Goal: Task Accomplishment & Management: Manage account settings

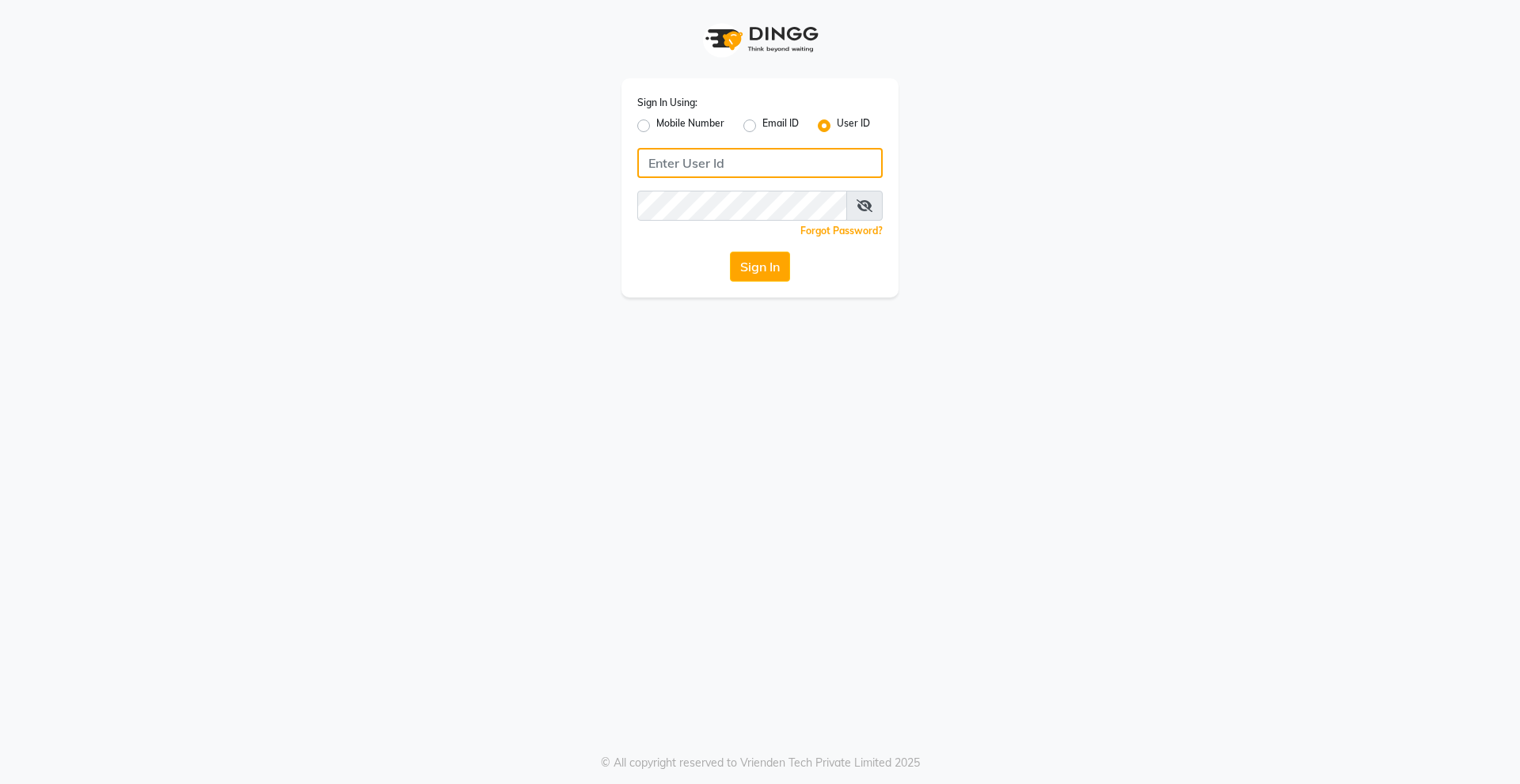
click at [740, 149] on input "Username" at bounding box center [760, 164] width 245 height 30
type input "derma@123"
click at [730, 252] on button "Sign In" at bounding box center [760, 267] width 60 height 30
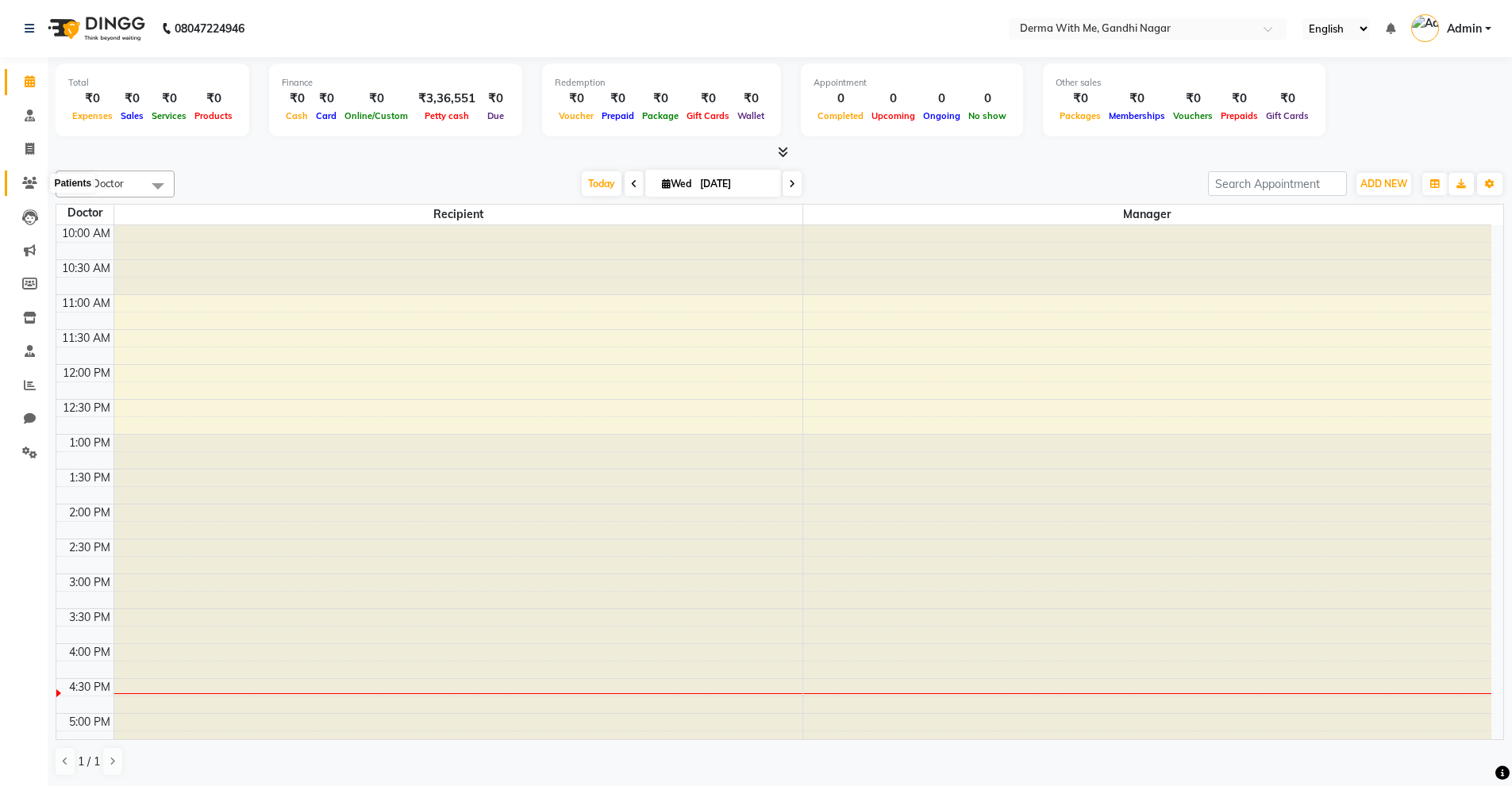
click at [30, 186] on icon at bounding box center [29, 183] width 15 height 12
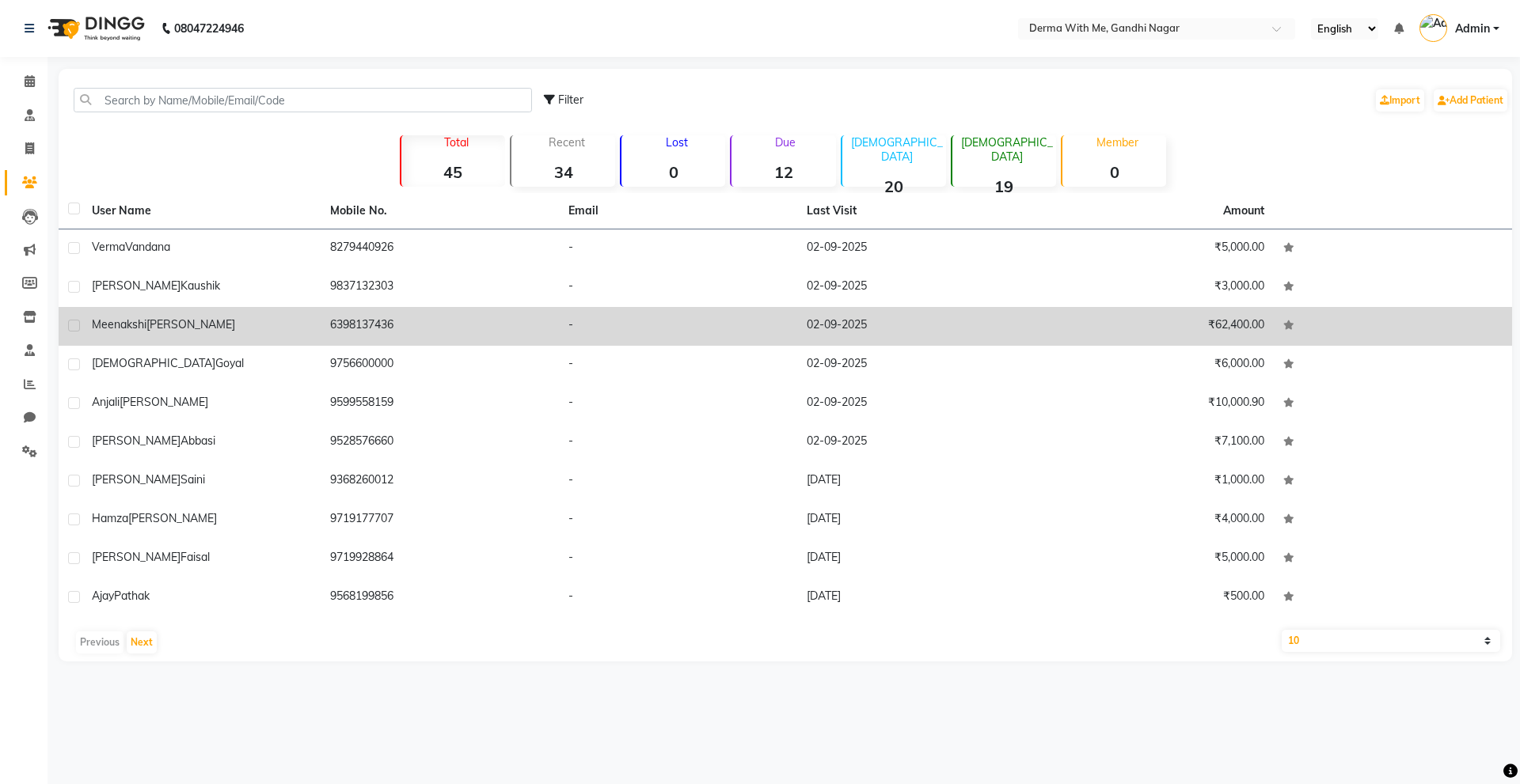
click at [181, 328] on span "[PERSON_NAME]" at bounding box center [191, 324] width 89 height 14
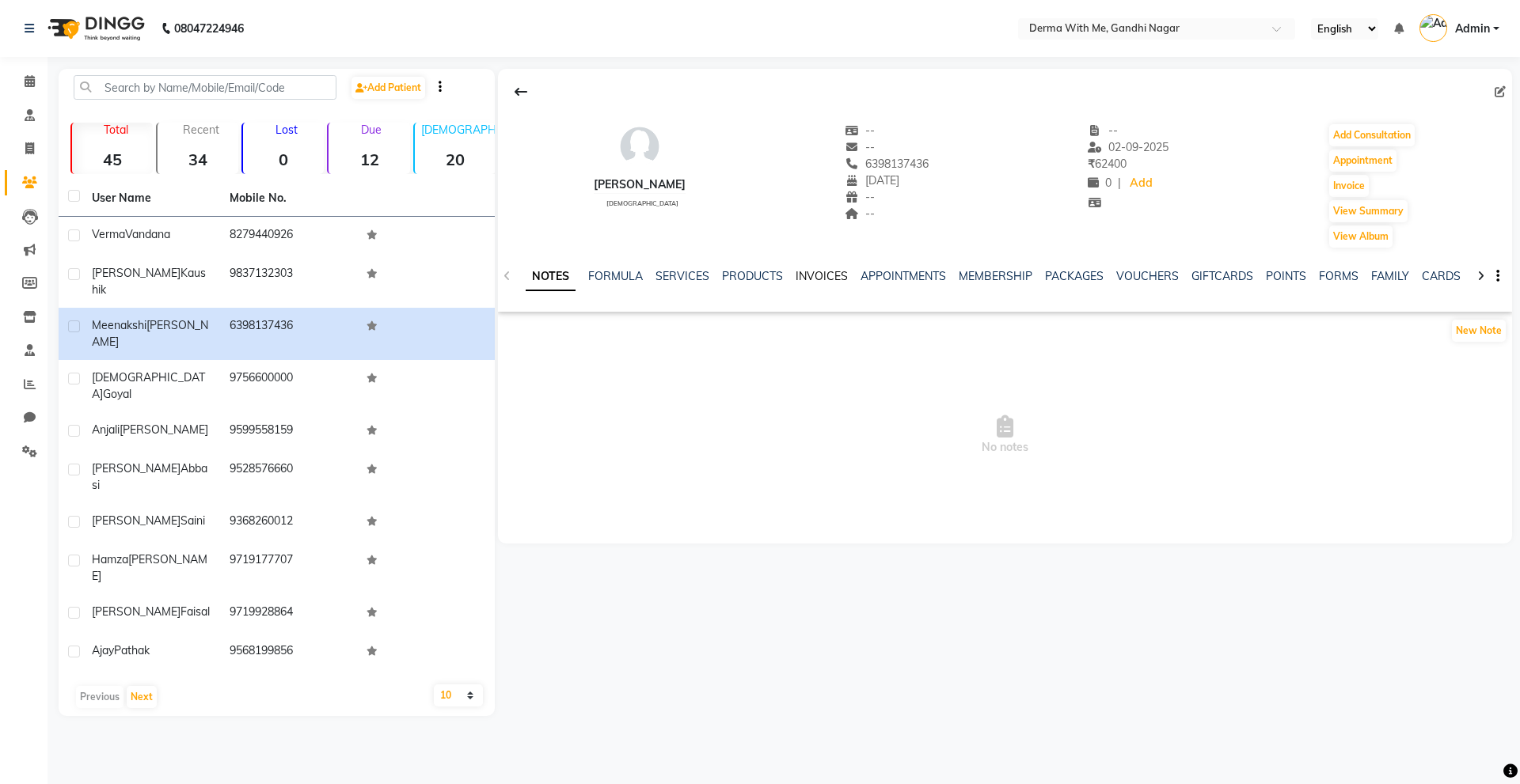
click at [833, 271] on link "INVOICES" at bounding box center [821, 276] width 52 height 14
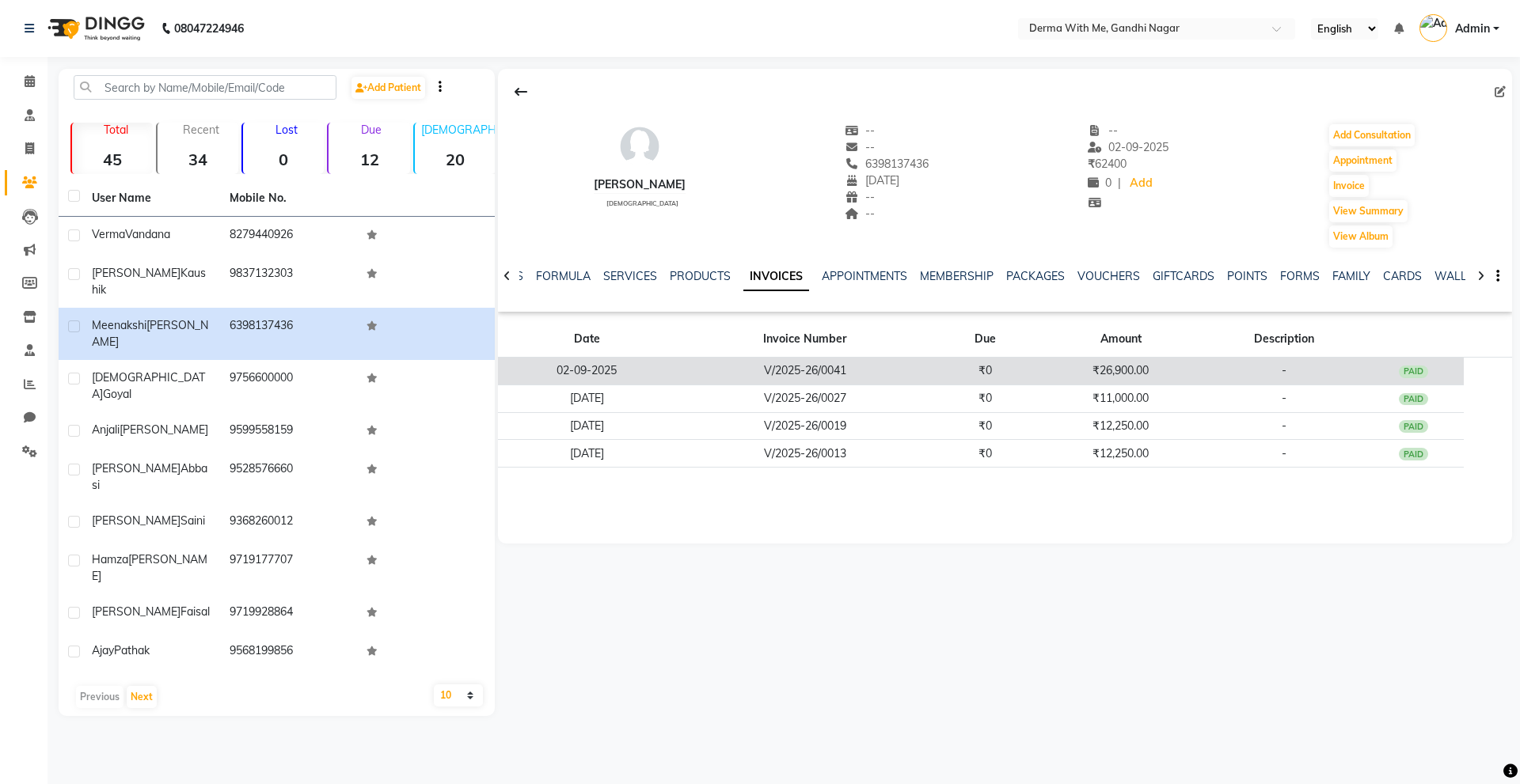
click at [1168, 359] on td "₹26,900.00" at bounding box center [1120, 371] width 168 height 28
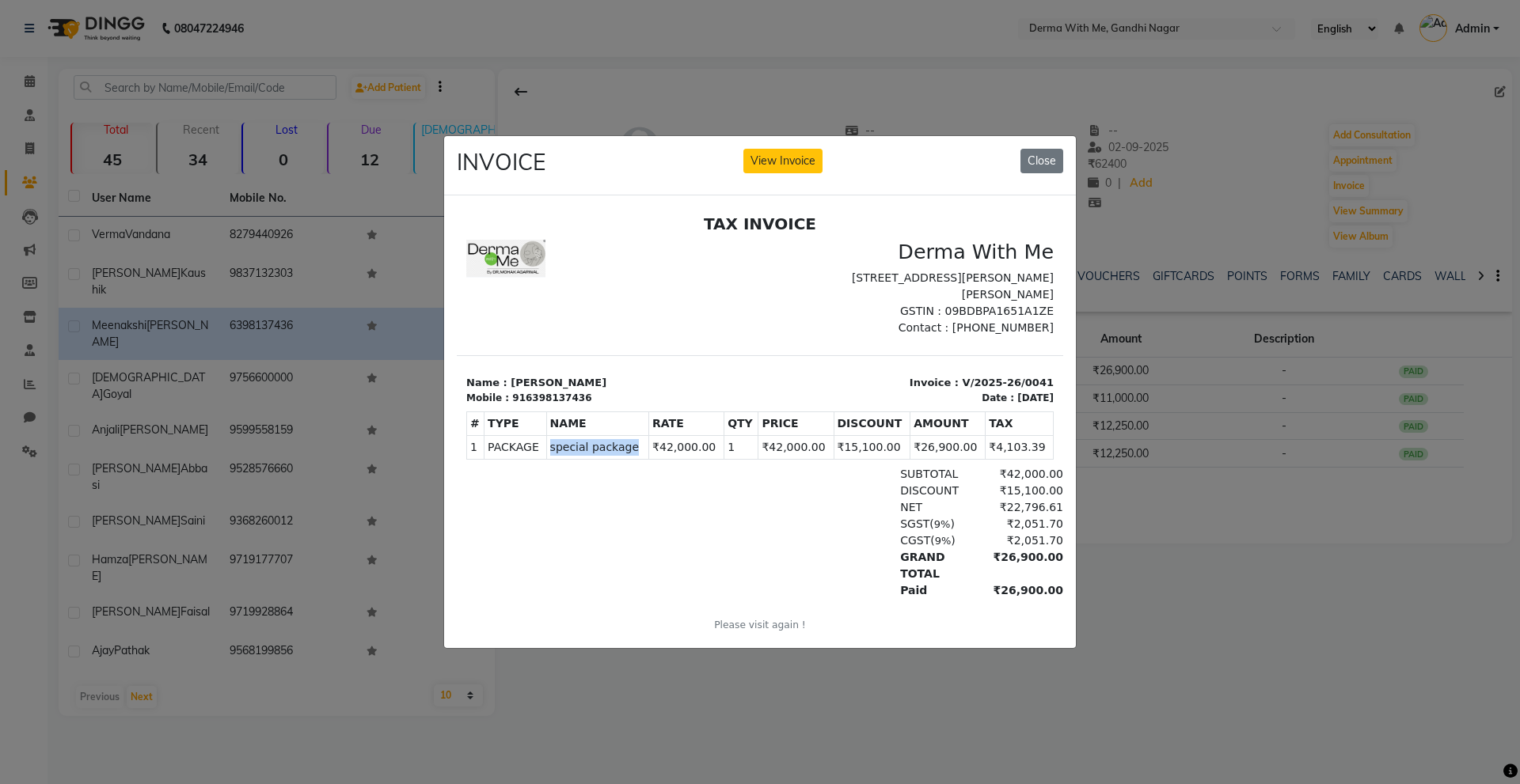
drag, startPoint x: 550, startPoint y: 429, endPoint x: 623, endPoint y: 572, distance: 160.6
click at [638, 435] on td "PACKAGE special package" at bounding box center [596, 446] width 102 height 24
click at [624, 572] on div at bounding box center [564, 532] width 196 height 133
drag, startPoint x: 984, startPoint y: 539, endPoint x: 1061, endPoint y: 540, distance: 77.0
click at [1061, 540] on html "TAX INVOICE Derma With Me [STREET_ADDRESS][PERSON_NAME] GSTIN : 09BDBPA1651A1ZE…" at bounding box center [760, 433] width 606 height 452
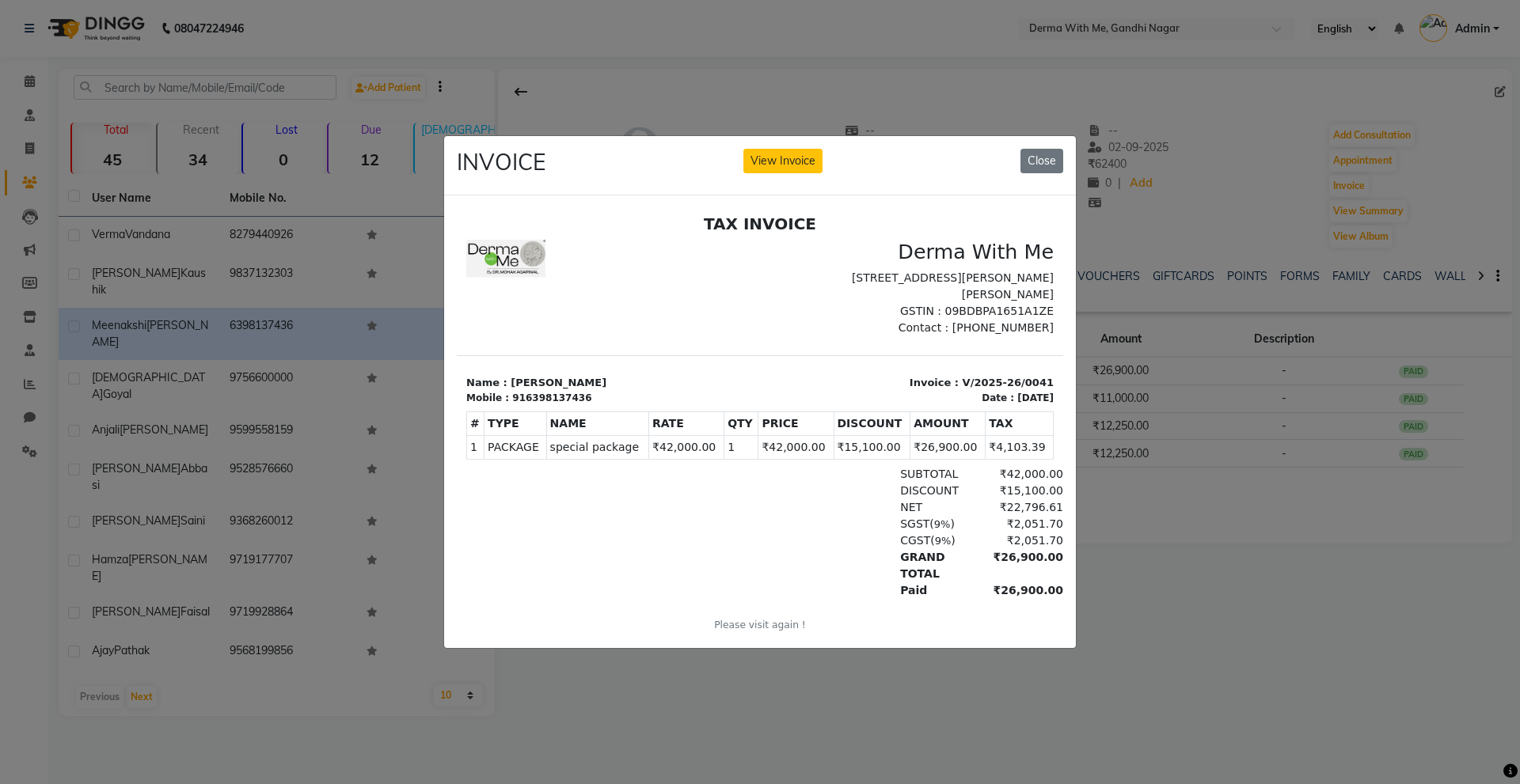
click at [1013, 582] on div "TAX INVOICE Derma With Me [STREET_ADDRESS][PERSON_NAME] GSTIN : 09BDBPA1651A1ZE…" at bounding box center [760, 433] width 606 height 439
click at [1044, 148] on button "Close" at bounding box center [1042, 161] width 43 height 25
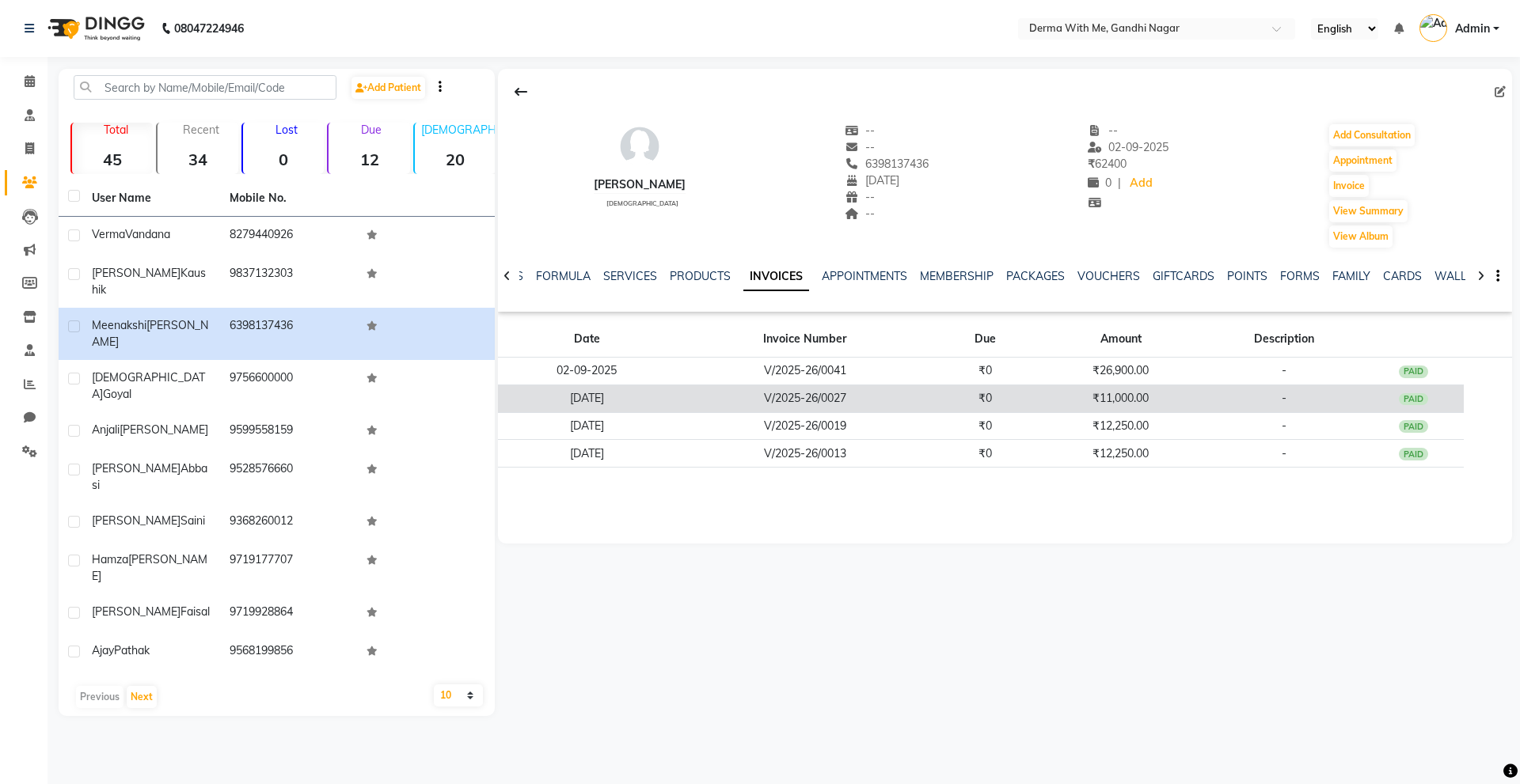
click at [1236, 391] on td "-" at bounding box center [1284, 398] width 158 height 28
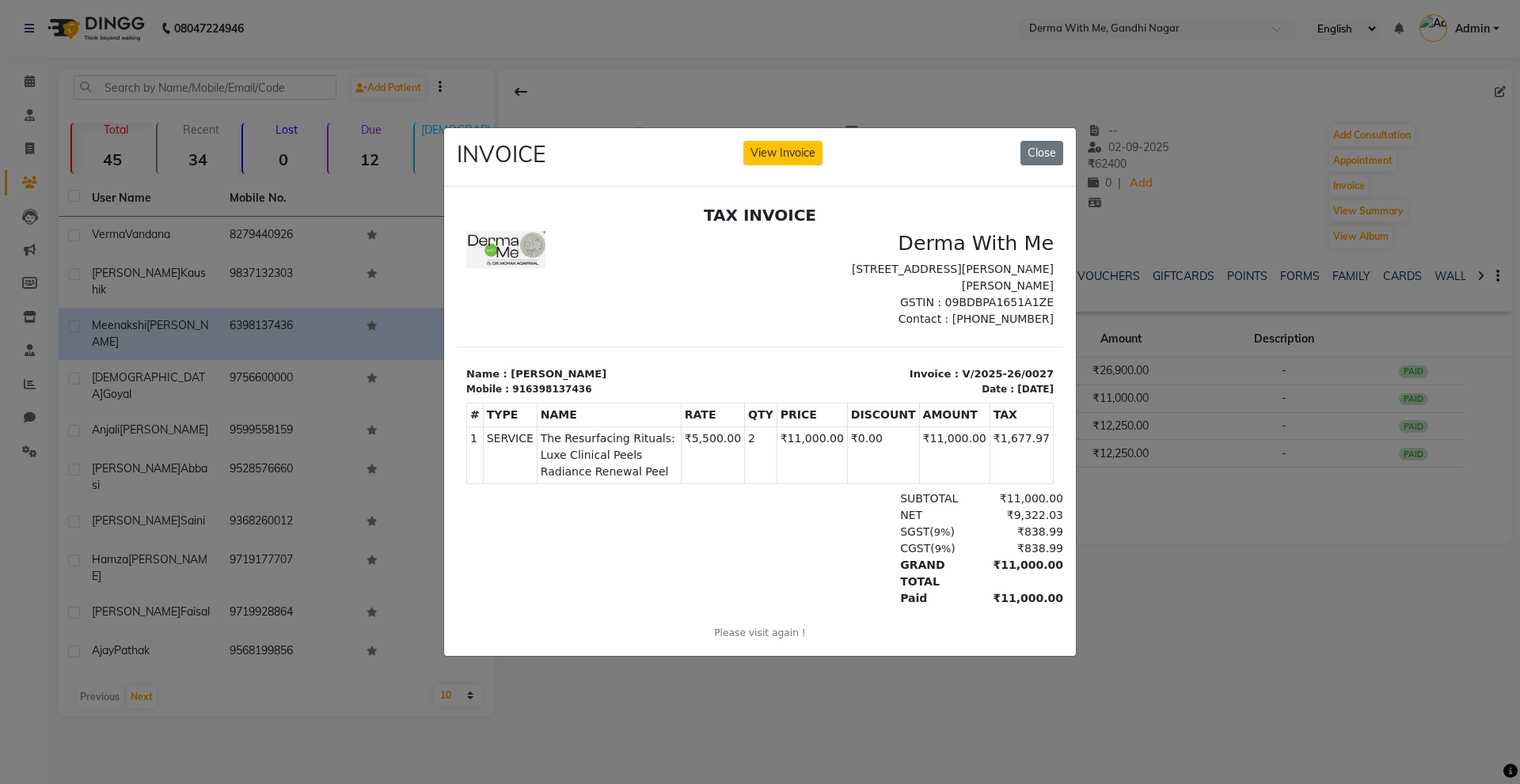
click at [1019, 152] on div "INVOICE View Invoice Close" at bounding box center [760, 157] width 632 height 60
click at [1039, 148] on button "Close" at bounding box center [1042, 154] width 43 height 25
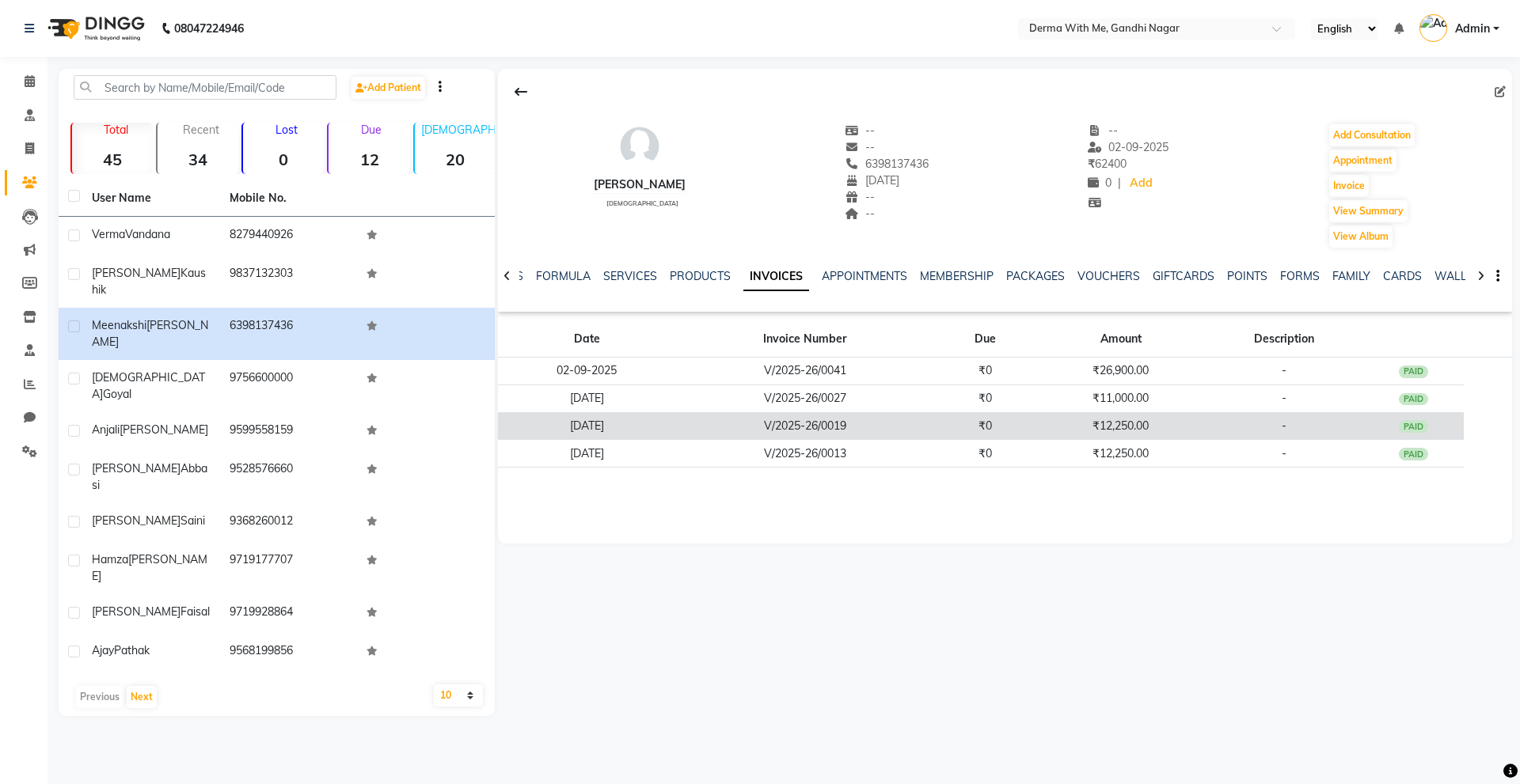
click at [1116, 423] on td "₹12,250.00" at bounding box center [1120, 426] width 168 height 28
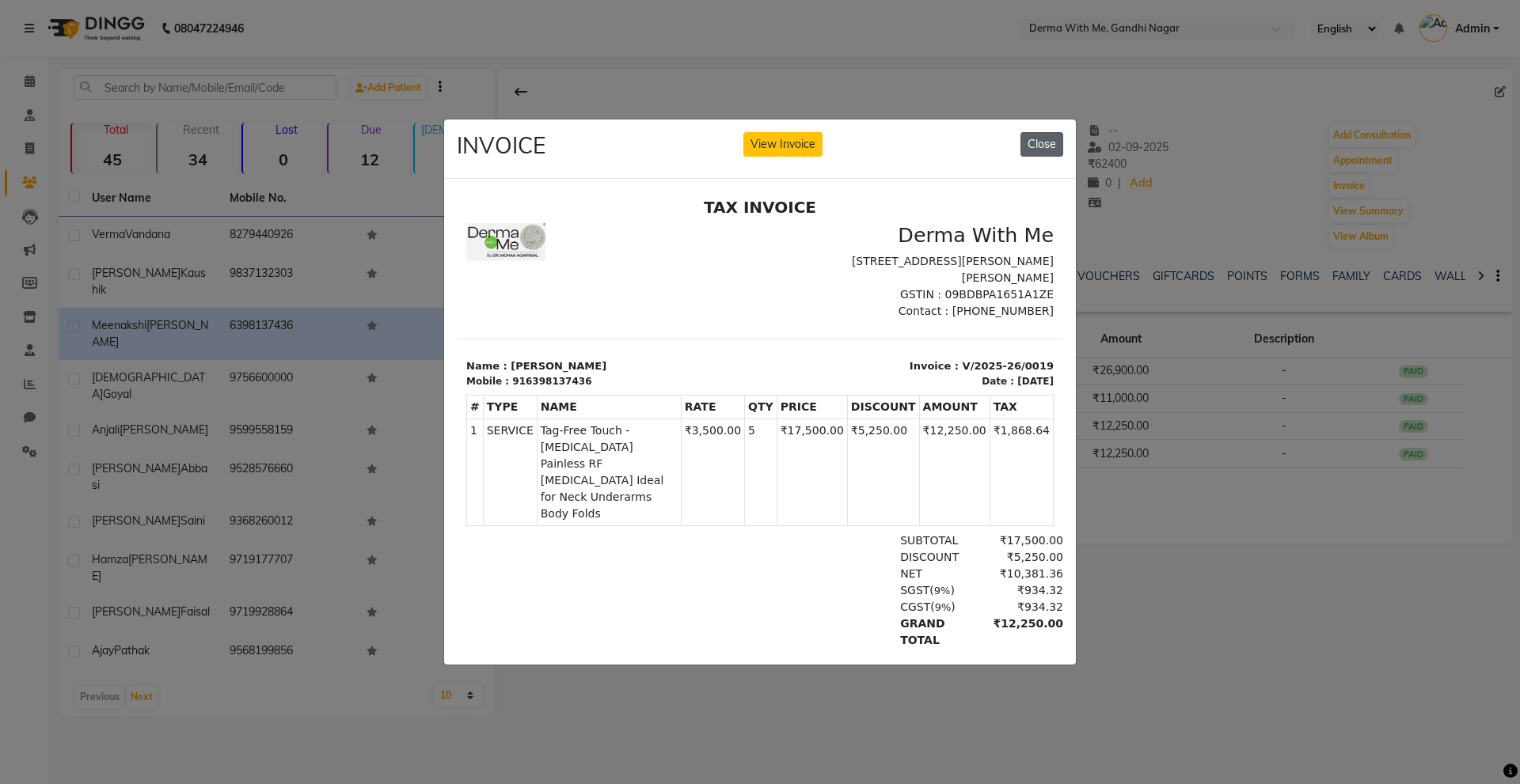
click at [1049, 132] on button "Close" at bounding box center [1042, 145] width 43 height 25
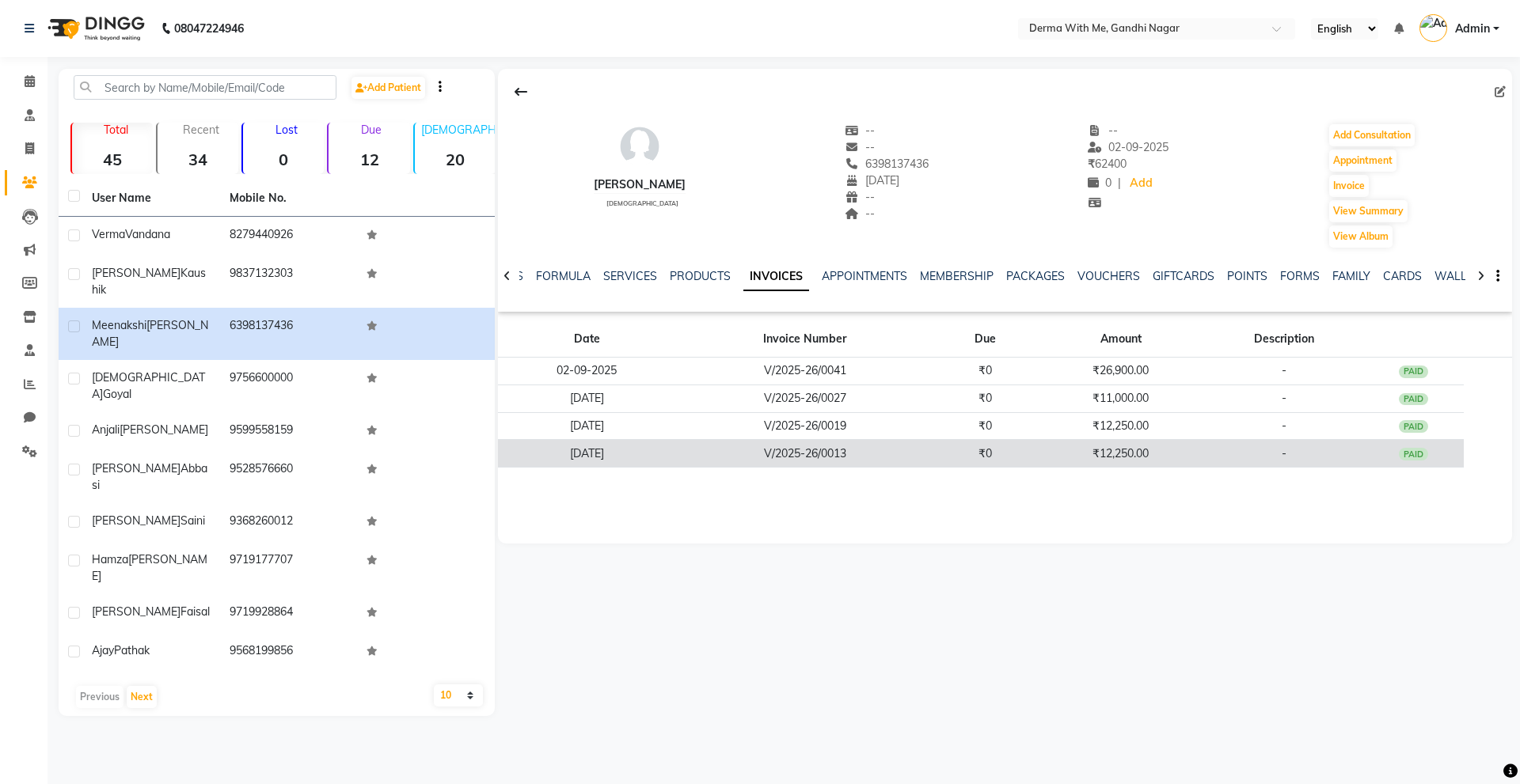
click at [1110, 456] on td "₹12,250.00" at bounding box center [1120, 453] width 168 height 28
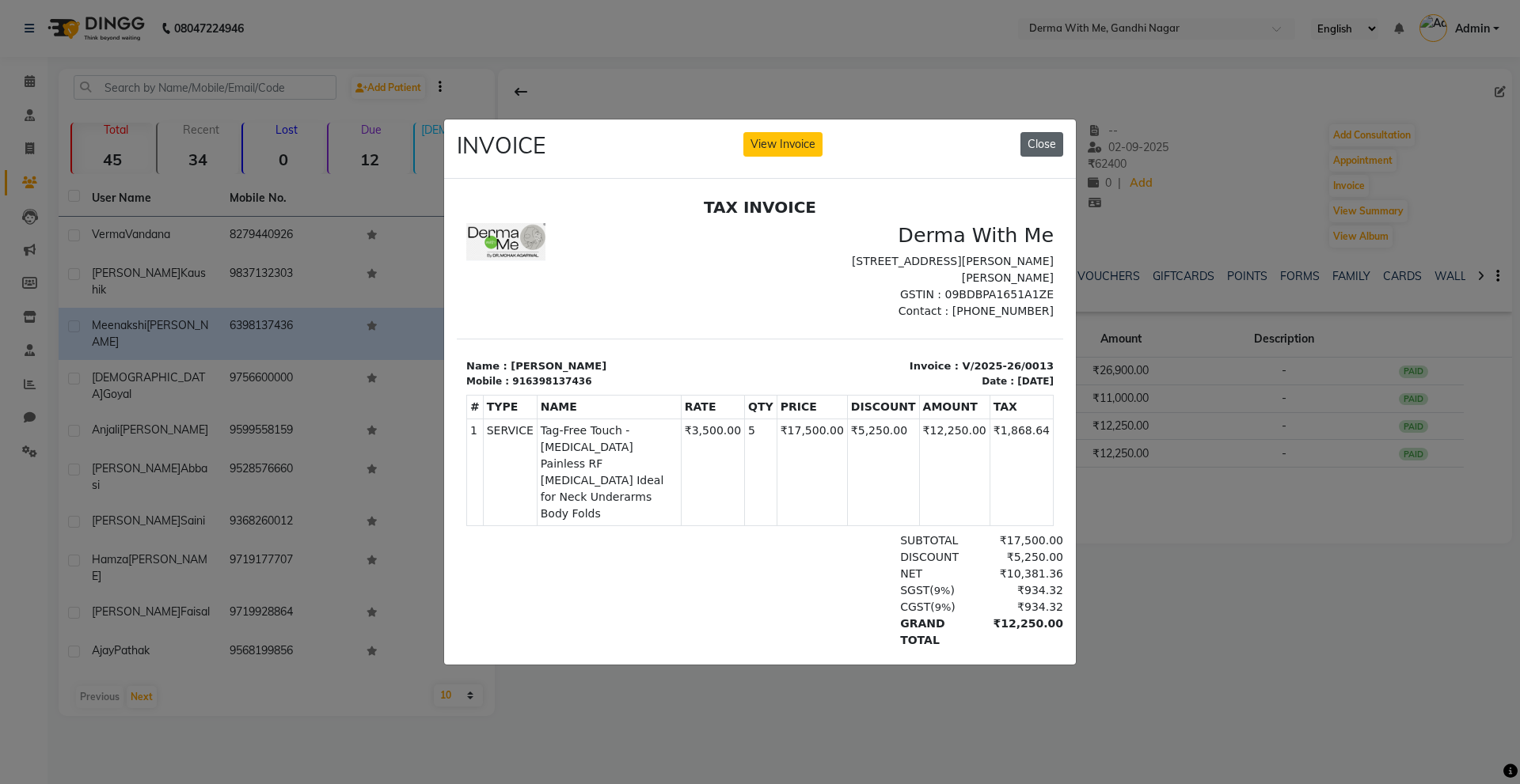
click at [1036, 146] on button "Close" at bounding box center [1042, 145] width 43 height 25
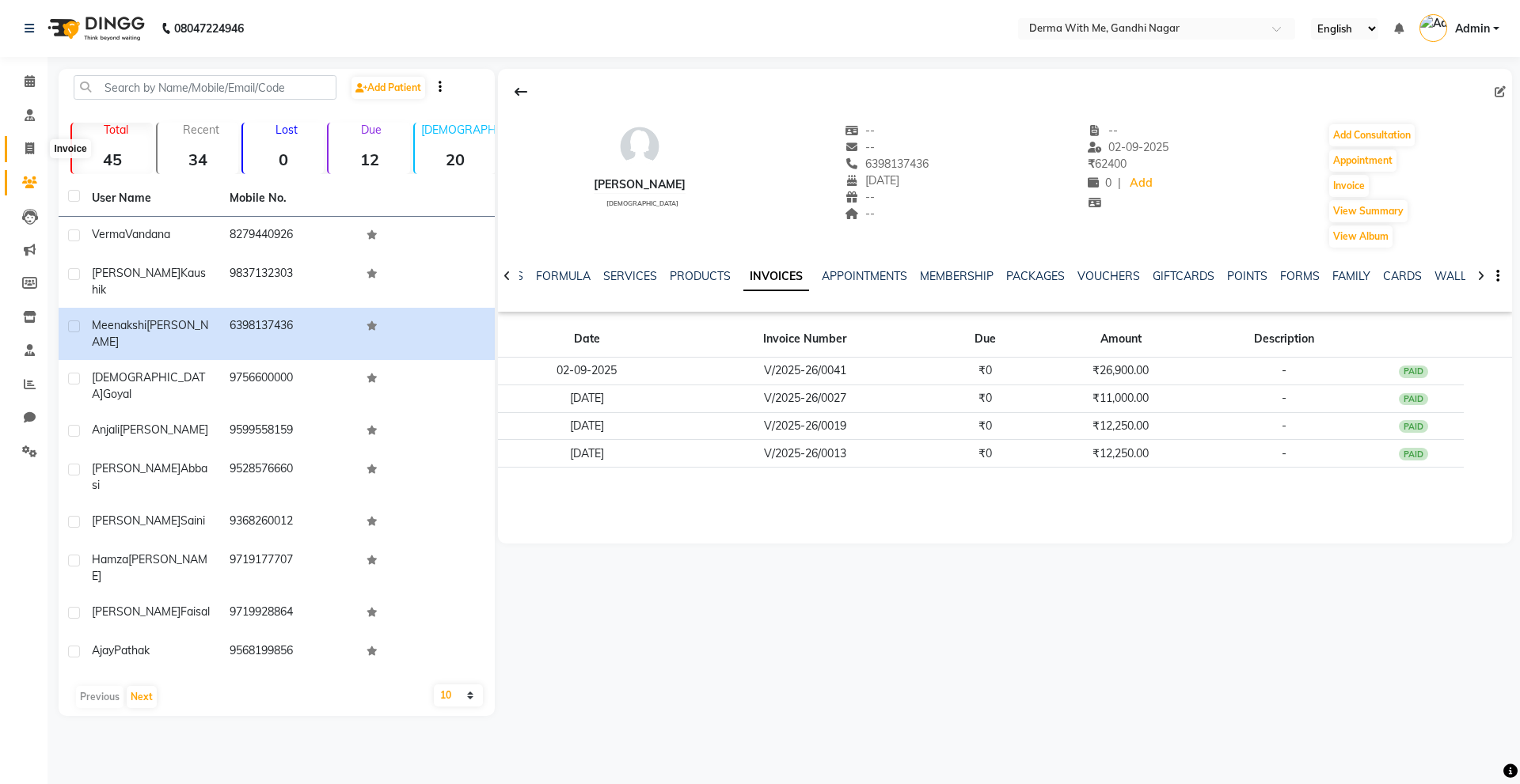
click at [39, 148] on span at bounding box center [29, 149] width 28 height 18
select select "service"
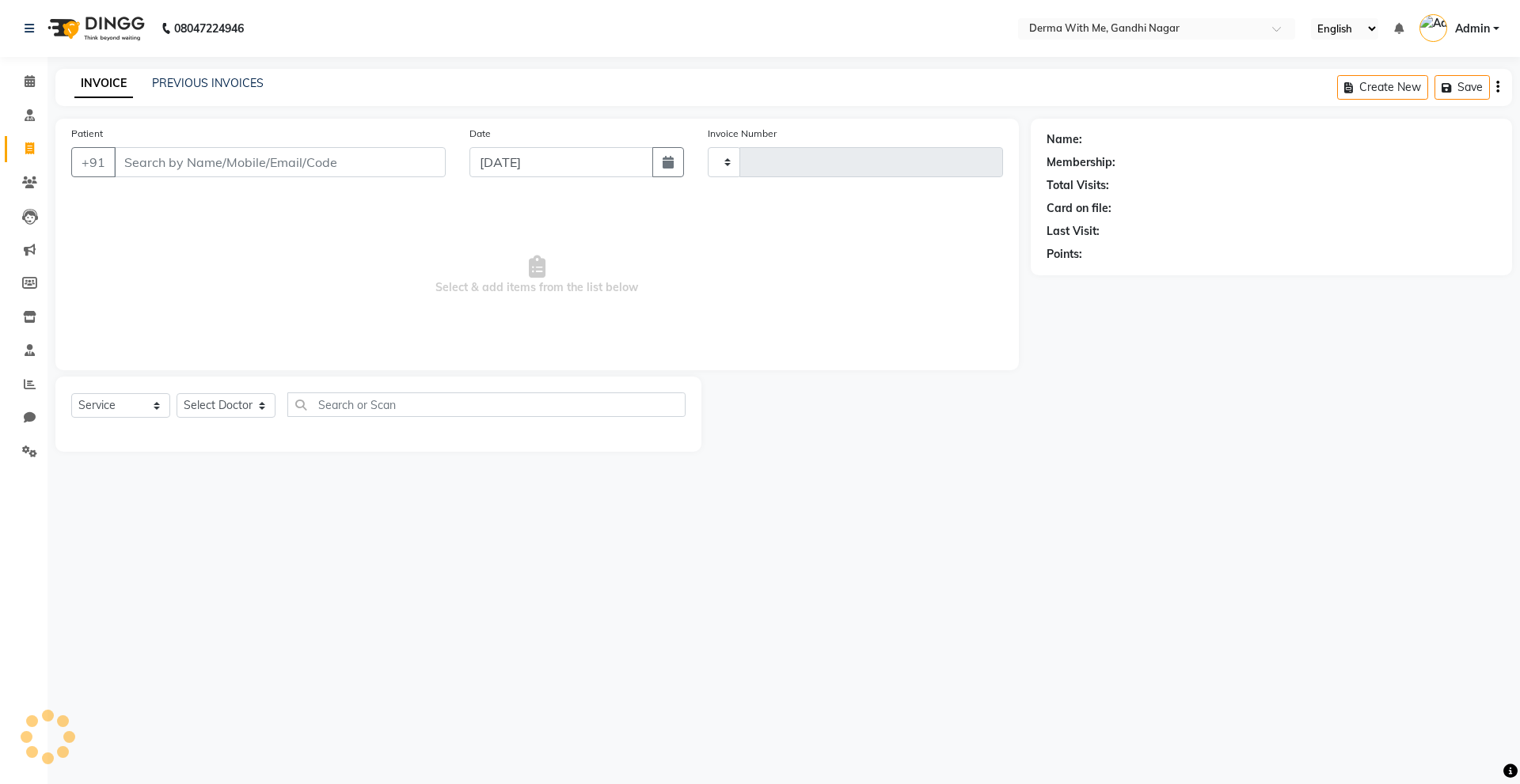
type input "0044"
select select "8404"
click at [241, 406] on select "Select Doctor Manager Recipient" at bounding box center [226, 406] width 99 height 25
select select "82999"
click at [177, 394] on select "Select Doctor Manager Recipient" at bounding box center [226, 406] width 99 height 25
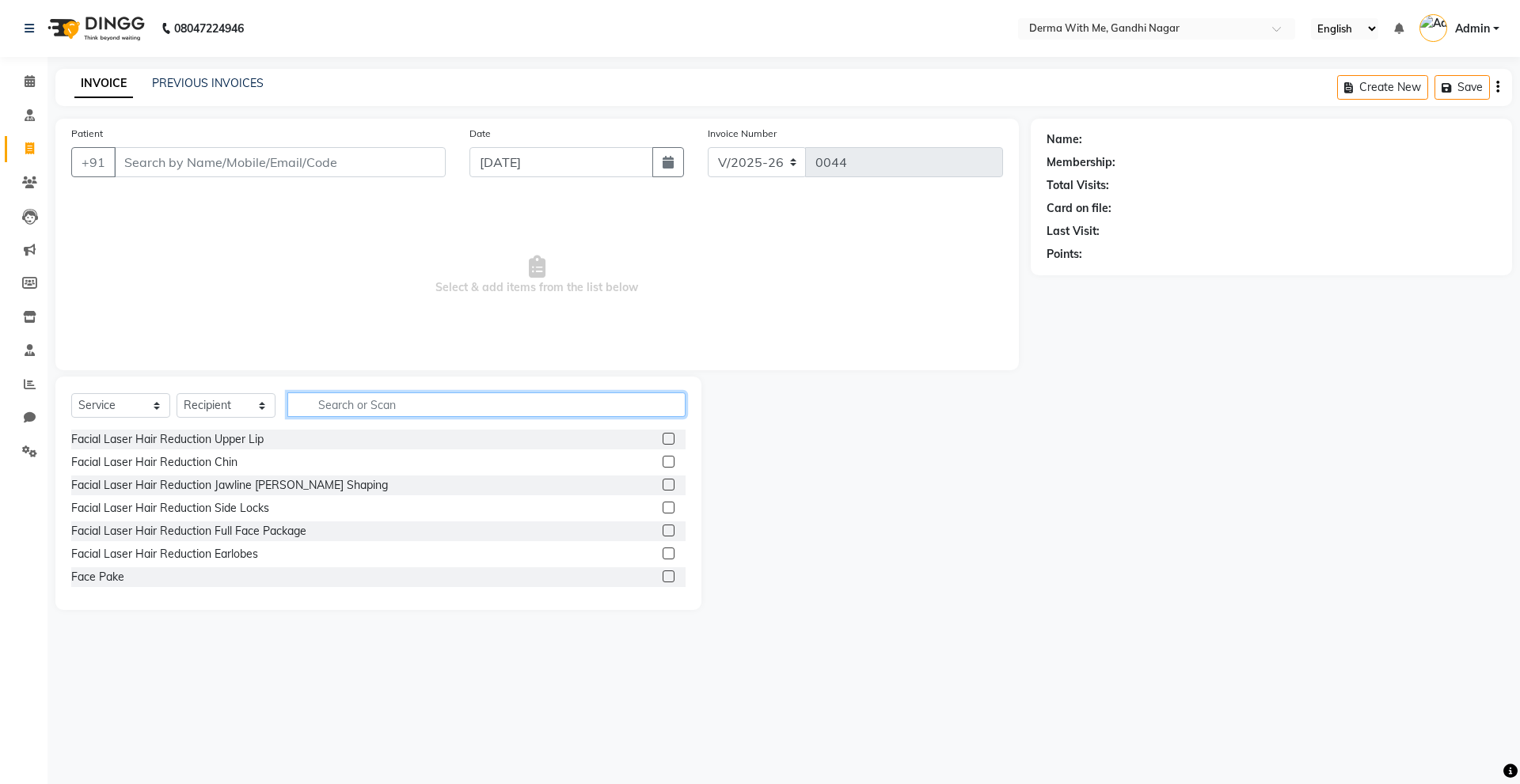
click at [378, 400] on input "text" at bounding box center [486, 405] width 398 height 25
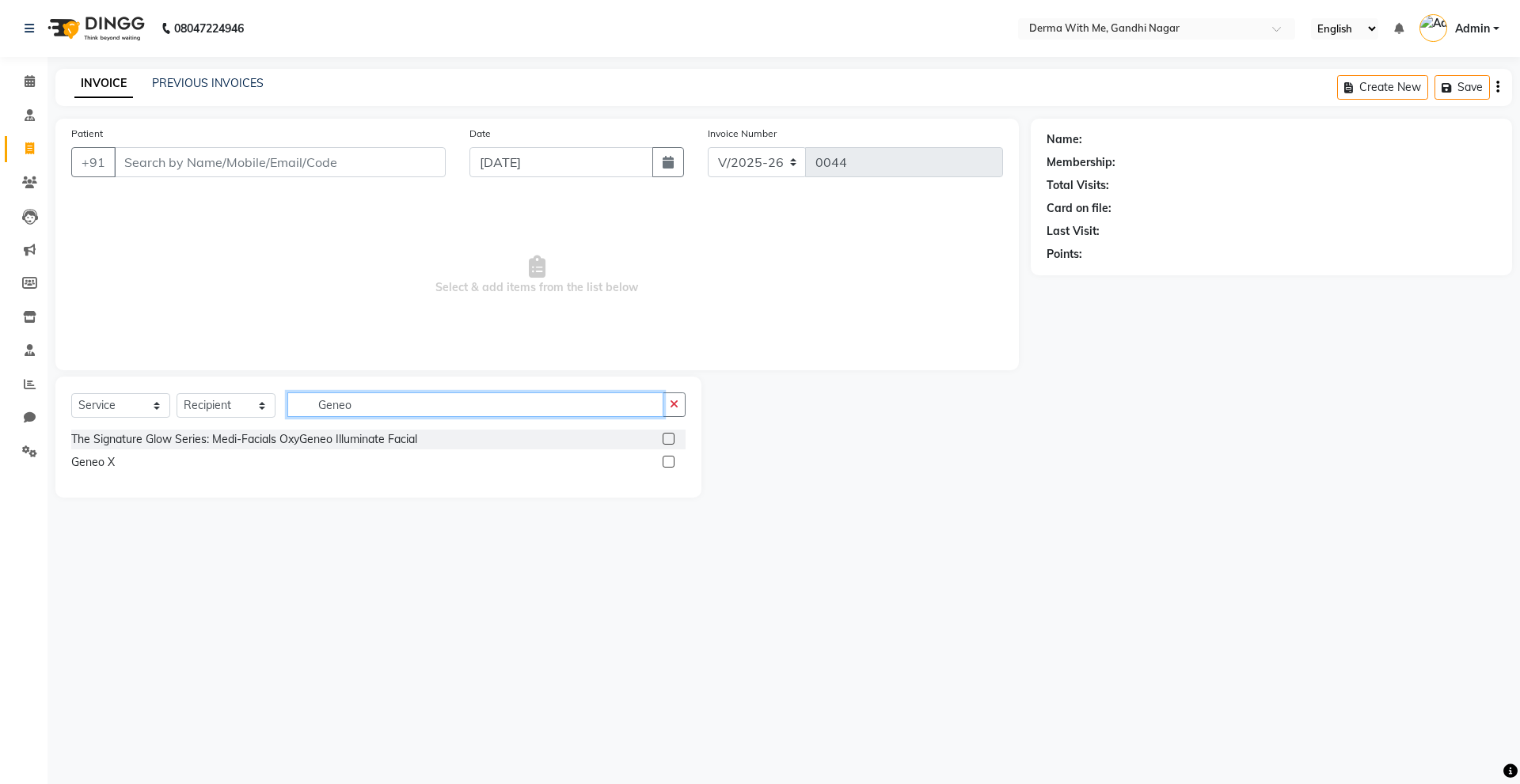
type input "Geneo"
click at [668, 463] on label at bounding box center [668, 461] width 12 height 12
click at [668, 463] on input "checkbox" at bounding box center [668, 463] width 11 height 11
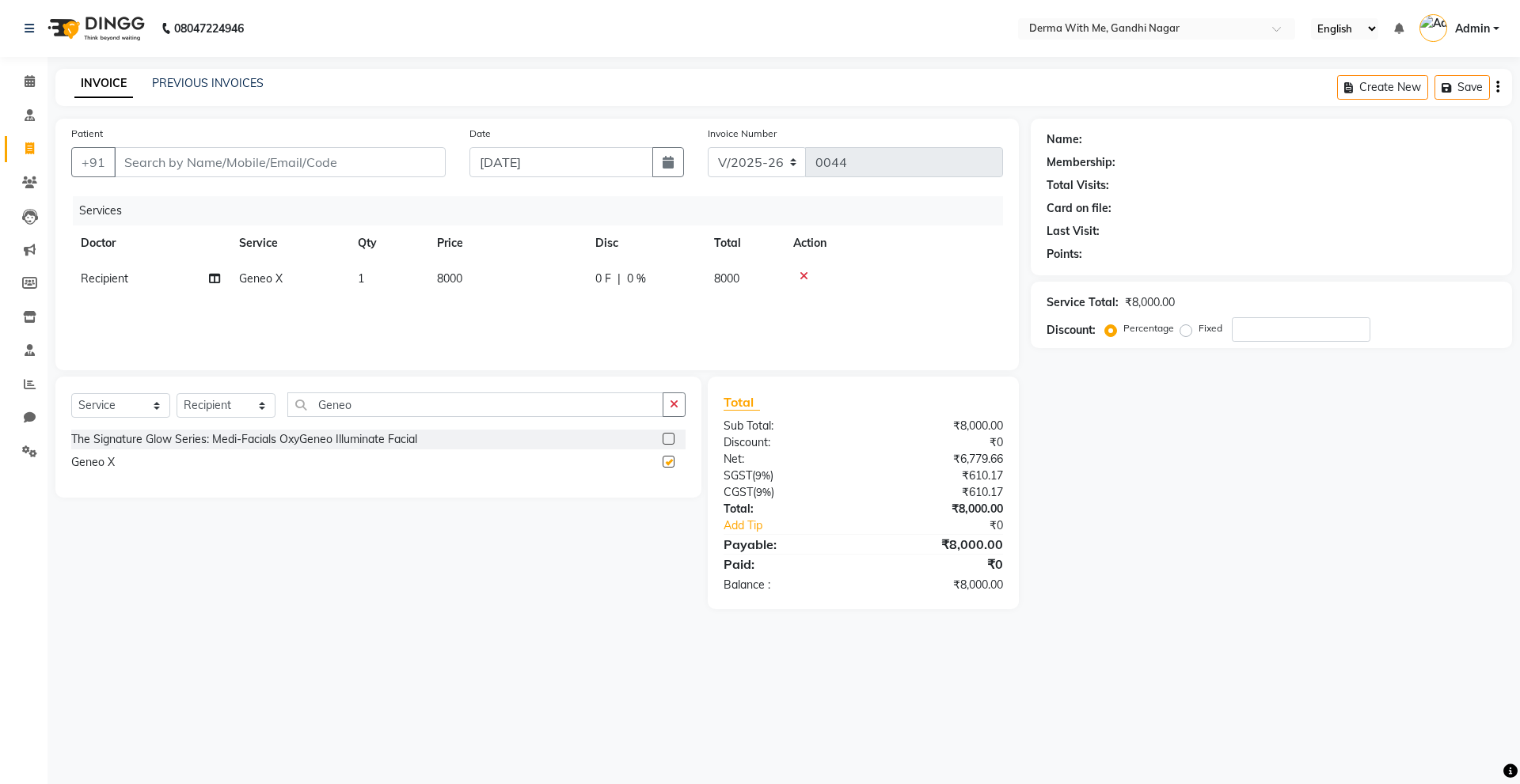
checkbox input "false"
drag, startPoint x: 371, startPoint y: 400, endPoint x: 285, endPoint y: 428, distance: 90.4
click at [285, 428] on div "Select Service Product Membership Package Voucher Prepaid Gift Card Select Doct…" at bounding box center [378, 412] width 614 height 37
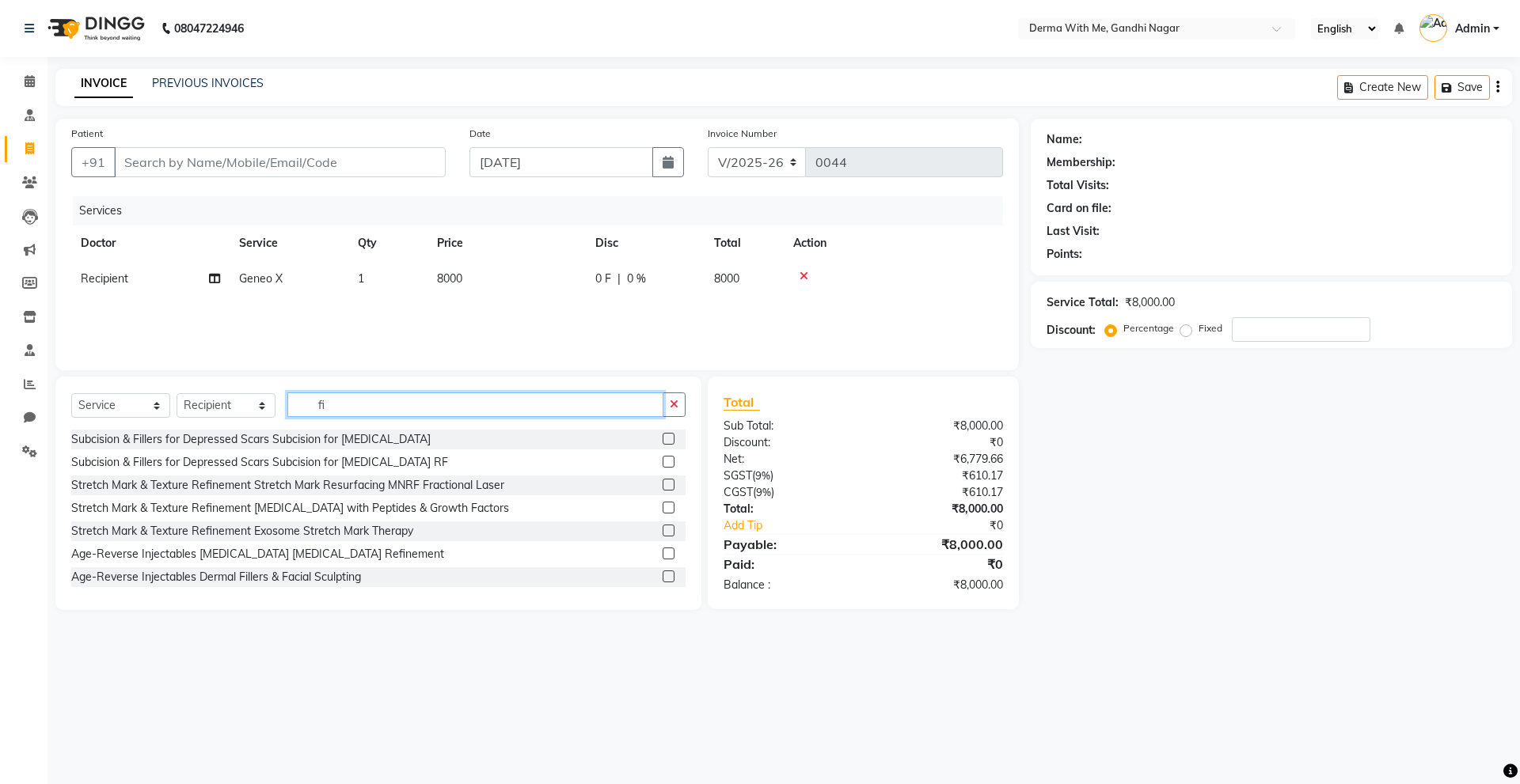
type input "f"
type input "i"
type input "f"
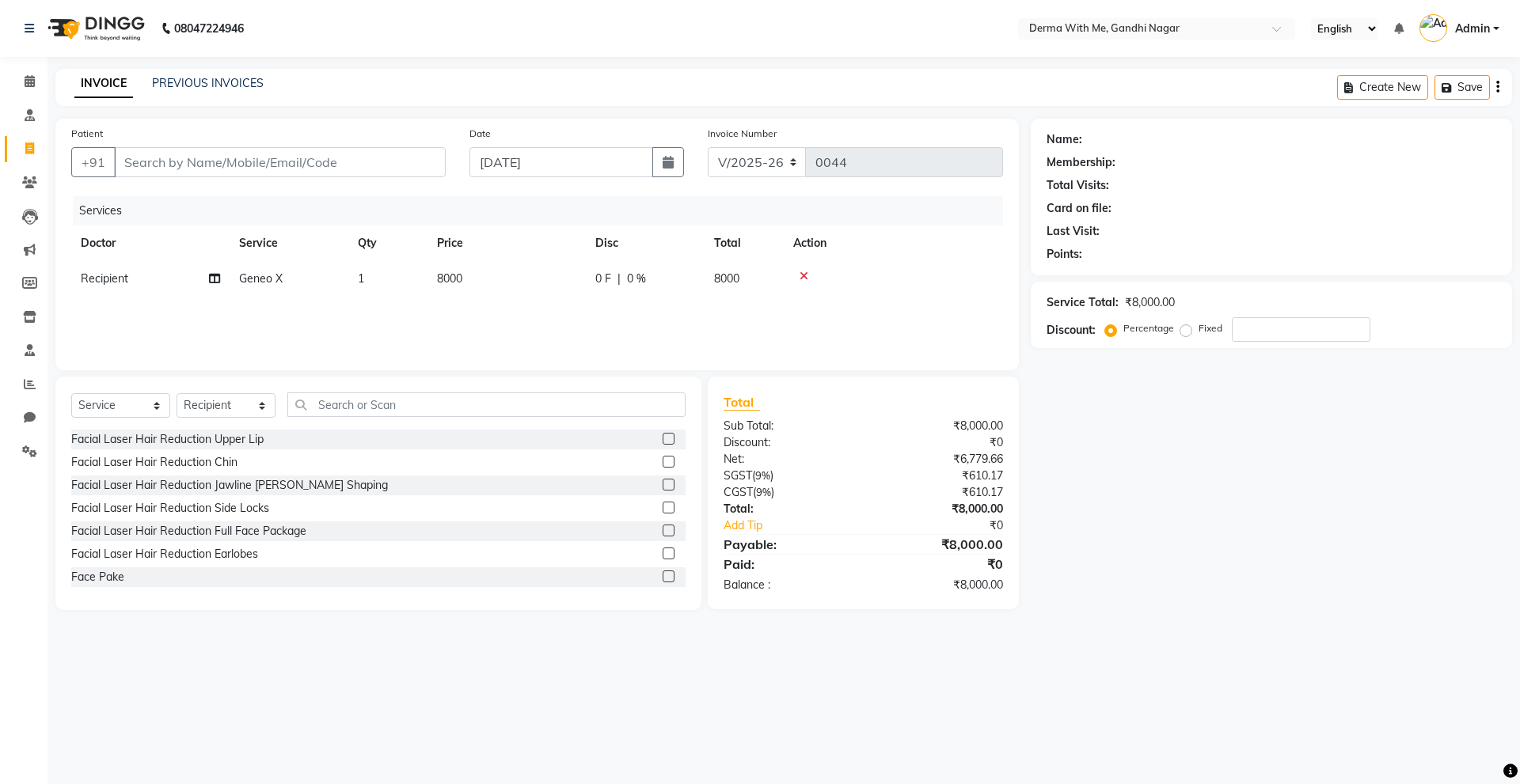
click at [806, 281] on icon at bounding box center [804, 276] width 9 height 11
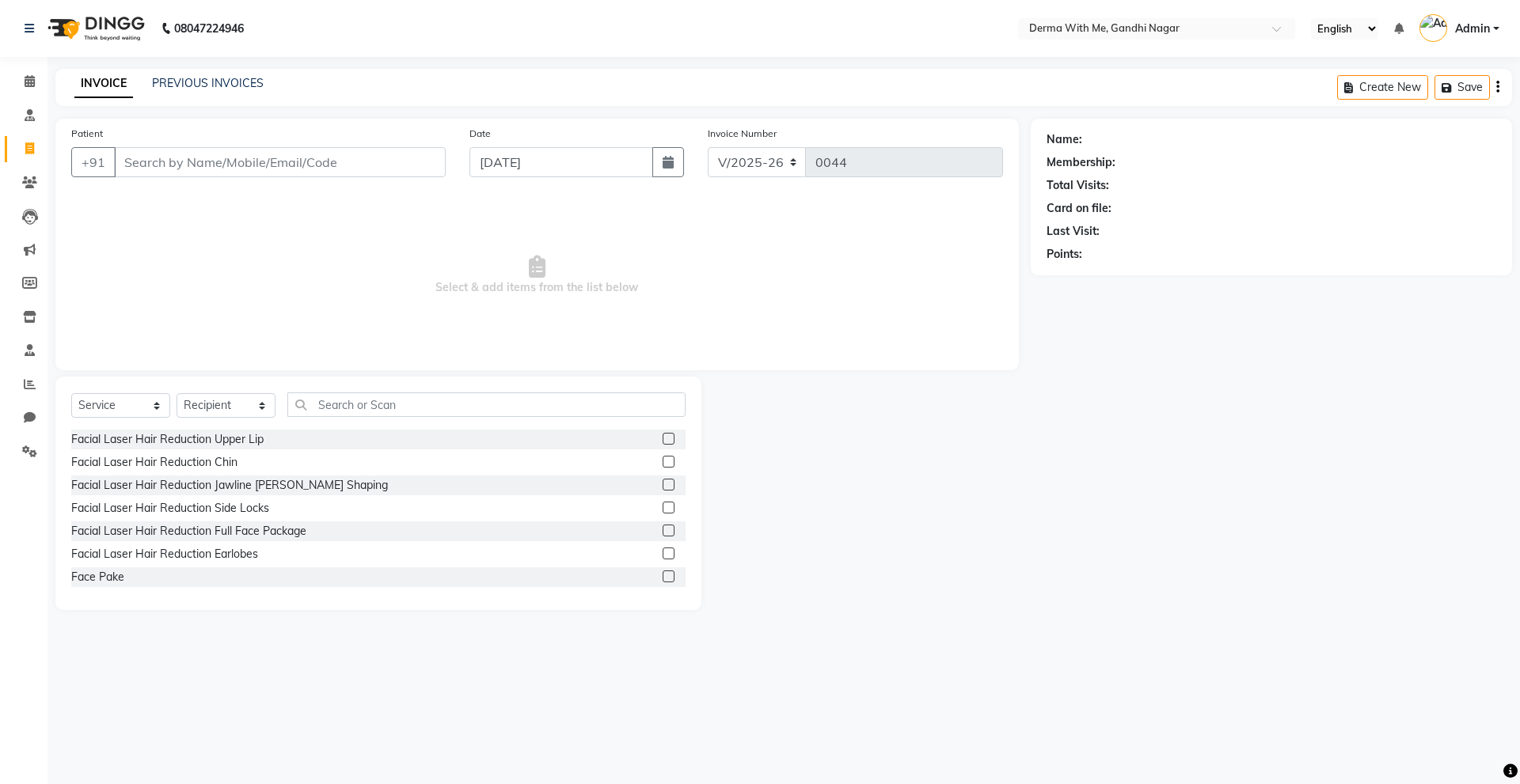
click at [772, 474] on div at bounding box center [866, 493] width 329 height 234
drag, startPoint x: 27, startPoint y: 459, endPoint x: 885, endPoint y: 116, distance: 924.0
click at [27, 459] on span at bounding box center [29, 452] width 28 height 18
click at [28, 457] on icon at bounding box center [29, 451] width 15 height 12
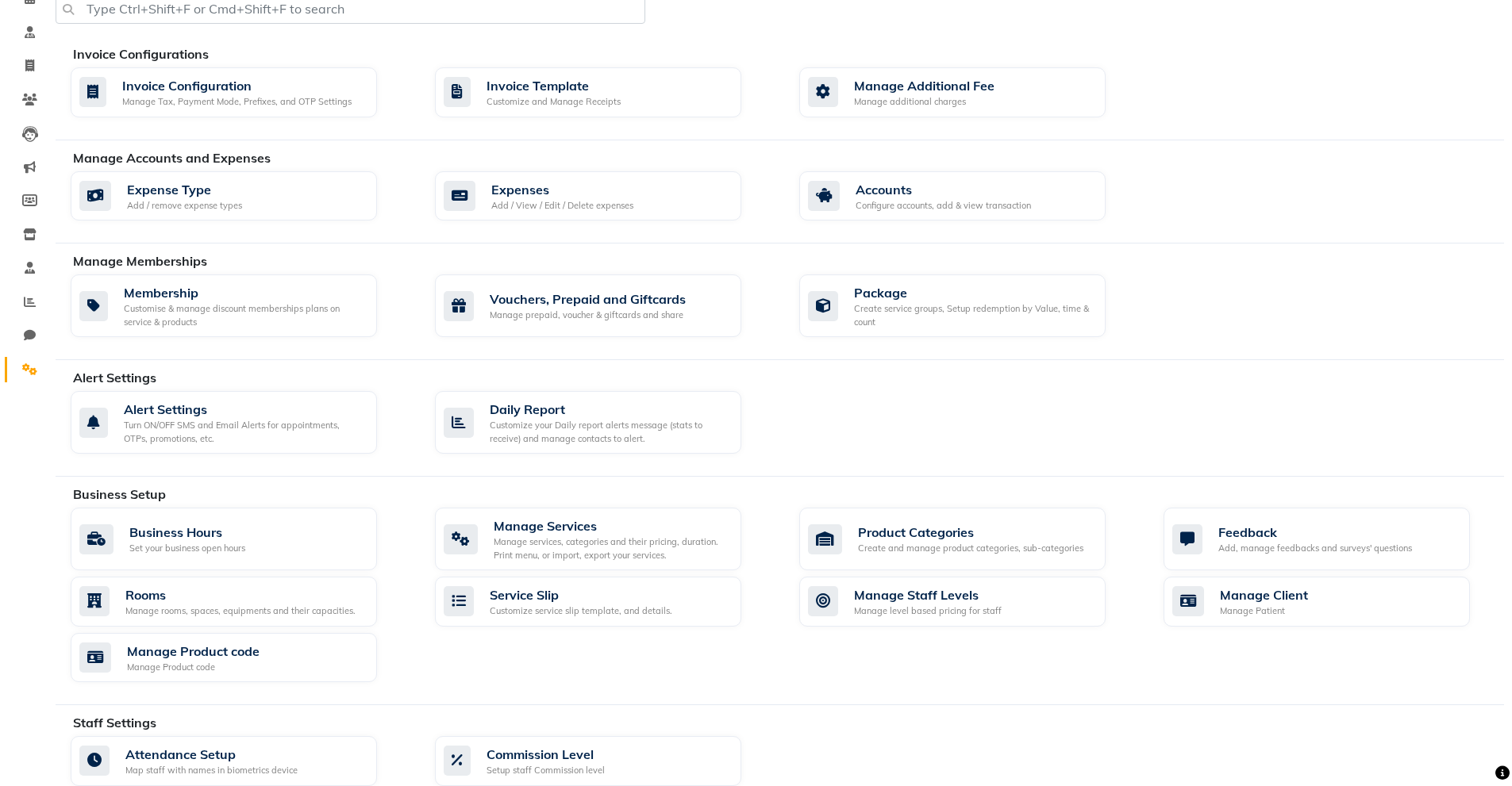
scroll to position [79, 0]
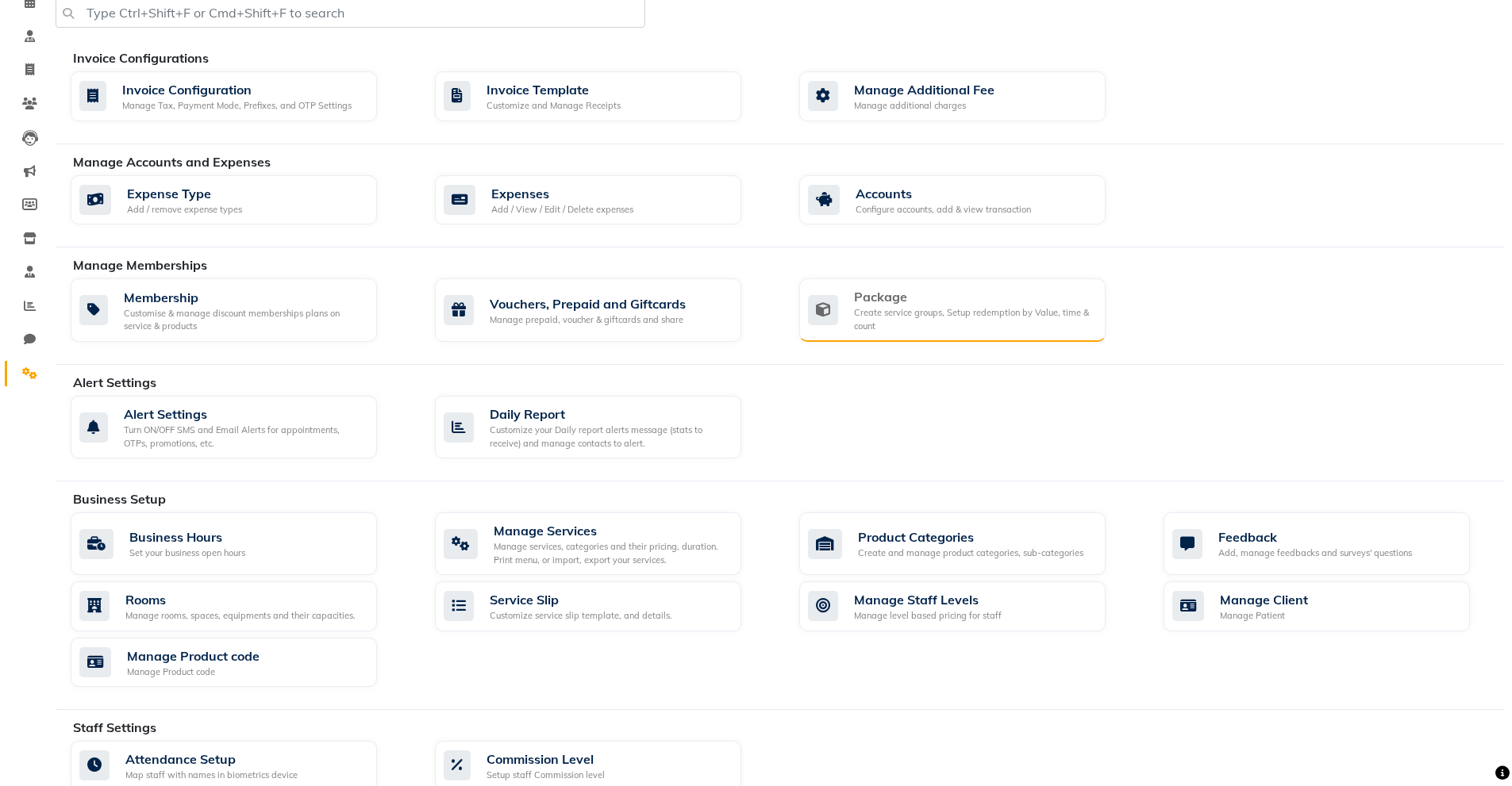
click at [876, 290] on div "Package" at bounding box center [974, 296] width 239 height 19
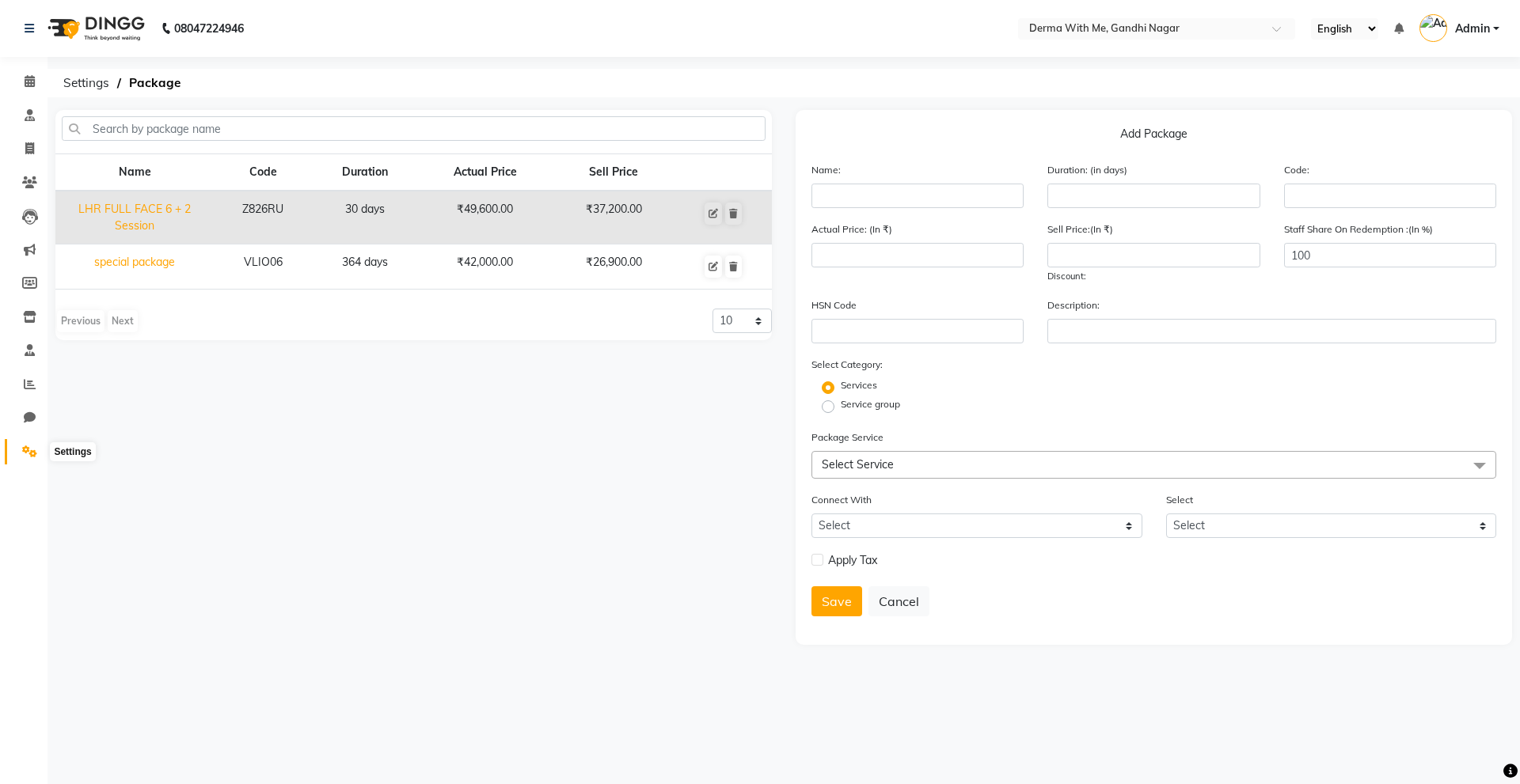
click at [26, 454] on icon at bounding box center [29, 451] width 15 height 12
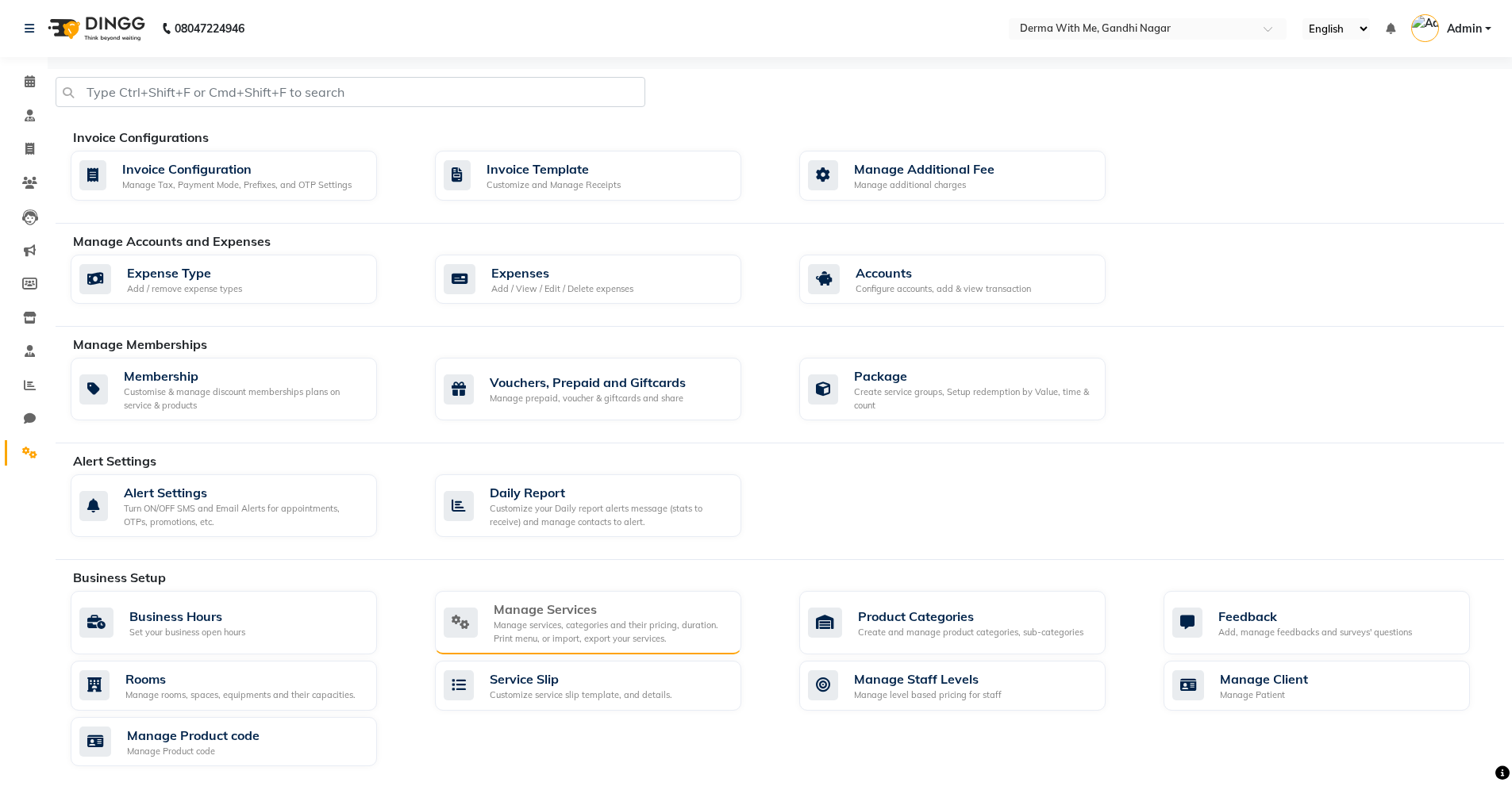
scroll to position [79, 0]
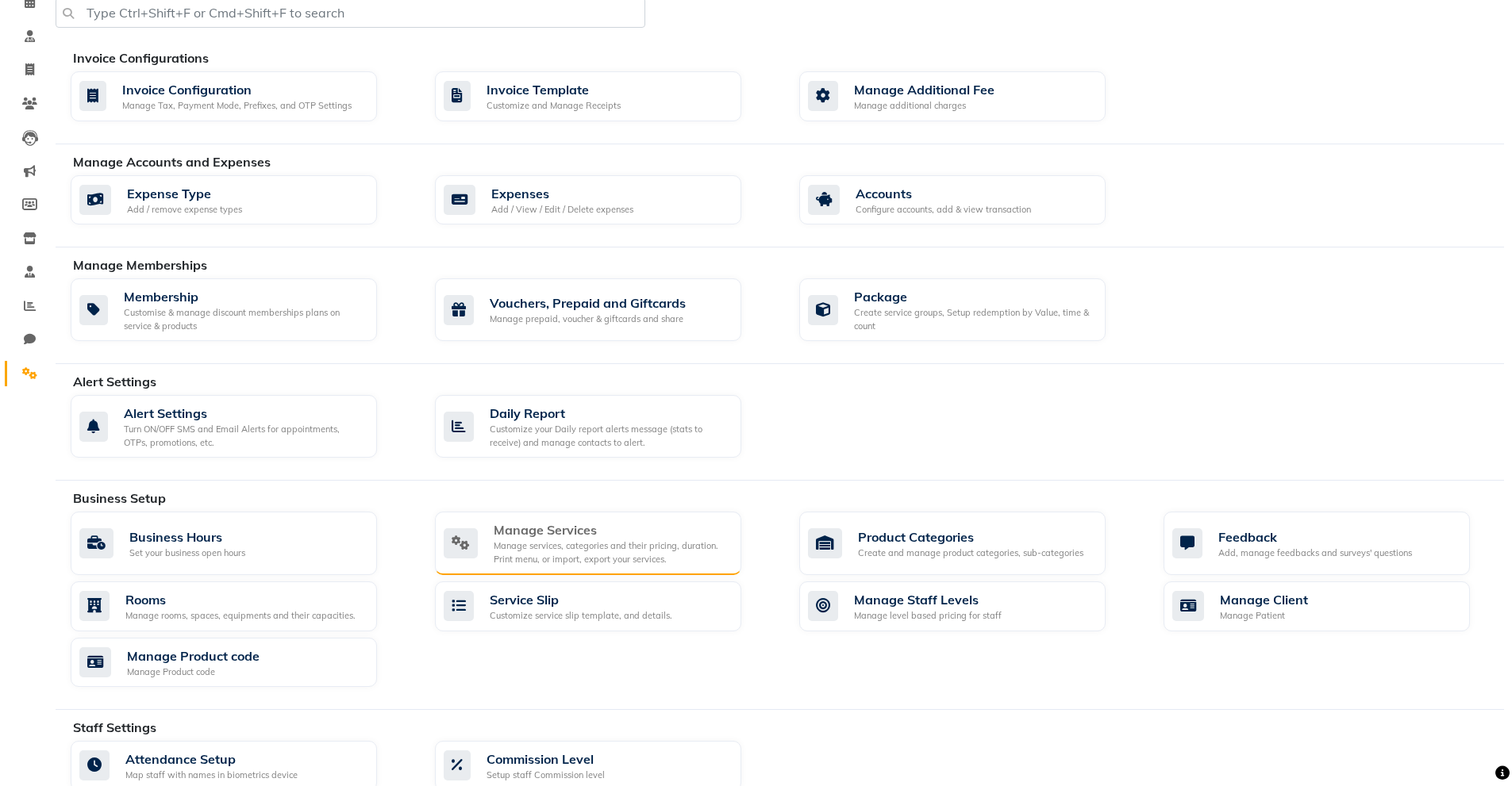
click at [550, 550] on div "Manage services, categories and their pricing, duration. Print menu, or import,…" at bounding box center [612, 553] width 235 height 26
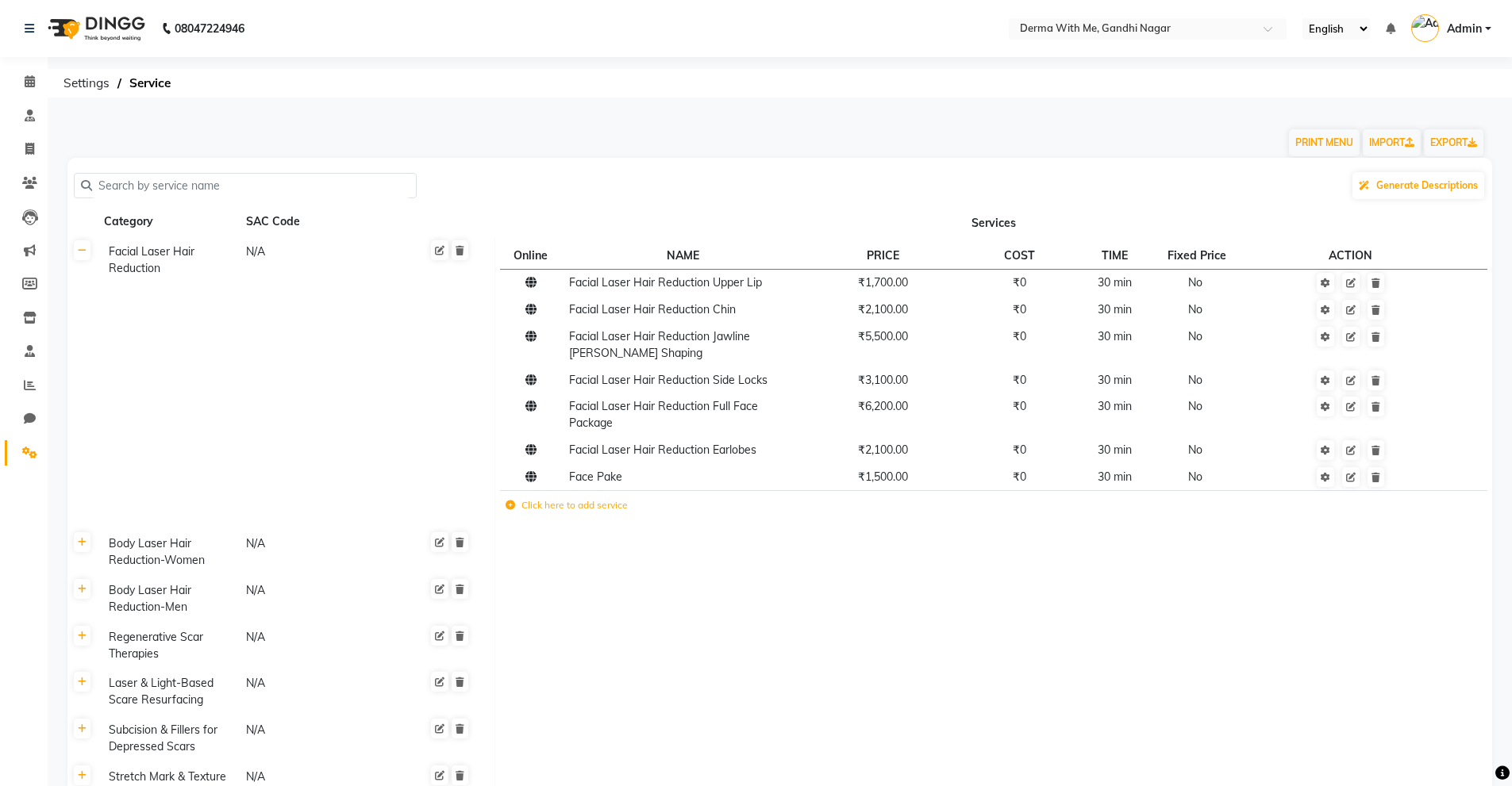
click at [251, 182] on input "text" at bounding box center [251, 186] width 317 height 25
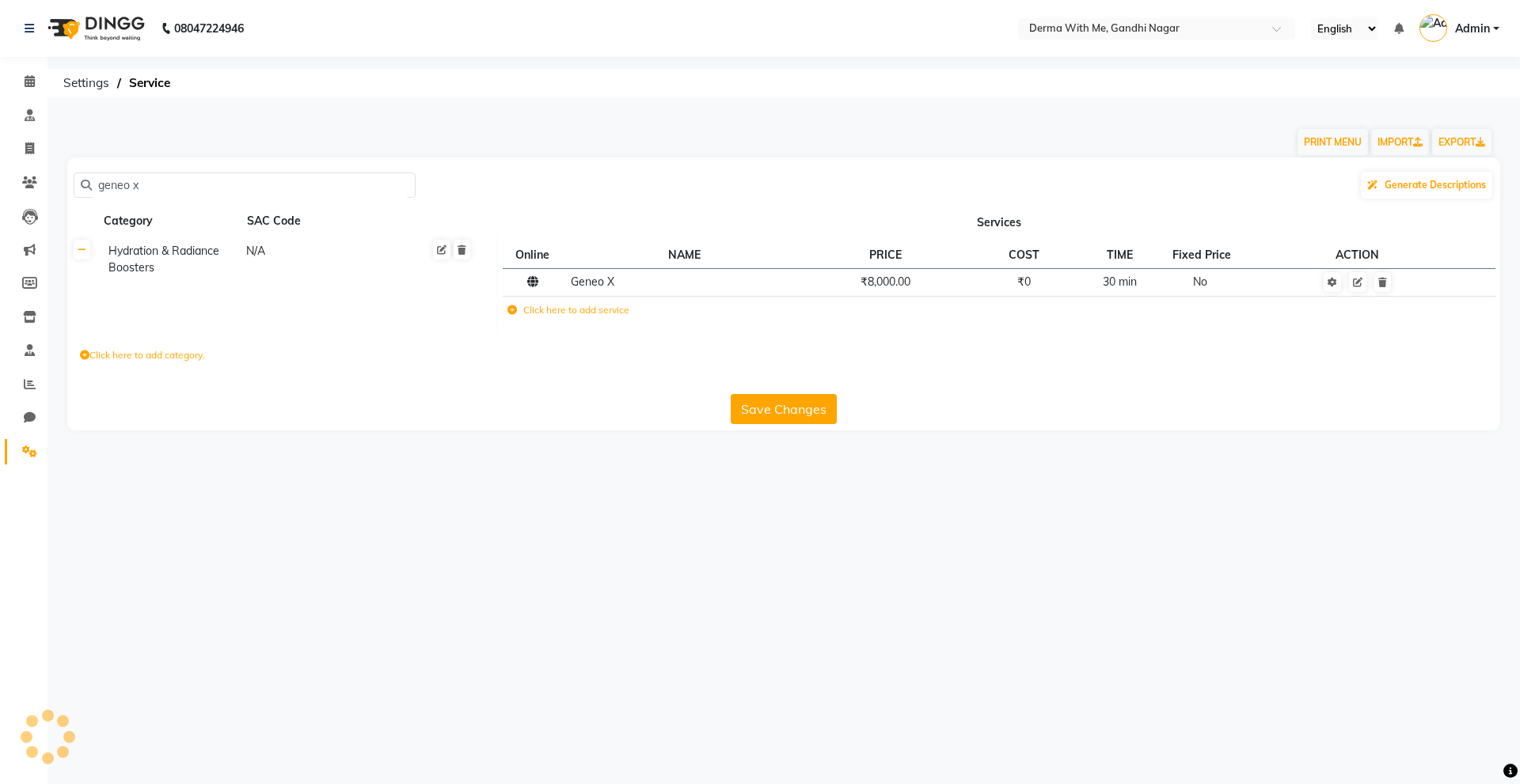
type input "geneo x"
click at [555, 310] on label "Click here to add service" at bounding box center [568, 310] width 122 height 14
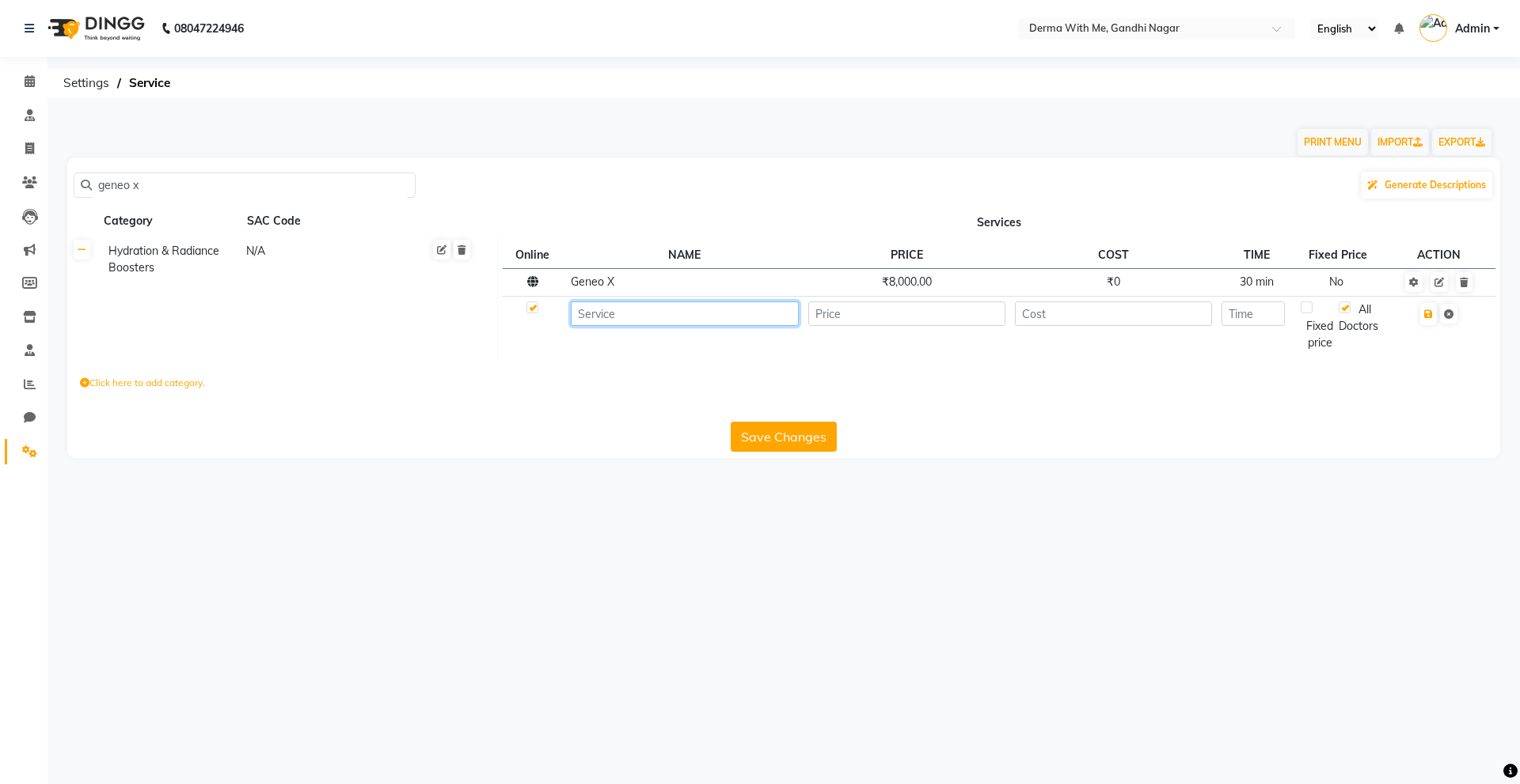
click at [613, 324] on input at bounding box center [684, 314] width 228 height 25
type input "Fire & Ice"
click at [864, 324] on input "number" at bounding box center [906, 314] width 196 height 25
type input "6"
type input "7000"
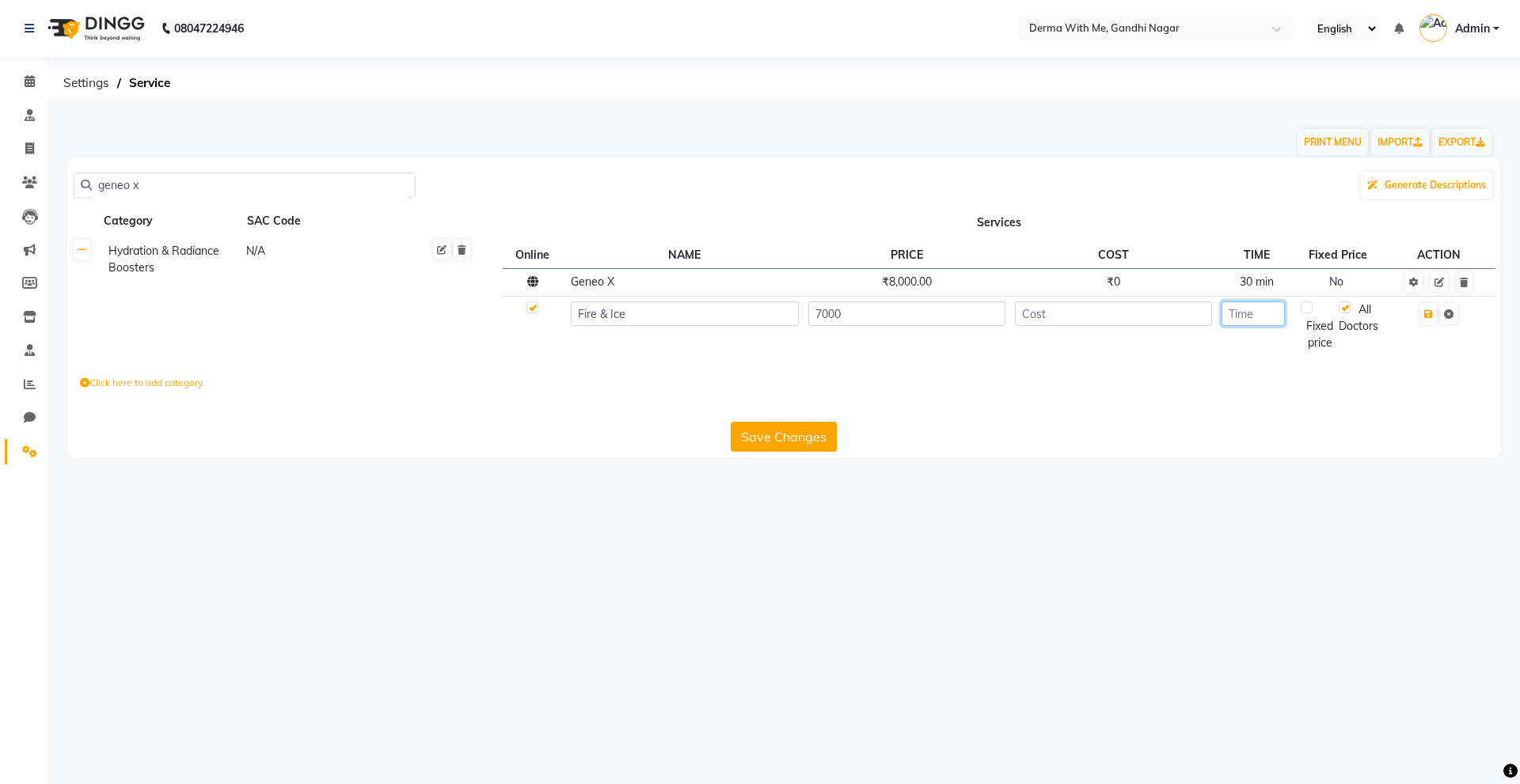
click at [1277, 313] on input "number" at bounding box center [1252, 314] width 62 height 25
type input "30"
click at [1108, 322] on input "number" at bounding box center [1113, 314] width 196 height 25
type input "0"
click at [1431, 309] on icon "button" at bounding box center [1428, 314] width 9 height 10
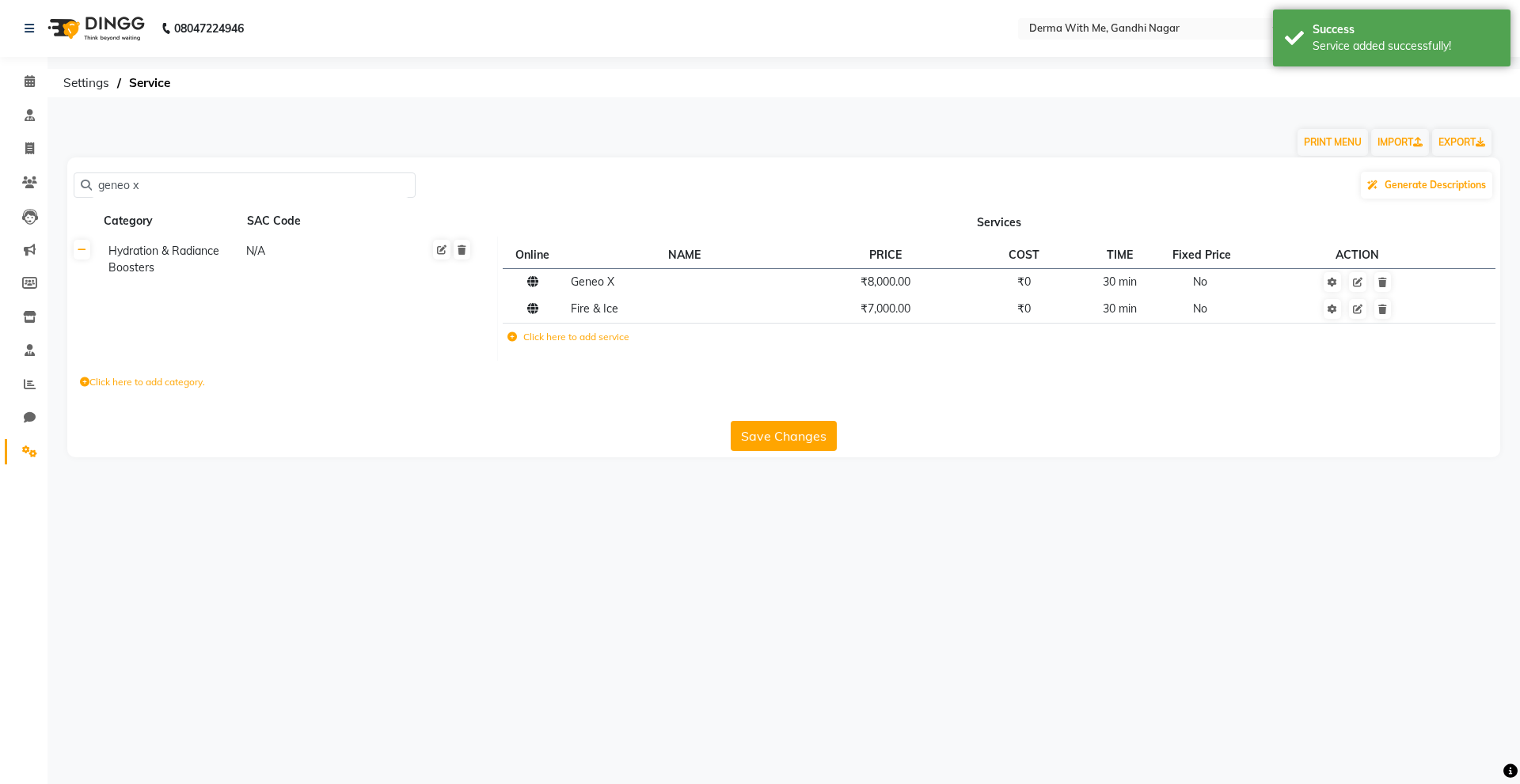
click at [788, 438] on button "Save Changes" at bounding box center [783, 436] width 106 height 30
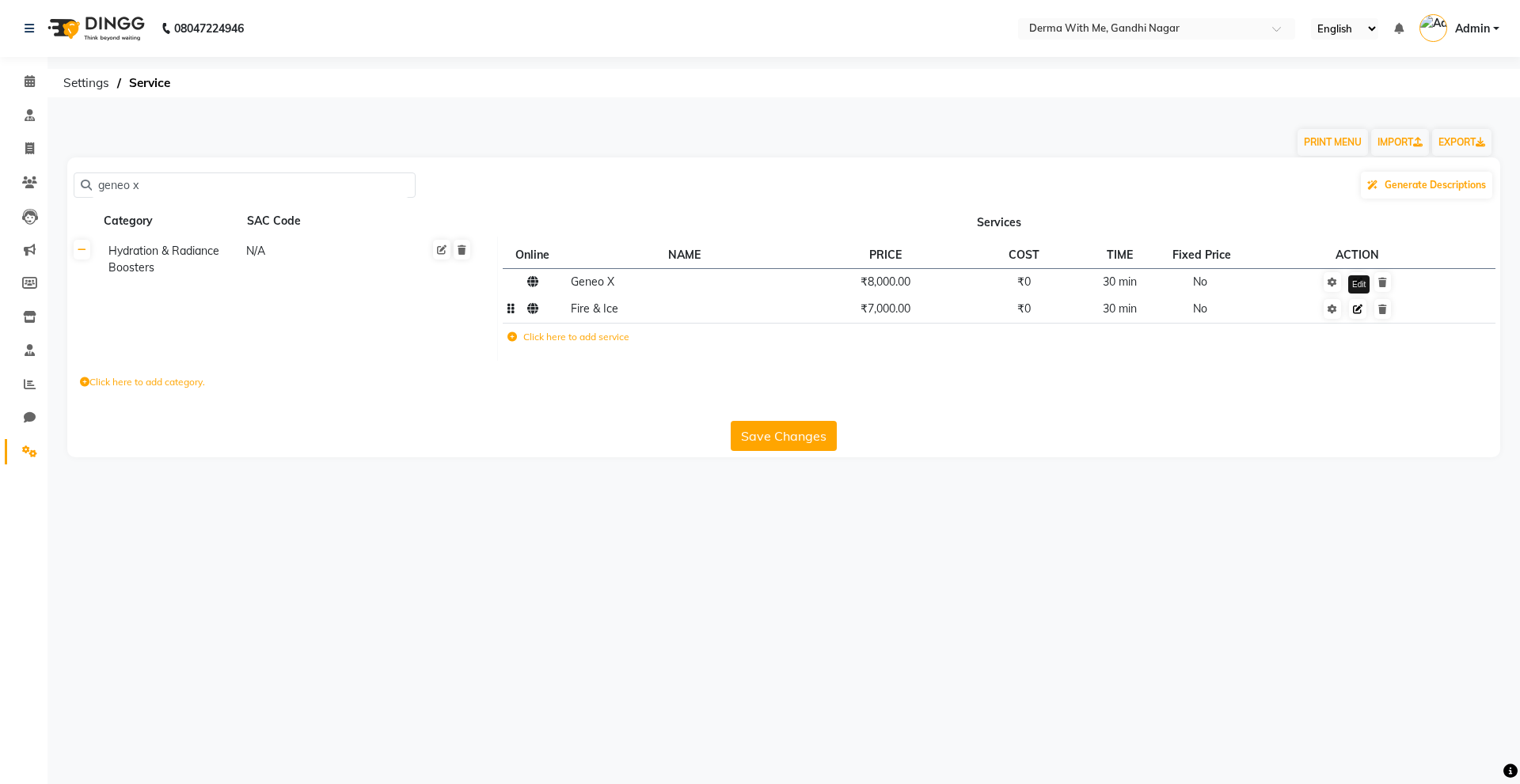
click at [1361, 313] on icon at bounding box center [1357, 309] width 10 height 10
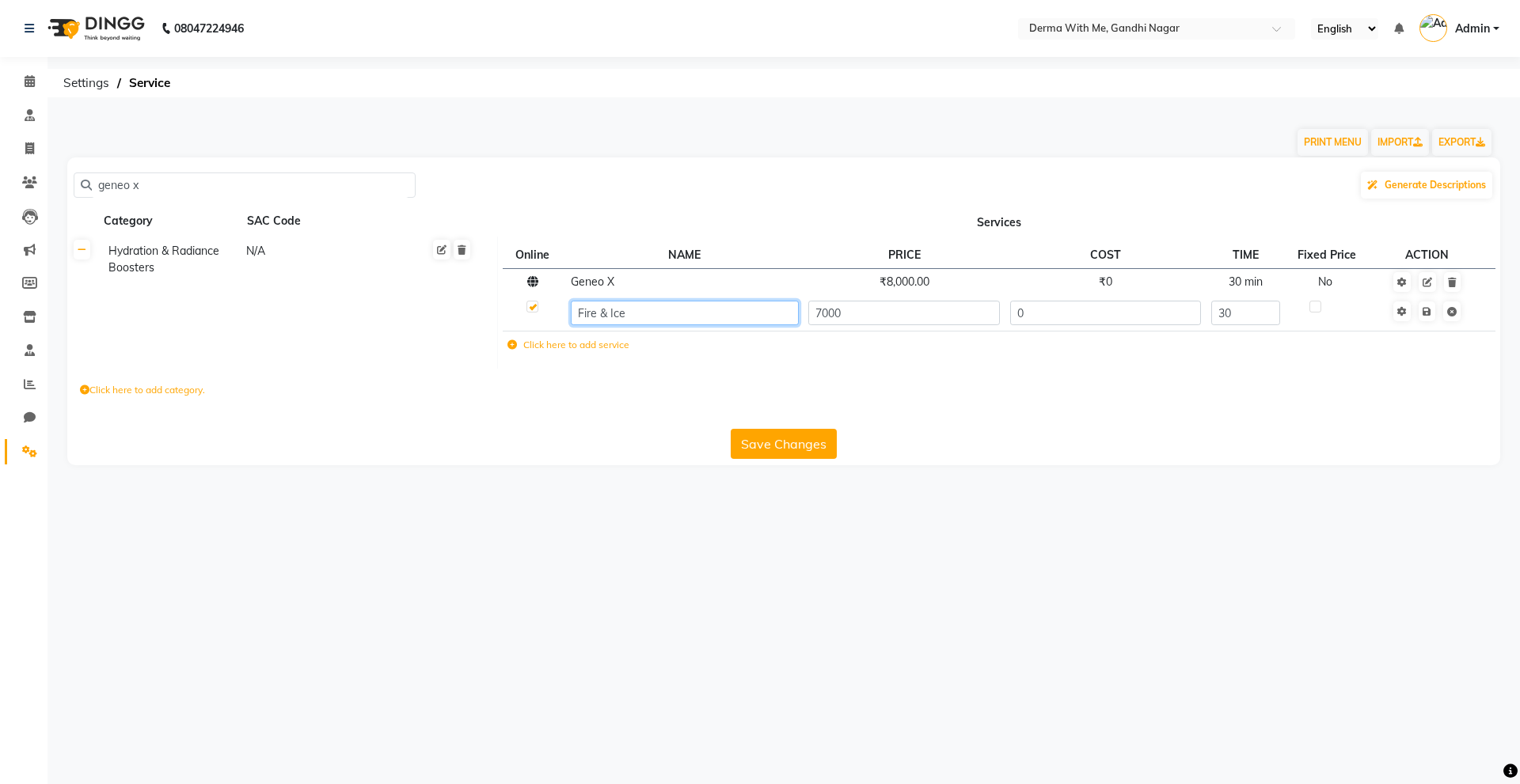
click at [604, 318] on input "Fire & Ice" at bounding box center [684, 313] width 228 height 25
click at [678, 315] on input "Fire + Ice" at bounding box center [684, 313] width 228 height 25
type input "Fire + Ice Resurfacing Treatment"
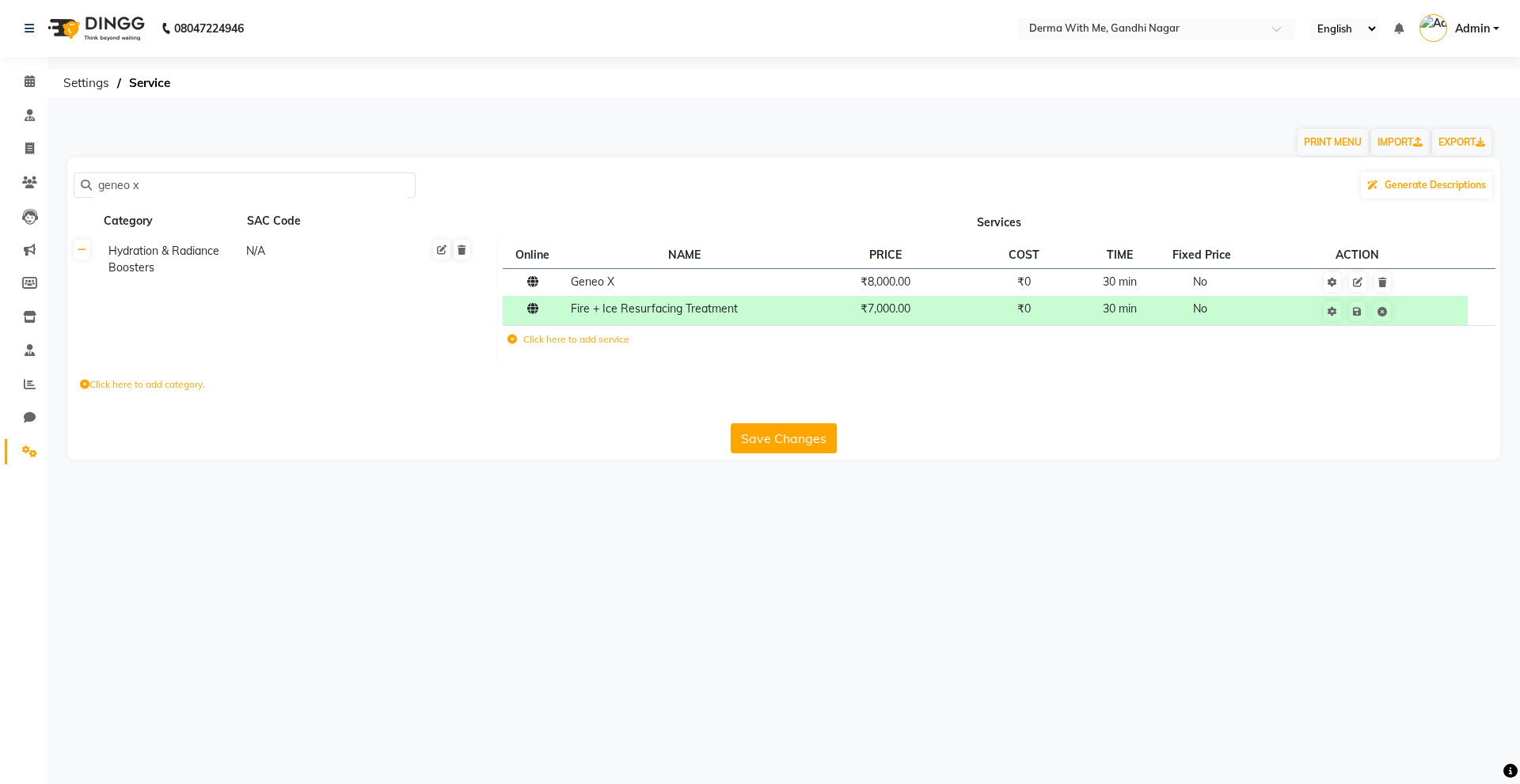
click at [775, 434] on button "Save Changes" at bounding box center [783, 438] width 106 height 30
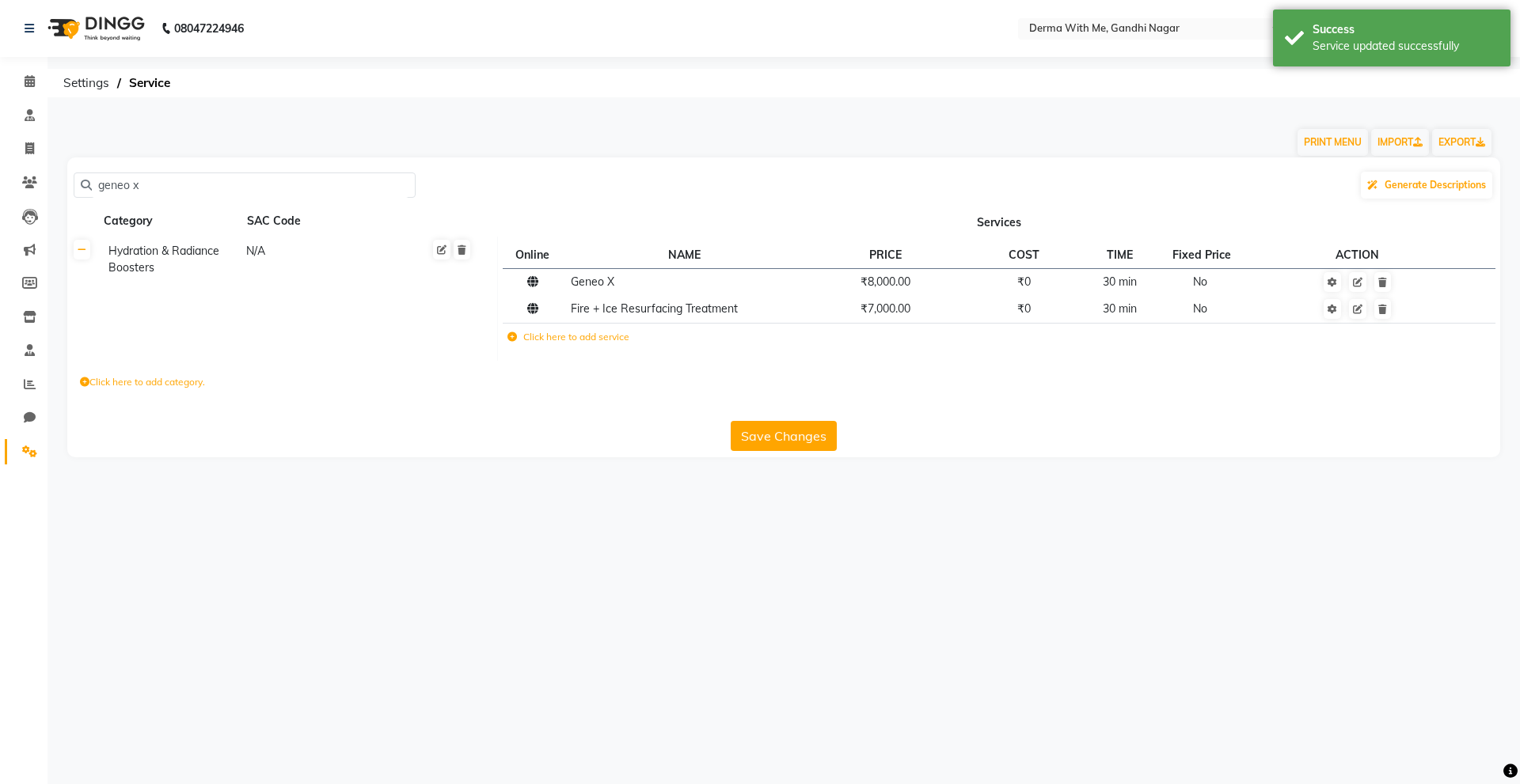
click at [775, 434] on button "Save Changes" at bounding box center [783, 436] width 106 height 30
click at [775, 436] on button "Save Changes" at bounding box center [783, 436] width 106 height 30
click at [36, 148] on span at bounding box center [29, 149] width 28 height 18
select select "8404"
select select "service"
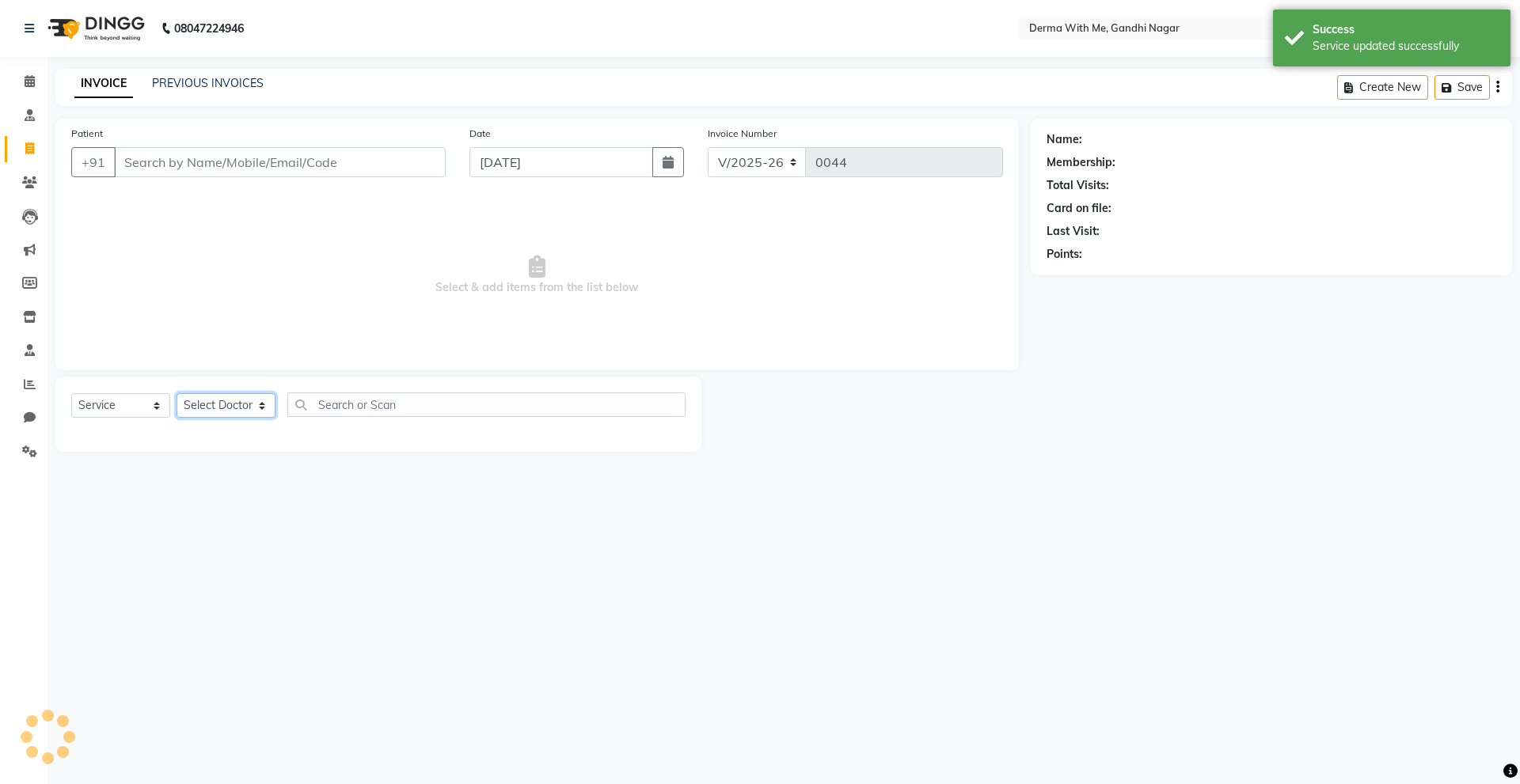
click at [237, 412] on select "Select Doctor Manager Recipient" at bounding box center [226, 406] width 99 height 25
select select "82999"
click at [177, 394] on select "Select Doctor Manager Recipient" at bounding box center [226, 406] width 99 height 25
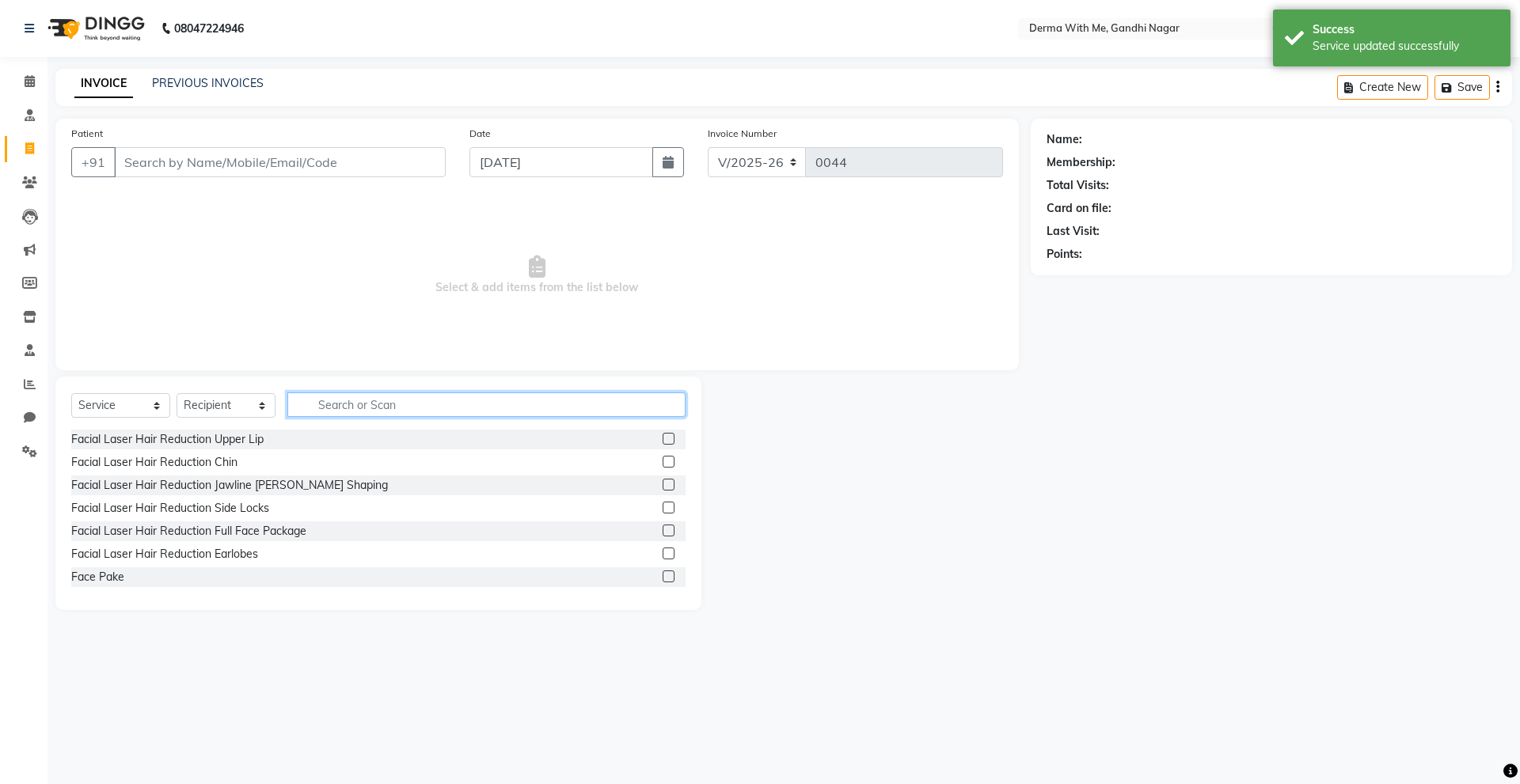
click at [331, 396] on input "text" at bounding box center [486, 405] width 398 height 25
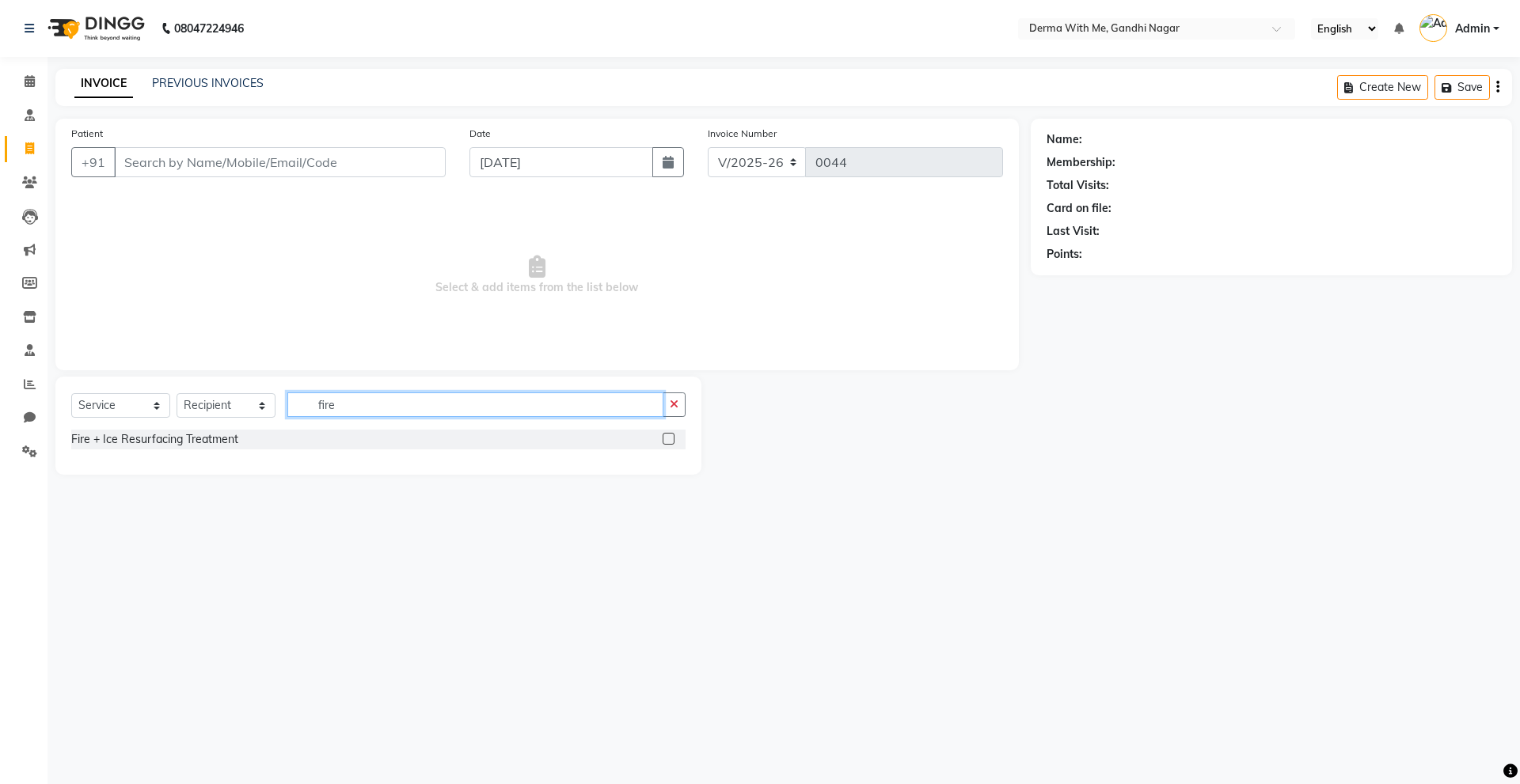
type input "fire"
click at [668, 440] on label at bounding box center [668, 438] width 12 height 12
click at [668, 440] on input "checkbox" at bounding box center [668, 440] width 11 height 11
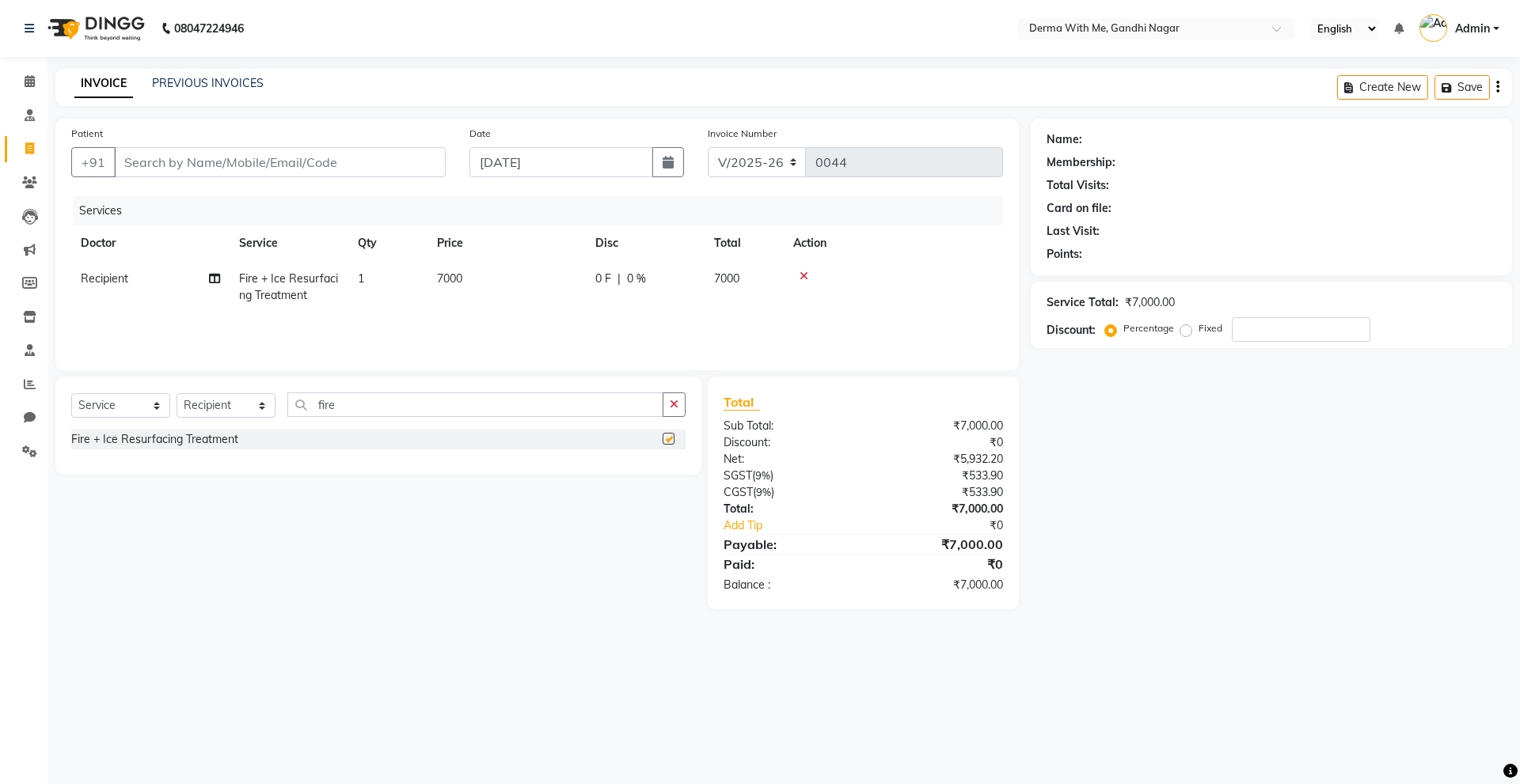
checkbox input "false"
click at [808, 266] on td at bounding box center [893, 287] width 220 height 52
click at [799, 277] on icon at bounding box center [804, 276] width 9 height 11
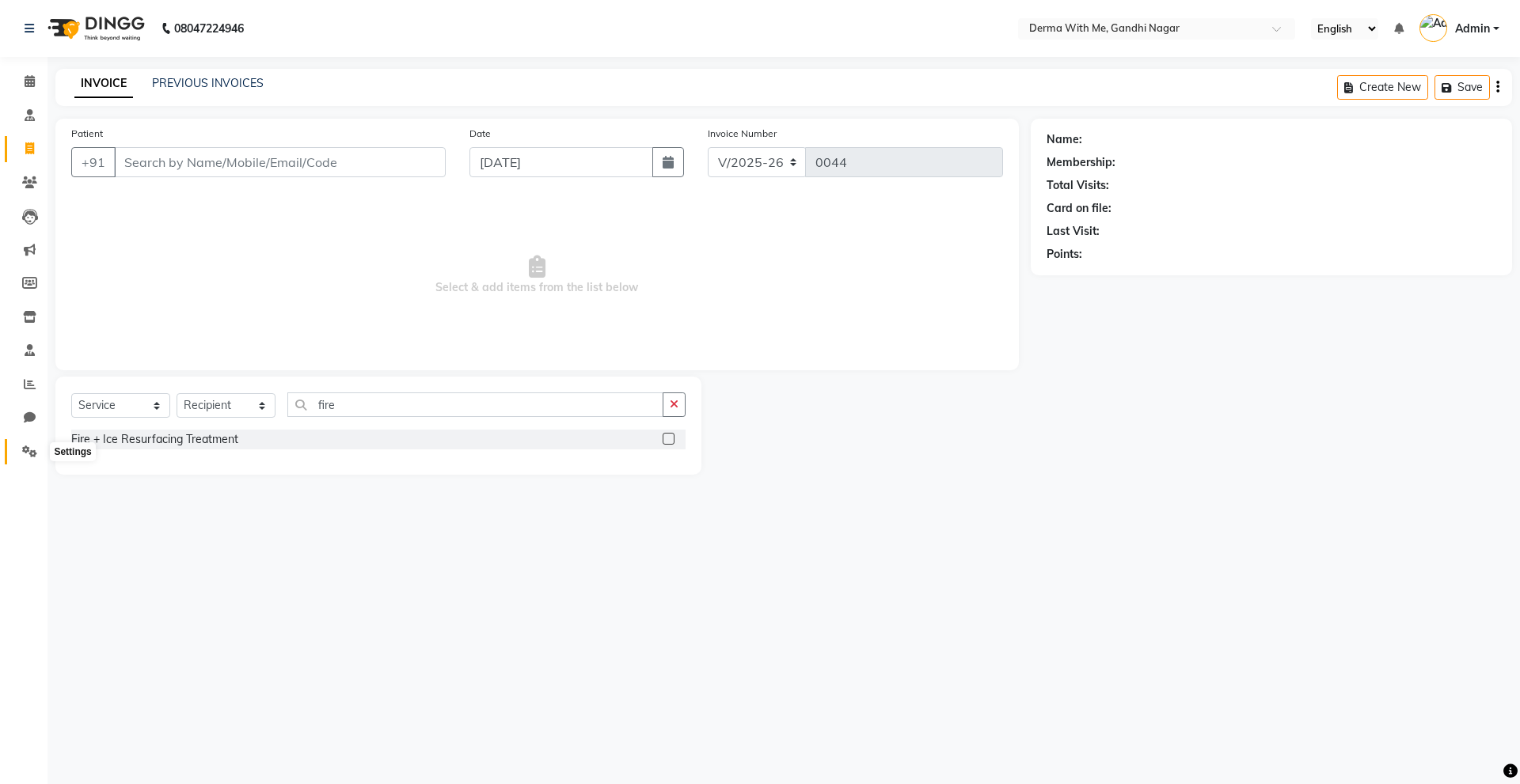
click at [25, 458] on span at bounding box center [29, 452] width 28 height 18
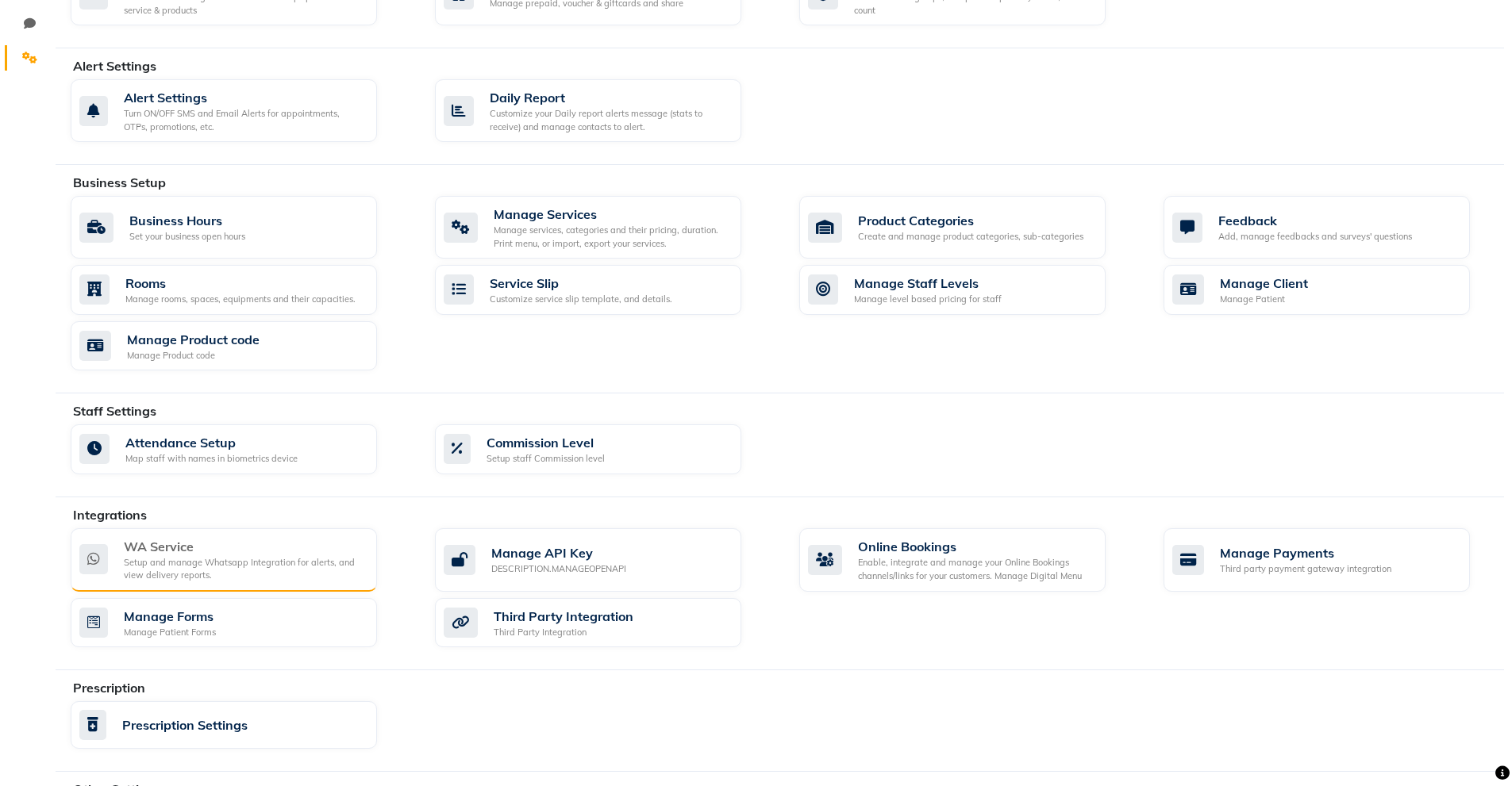
scroll to position [397, 0]
click at [177, 560] on div "Setup and manage Whatsapp Integration for alerts, and view delivery reports." at bounding box center [244, 567] width 241 height 26
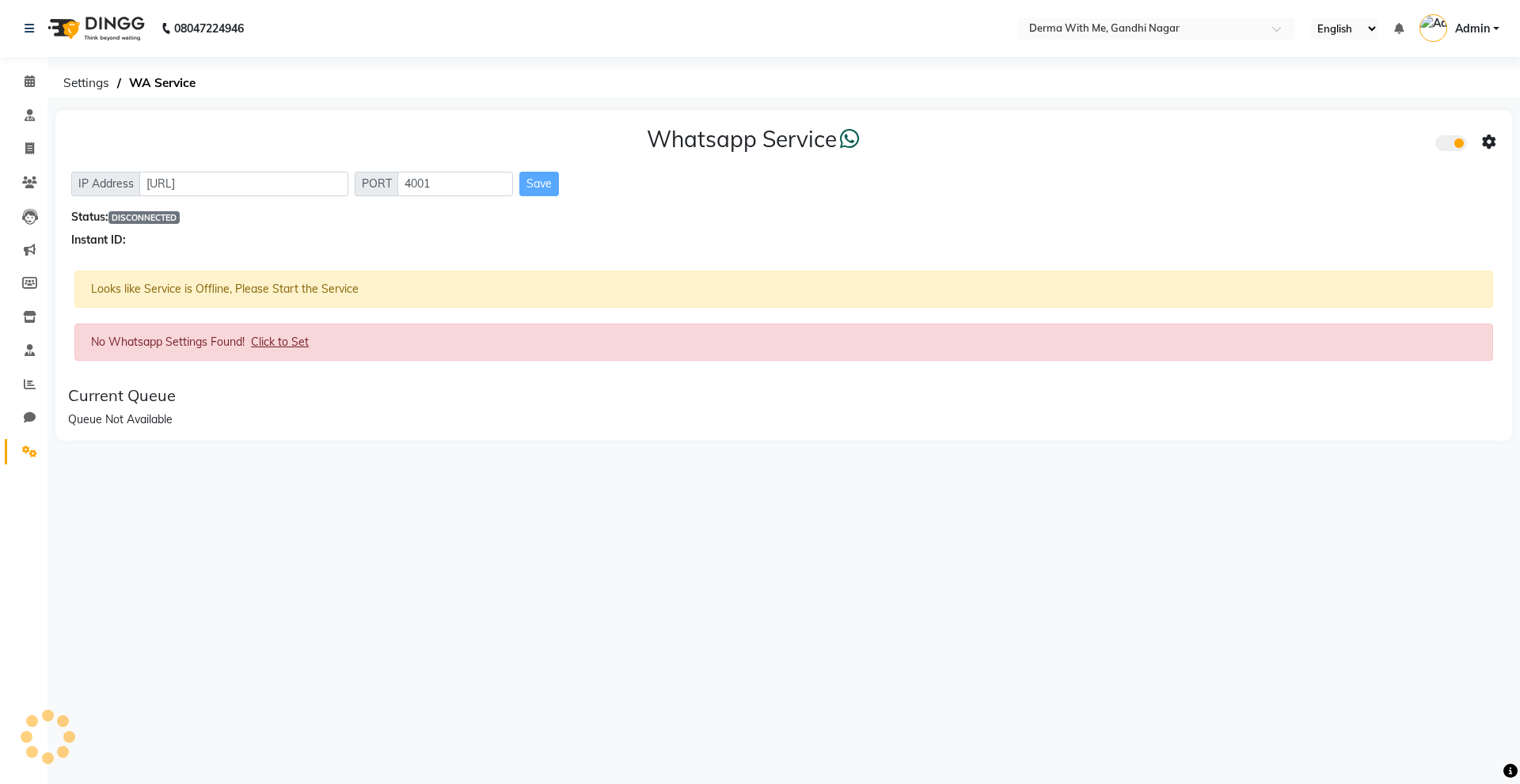
click at [228, 170] on div "Whatsapp Service IP Address [URL] PORT 4001 Save Status: DISCONNECTED Instant I…" at bounding box center [783, 188] width 1456 height 155
click at [226, 194] on input "[URL]" at bounding box center [244, 184] width 209 height 25
click at [117, 229] on div "Whatsapp Service IP Address [URL] PORT 4001 Save Status: DISCONNECTED Instant I…" at bounding box center [783, 188] width 1456 height 155
click at [302, 258] on div "Whatsapp Service IP Address [URL] PORT 4001 Save Status: DISCONNECTED Instant I…" at bounding box center [783, 188] width 1456 height 155
click at [676, 166] on div "Whatsapp Service IP Address [URL] PORT 4001 Save Status: DISCONNECTED Instant I…" at bounding box center [783, 188] width 1456 height 155
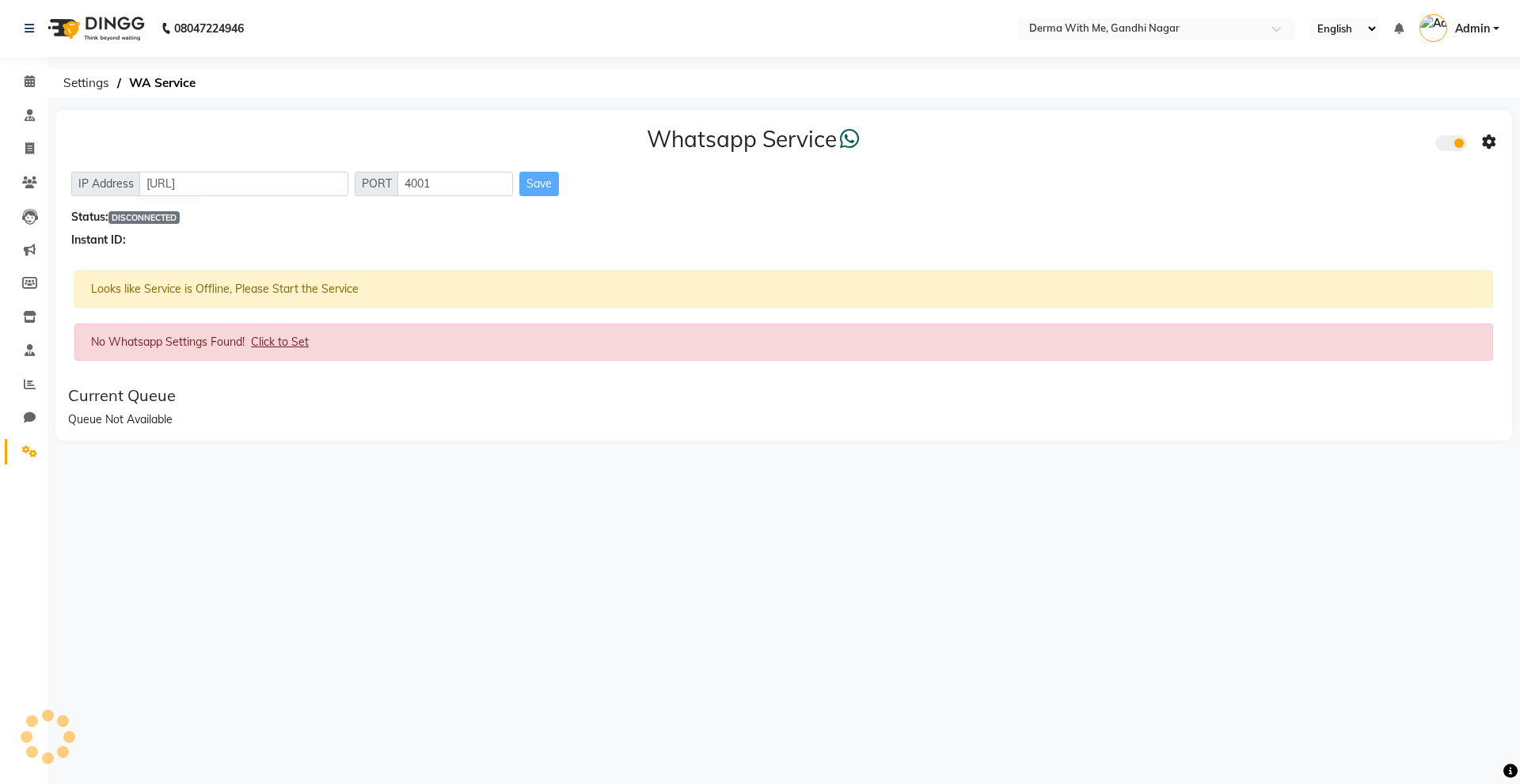
click at [345, 244] on div "Instant ID:" at bounding box center [783, 240] width 1425 height 17
drag, startPoint x: 167, startPoint y: 294, endPoint x: 339, endPoint y: 292, distance: 172.0
click at [339, 292] on div "Looks like Service is Offline, Please Start the Service" at bounding box center [784, 290] width 1419 height 37
click at [33, 419] on icon at bounding box center [29, 417] width 12 height 12
select select "100"
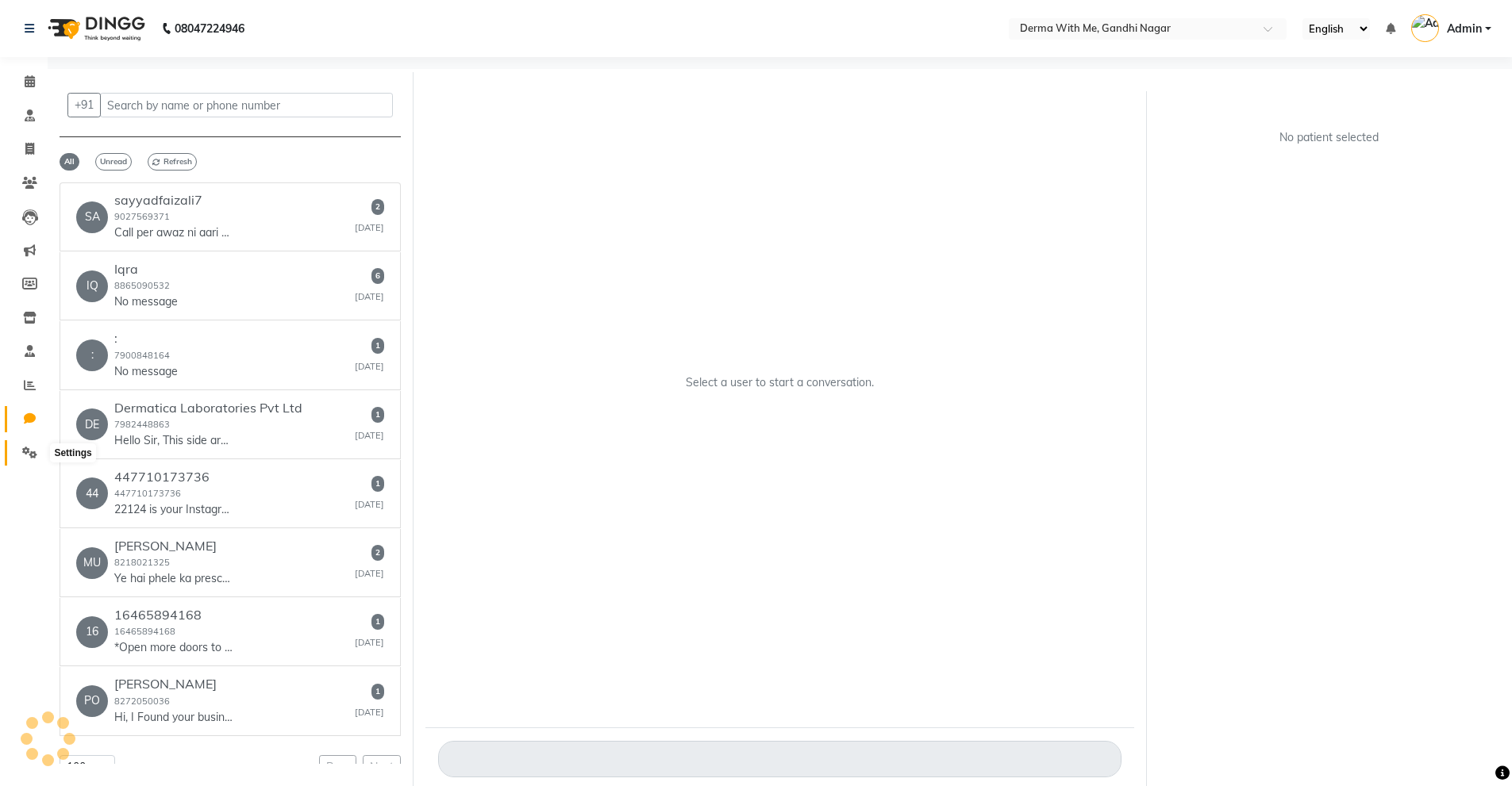
click at [33, 446] on icon at bounding box center [29, 452] width 15 height 12
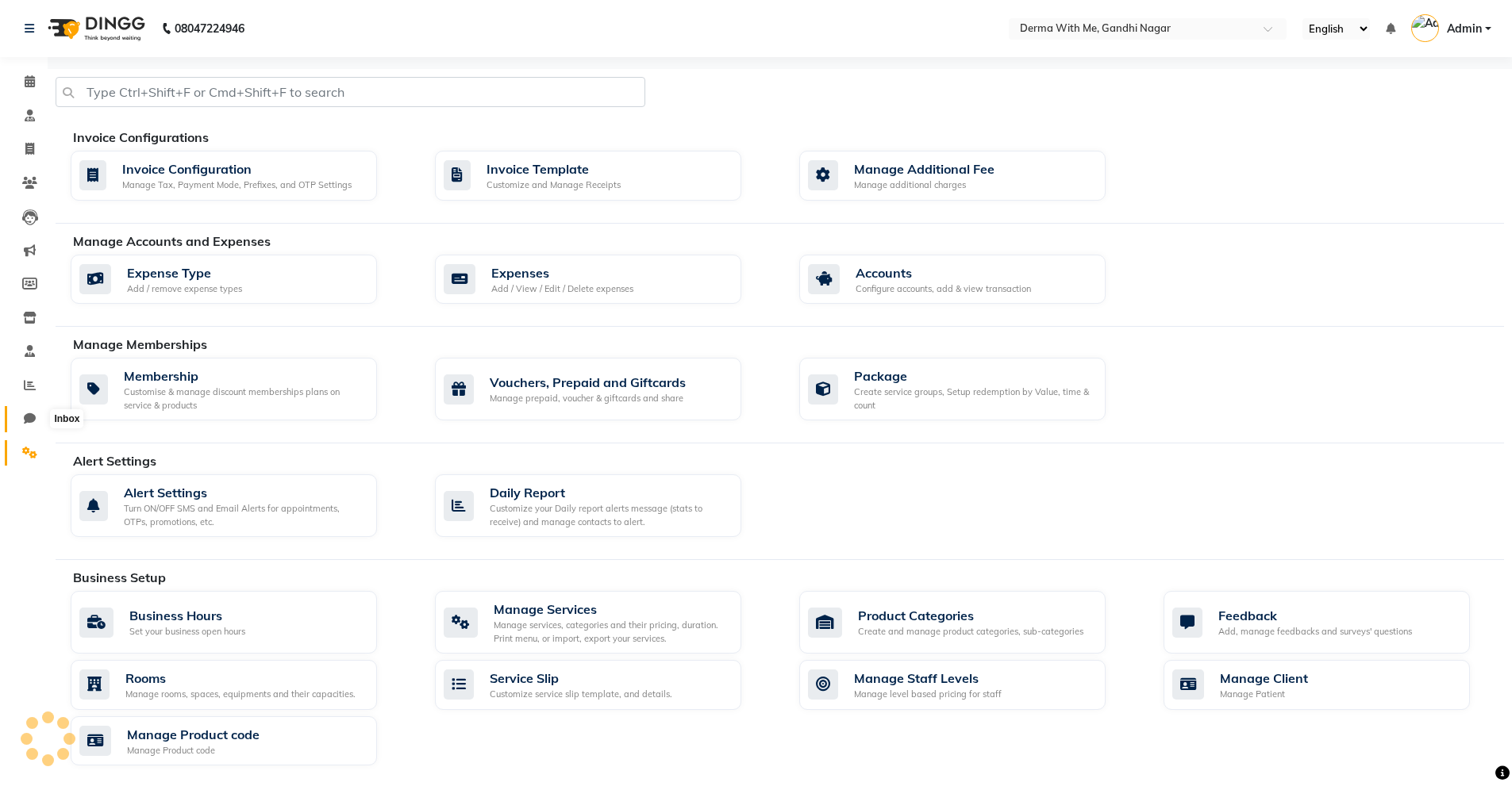
click at [27, 411] on span at bounding box center [29, 419] width 28 height 18
select select "100"
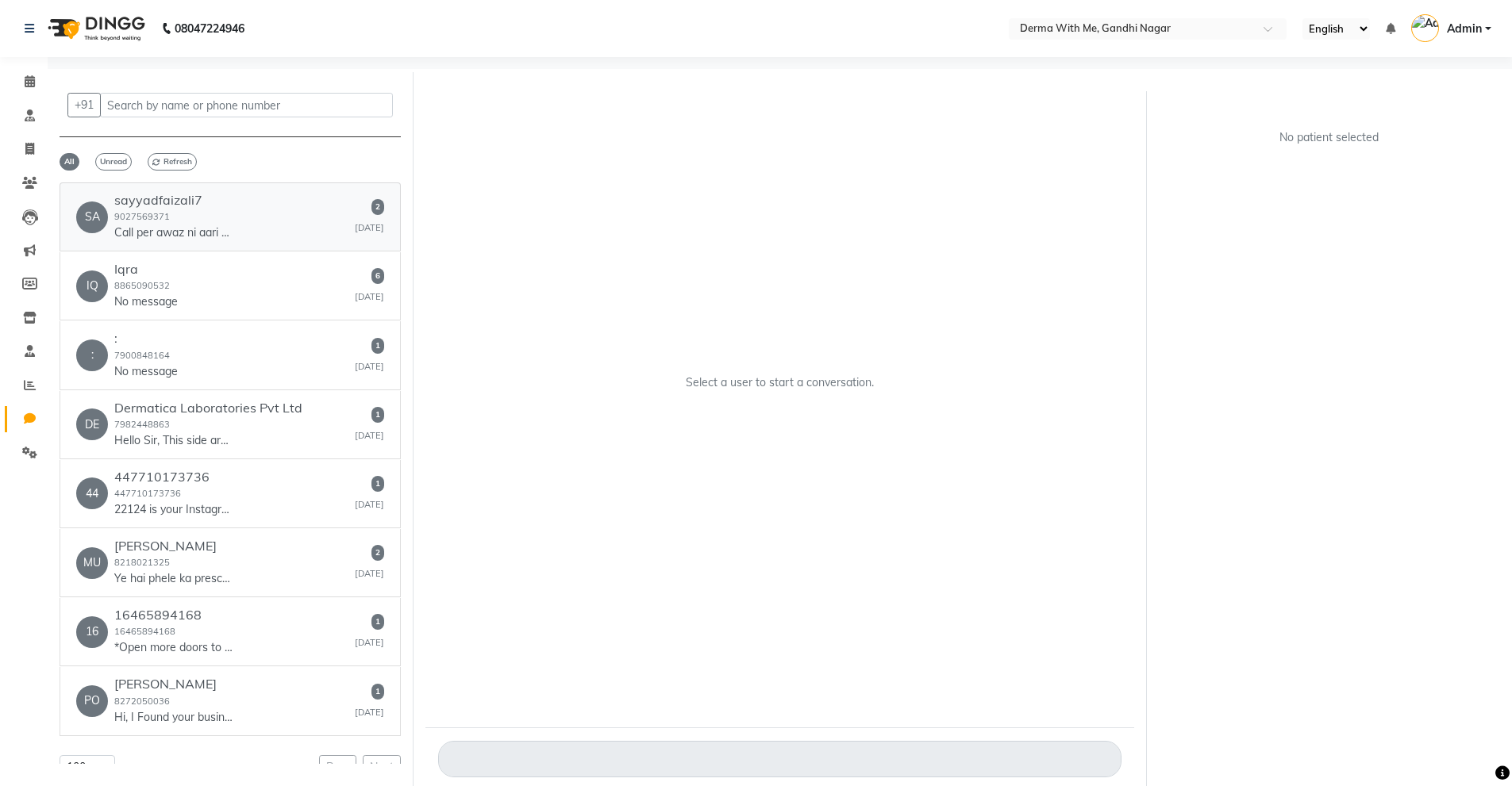
click at [251, 228] on div "SA sayyadfaizali7 [PHONE_NUMBER] Call per awaz ni aari aap ki [DATE]" at bounding box center [230, 217] width 308 height 48
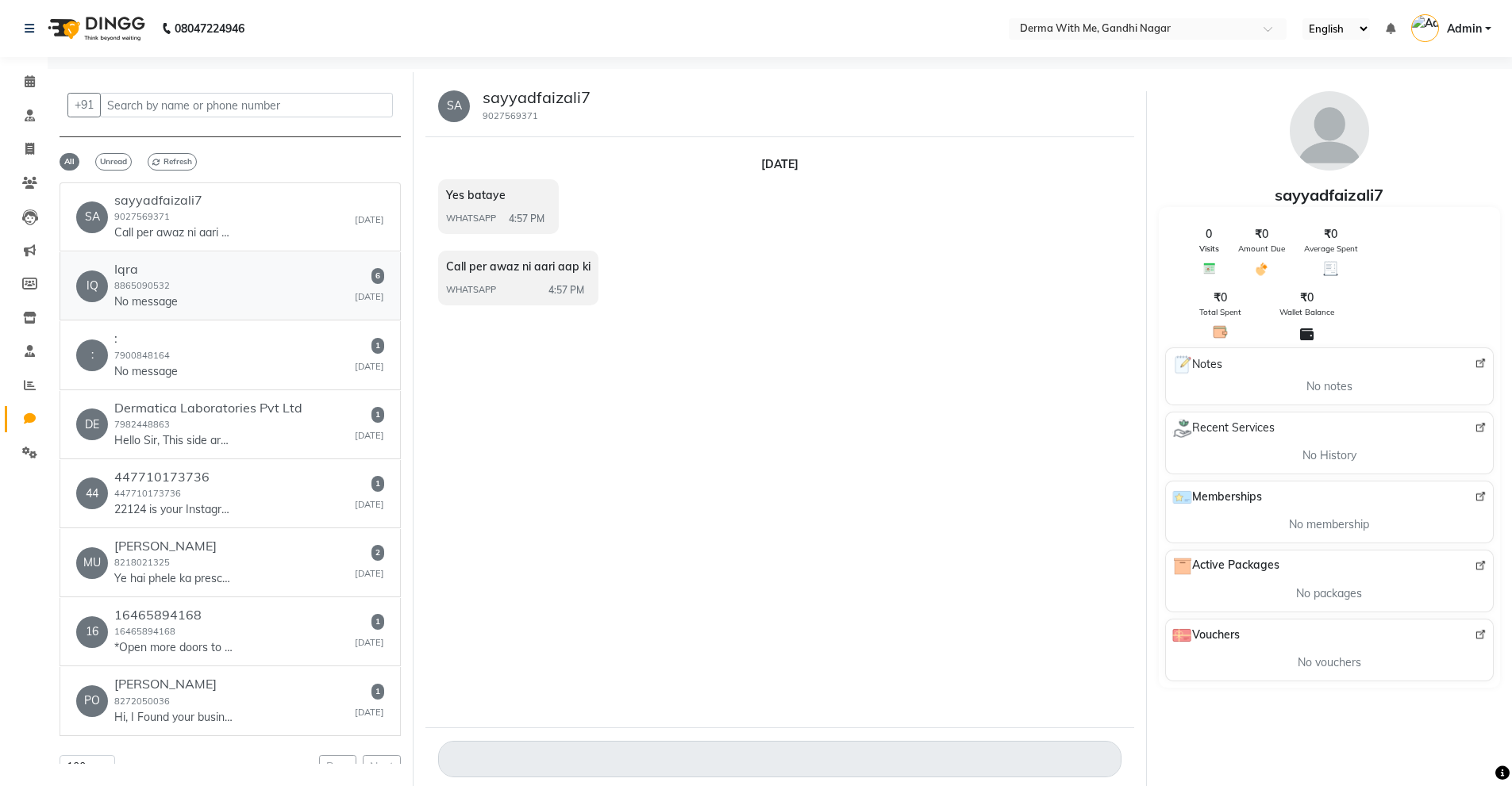
click at [174, 275] on h6 "Iqra" at bounding box center [145, 269] width 63 height 15
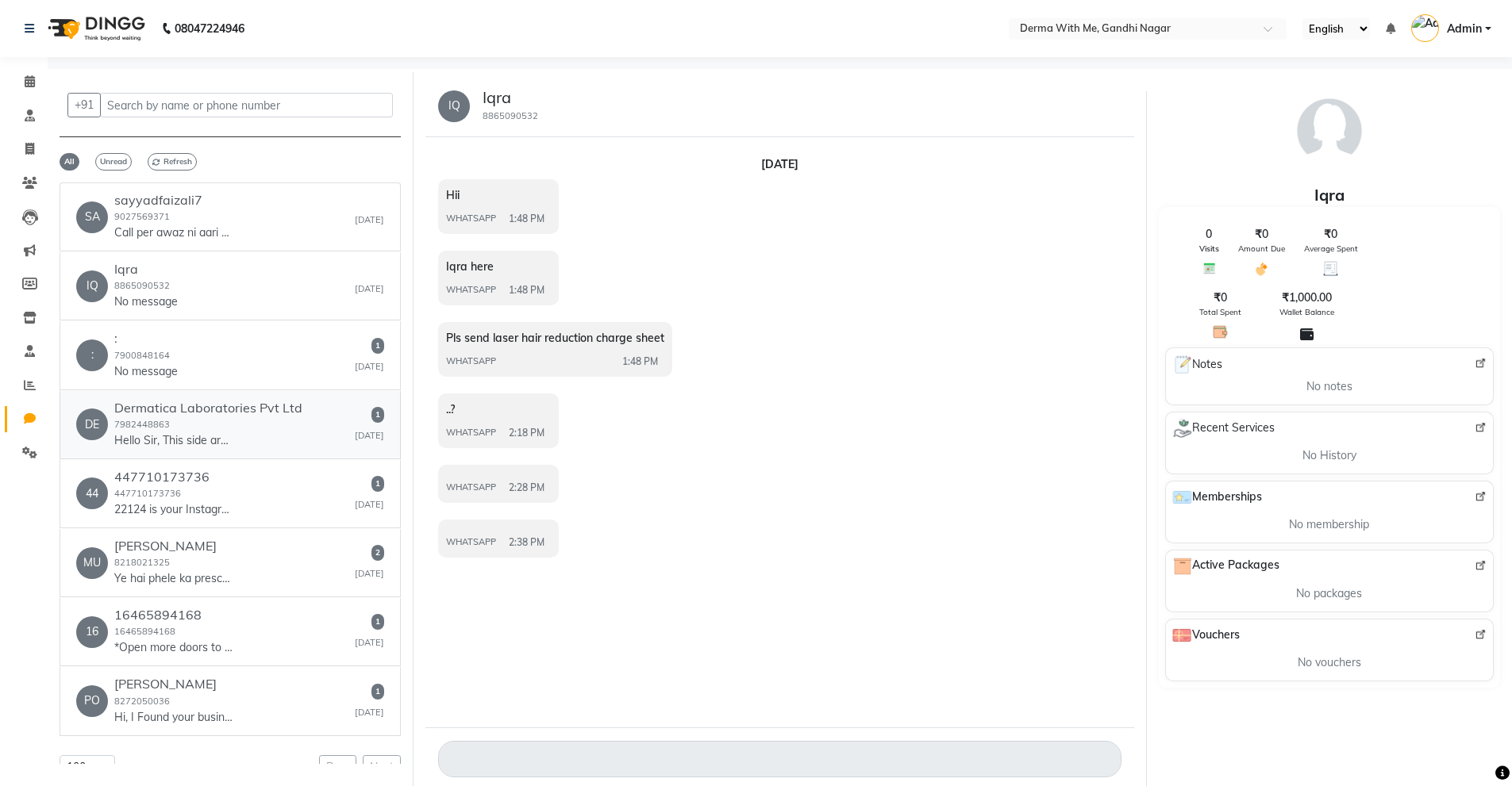
click at [225, 412] on h6 "Dermatica Laboratories Pvt Ltd" at bounding box center [208, 408] width 188 height 15
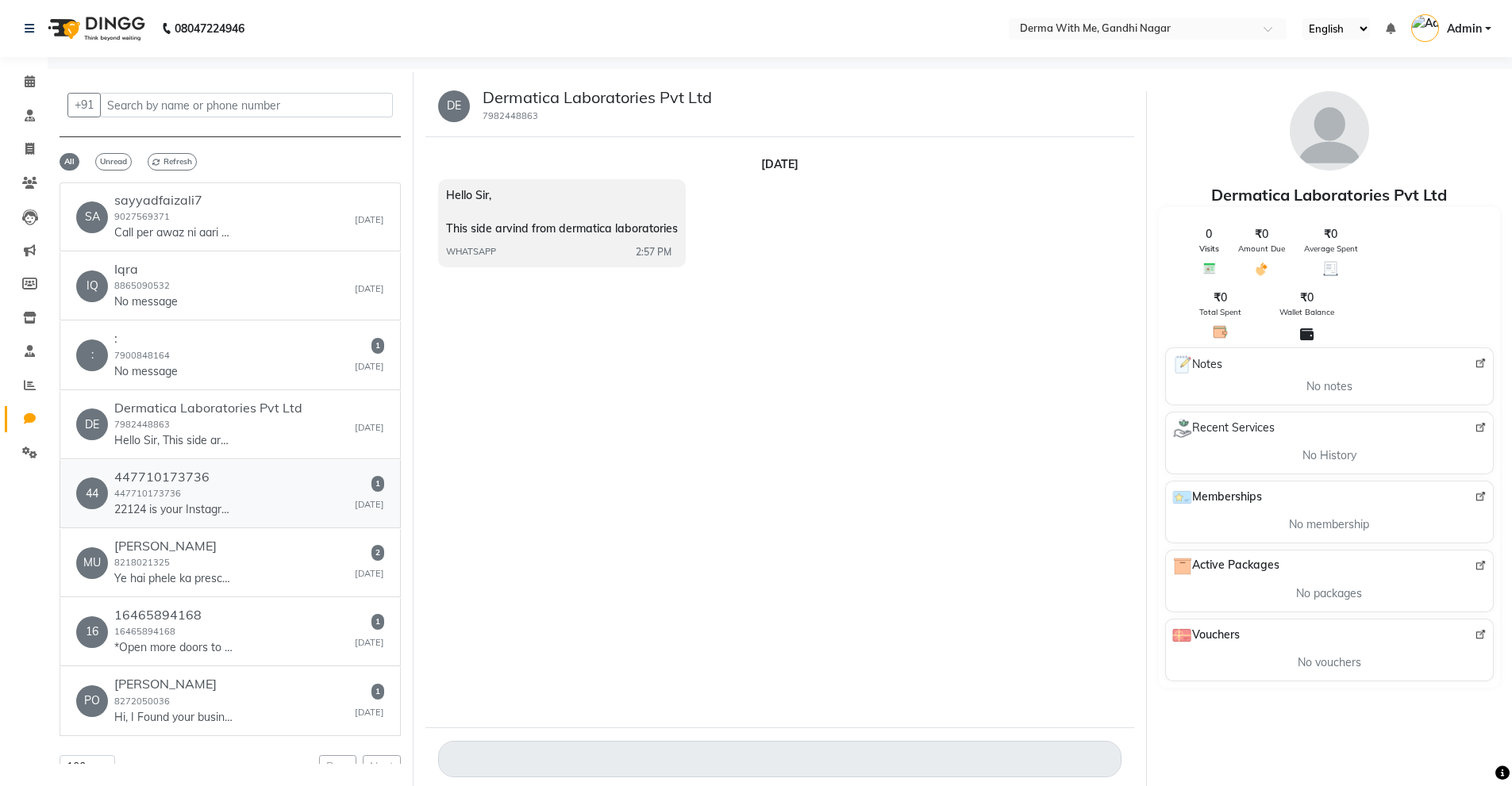
click at [221, 490] on div "447710173736 447710173736 22124 is your Instagram code. Don't share it." at bounding box center [174, 494] width 119 height 48
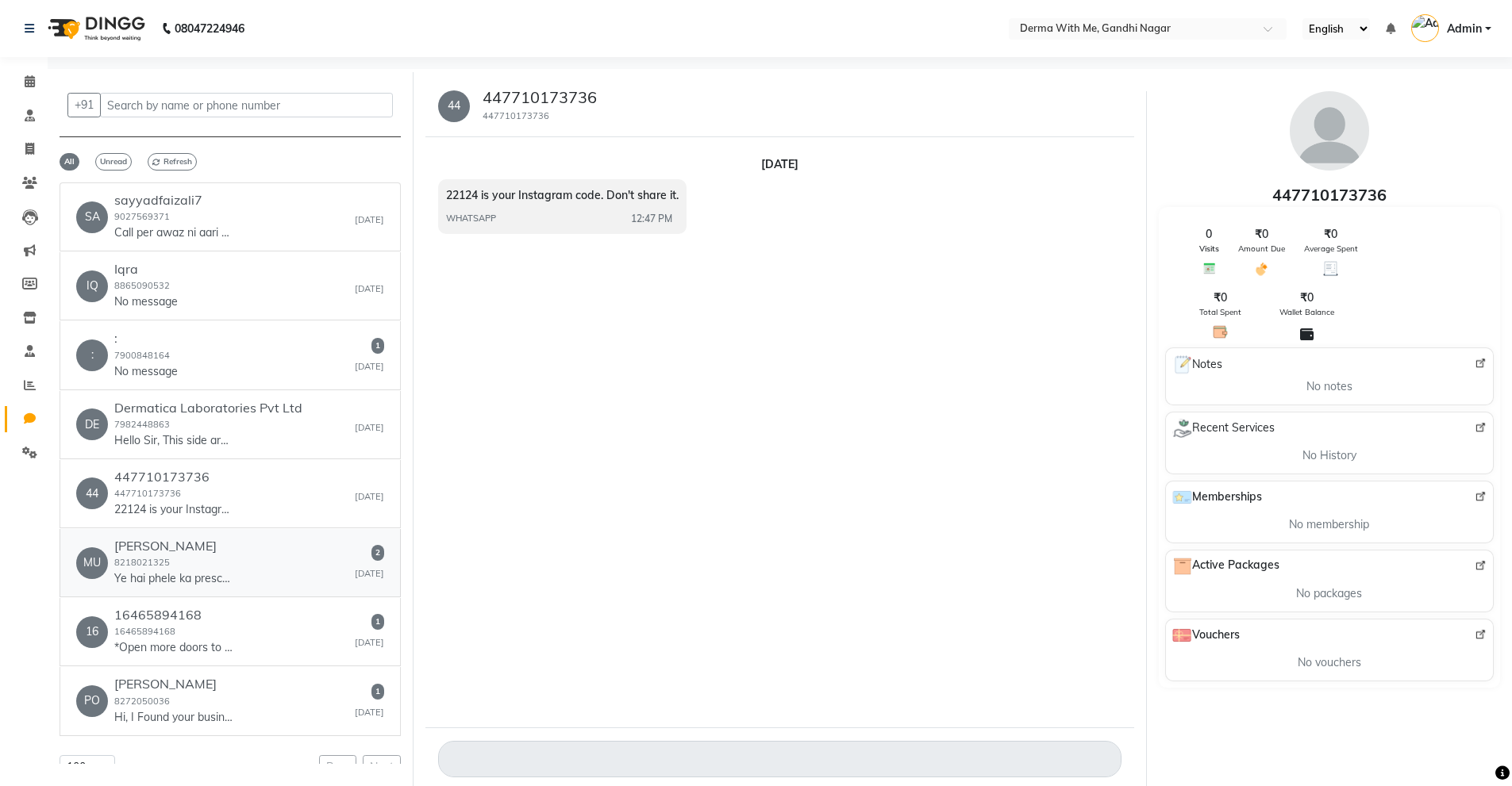
click at [214, 561] on div "[PERSON_NAME] 8218021325 Ye hai phele ka prescription" at bounding box center [174, 563] width 119 height 48
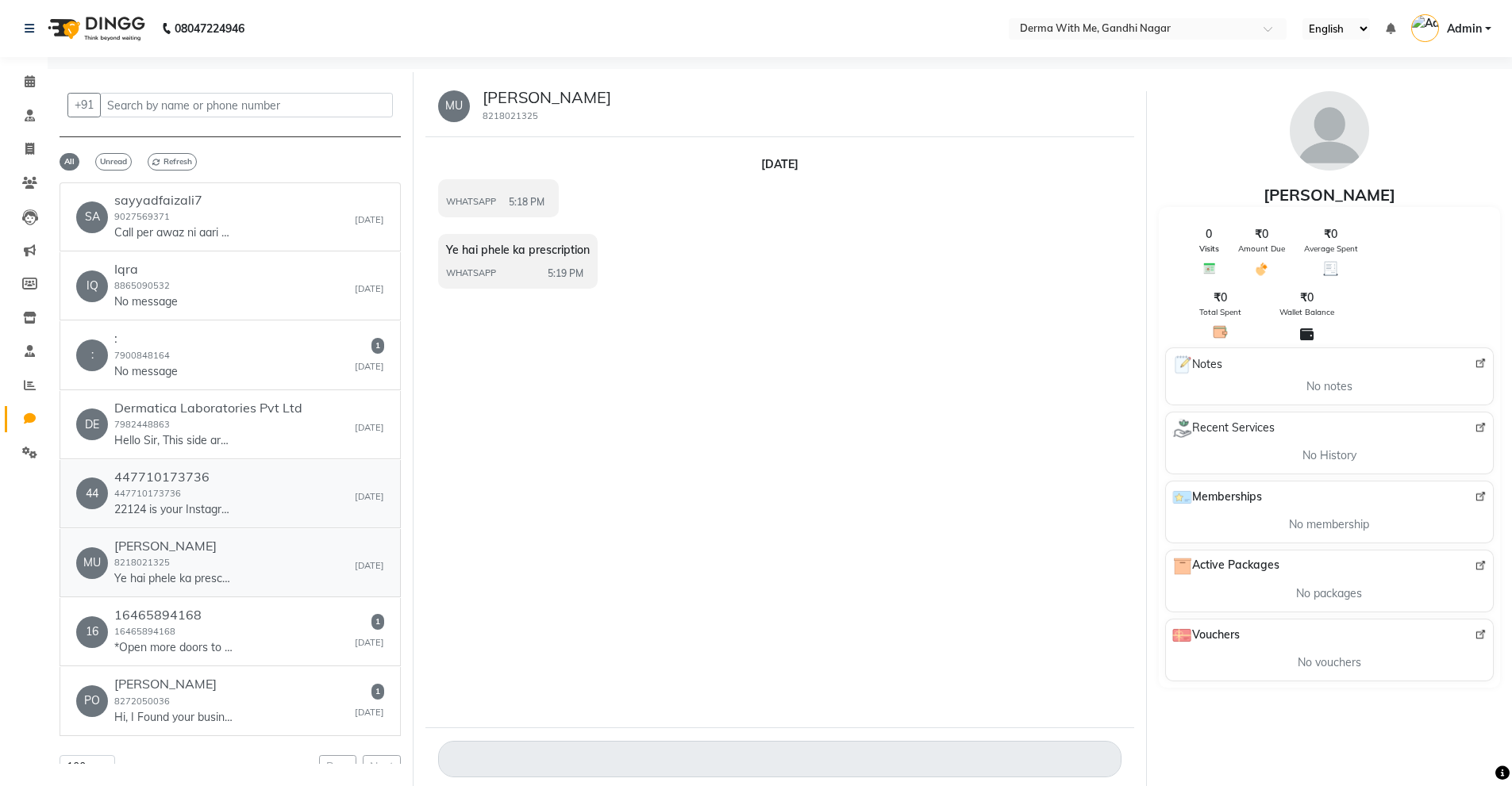
scroll to position [36, 0]
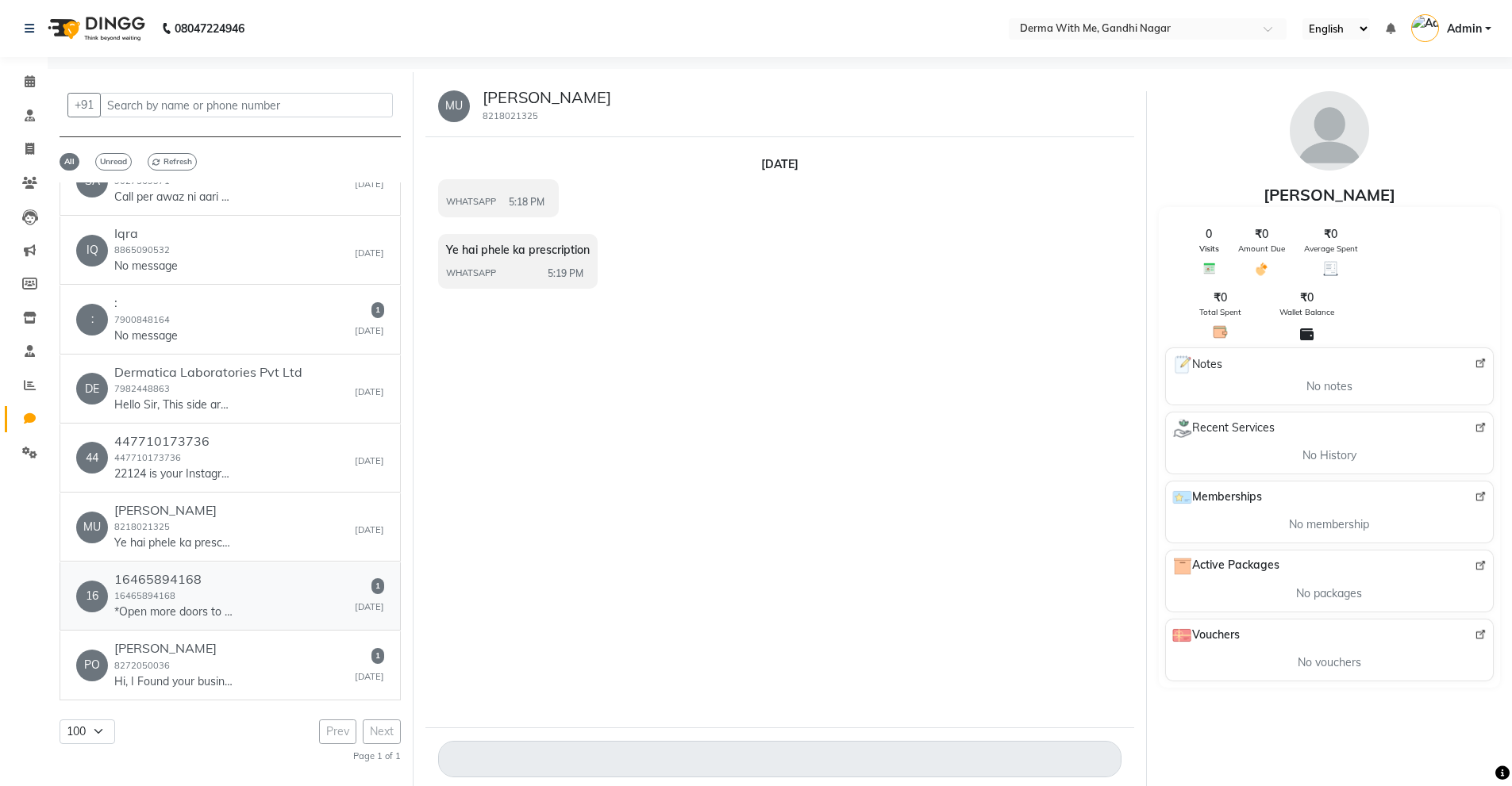
click at [185, 584] on h6 "16465894168" at bounding box center [174, 579] width 119 height 15
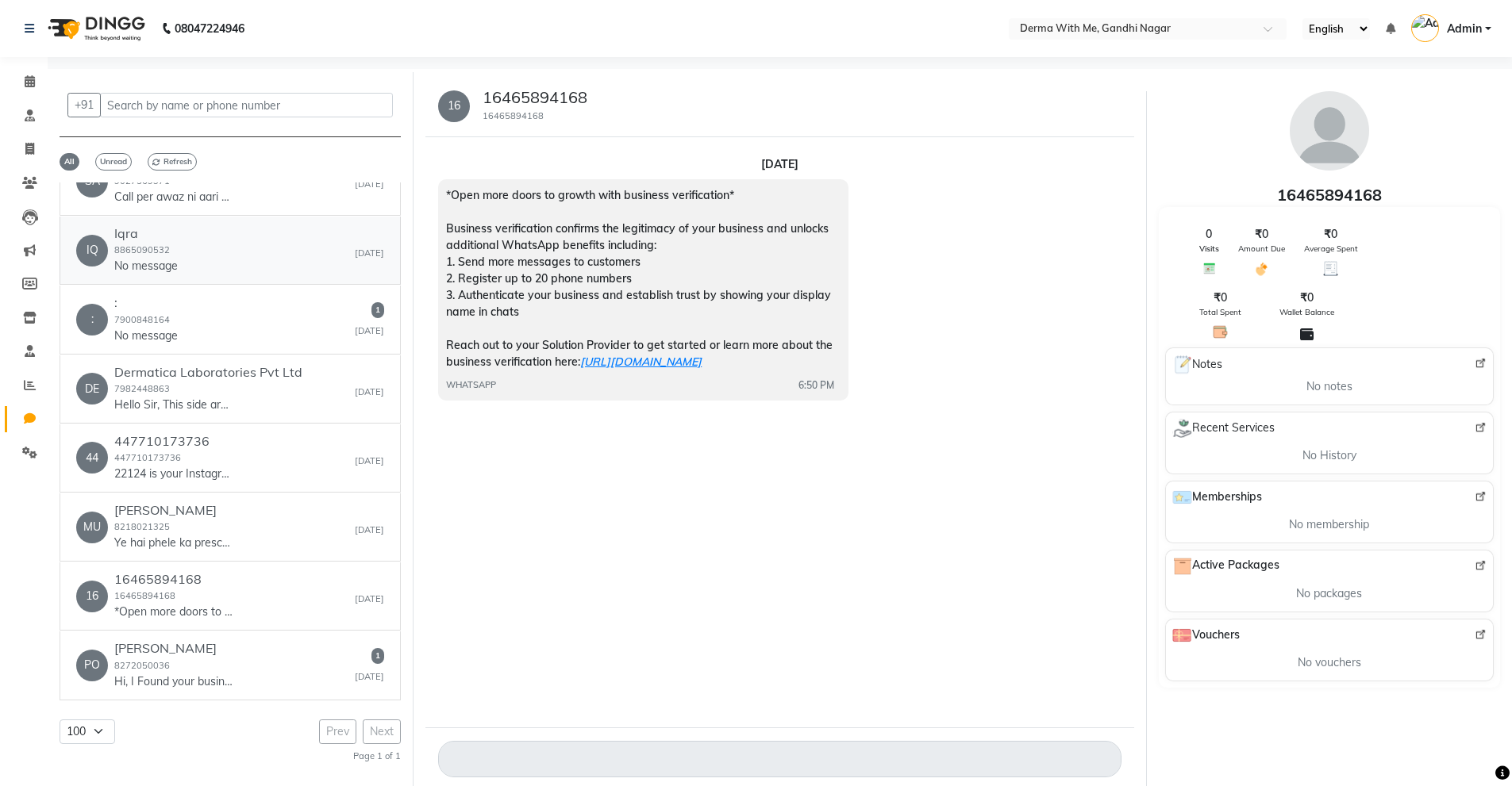
click at [149, 265] on p "No message" at bounding box center [145, 266] width 63 height 17
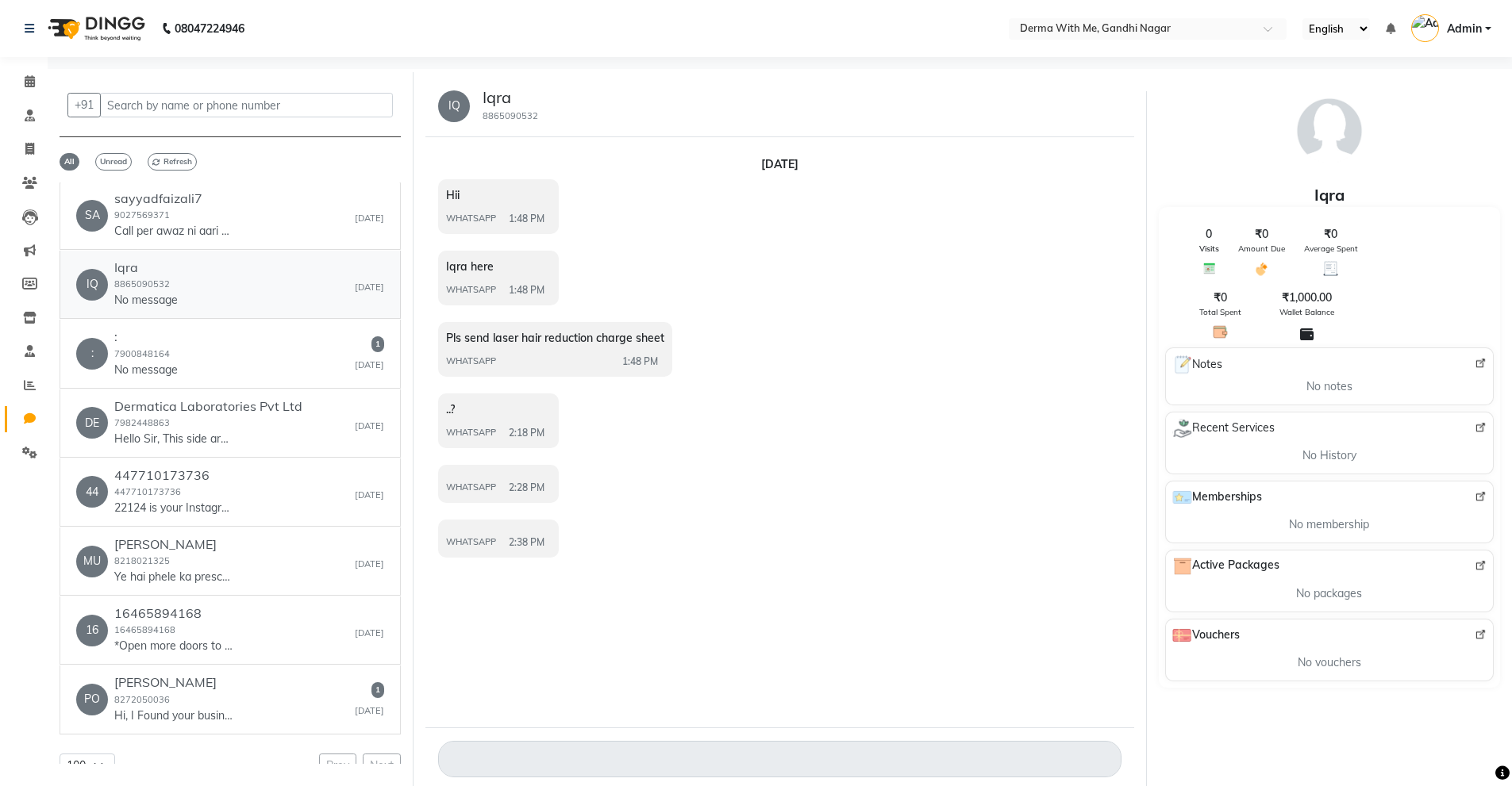
scroll to position [0, 0]
click at [507, 111] on small "8865090532" at bounding box center [510, 116] width 55 height 11
click at [27, 413] on icon at bounding box center [29, 418] width 12 height 12
click at [29, 454] on icon at bounding box center [29, 452] width 15 height 12
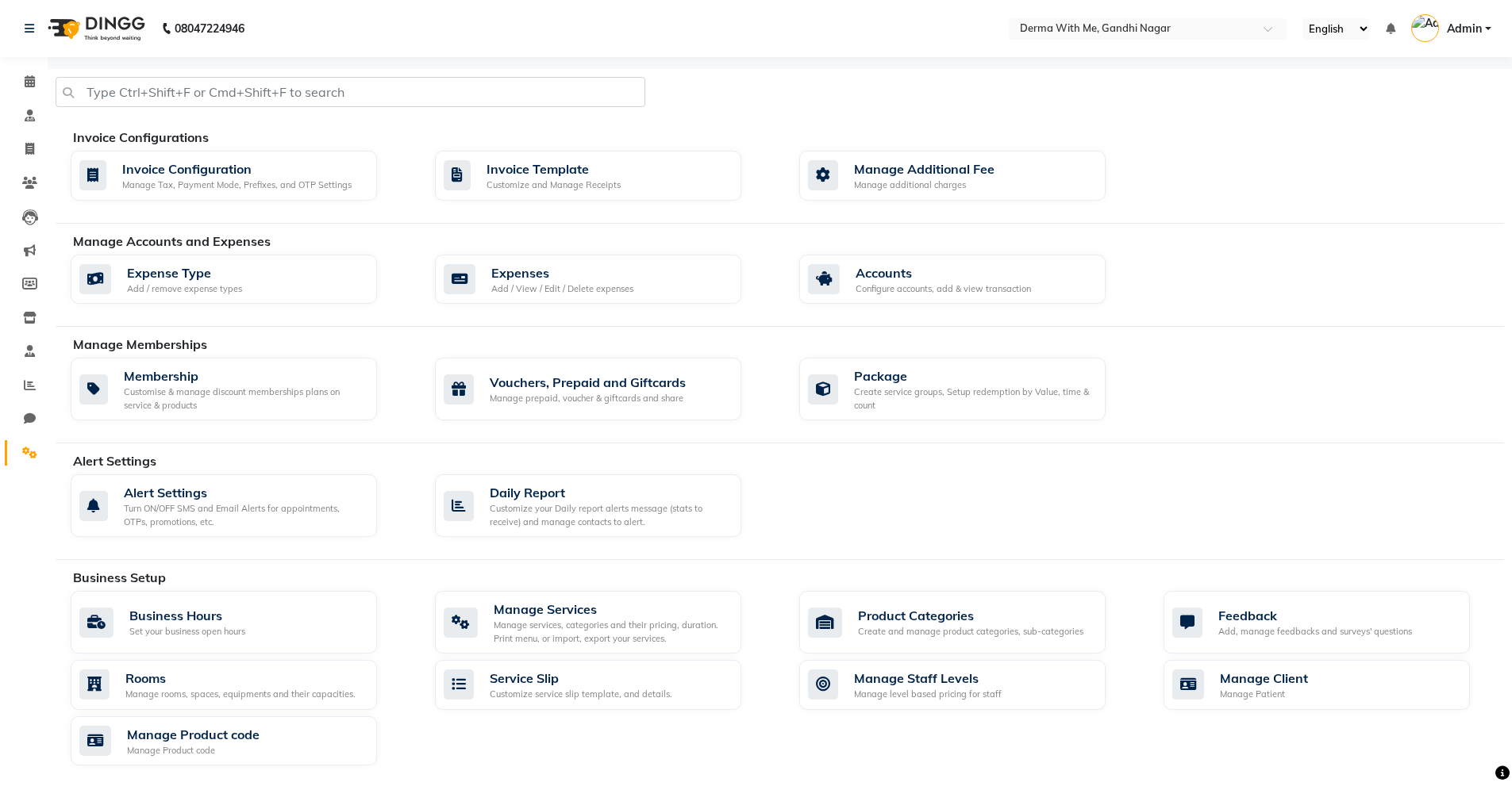
click at [423, 210] on div "Invoice Configurations Invoice Configuration Manage Tax, Payment Mode, Prefixes…" at bounding box center [779, 176] width 1449 height 96
click at [40, 421] on span at bounding box center [29, 419] width 28 height 18
select select "100"
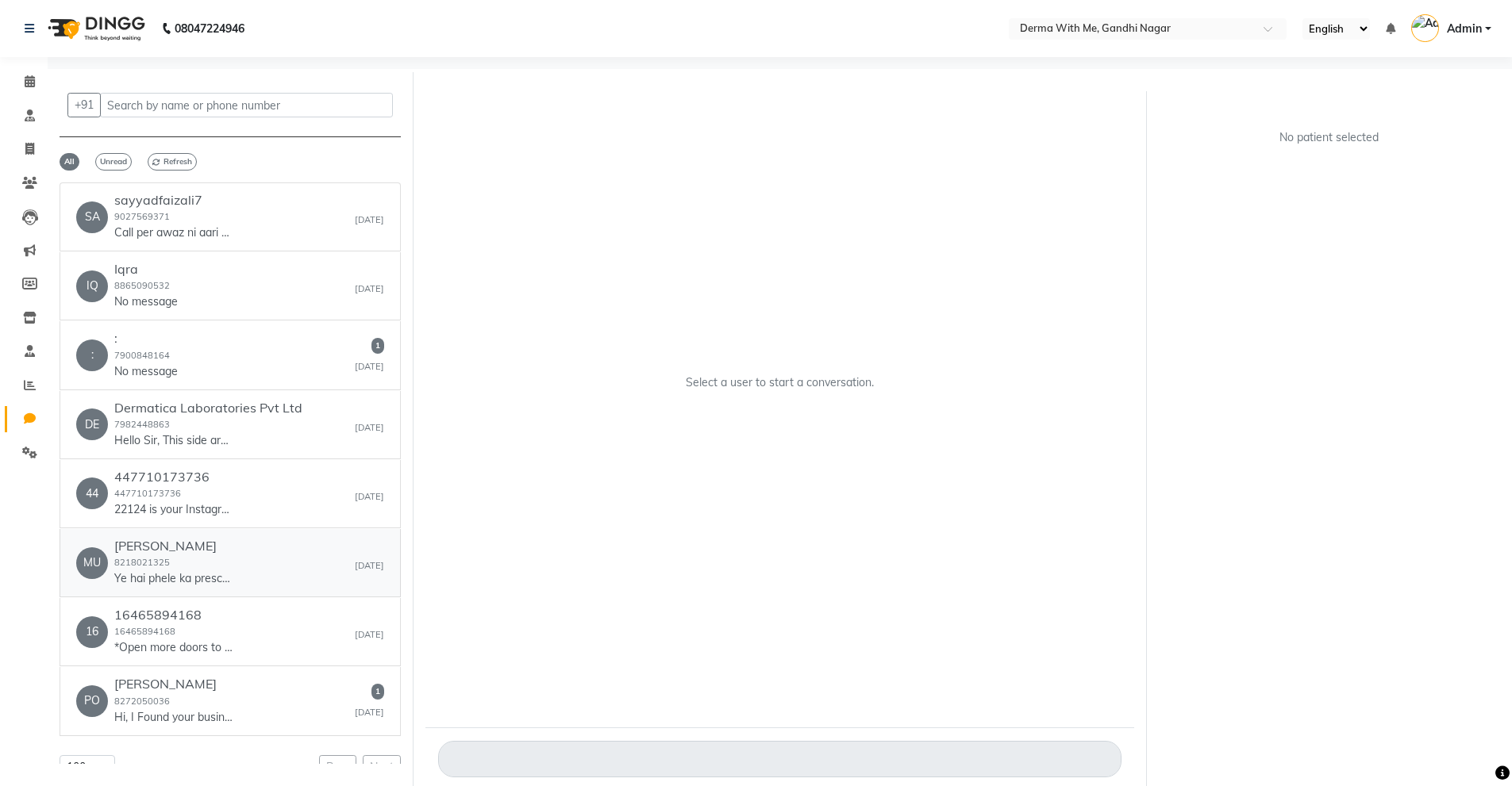
click at [223, 555] on div "[PERSON_NAME] 8218021325 Ye hai phele ka prescription" at bounding box center [174, 563] width 119 height 48
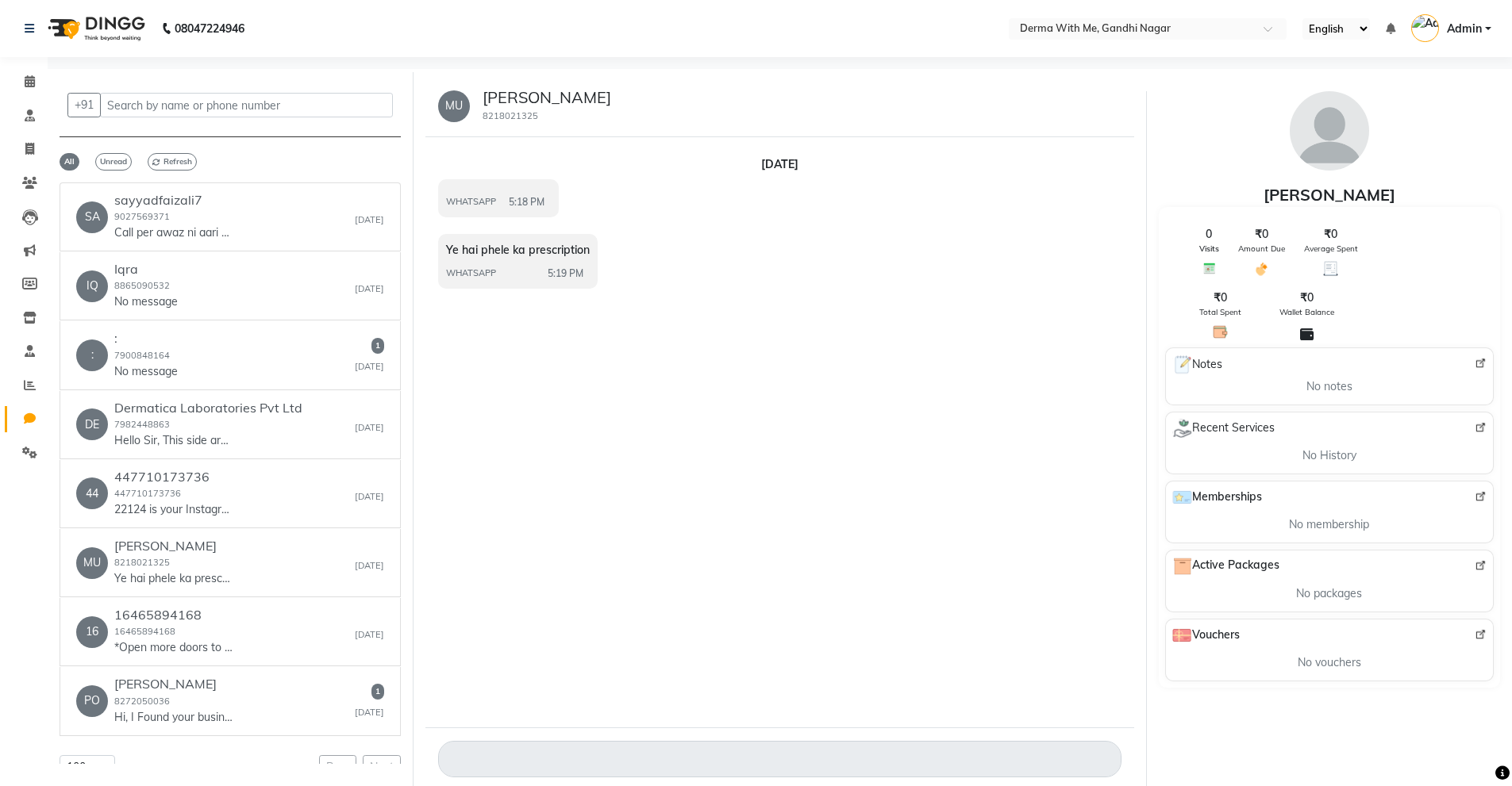
click at [449, 207] on span "WHATSAPP" at bounding box center [471, 201] width 50 height 13
click at [483, 207] on span "WHATSAPP" at bounding box center [471, 201] width 50 height 13
click at [563, 479] on div "[DATE] WHATSAPP 5:18 PM Ye hai phele ka prescription WHATSAPP 5:19 PM" at bounding box center [779, 432] width 709 height 591
click at [179, 654] on p "*Open more doors to growth with business verification* Business verification co…" at bounding box center [174, 648] width 119 height 17
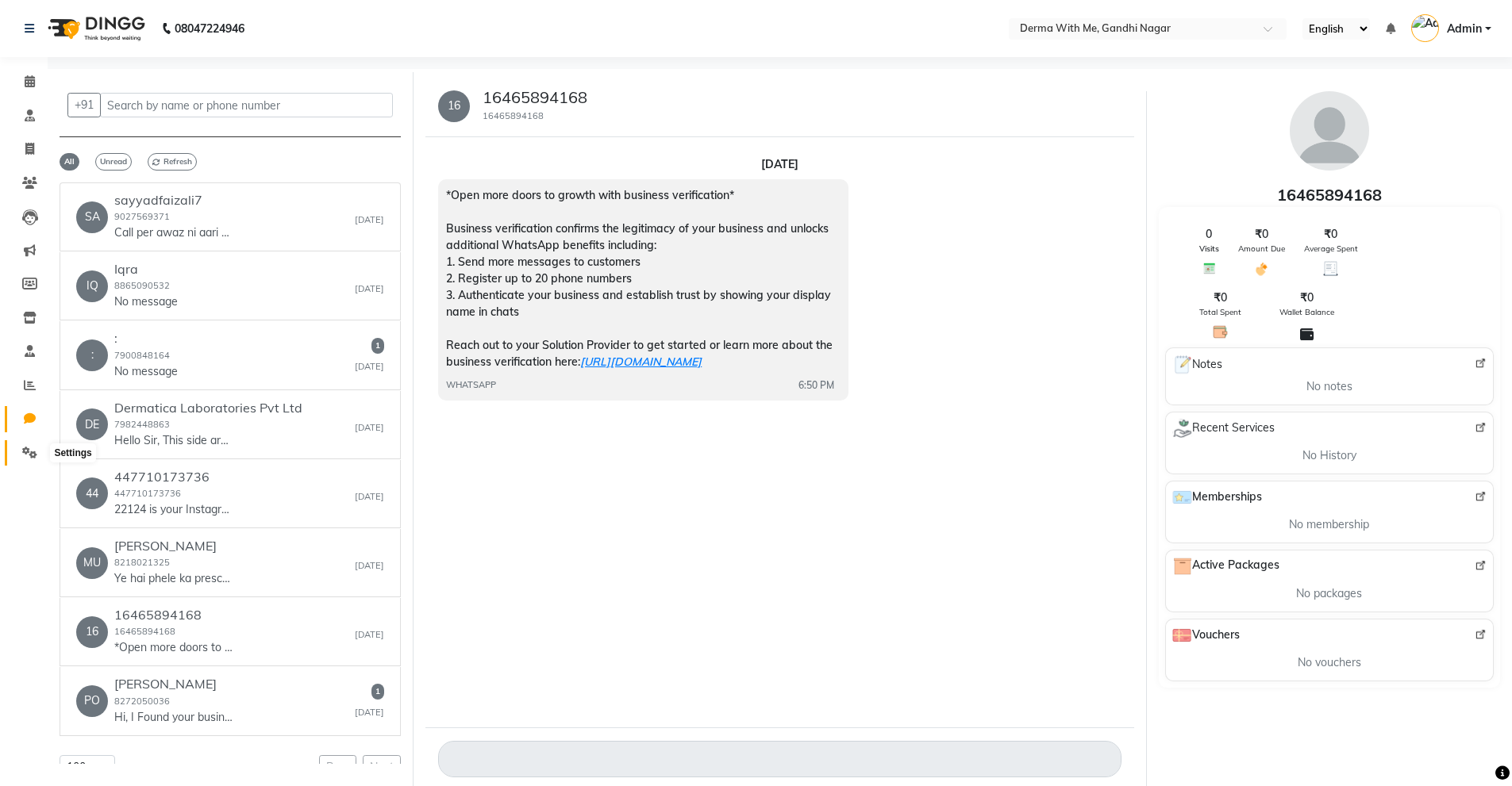
click at [30, 449] on icon at bounding box center [29, 452] width 15 height 12
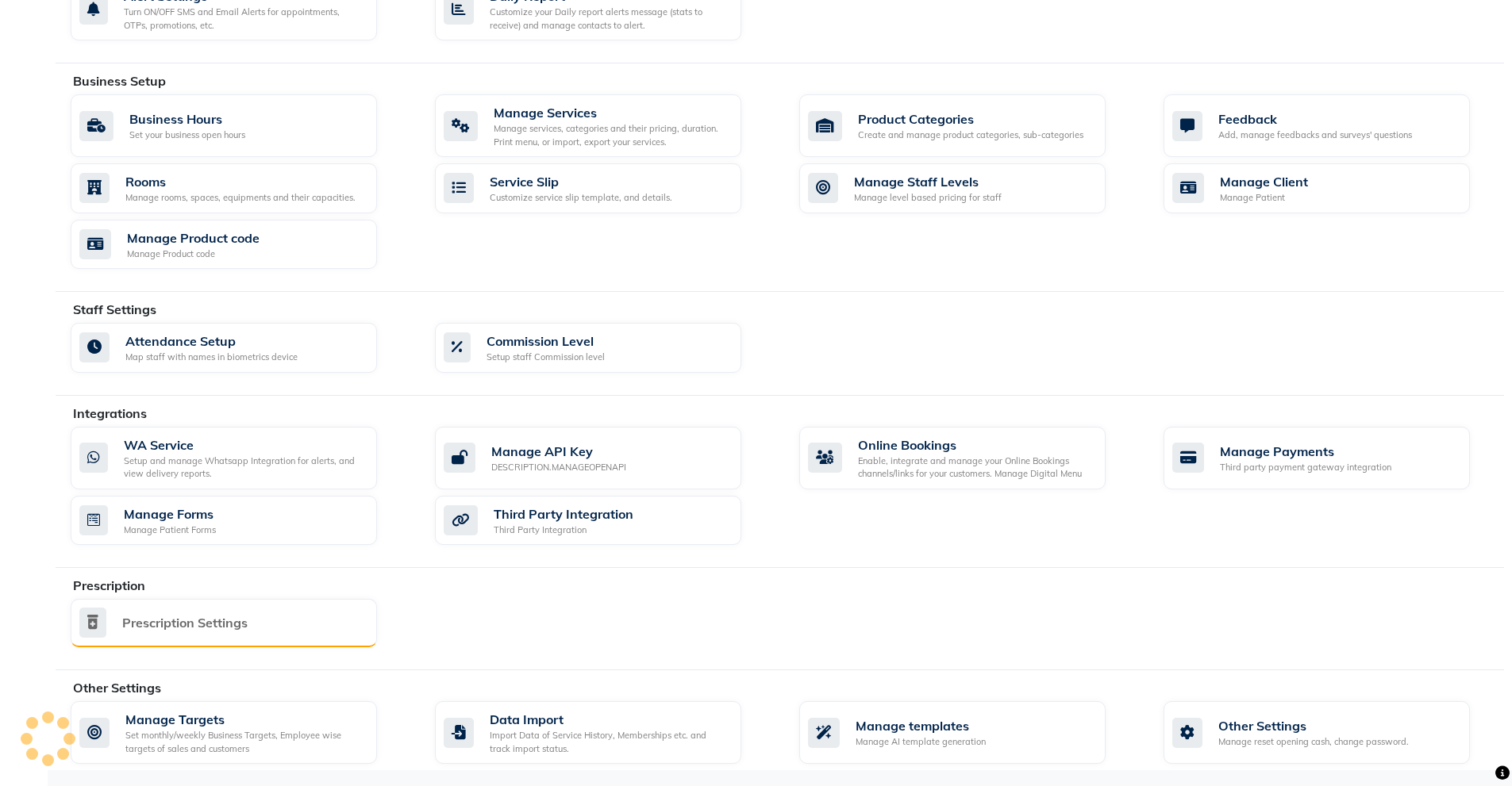
scroll to position [496, 0]
click at [207, 627] on div "Prescription Settings" at bounding box center [185, 622] width 126 height 19
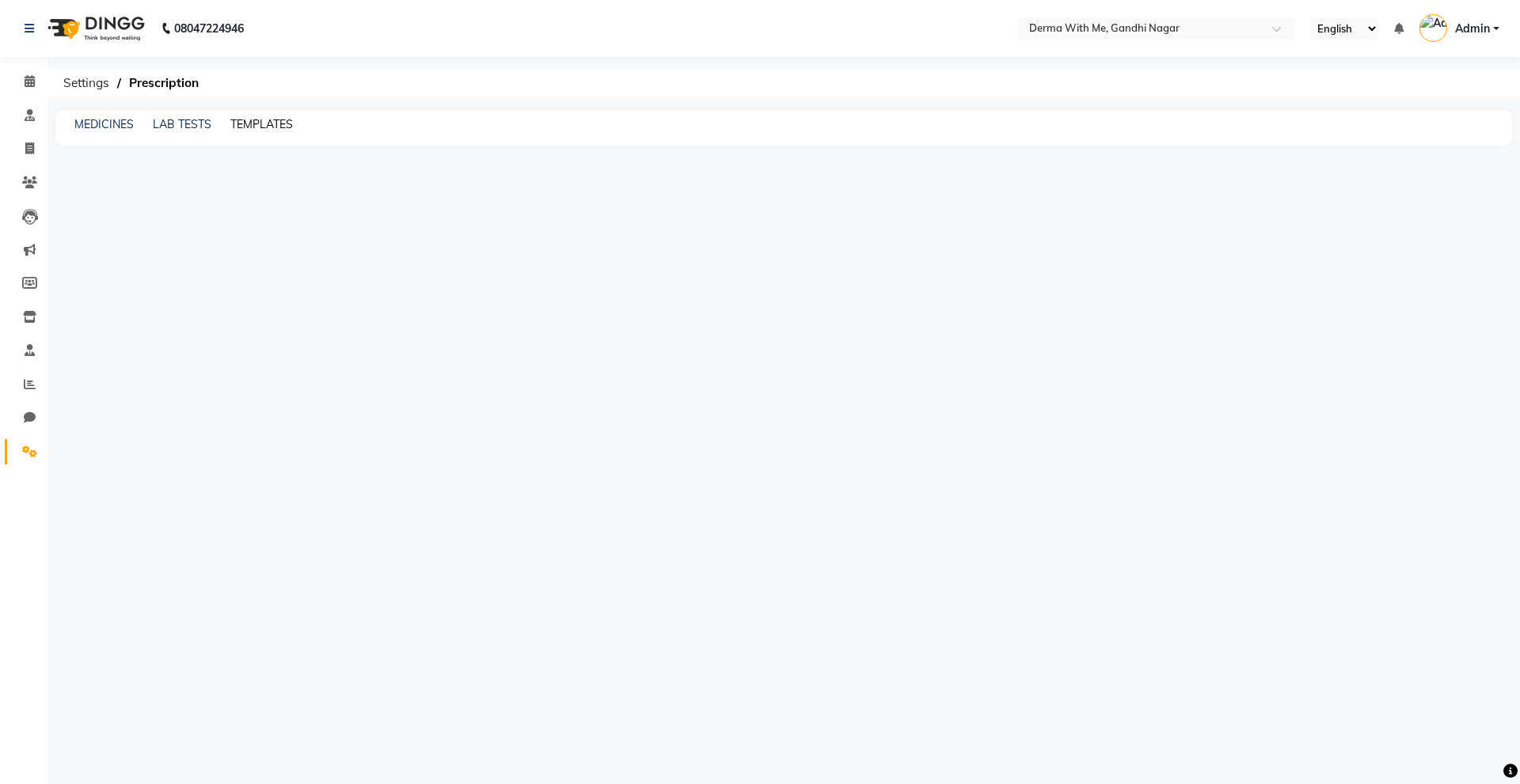
click at [262, 131] on link "TEMPLATES" at bounding box center [261, 124] width 62 height 14
click at [173, 133] on div "MEDICINES LAB TESTS TEMPLATES" at bounding box center [783, 128] width 1456 height 36
click at [1449, 169] on span "Add Template" at bounding box center [1473, 163] width 62 height 12
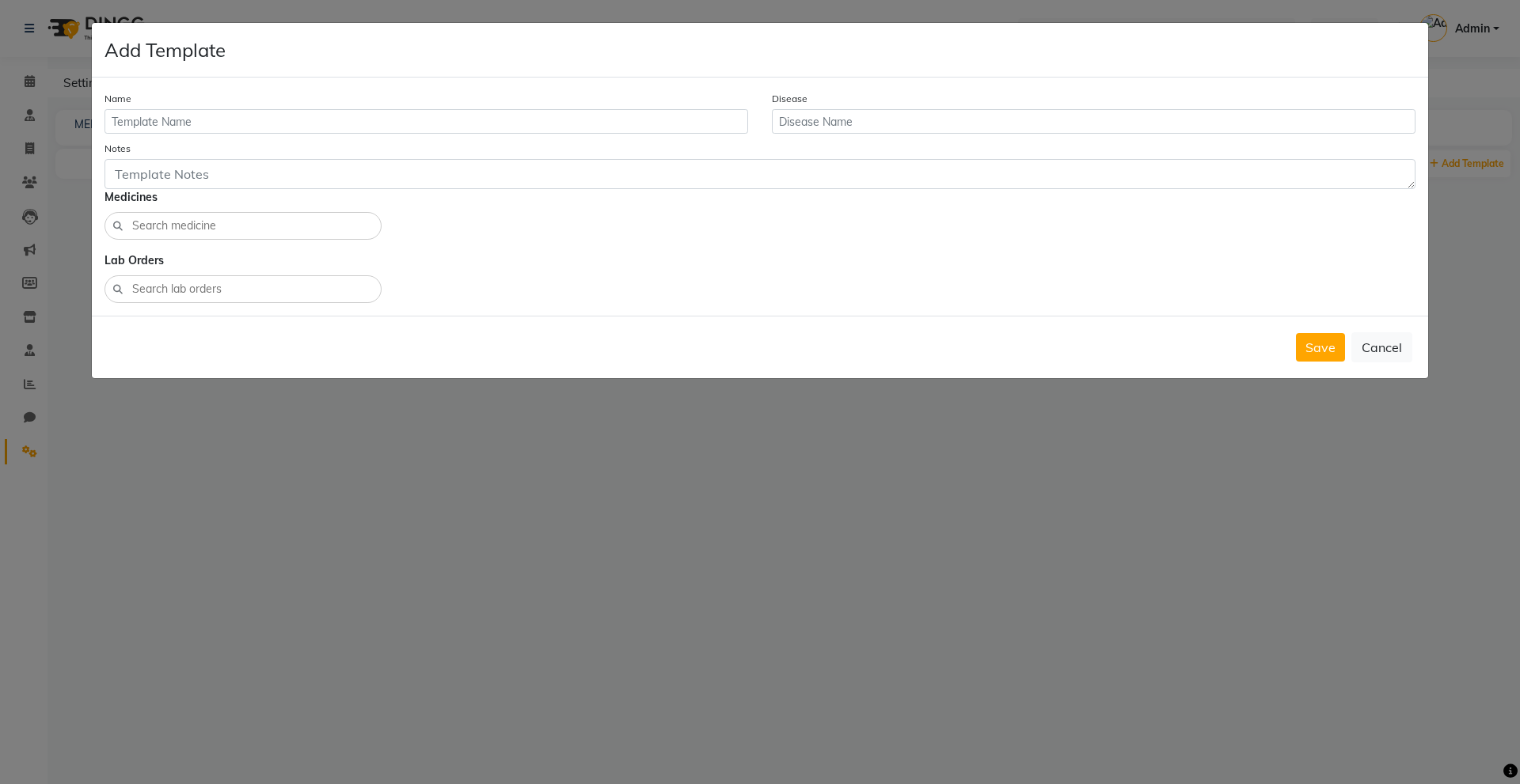
click at [289, 118] on input "text" at bounding box center [427, 122] width 644 height 25
click at [199, 123] on input "text" at bounding box center [427, 122] width 644 height 25
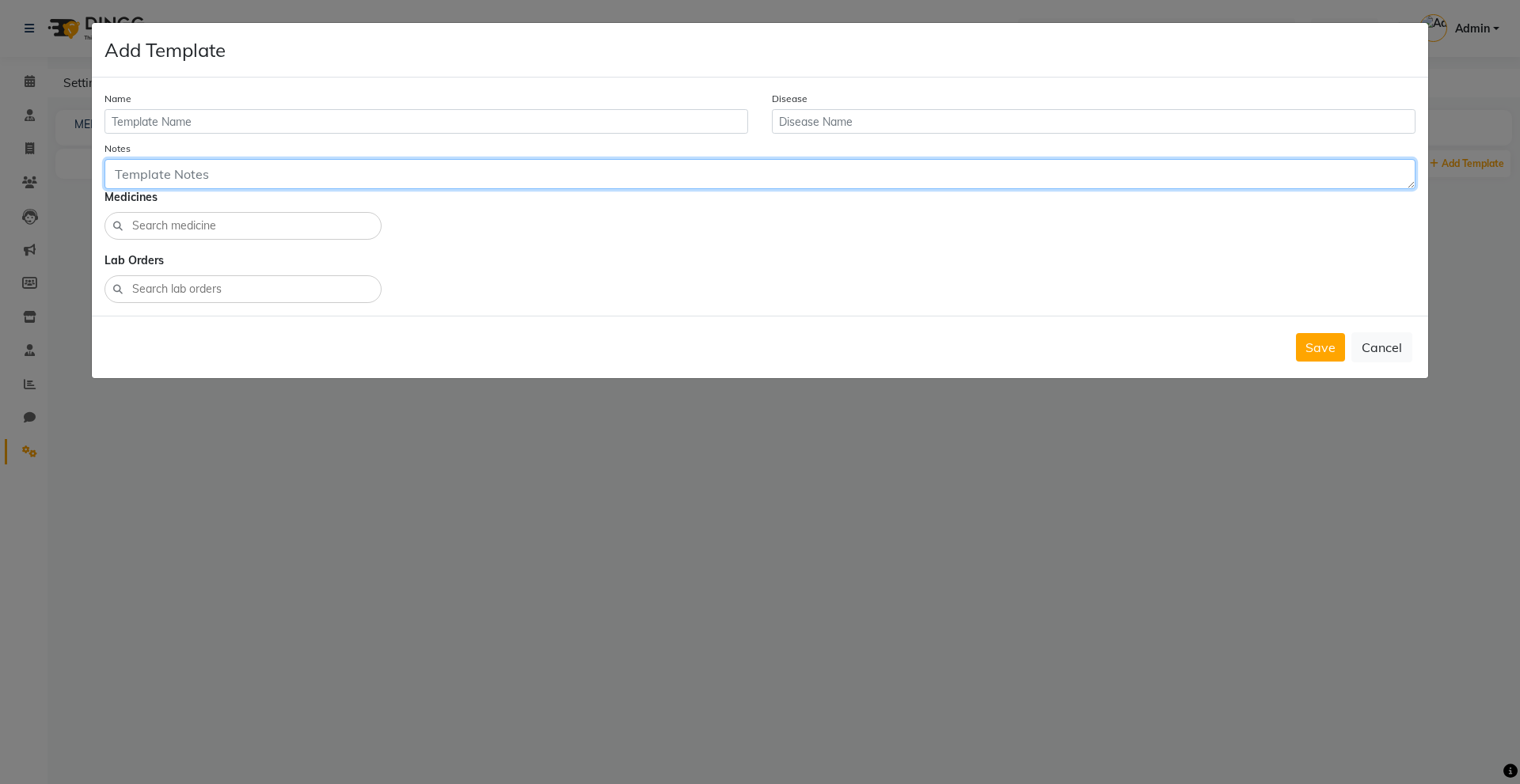
click at [265, 179] on textarea at bounding box center [760, 174] width 1311 height 30
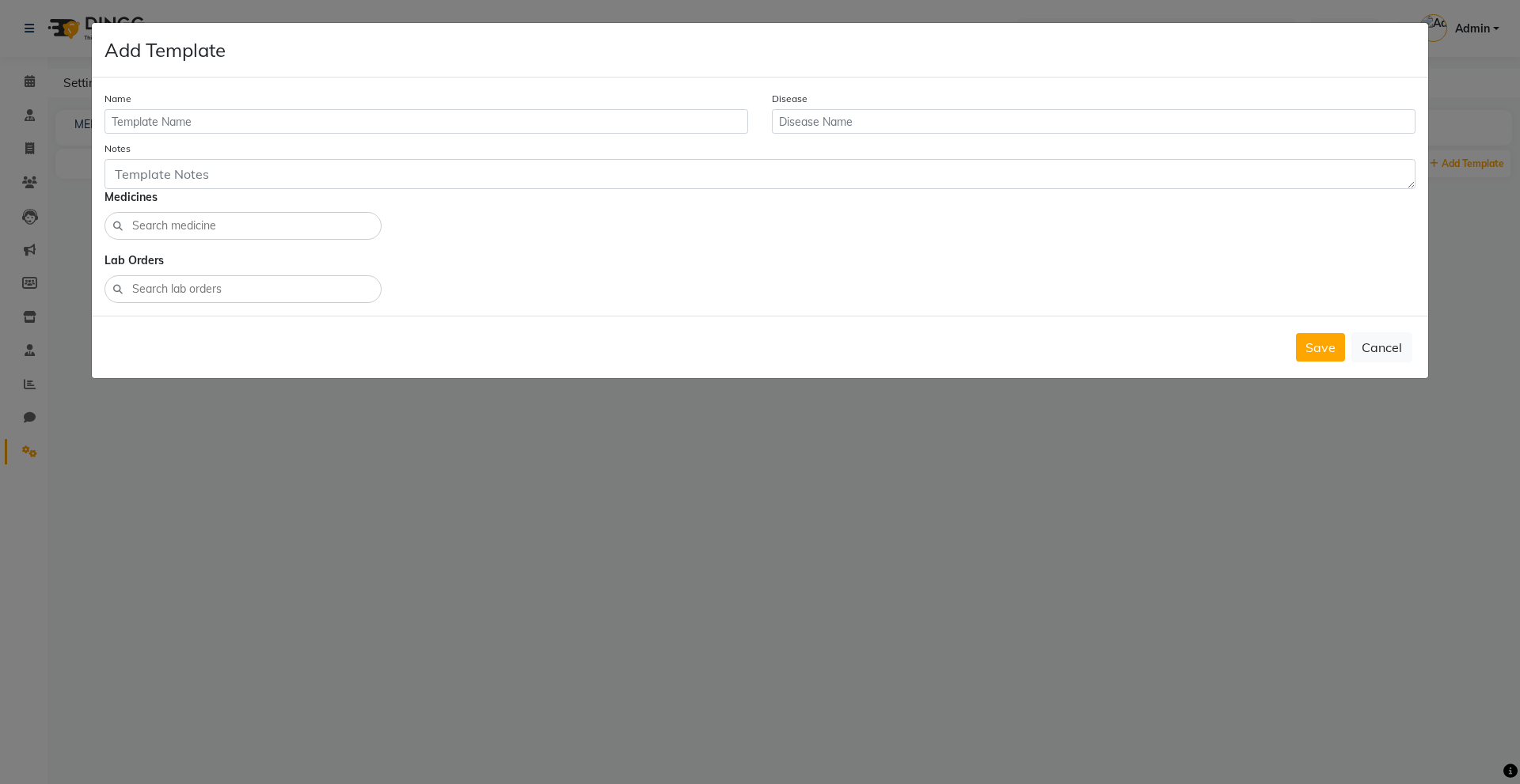
click at [271, 228] on input at bounding box center [252, 226] width 242 height 18
click at [1375, 343] on button "Cancel" at bounding box center [1381, 348] width 61 height 30
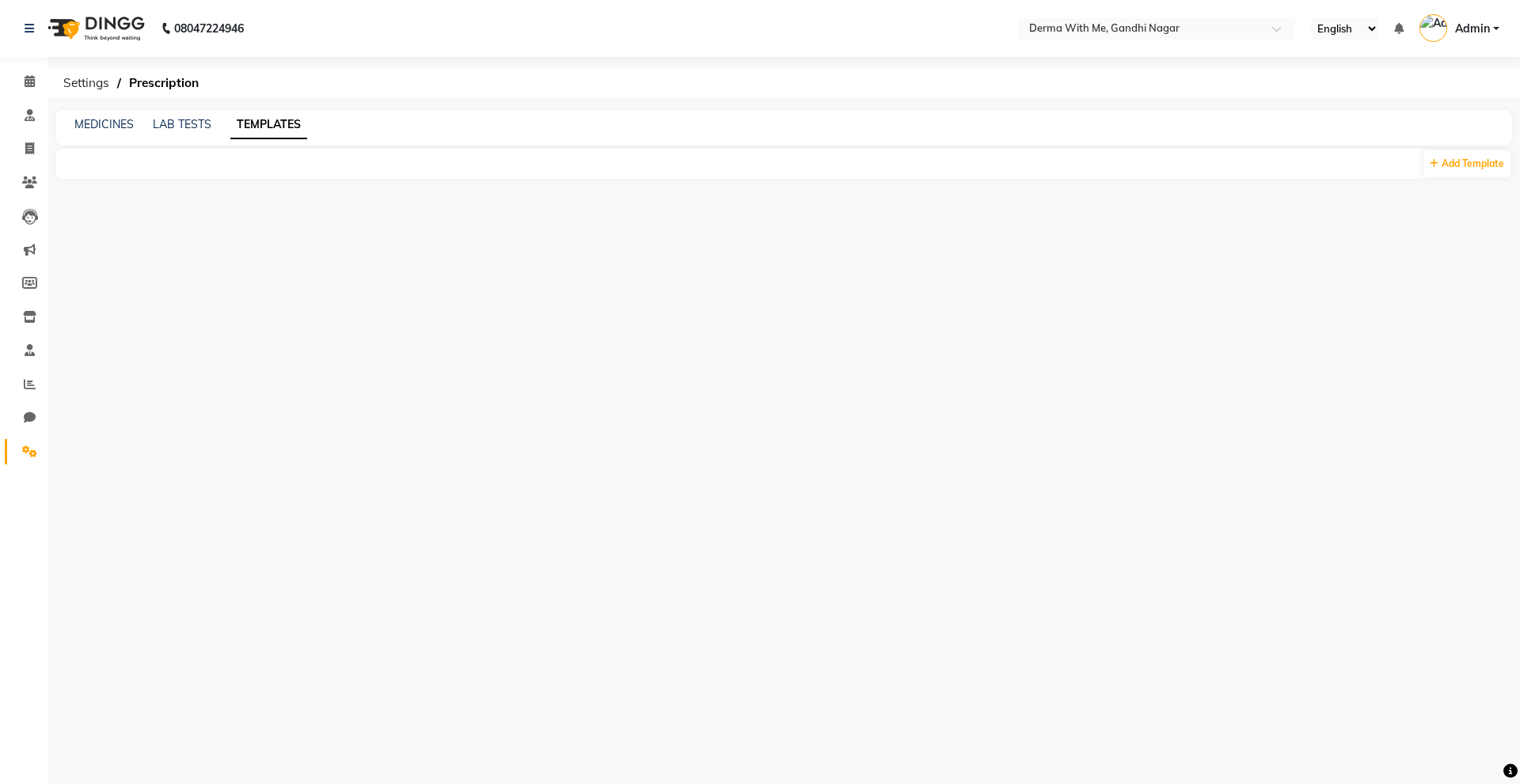
click at [172, 135] on div "MEDICINES LAB TESTS TEMPLATES" at bounding box center [783, 128] width 1456 height 36
click at [97, 133] on div "MEDICINES LAB TESTS TEMPLATES" at bounding box center [783, 128] width 1456 height 36
click at [97, 128] on link "MEDICINES" at bounding box center [104, 124] width 60 height 14
click at [35, 445] on icon at bounding box center [29, 451] width 15 height 12
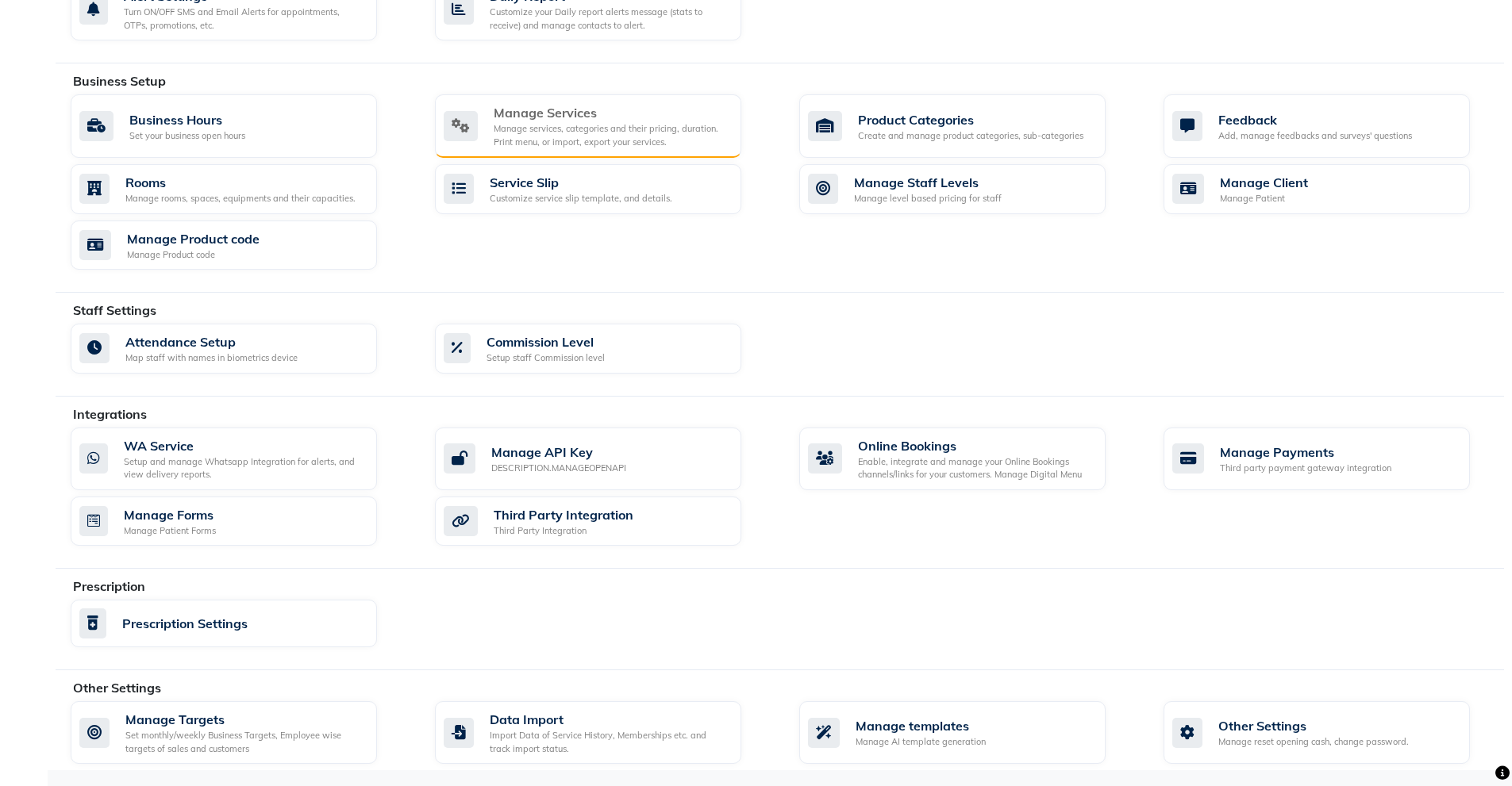
scroll to position [496, 0]
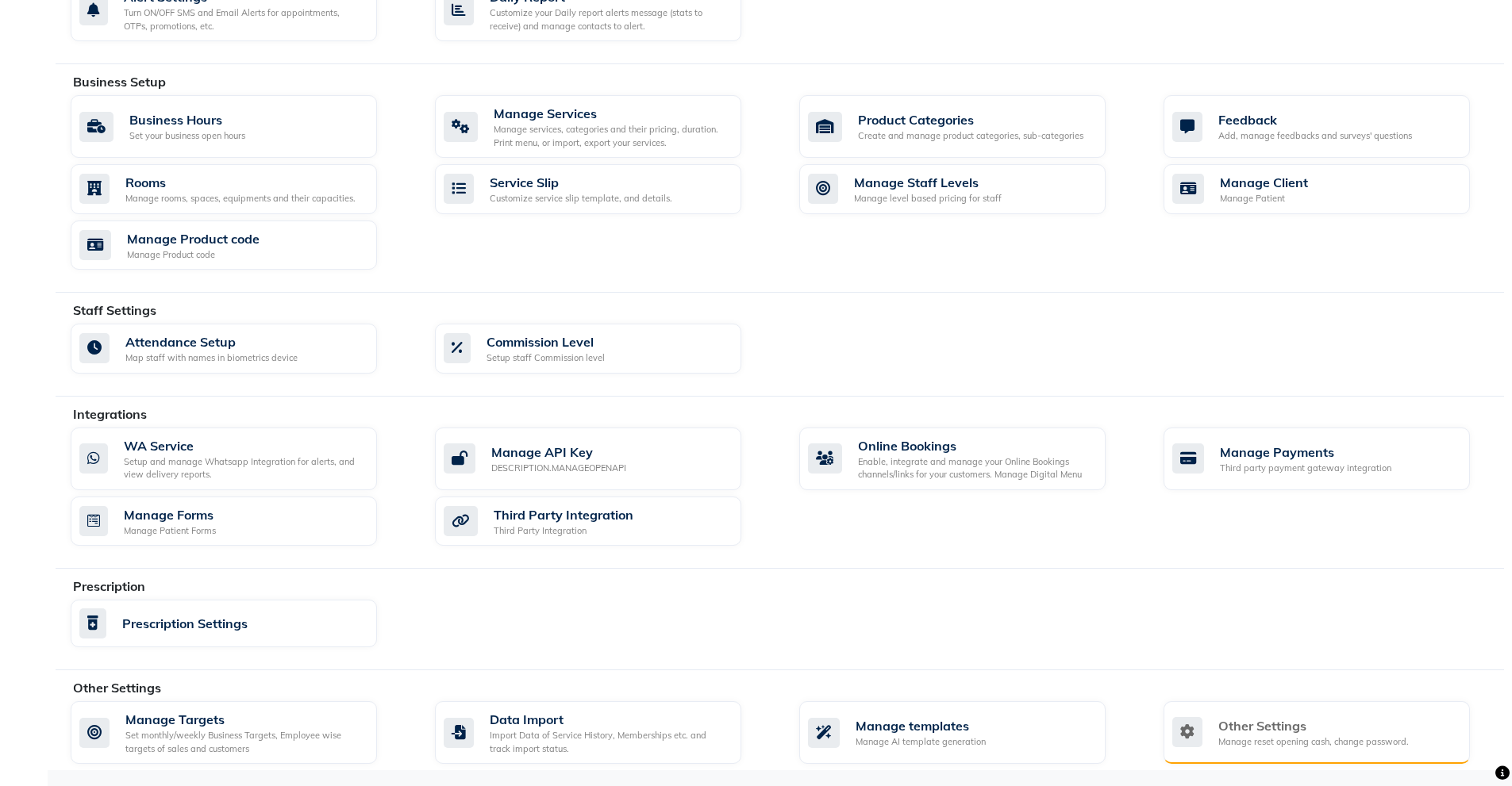
click at [1257, 727] on div "Other Settings" at bounding box center [1314, 725] width 191 height 19
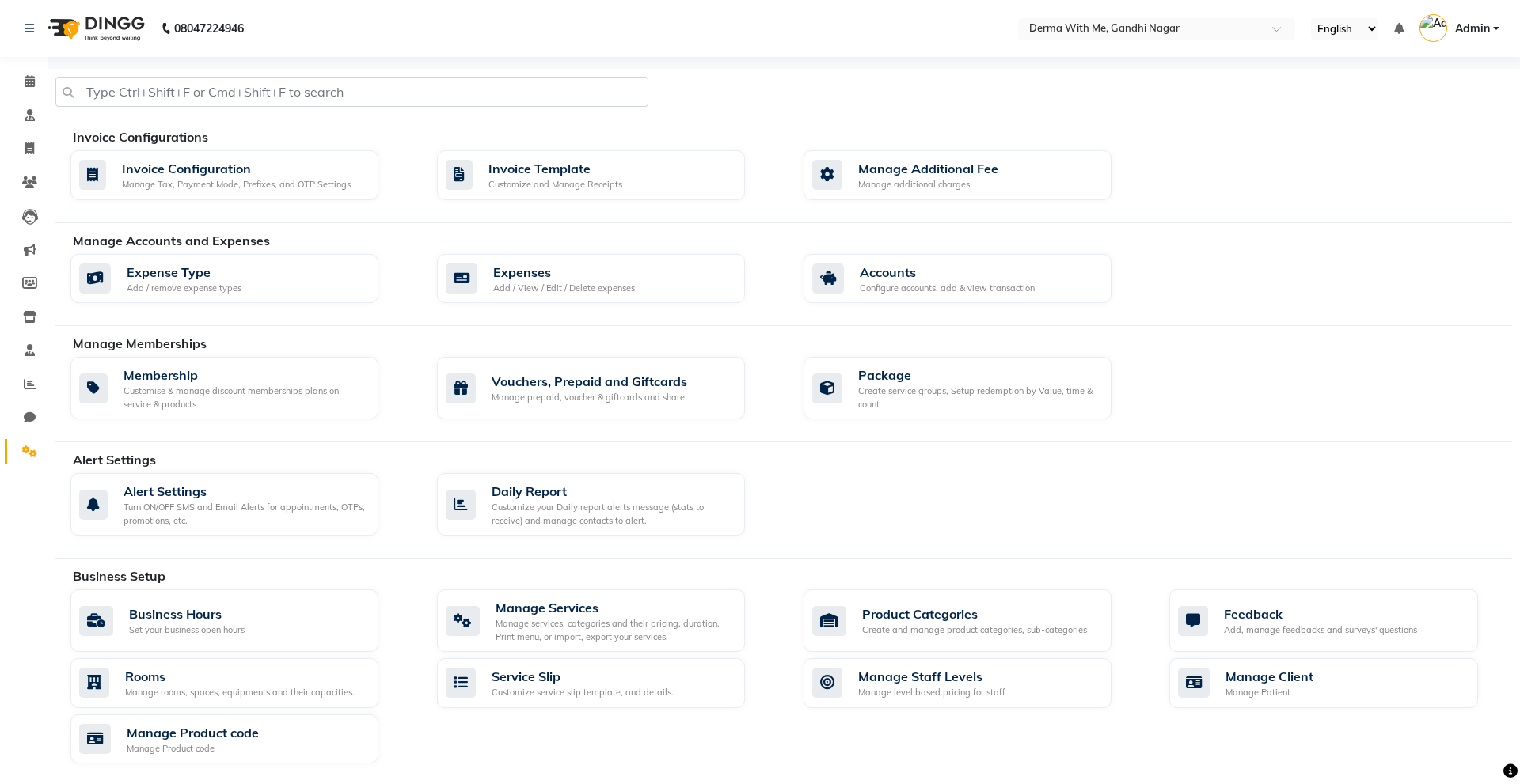
select select "2: 15"
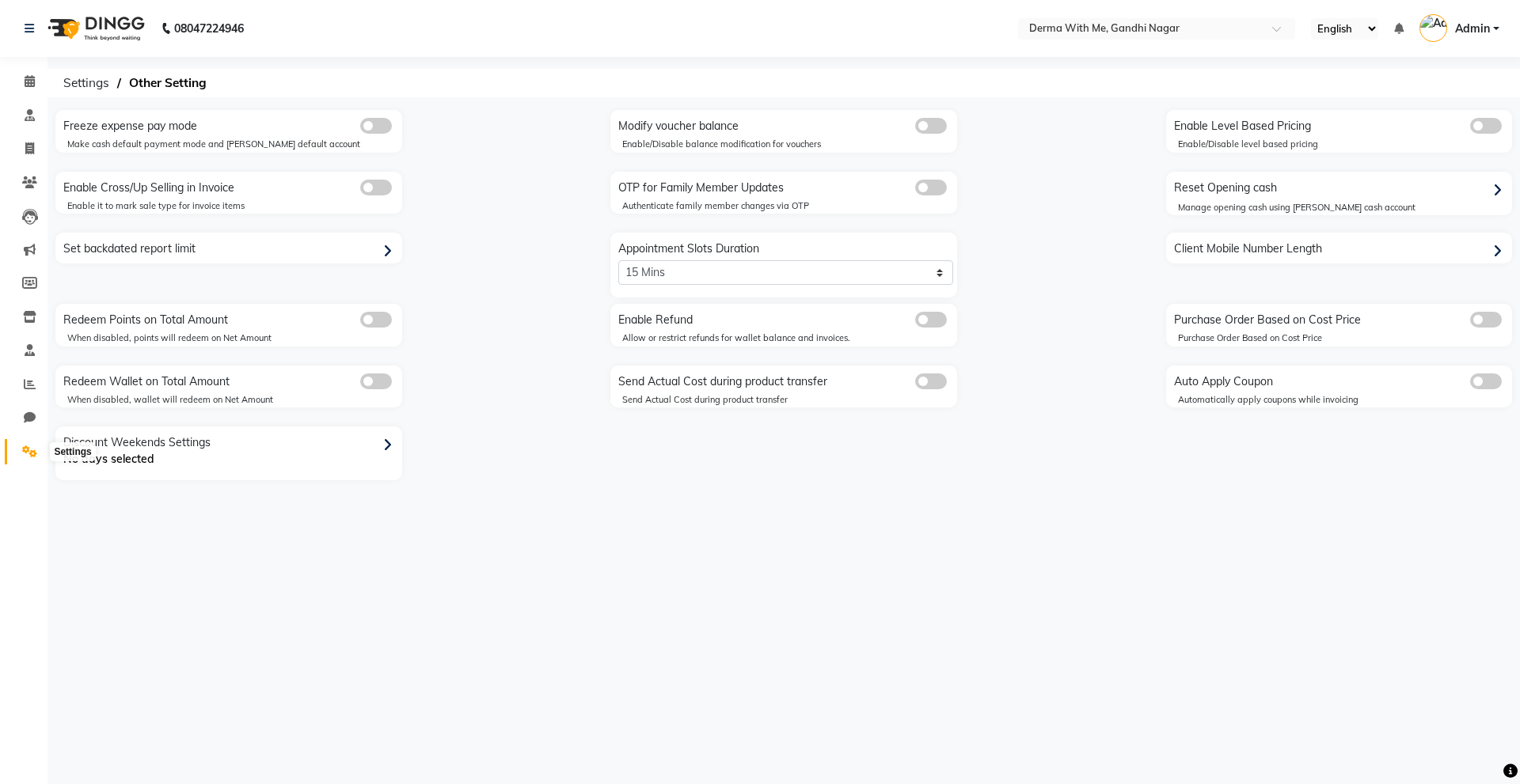
click at [36, 444] on span at bounding box center [29, 452] width 28 height 18
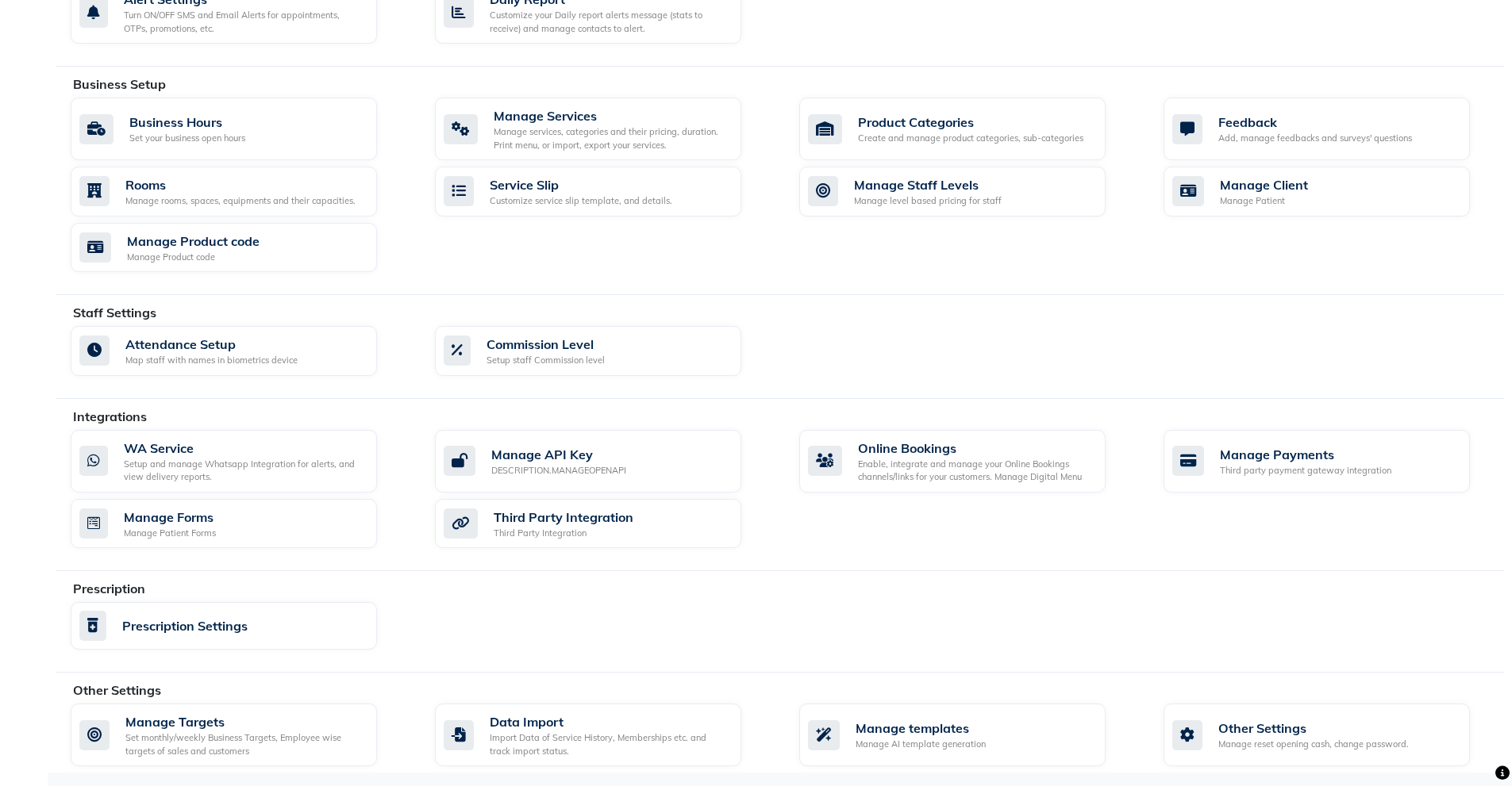
scroll to position [496, 0]
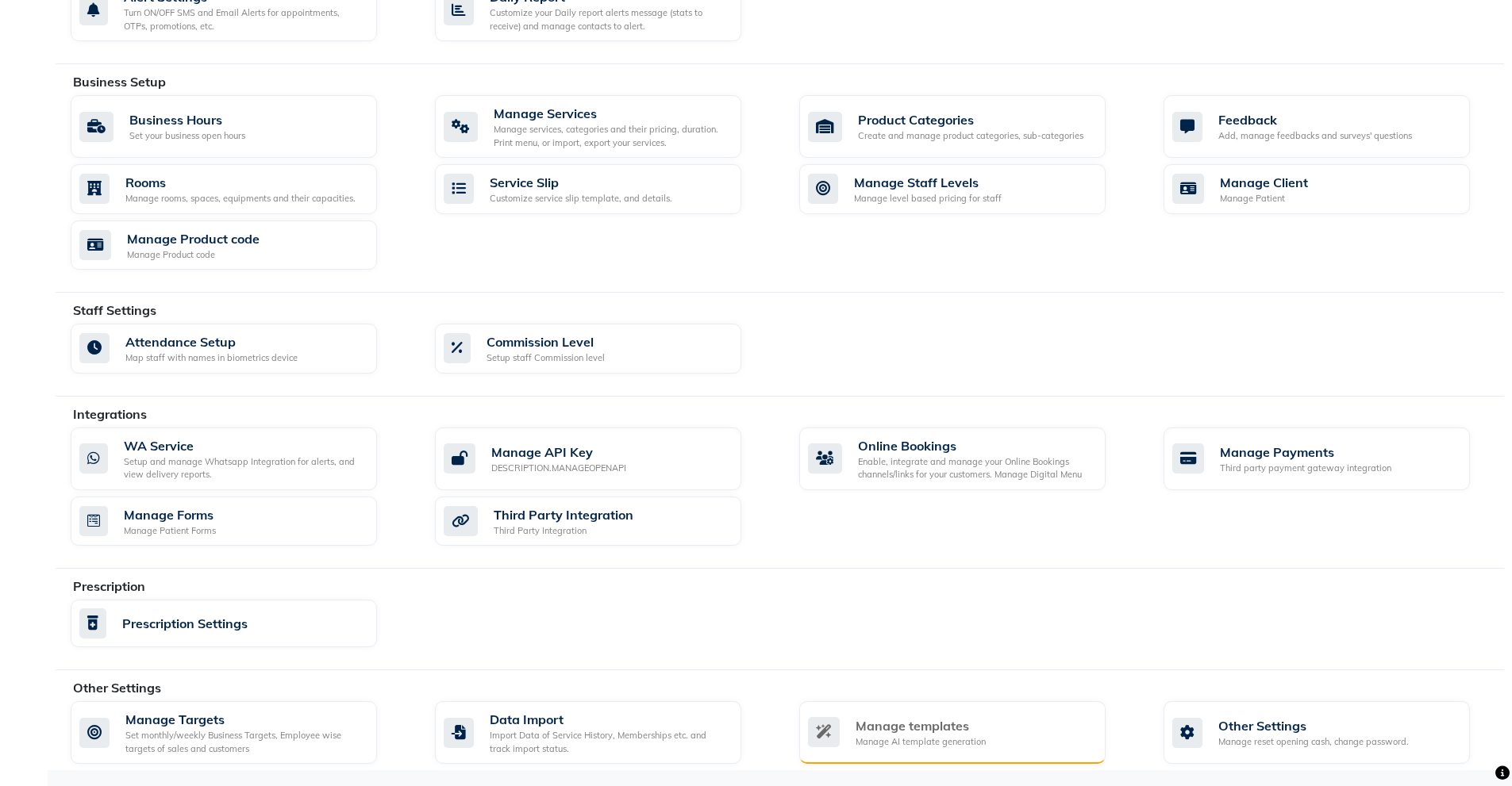
click at [906, 723] on div "Manage templates" at bounding box center [921, 725] width 130 height 19
select select "APPROVED"
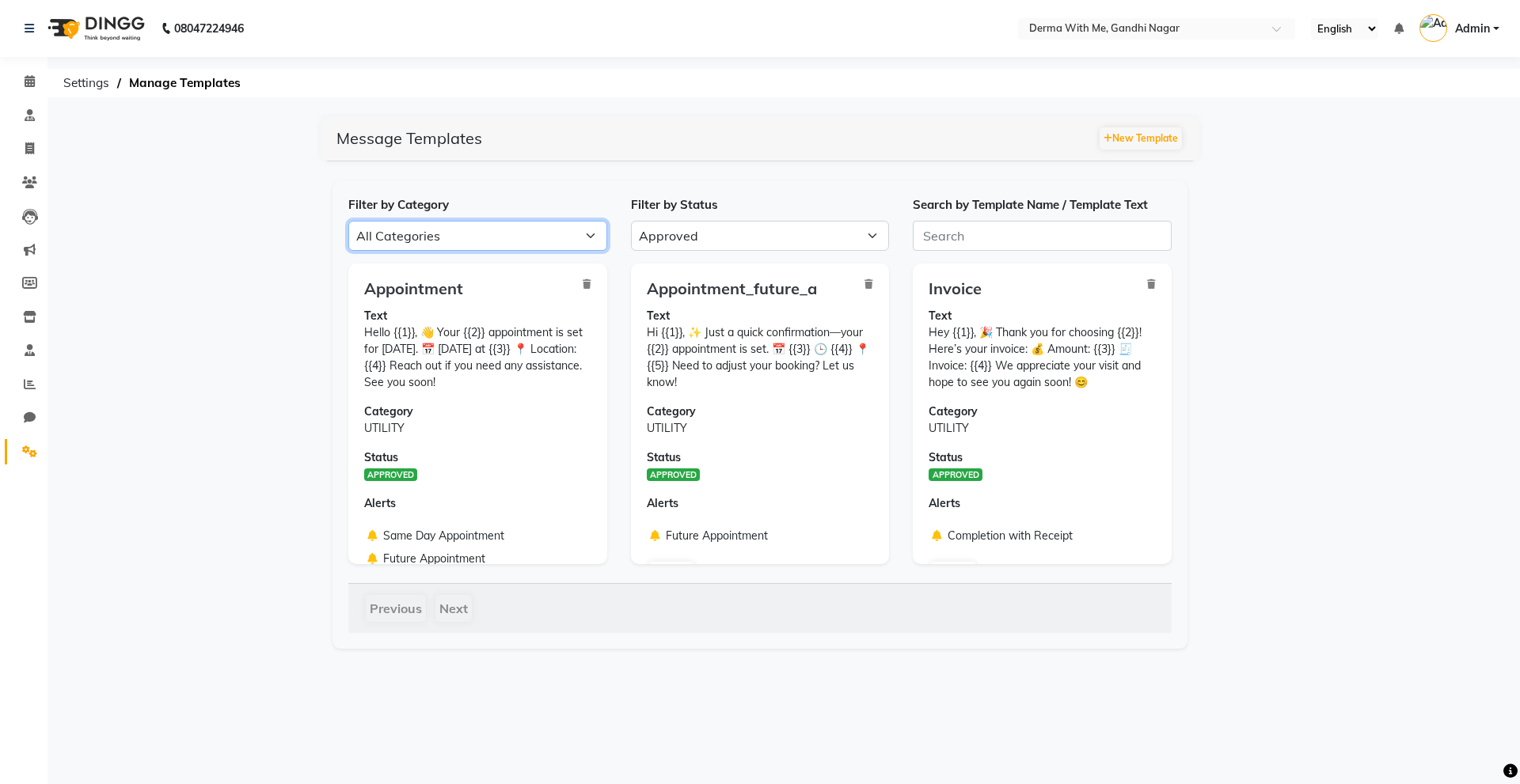
click at [436, 239] on select "All Categories Utility Marketing Authentication" at bounding box center [477, 236] width 259 height 30
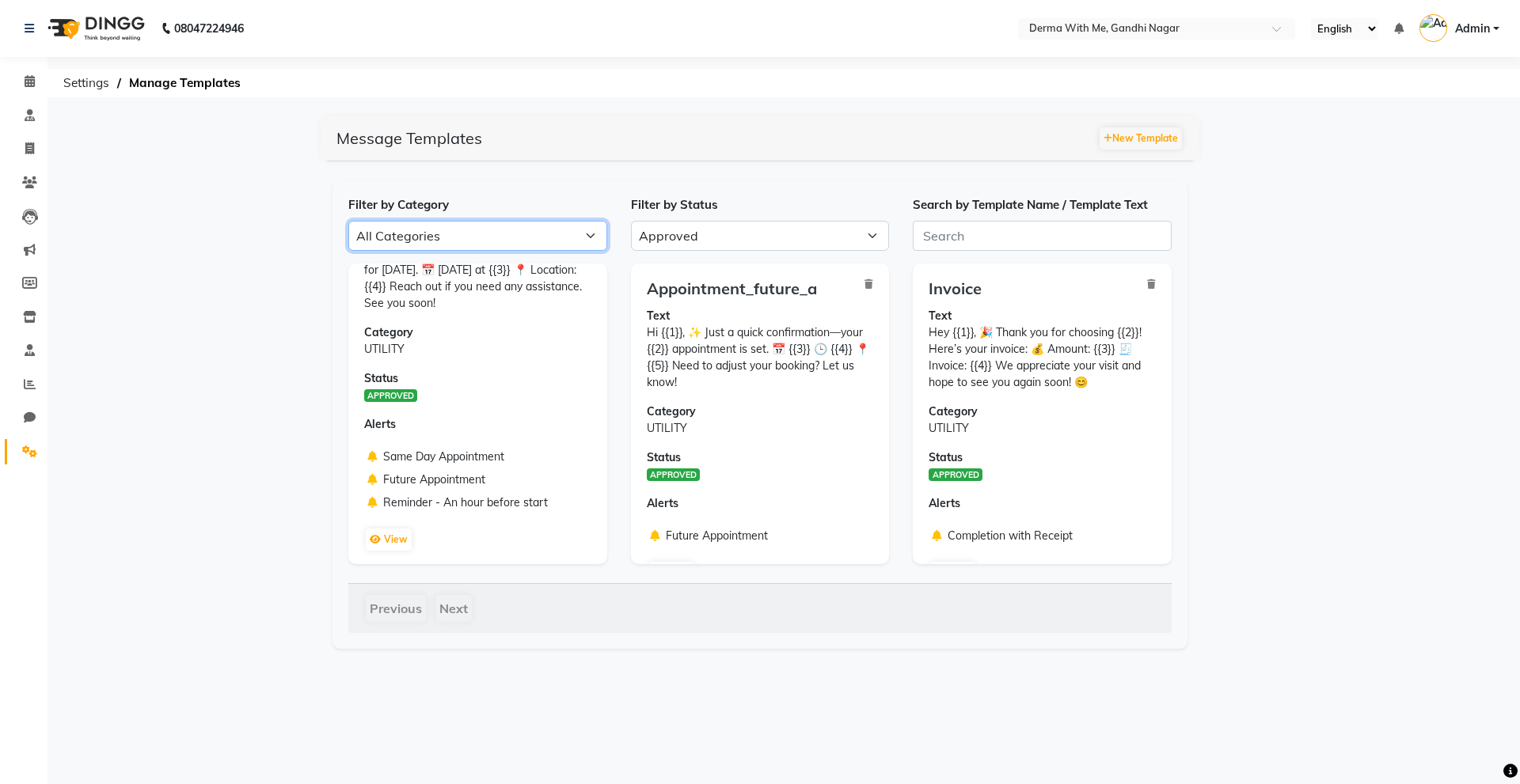
scroll to position [84, 0]
click at [398, 533] on button "View" at bounding box center [388, 535] width 46 height 22
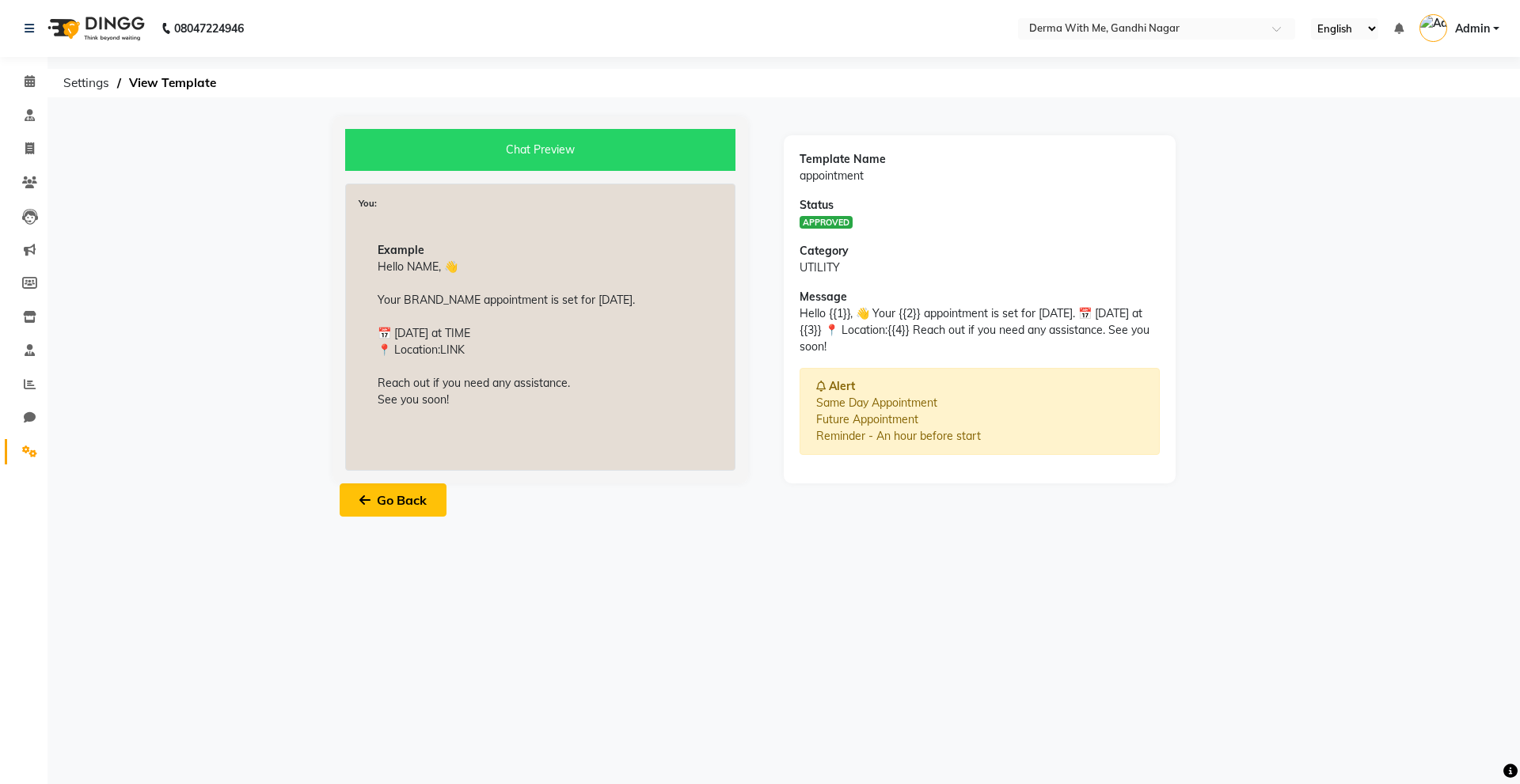
click at [391, 491] on button "Go Back" at bounding box center [393, 500] width 107 height 33
select select "APPROVED"
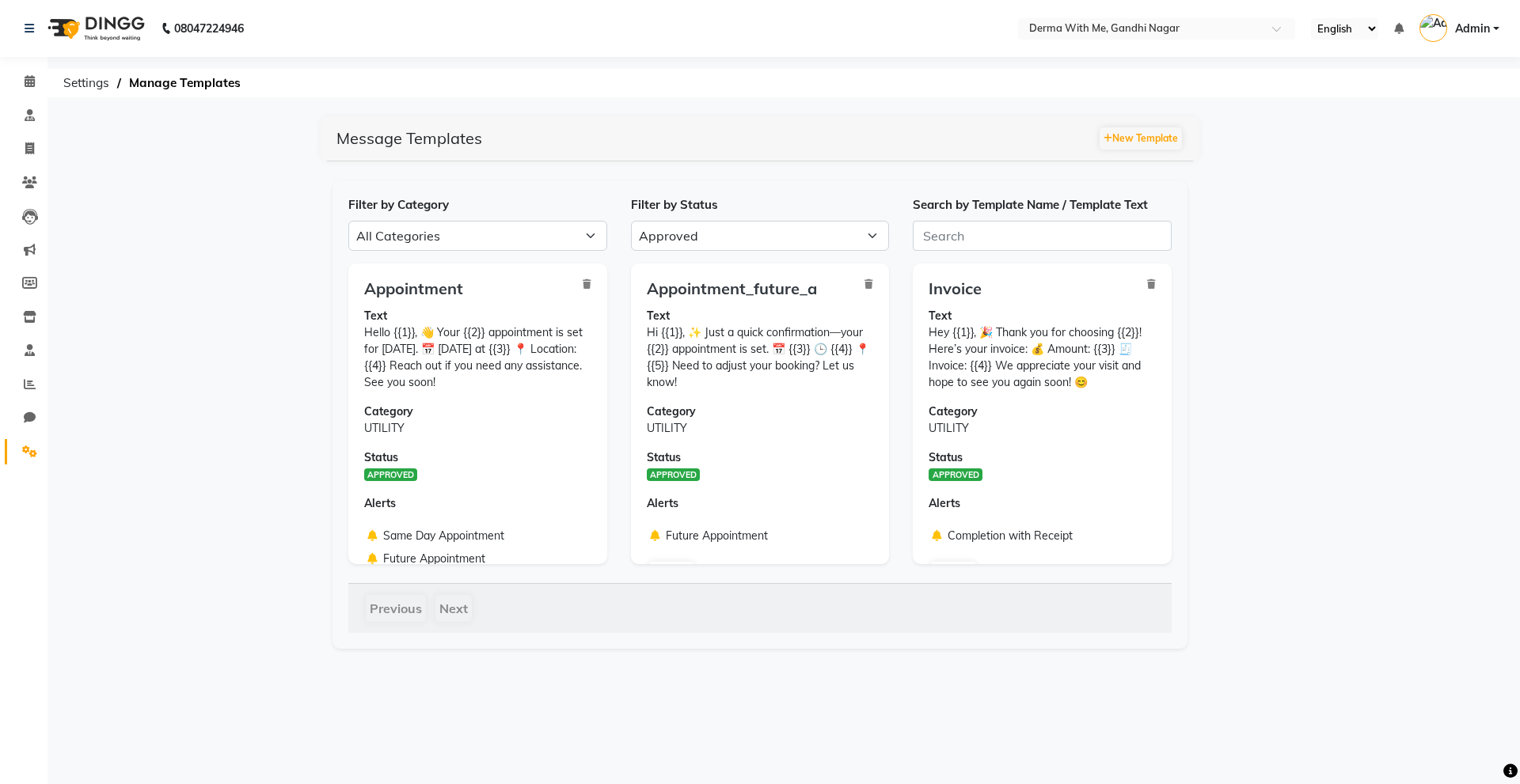
scroll to position [37, 0]
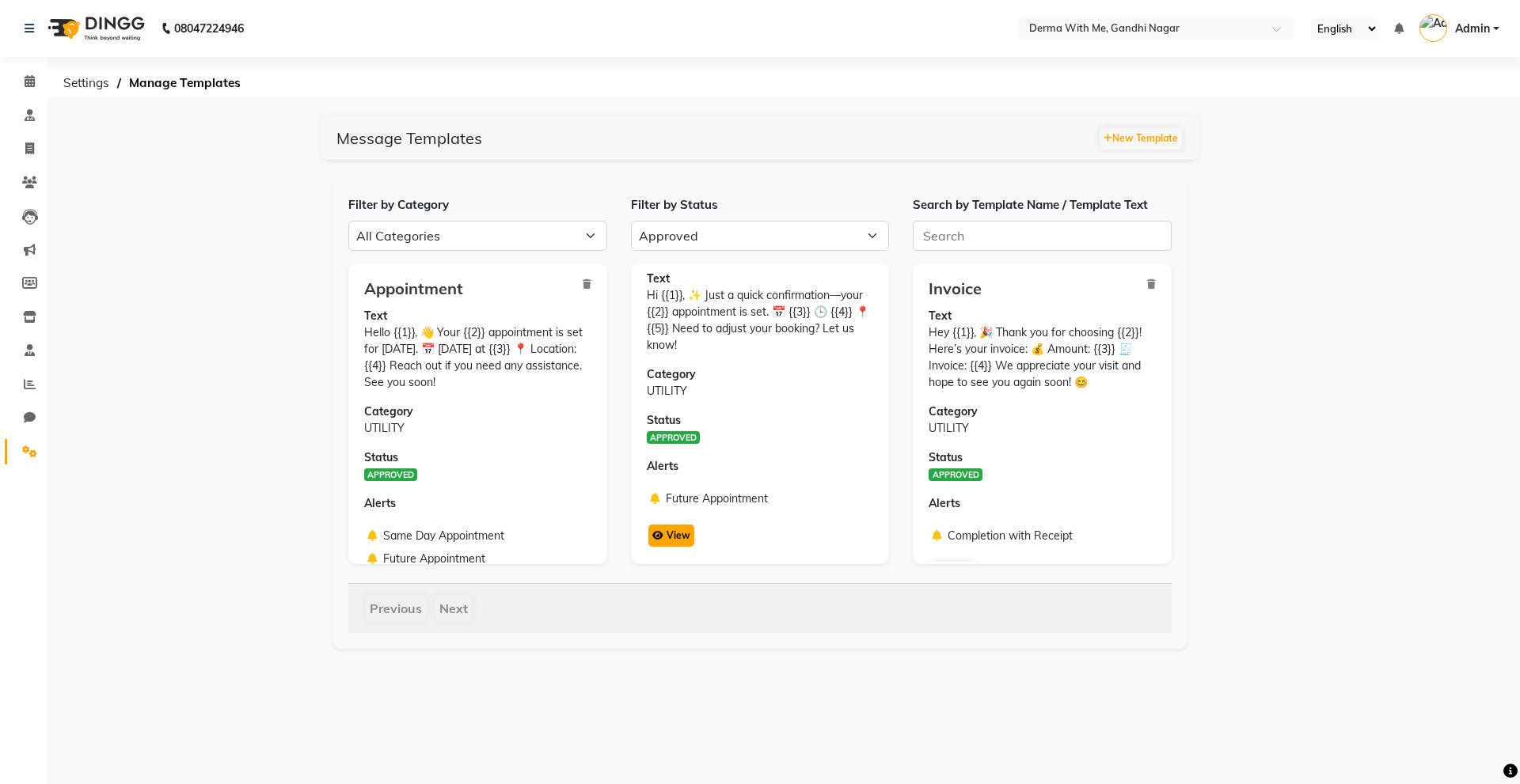
click at [680, 541] on button "View" at bounding box center [671, 535] width 46 height 22
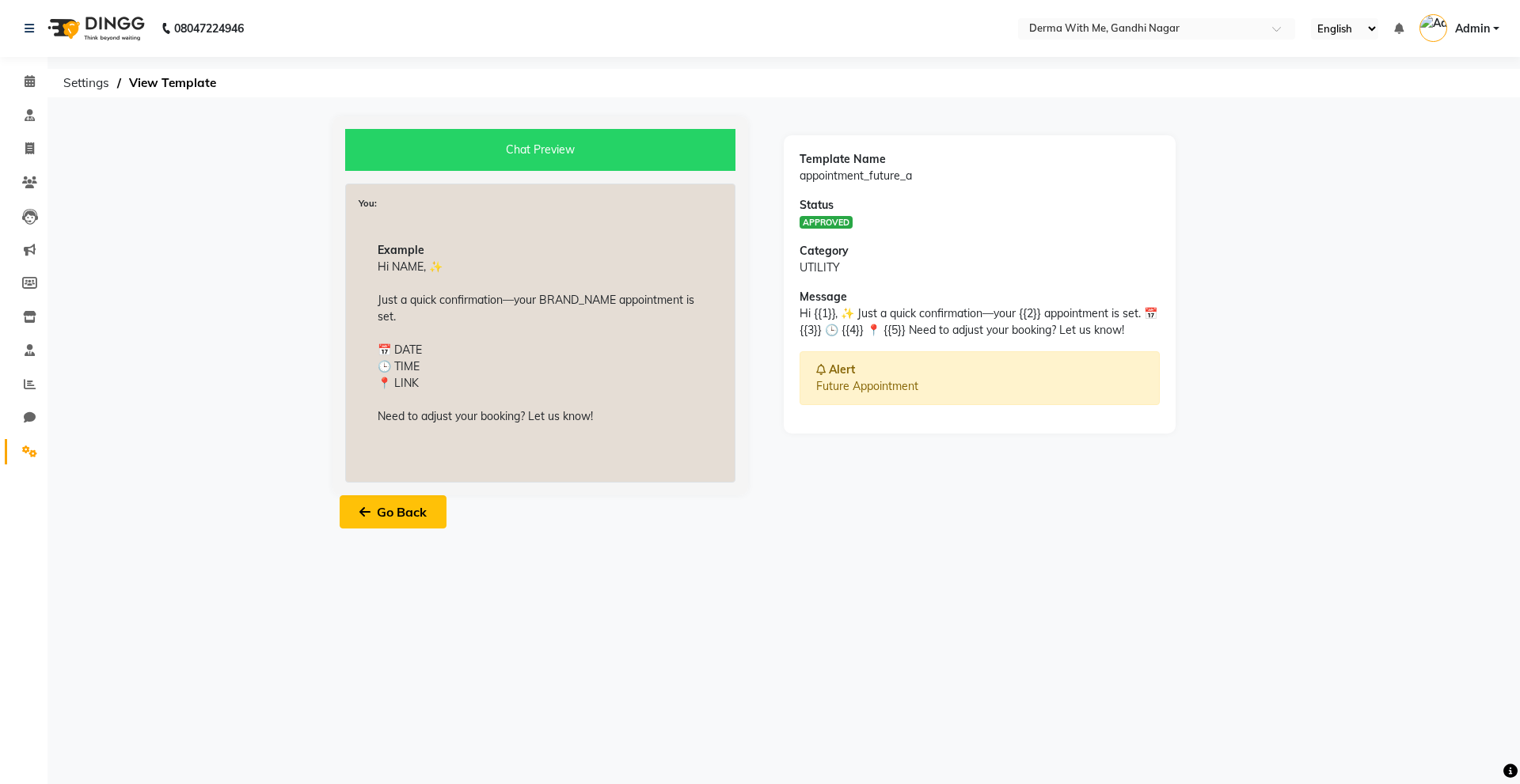
click at [362, 516] on icon at bounding box center [364, 512] width 11 height 12
select select "APPROVED"
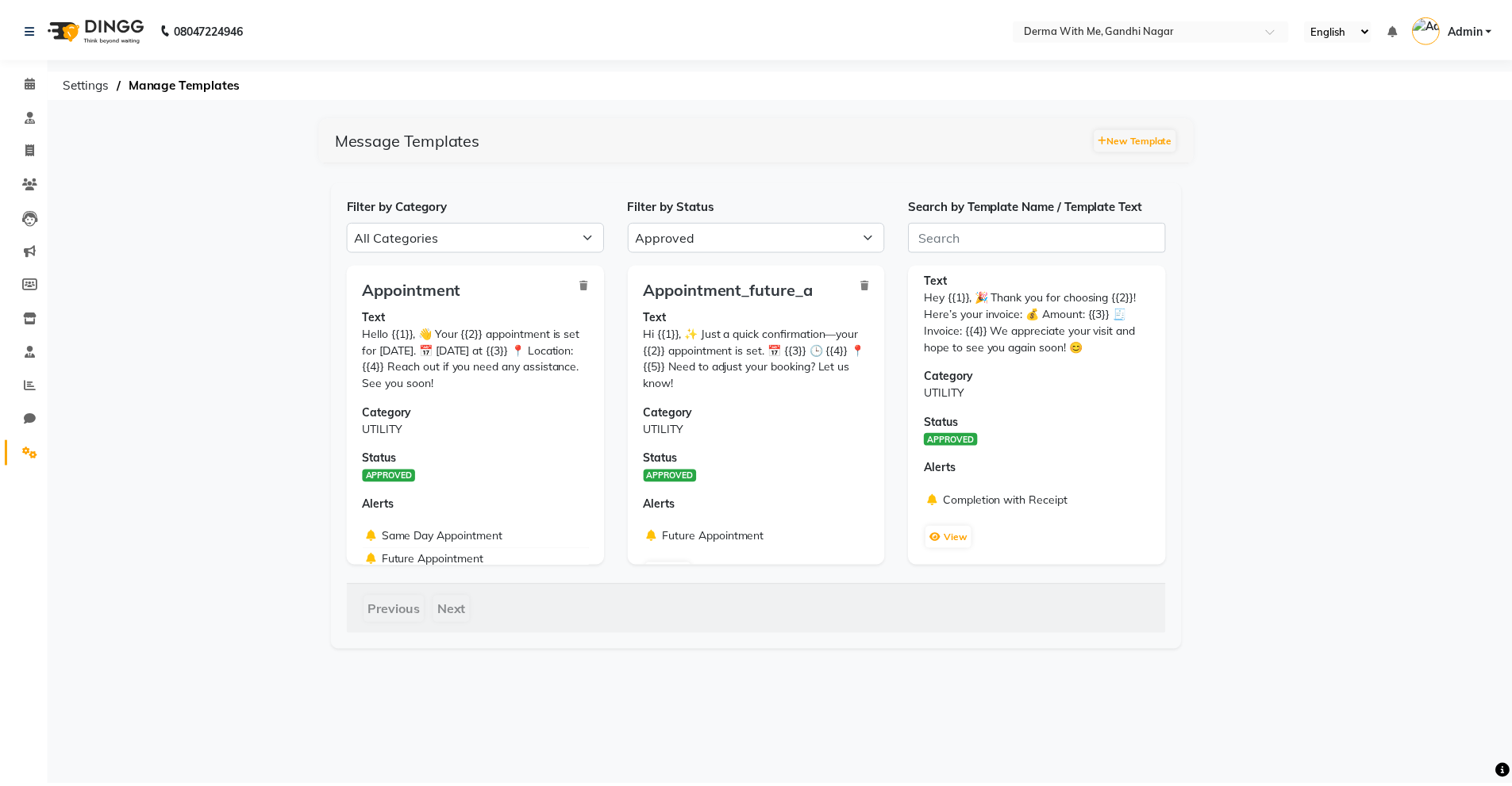
scroll to position [37, 0]
click at [956, 537] on button "View" at bounding box center [956, 536] width 46 height 22
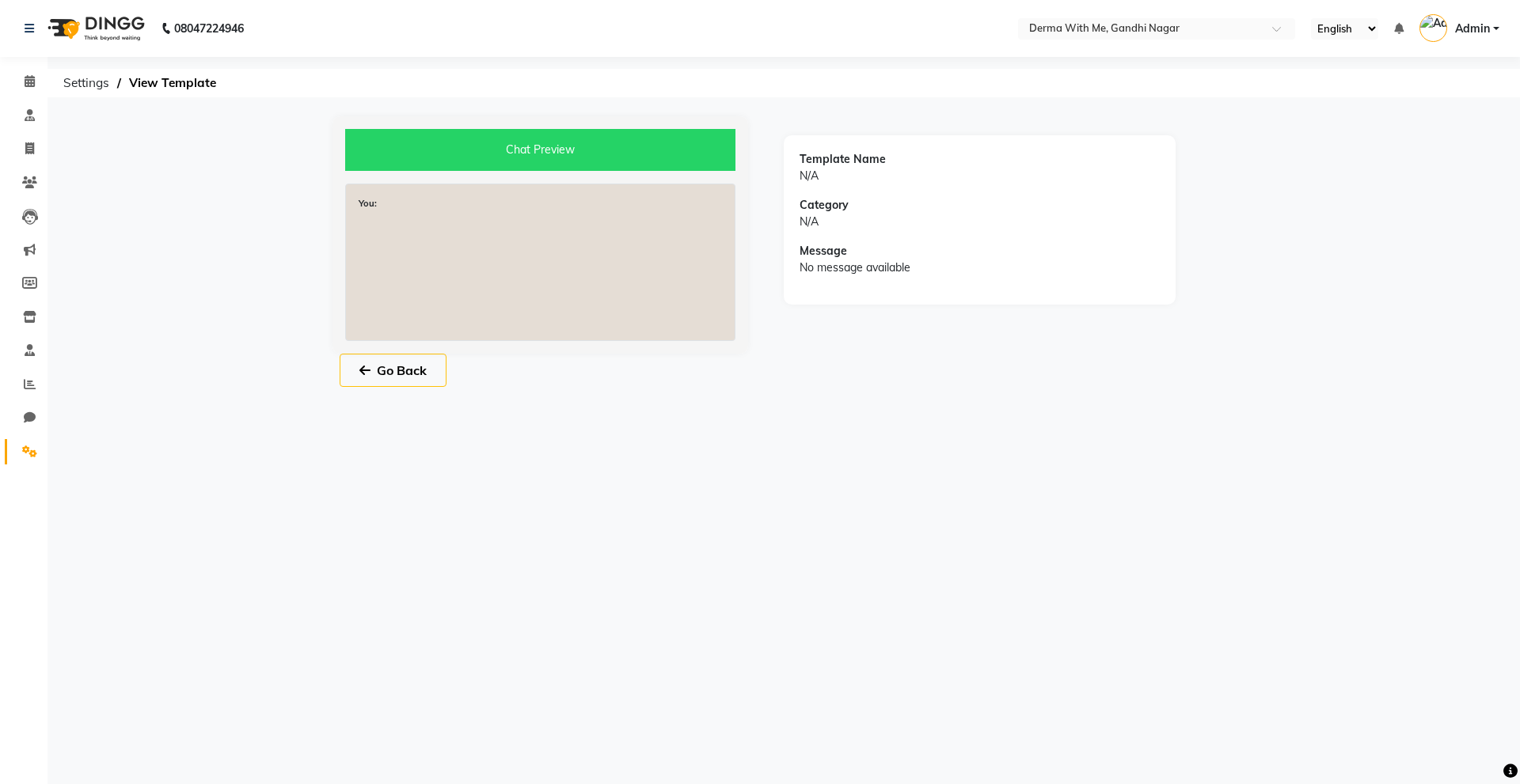
click at [404, 387] on div "Chat Preview You: Template Name N/A Category N/A Message No message available G…" at bounding box center [760, 261] width 878 height 290
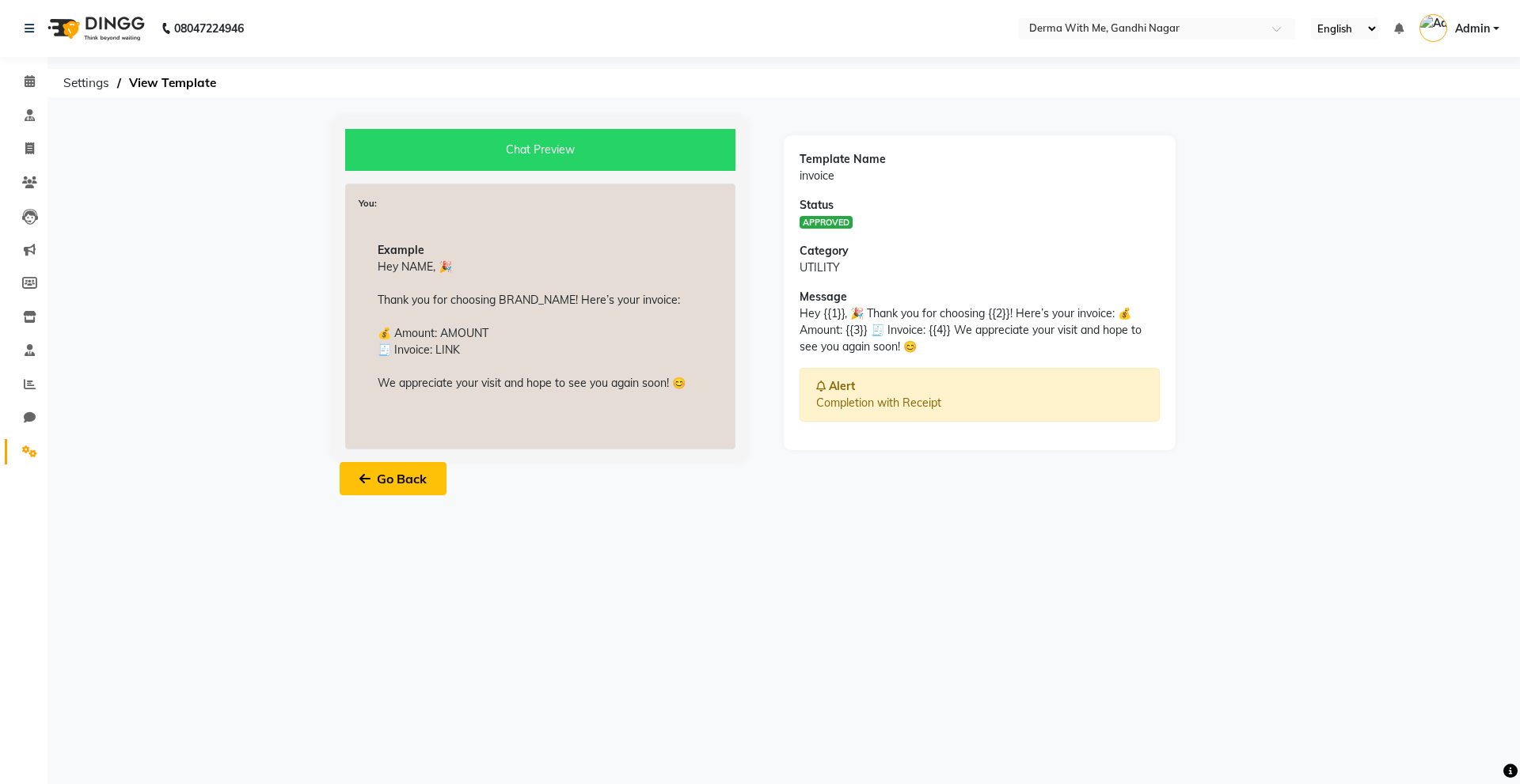
click at [395, 485] on button "Go Back" at bounding box center [393, 478] width 107 height 33
select select "APPROVED"
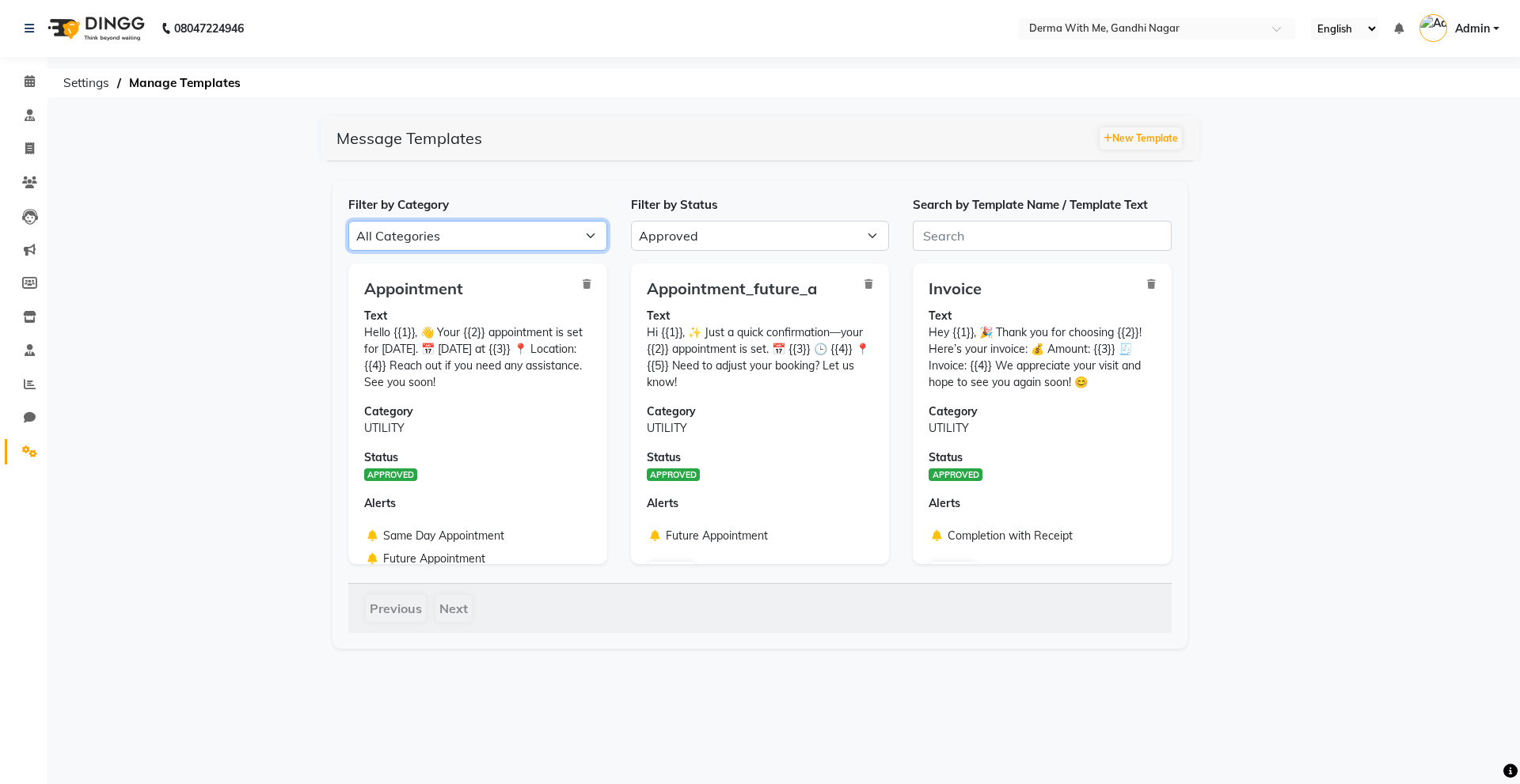
click at [509, 241] on select "All Categories Utility Marketing Authentication" at bounding box center [477, 236] width 259 height 30
click at [348, 220] on select "All Categories Utility Marketing Authentication" at bounding box center [477, 236] width 259 height 30
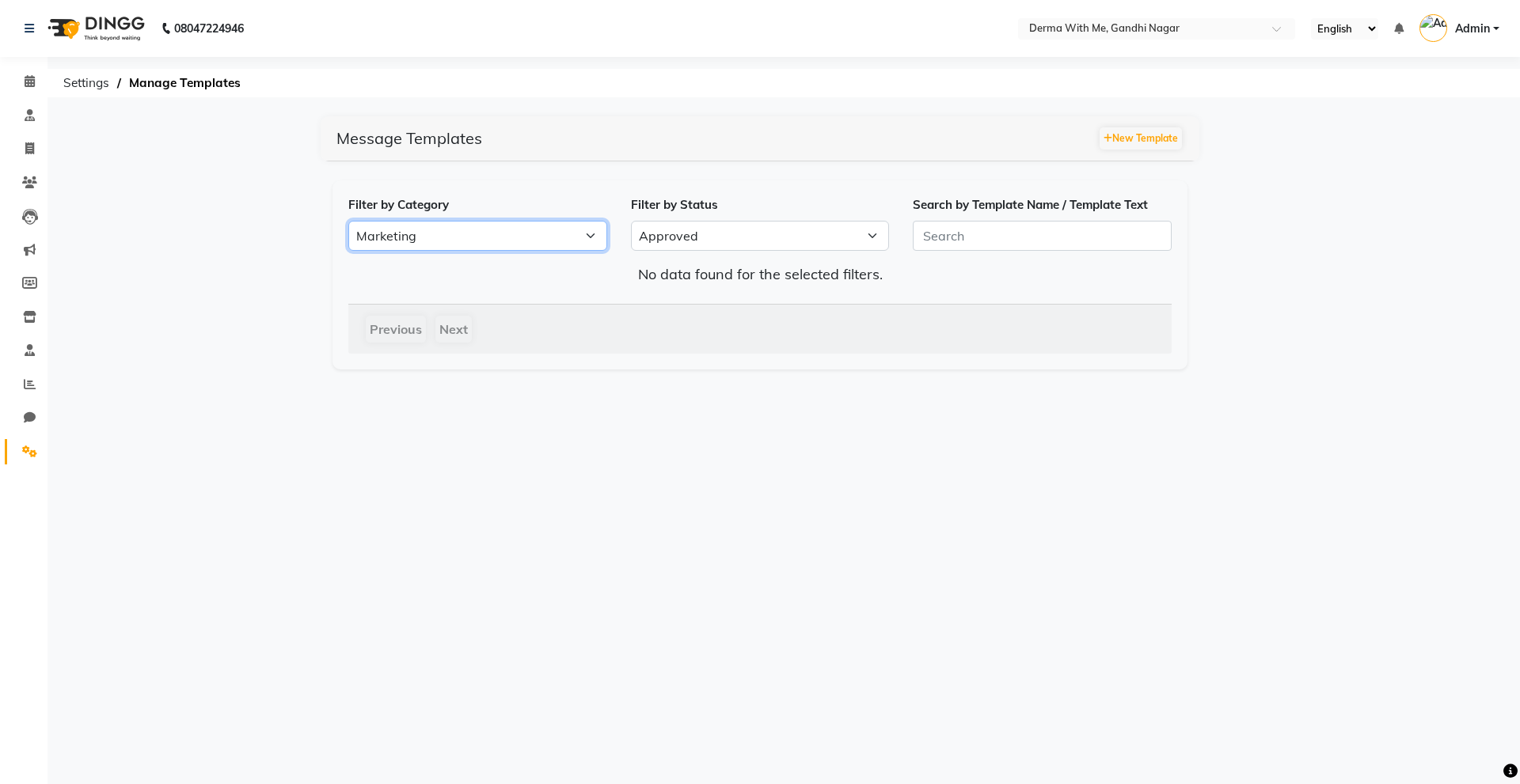
click at [544, 245] on select "All Categories Utility Marketing Authentication" at bounding box center [477, 236] width 259 height 30
select select "AUTHENTICATION"
click at [348, 220] on select "All Categories Utility Marketing Authentication" at bounding box center [477, 236] width 259 height 30
click at [394, 239] on select "All Categories Utility Marketing Authentication" at bounding box center [477, 236] width 259 height 30
select select
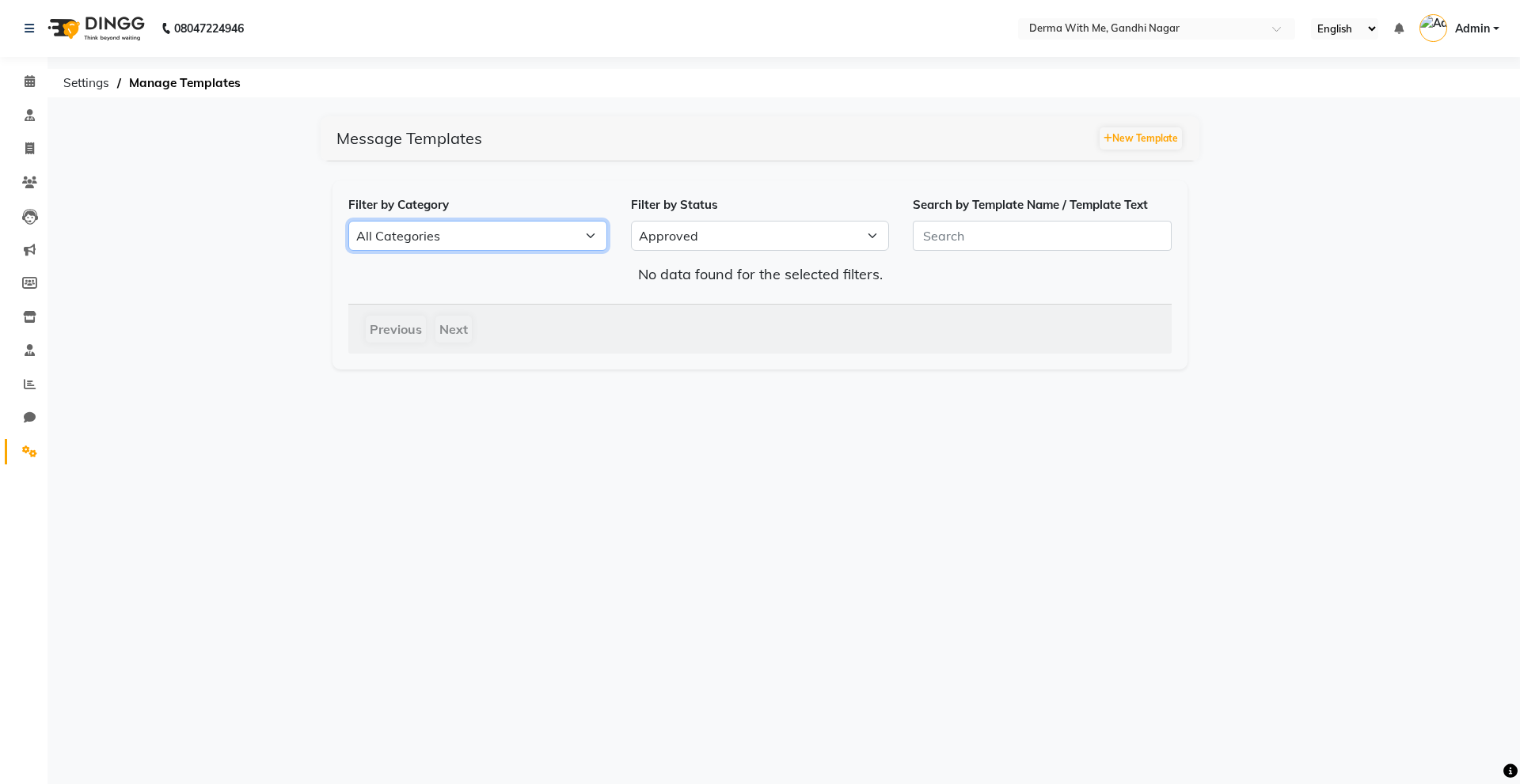
click at [348, 220] on select "All Categories Utility Marketing Authentication" at bounding box center [477, 236] width 259 height 30
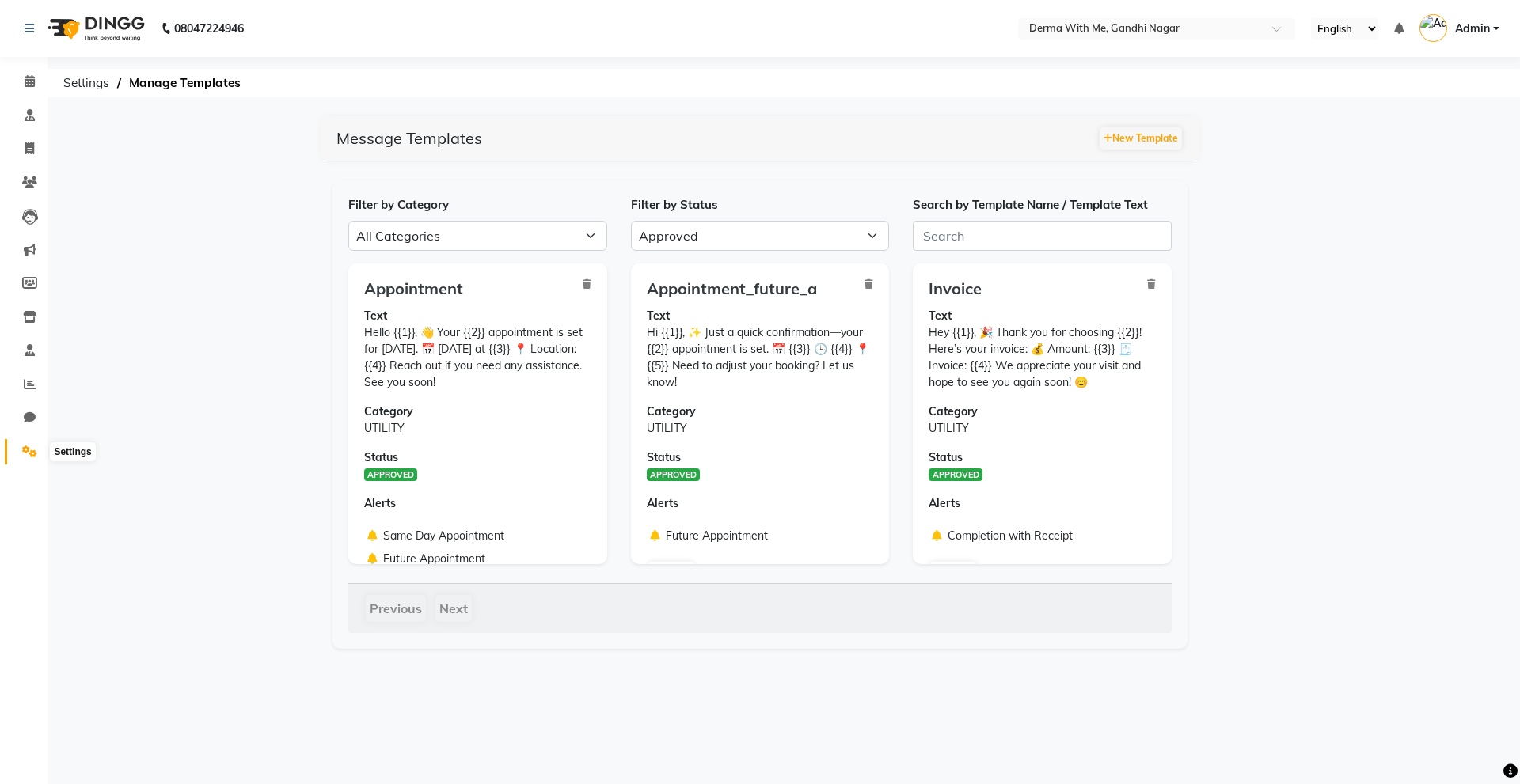
click at [20, 455] on span at bounding box center [29, 452] width 28 height 18
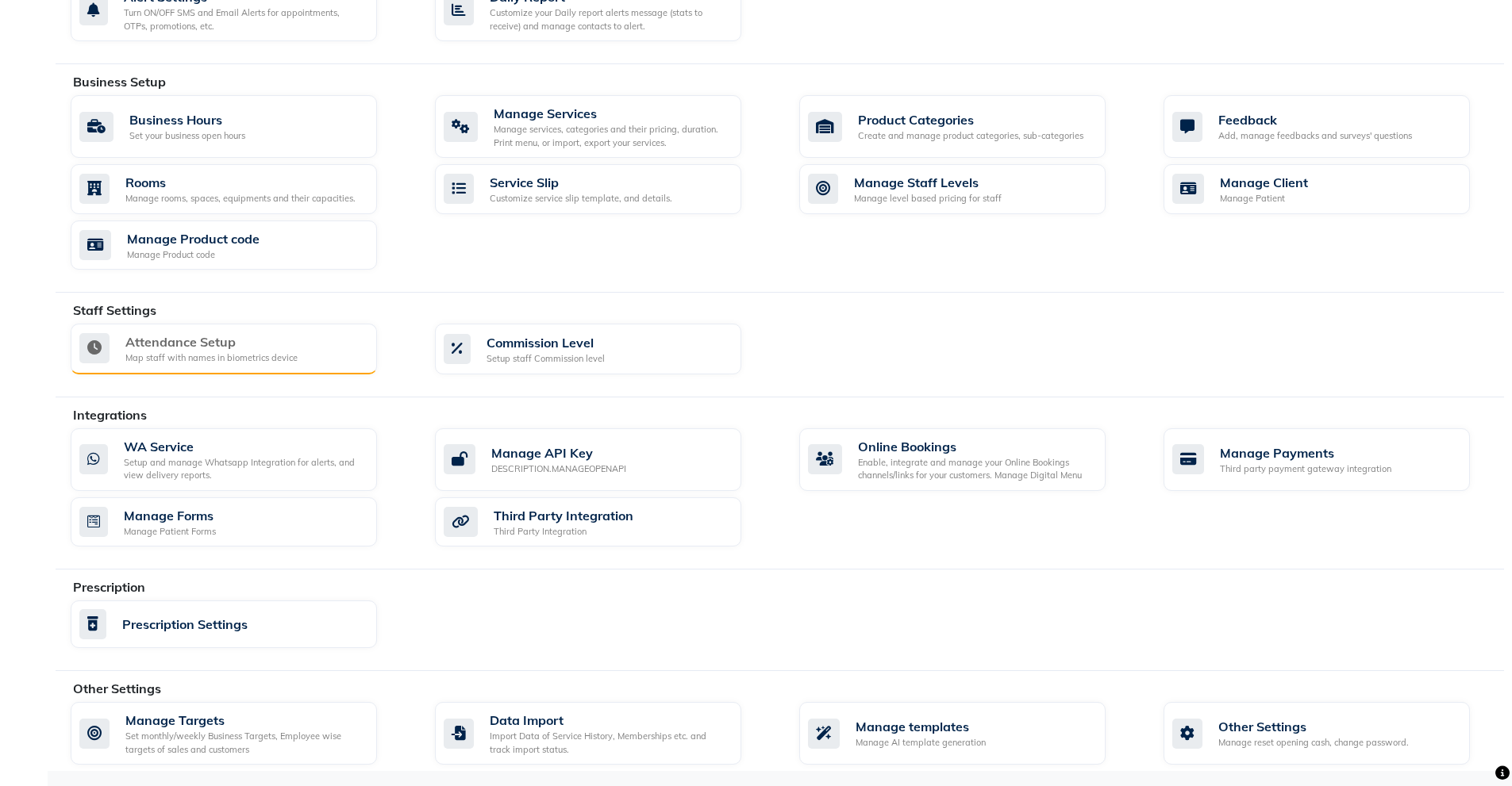
scroll to position [496, 0]
click at [192, 344] on div "Attendance Setup" at bounding box center [211, 340] width 172 height 19
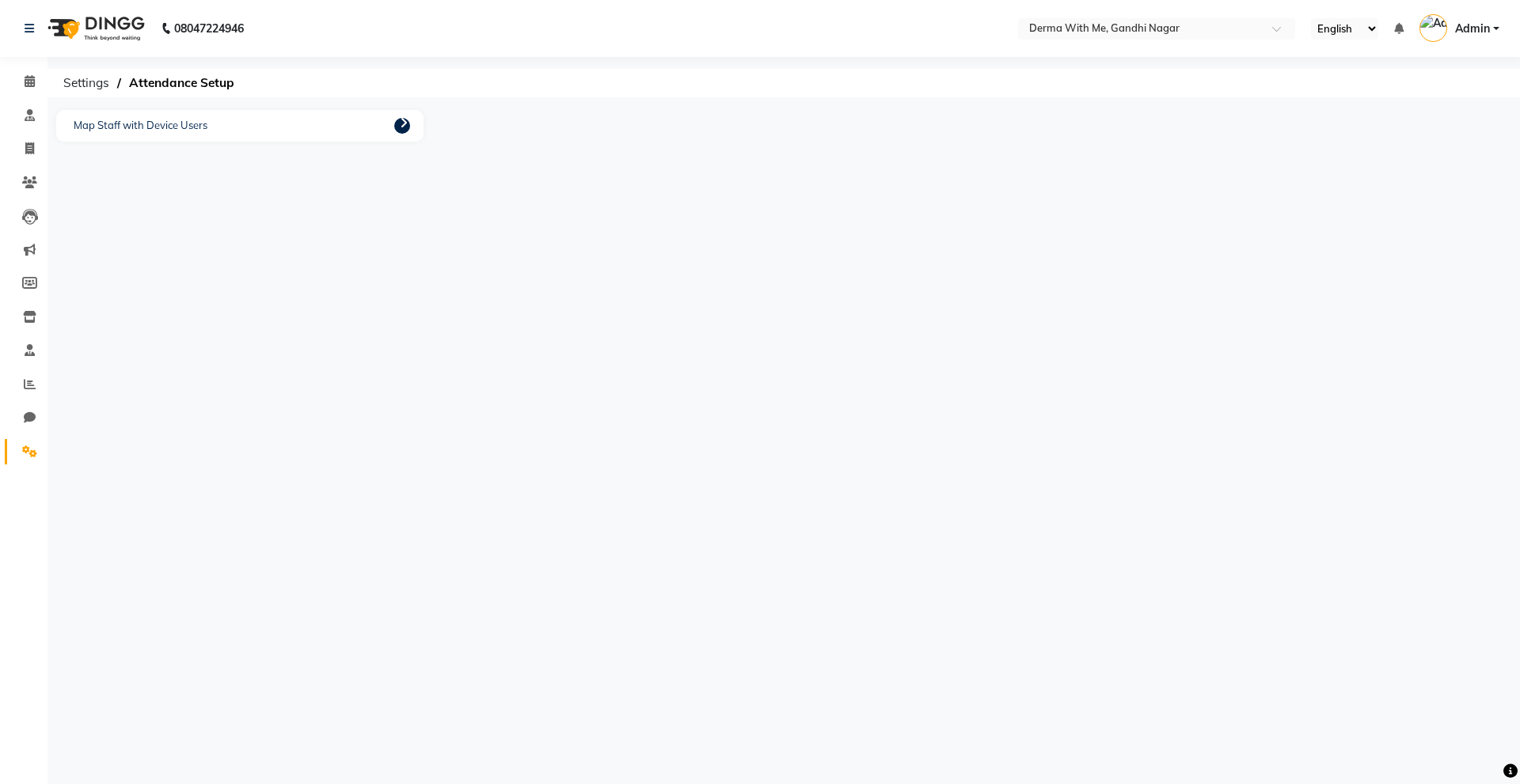
click at [301, 133] on div "Map Staff with Device Users" at bounding box center [239, 126] width 367 height 32
click at [396, 126] on link at bounding box center [402, 126] width 16 height 16
click at [124, 121] on p "Map Staff with Device Users" at bounding box center [140, 125] width 141 height 24
click at [76, 125] on p "Map Staff with Device Users" at bounding box center [140, 125] width 141 height 24
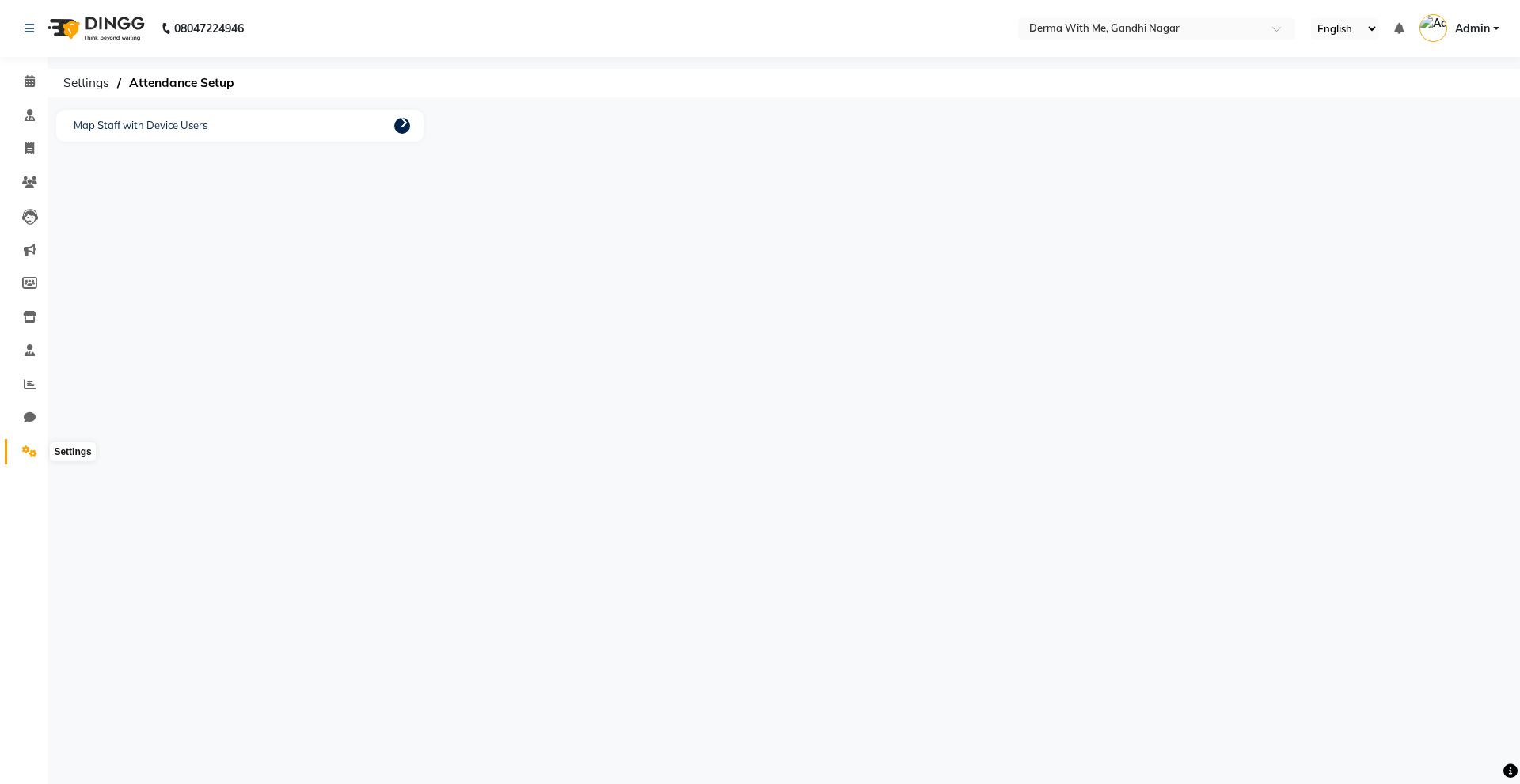
click at [21, 459] on span at bounding box center [29, 452] width 28 height 18
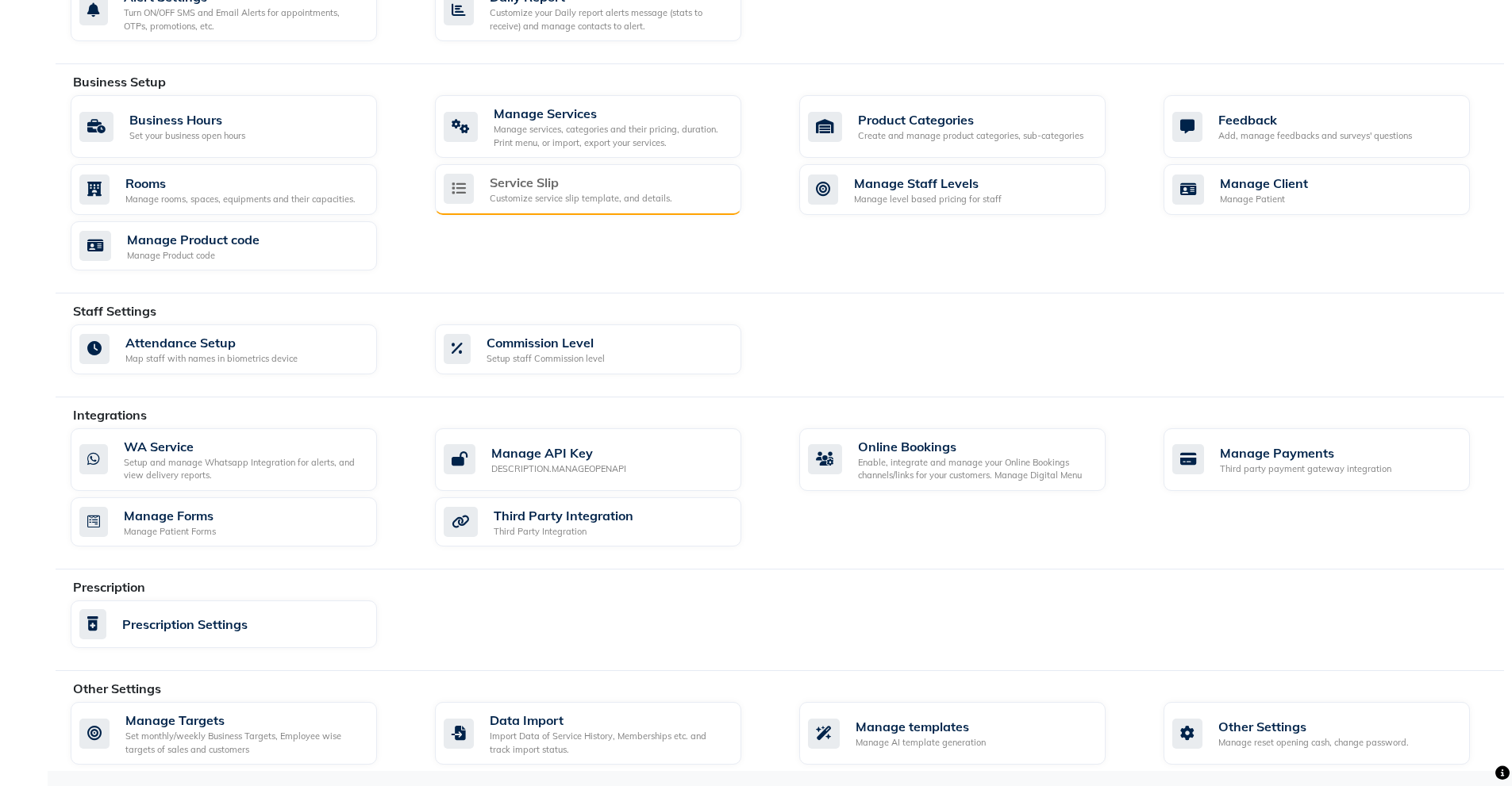
scroll to position [496, 0]
click at [631, 185] on div "Service Slip" at bounding box center [580, 181] width 183 height 19
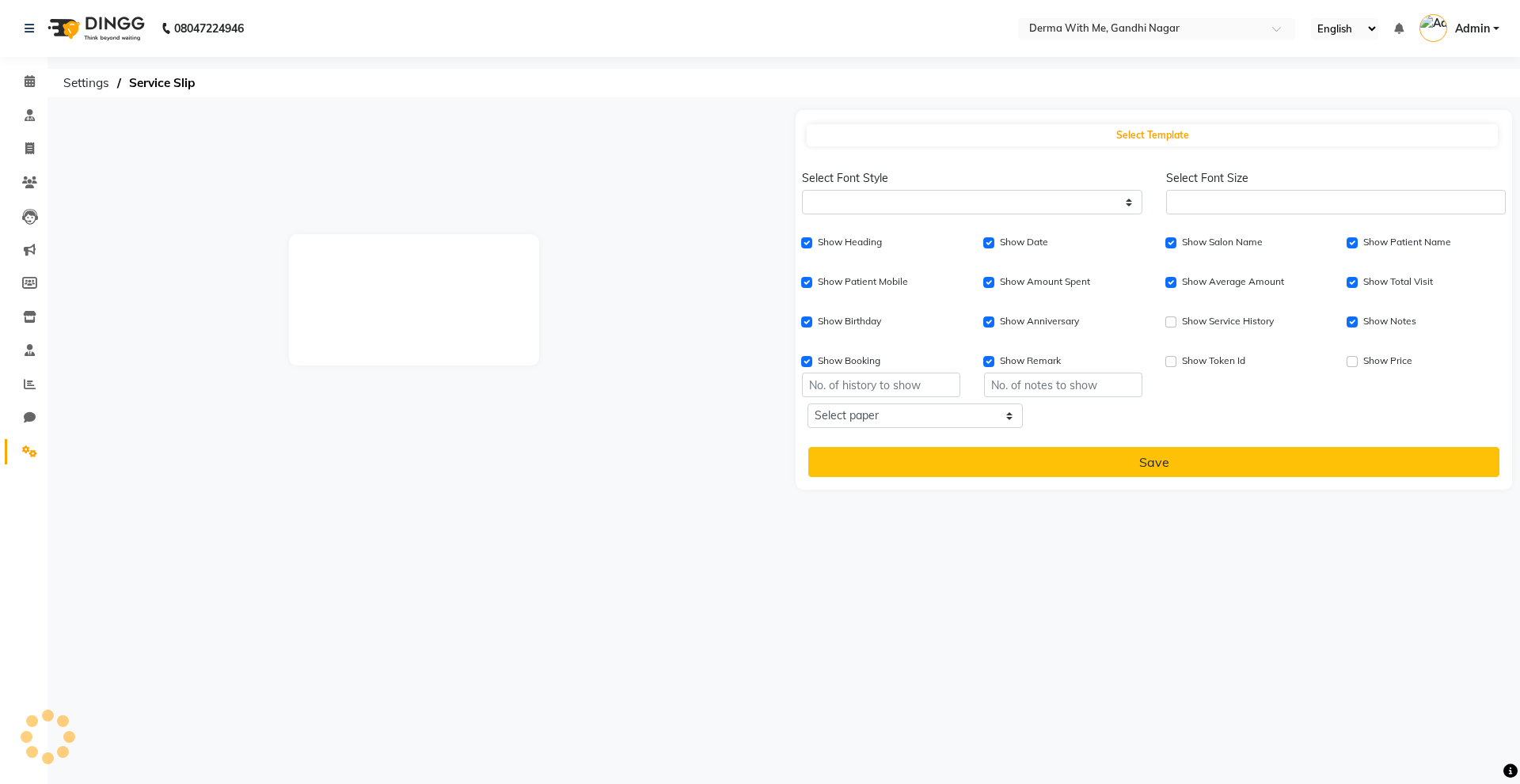
select select
type input "1"
checkbox input "true"
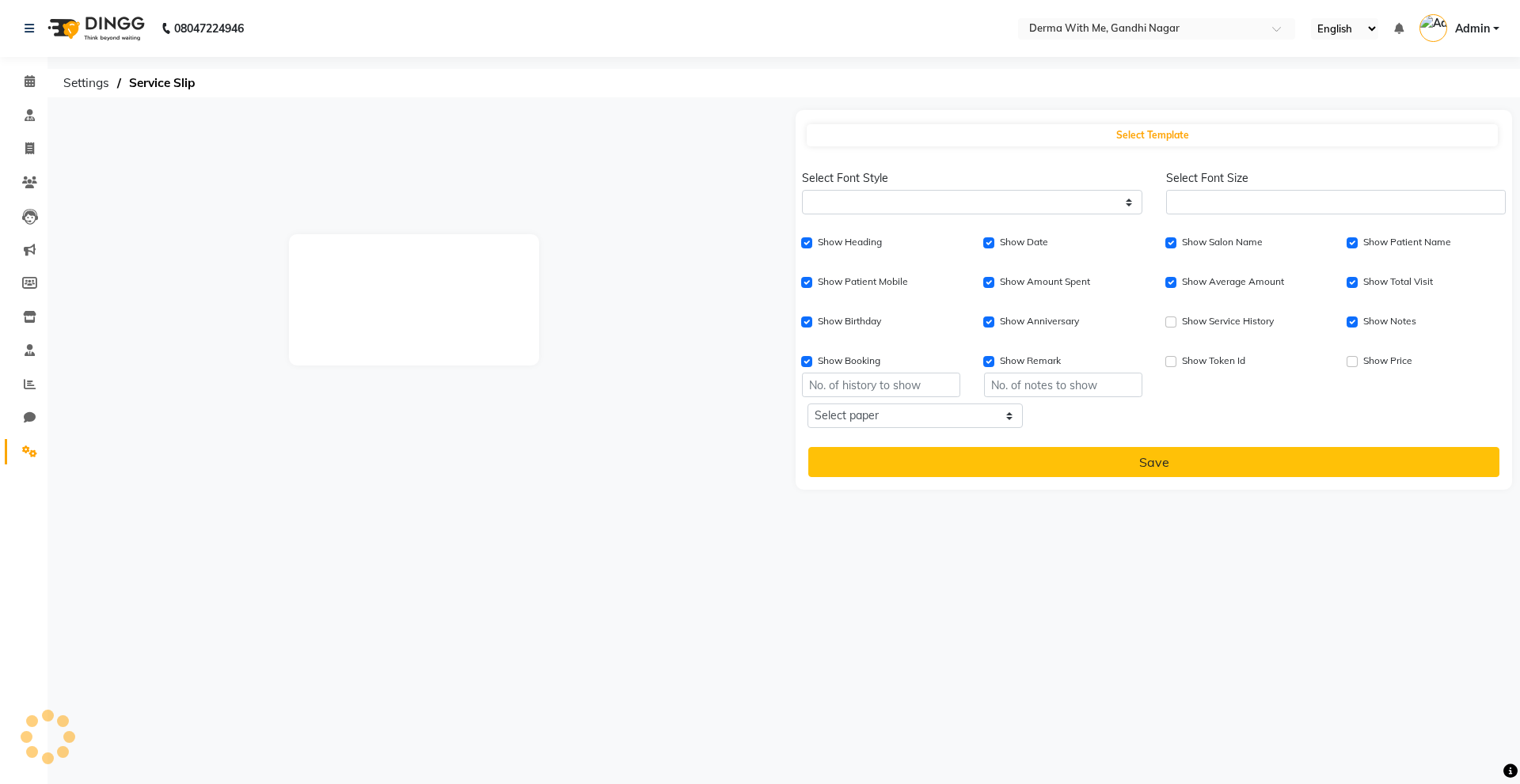
checkbox input "true"
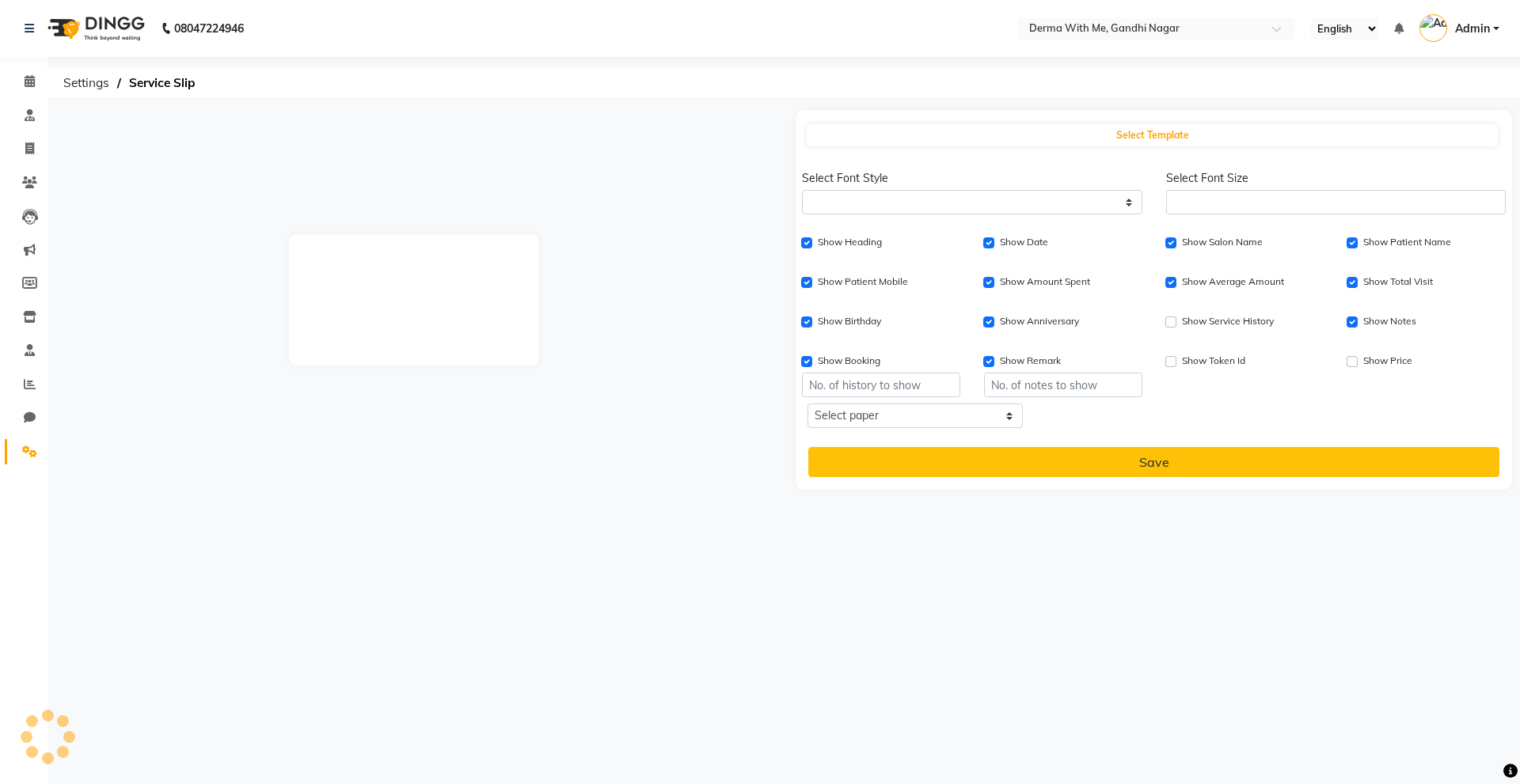
checkbox input "true"
type input "1"
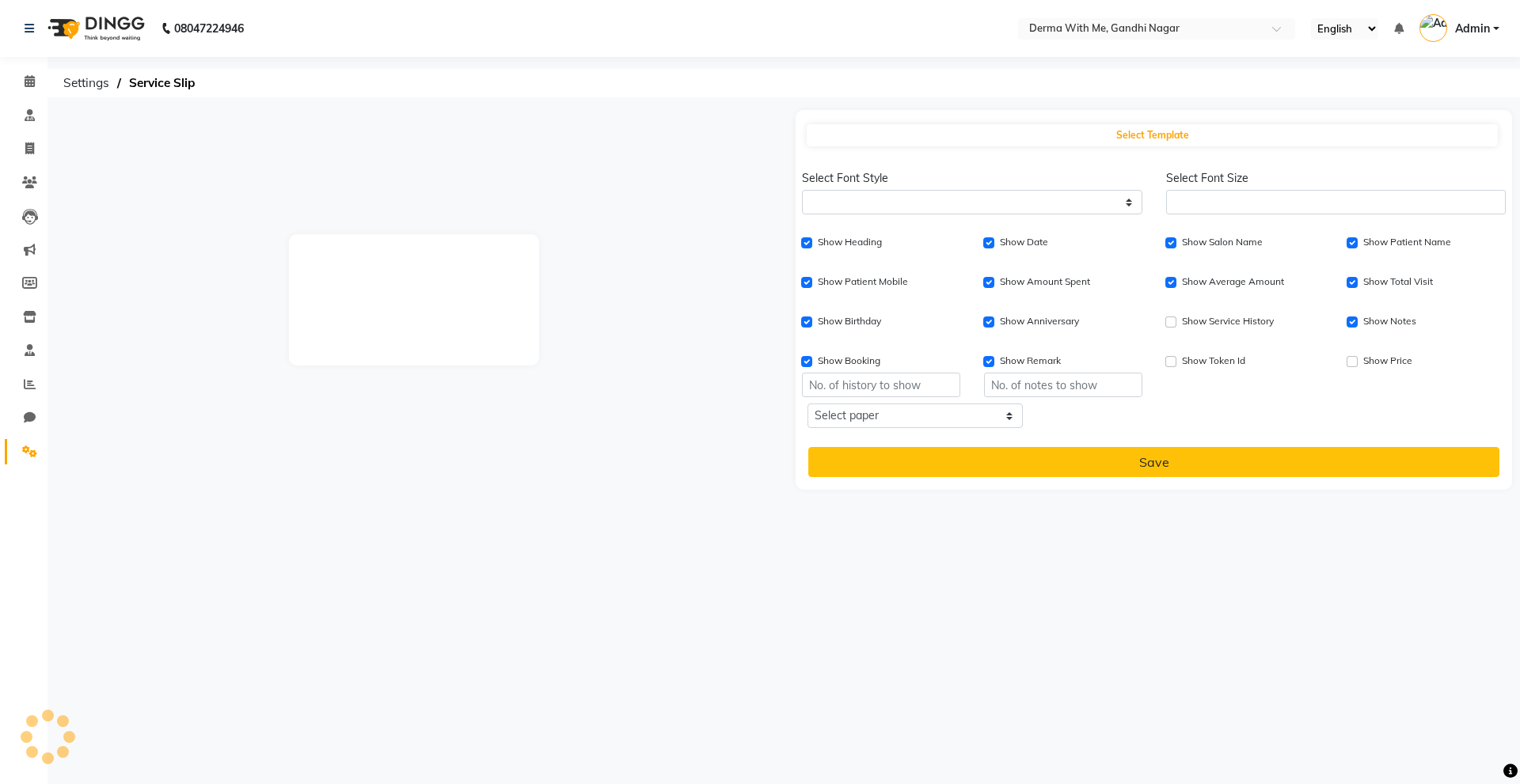
type input "1"
select select
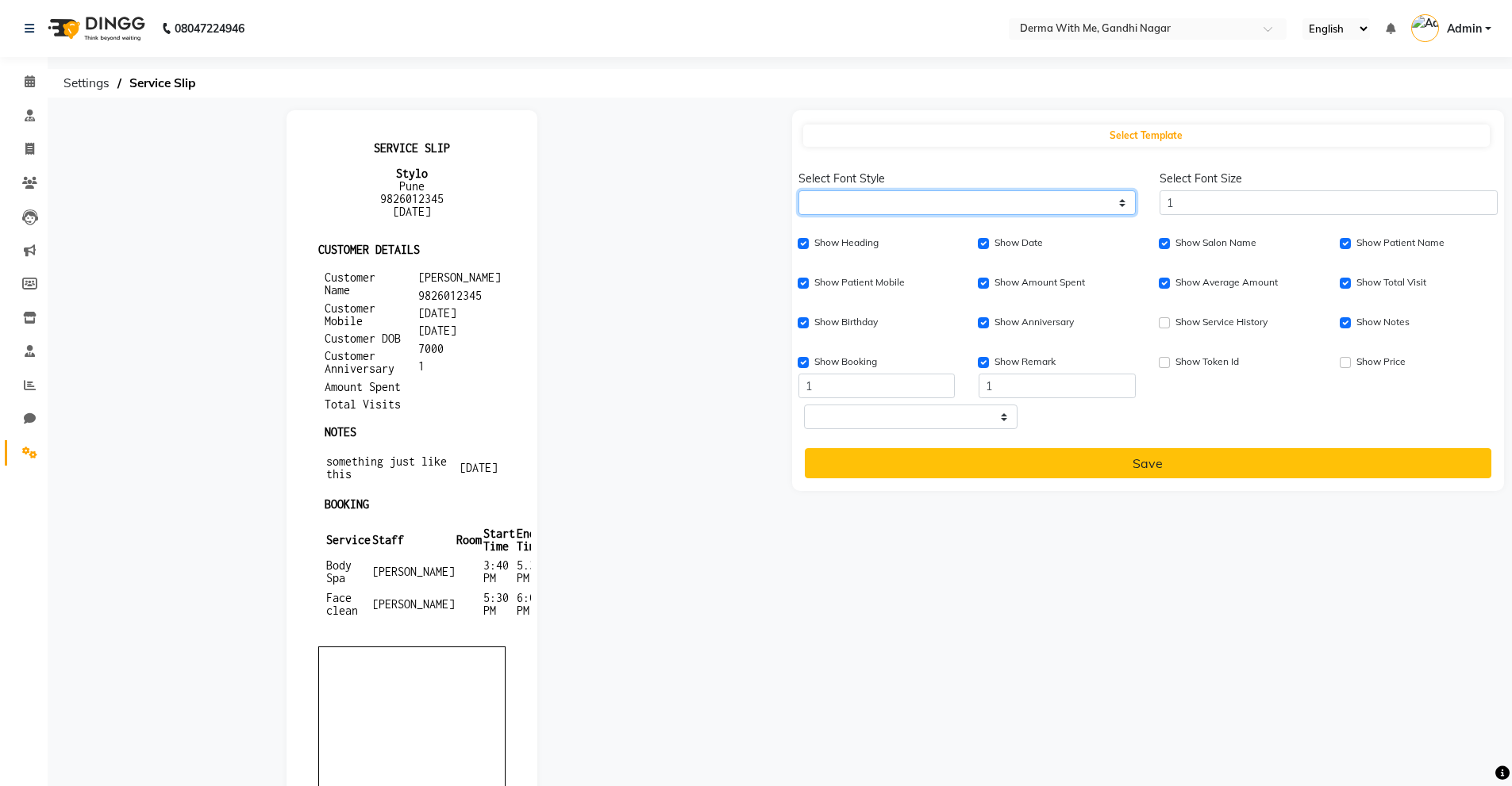
click at [875, 192] on select "'Inconsolata', monospace 'Nunito', sans-serif 'Poppins', sans-serif 'Source Ser…" at bounding box center [967, 203] width 338 height 25
click at [584, 258] on div at bounding box center [412, 572] width 736 height 924
click at [29, 453] on icon at bounding box center [29, 452] width 15 height 12
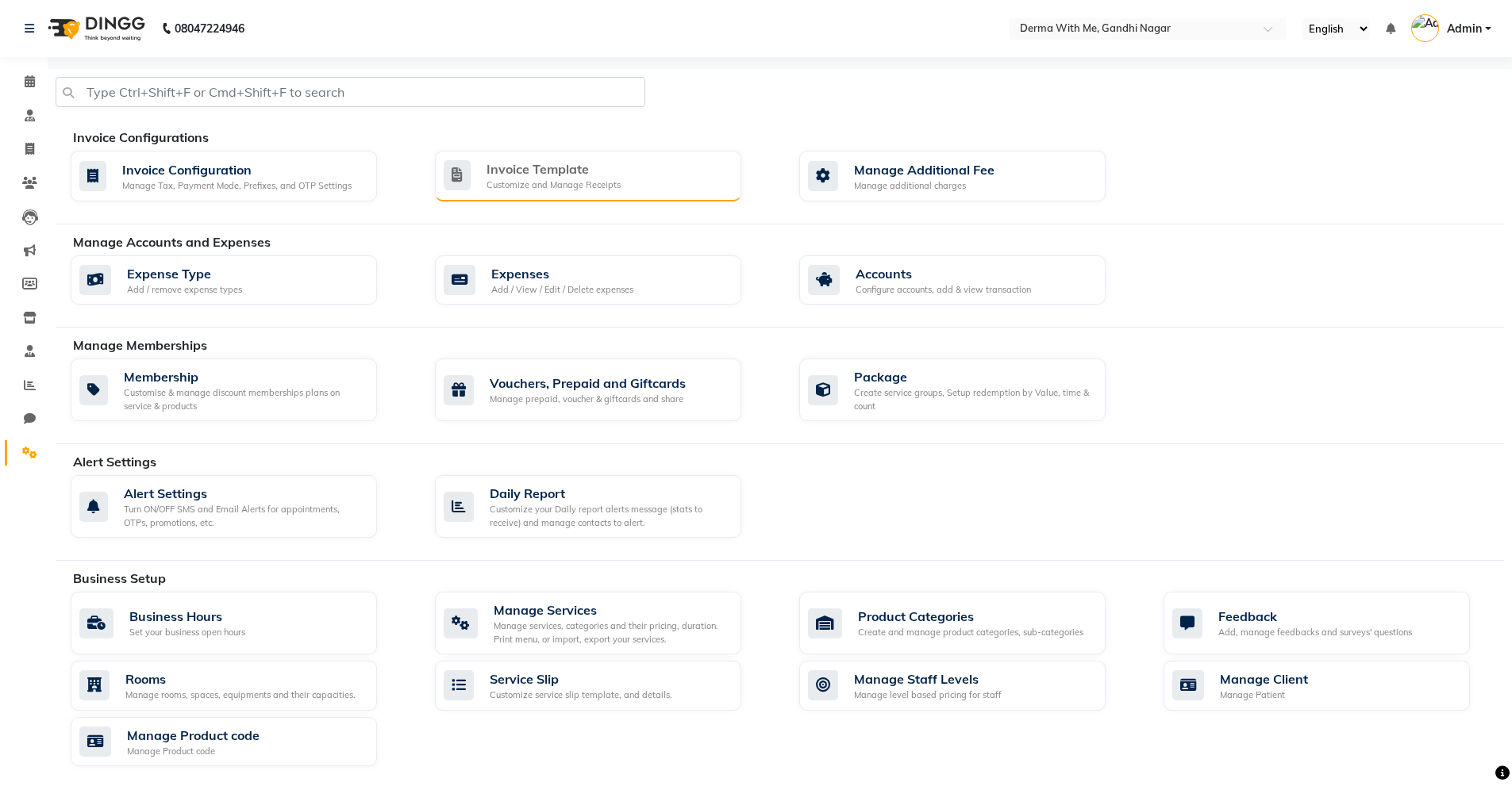
click at [573, 181] on div "Customize and Manage Receipts" at bounding box center [554, 184] width 134 height 13
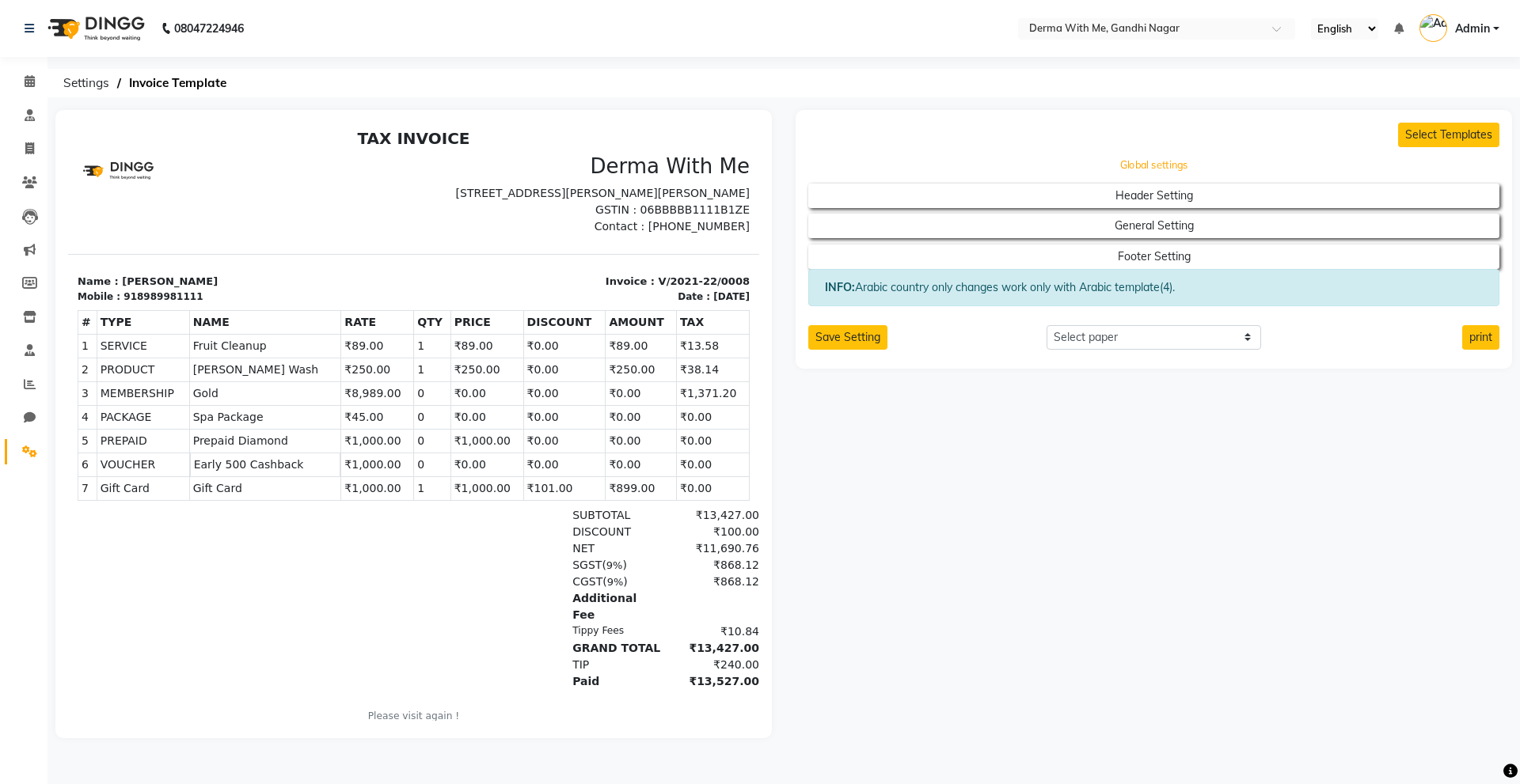
click at [1156, 163] on button "Global settings" at bounding box center [1154, 165] width 622 height 22
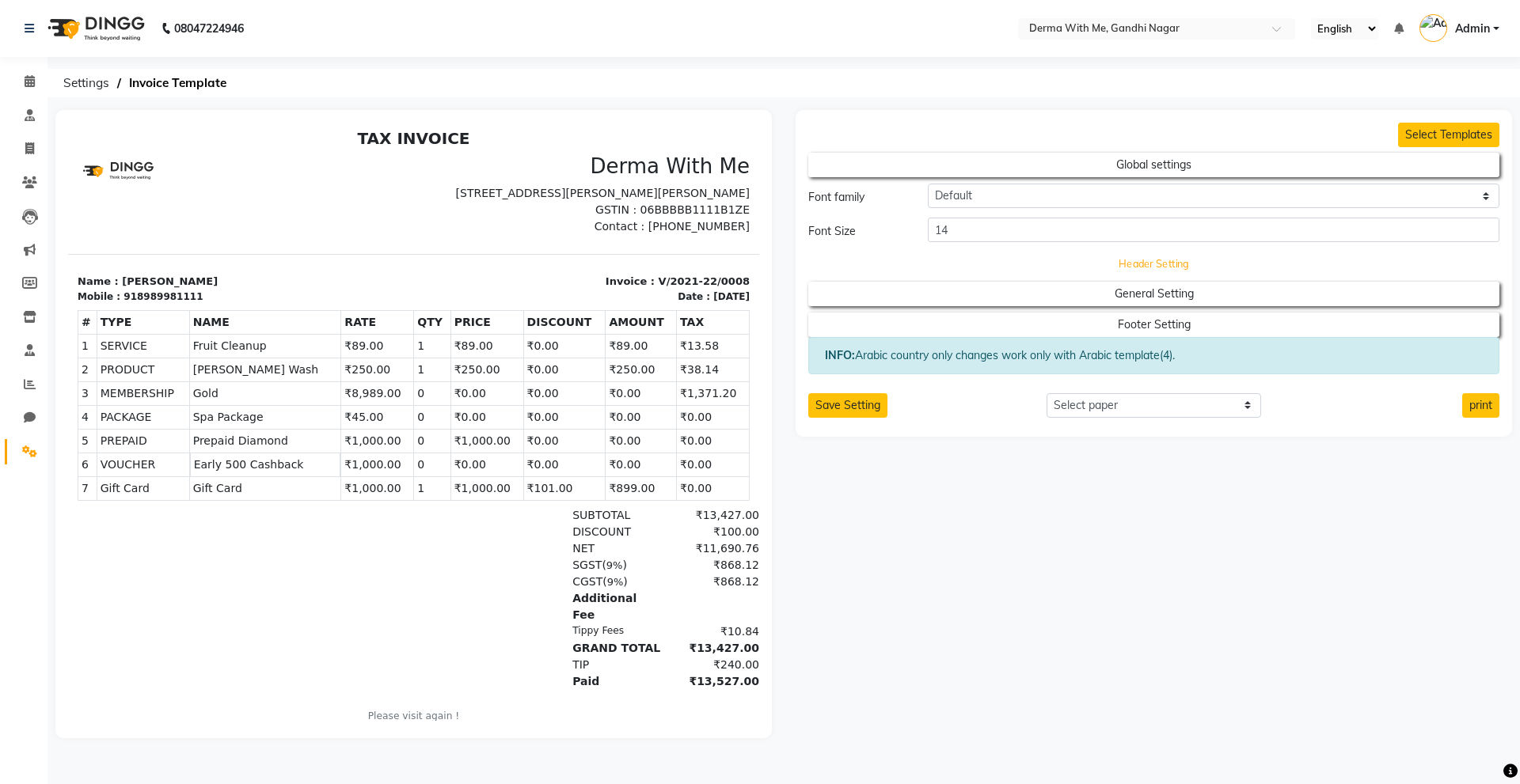
click at [1123, 264] on button "Header Setting" at bounding box center [1154, 263] width 622 height 22
select select "end"
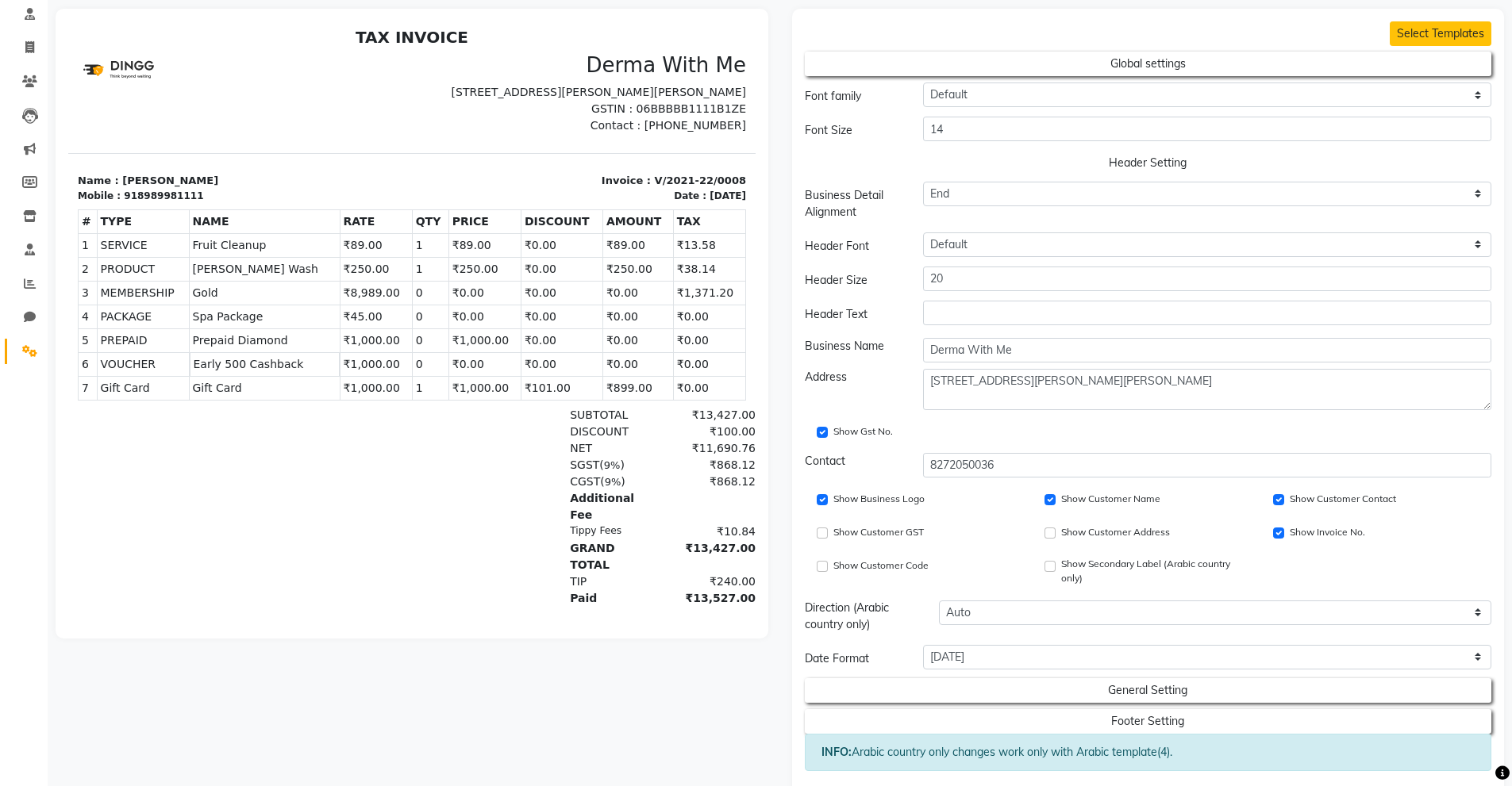
scroll to position [173, 0]
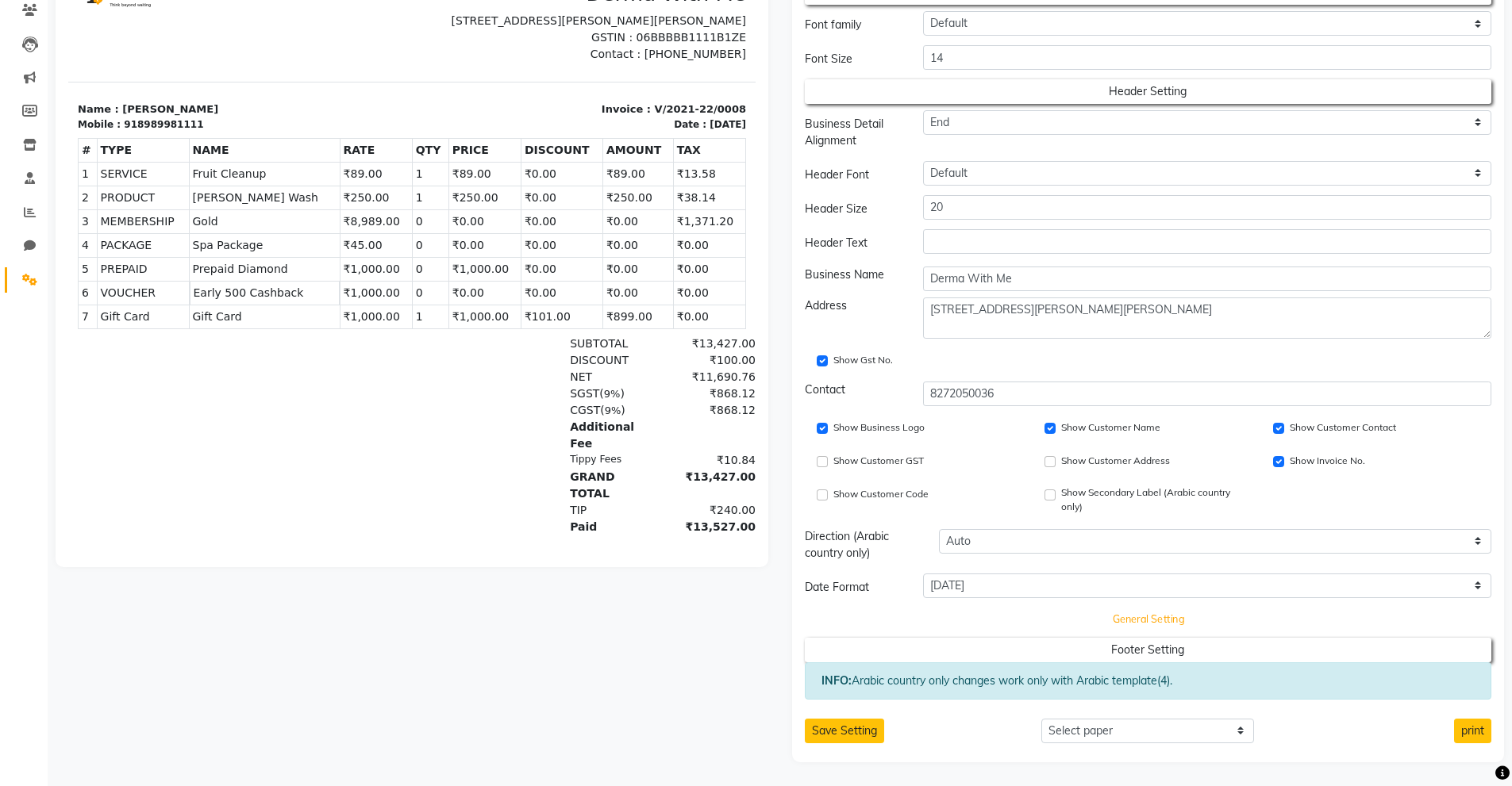
click at [1113, 612] on button "General Setting" at bounding box center [1148, 619] width 619 height 22
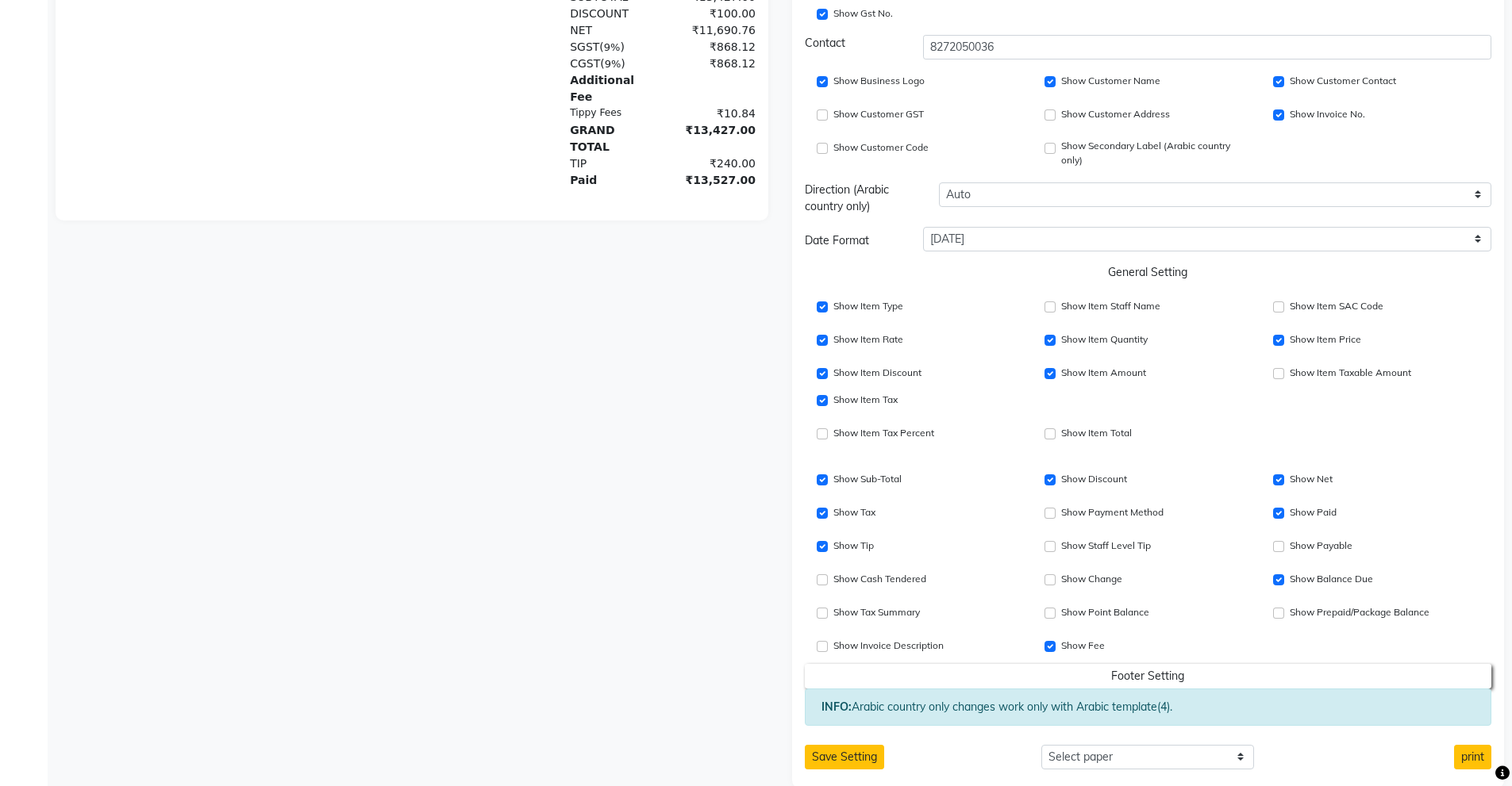
scroll to position [546, 0]
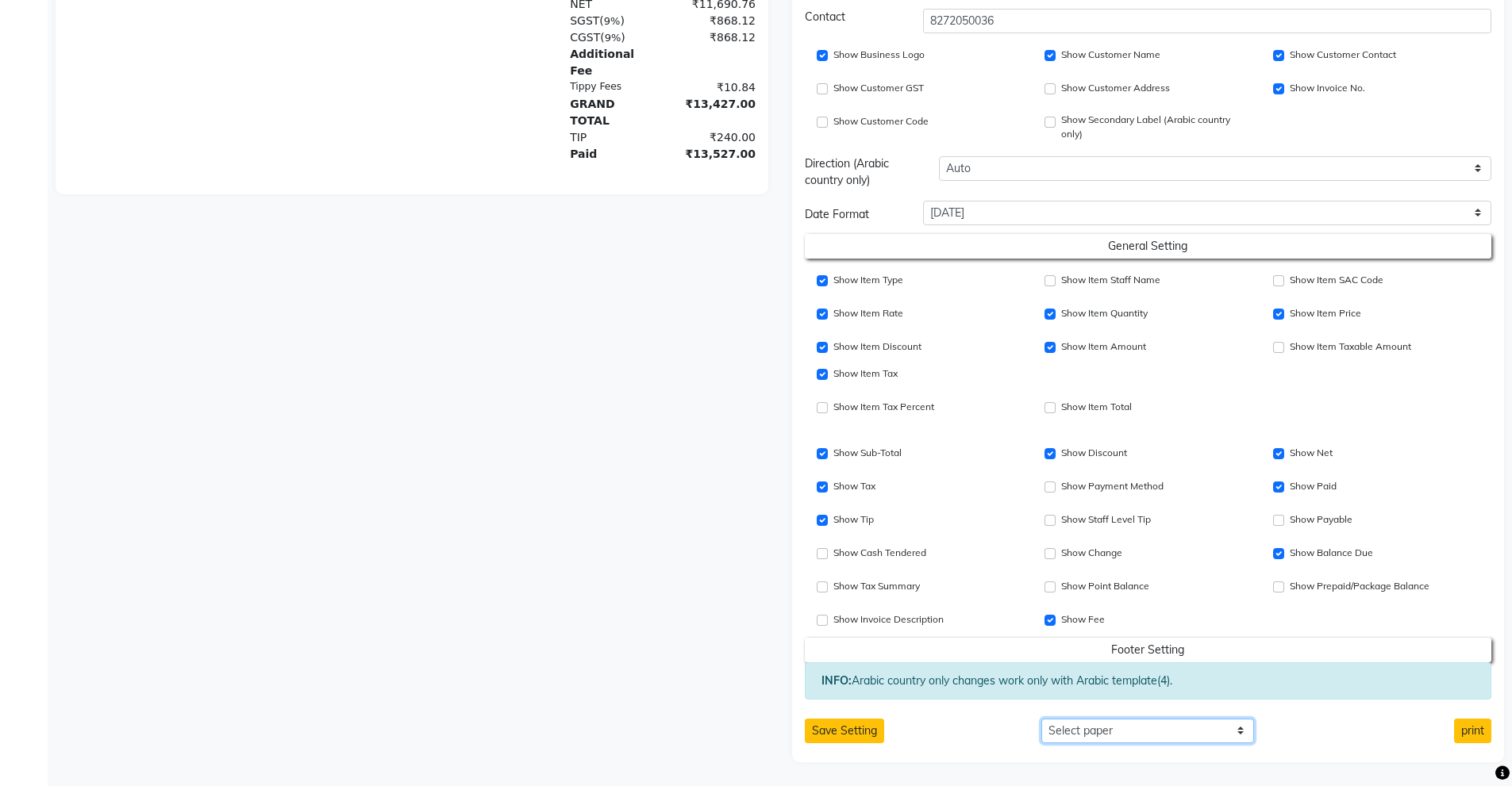
click at [1084, 727] on select "Select paper A4 A5 A6 A7 Thermal Custom" at bounding box center [1147, 732] width 213 height 25
select select "A4"
click at [1041, 719] on select "Select paper A4 A5 A6 A7 Thermal Custom" at bounding box center [1147, 732] width 213 height 25
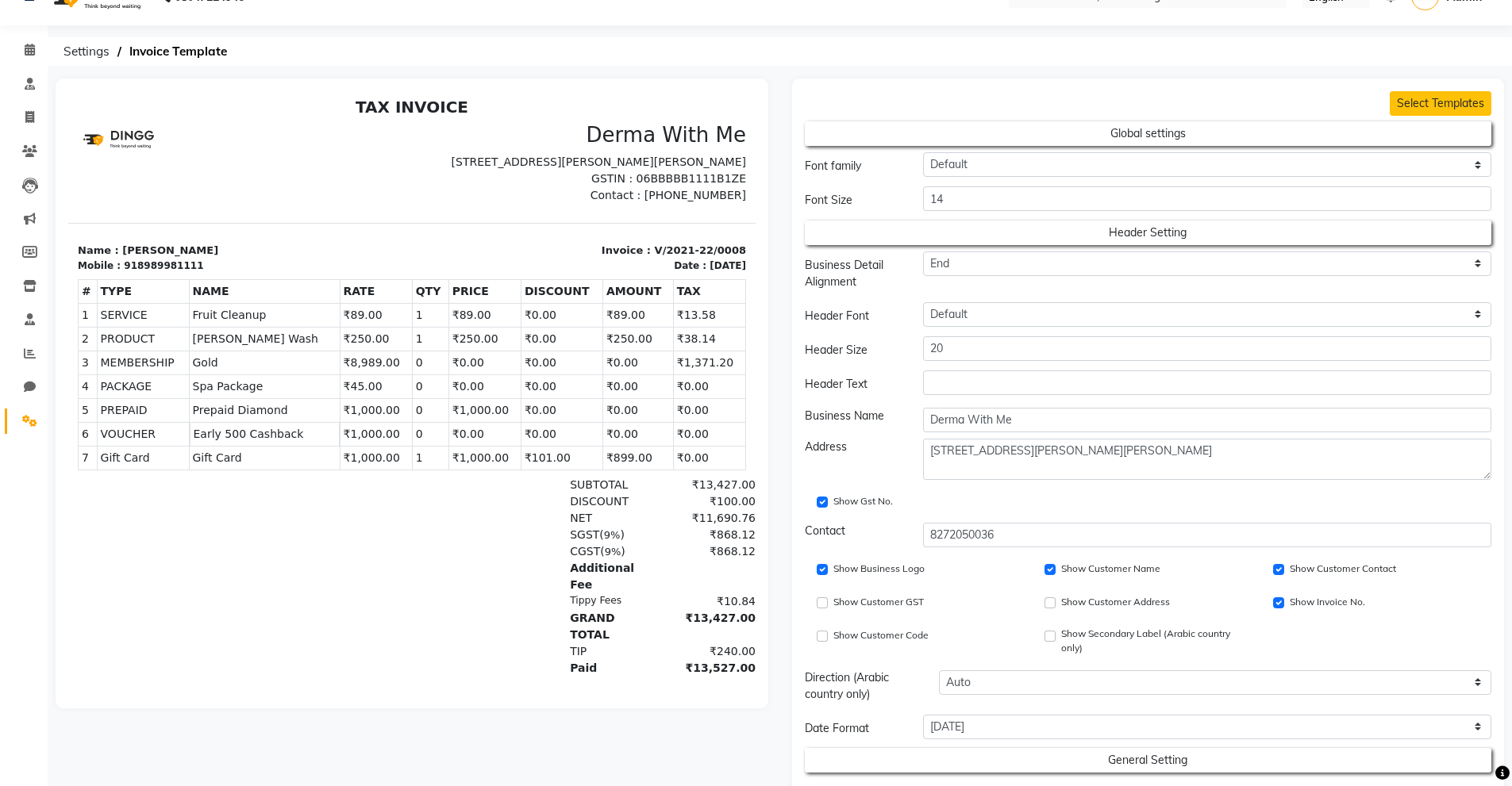
scroll to position [0, 0]
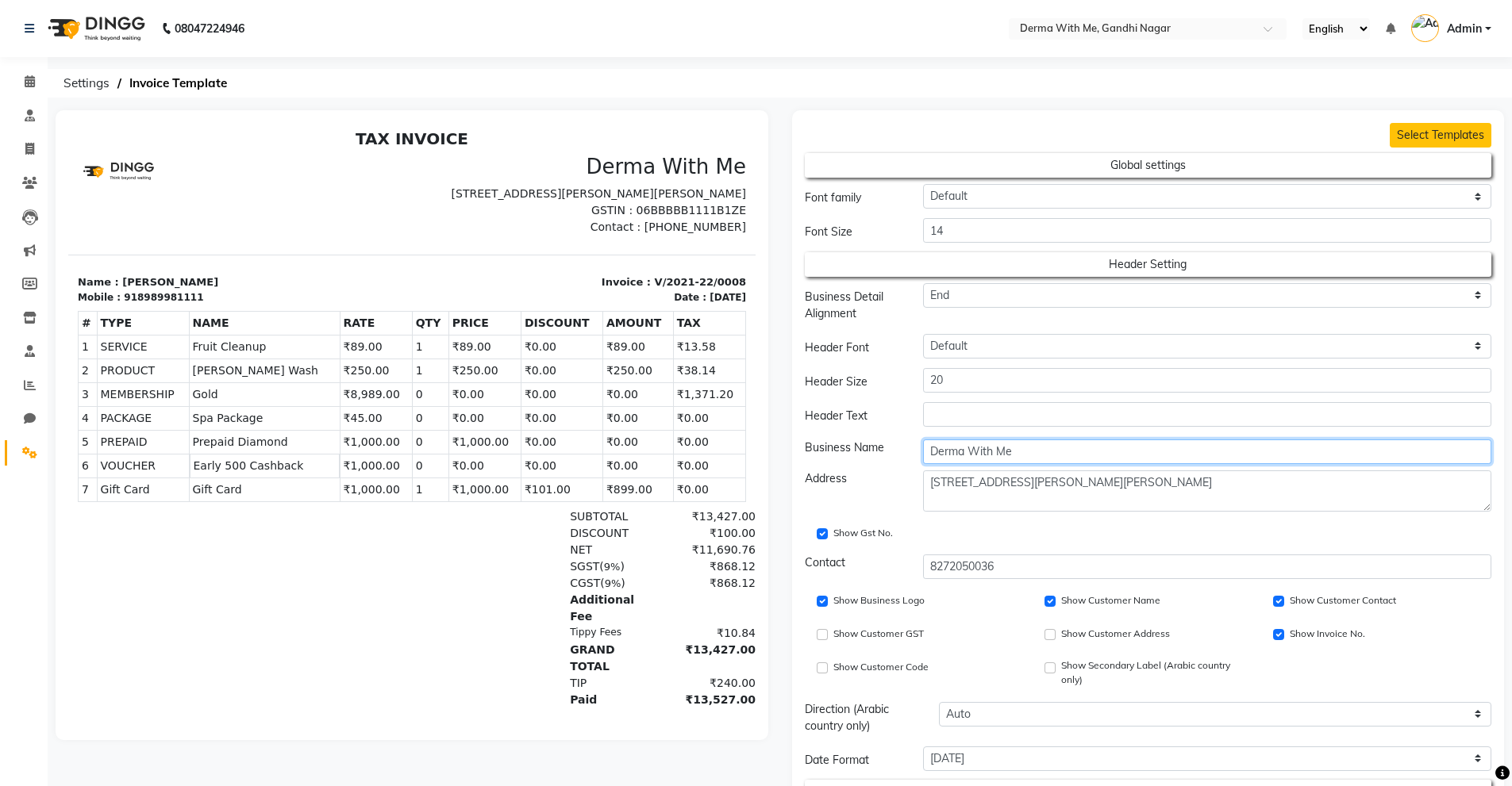
click at [1008, 460] on input "Derma With Me" at bounding box center [1208, 452] width 569 height 25
click at [1025, 454] on input "Derma With Me" at bounding box center [1208, 452] width 569 height 25
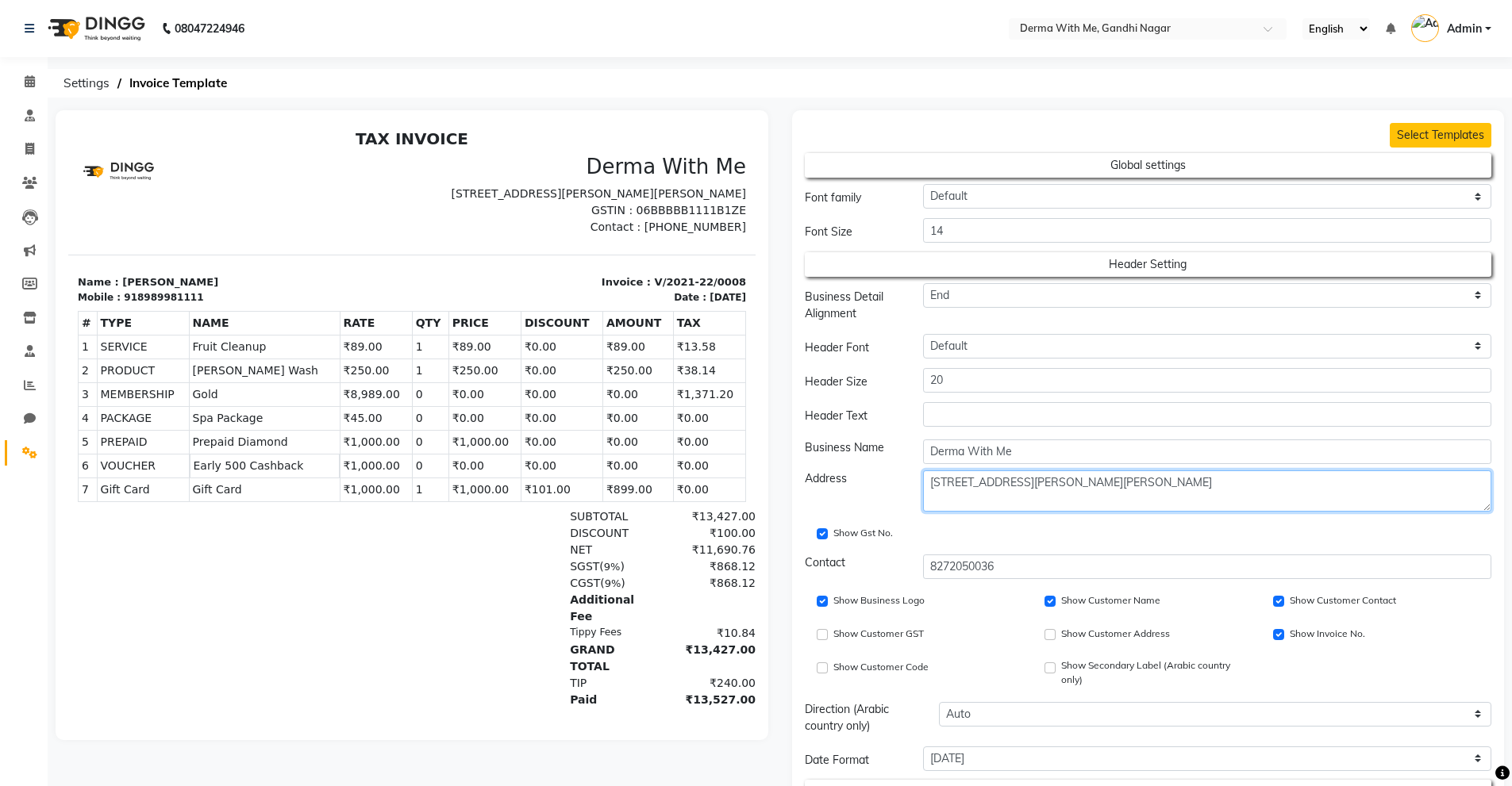
click at [982, 499] on textarea "[STREET_ADDRESS][PERSON_NAME][PERSON_NAME]" at bounding box center [1208, 491] width 569 height 41
drag, startPoint x: 979, startPoint y: 509, endPoint x: 996, endPoint y: 511, distance: 17.1
click at [979, 509] on textarea "[STREET_ADDRESS][PERSON_NAME][PERSON_NAME]" at bounding box center [1208, 491] width 569 height 41
click at [1196, 495] on textarea "[STREET_ADDRESS][PERSON_NAME][PERSON_NAME]" at bounding box center [1208, 491] width 569 height 41
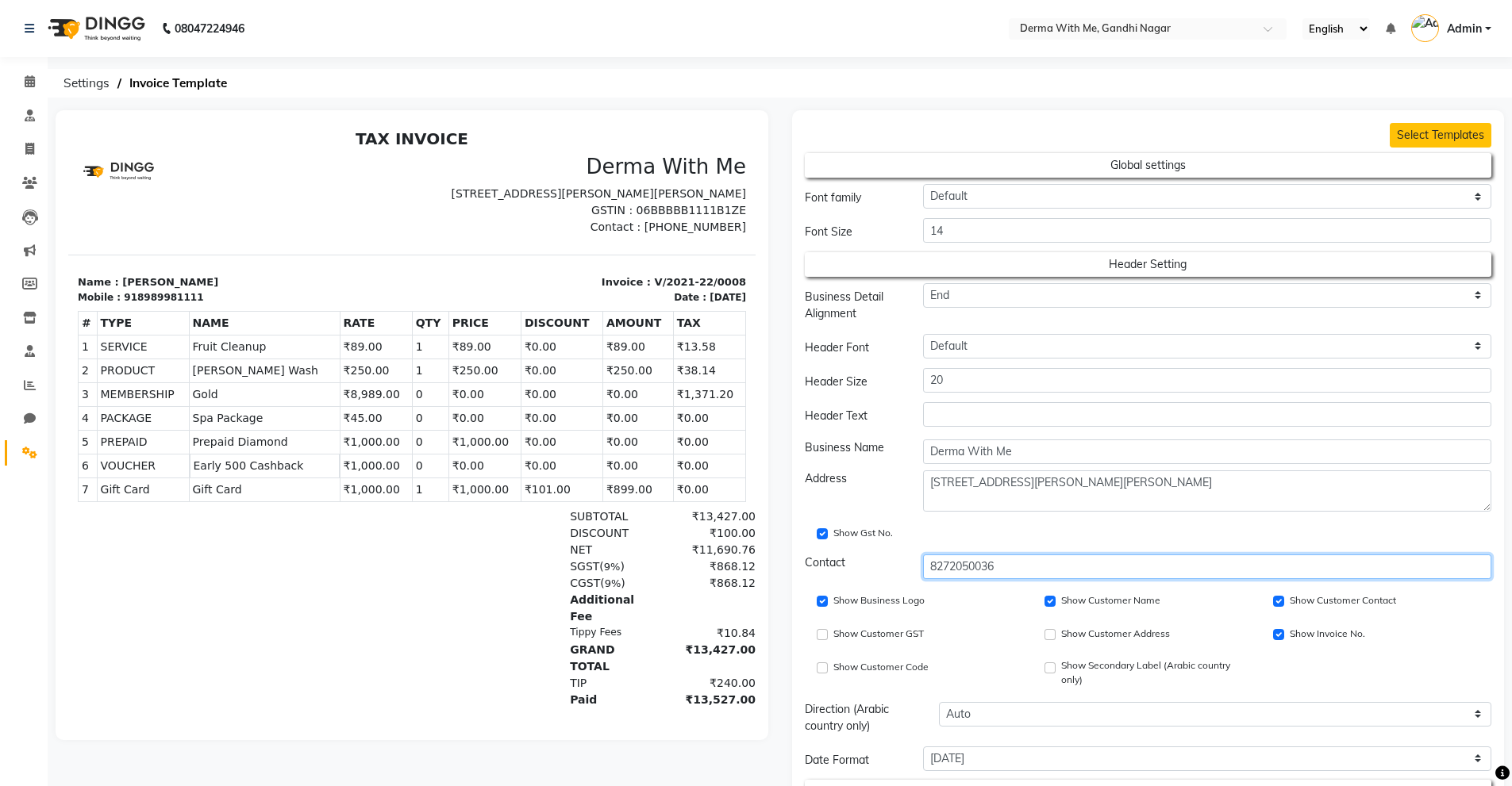
click at [1016, 566] on input "8272050036" at bounding box center [1208, 567] width 569 height 25
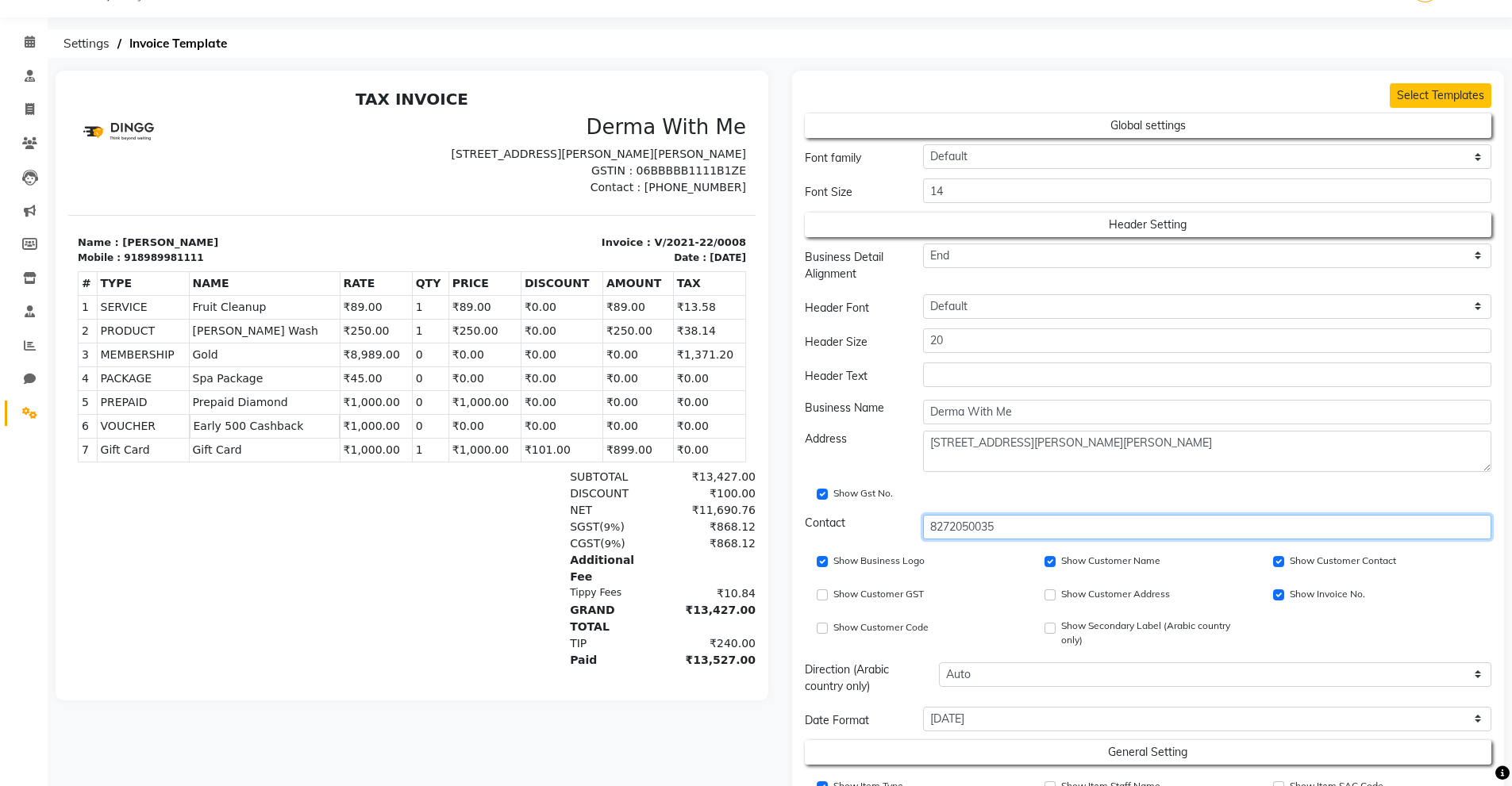
scroll to position [79, 0]
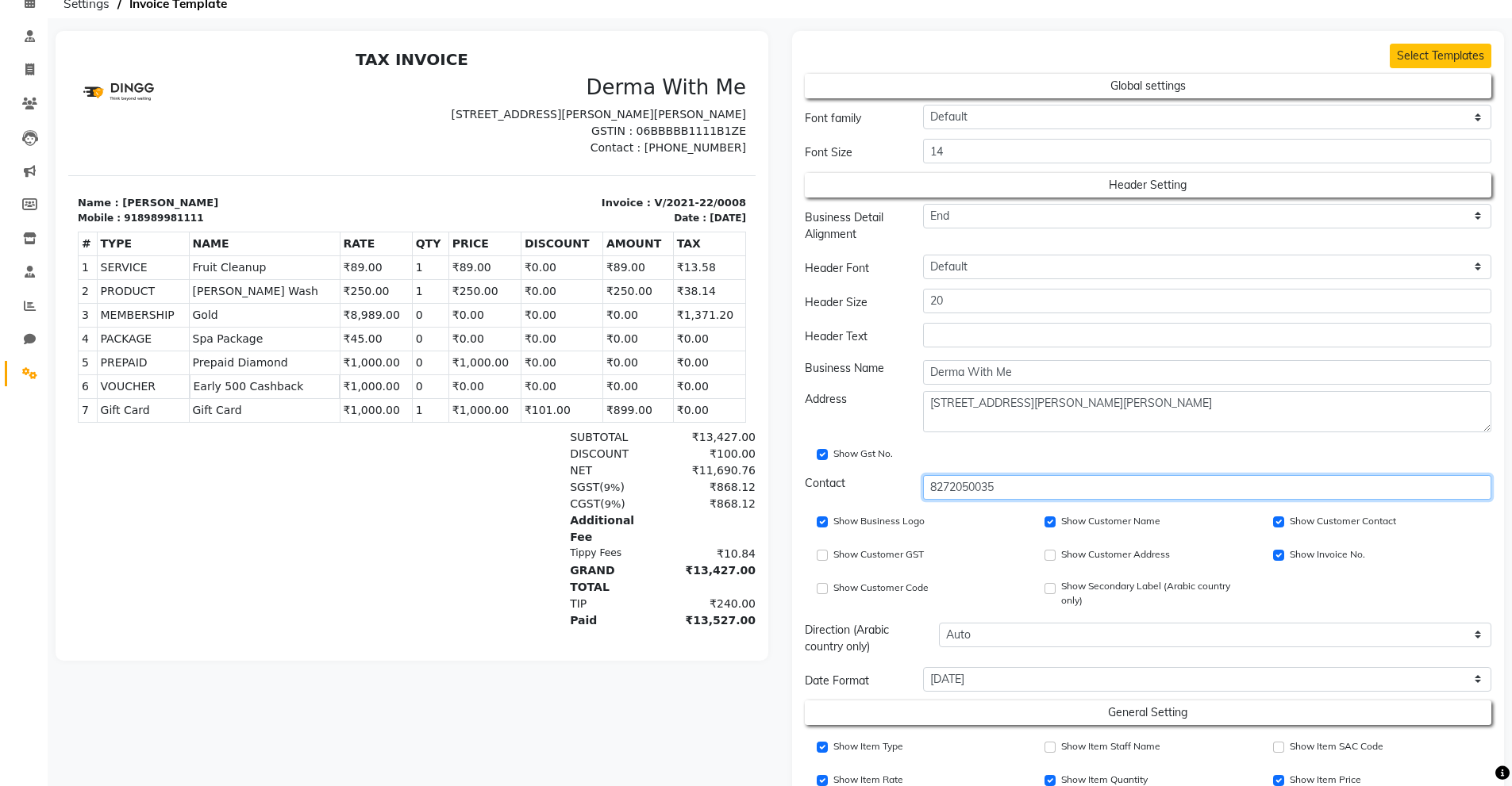
type input "8272050035"
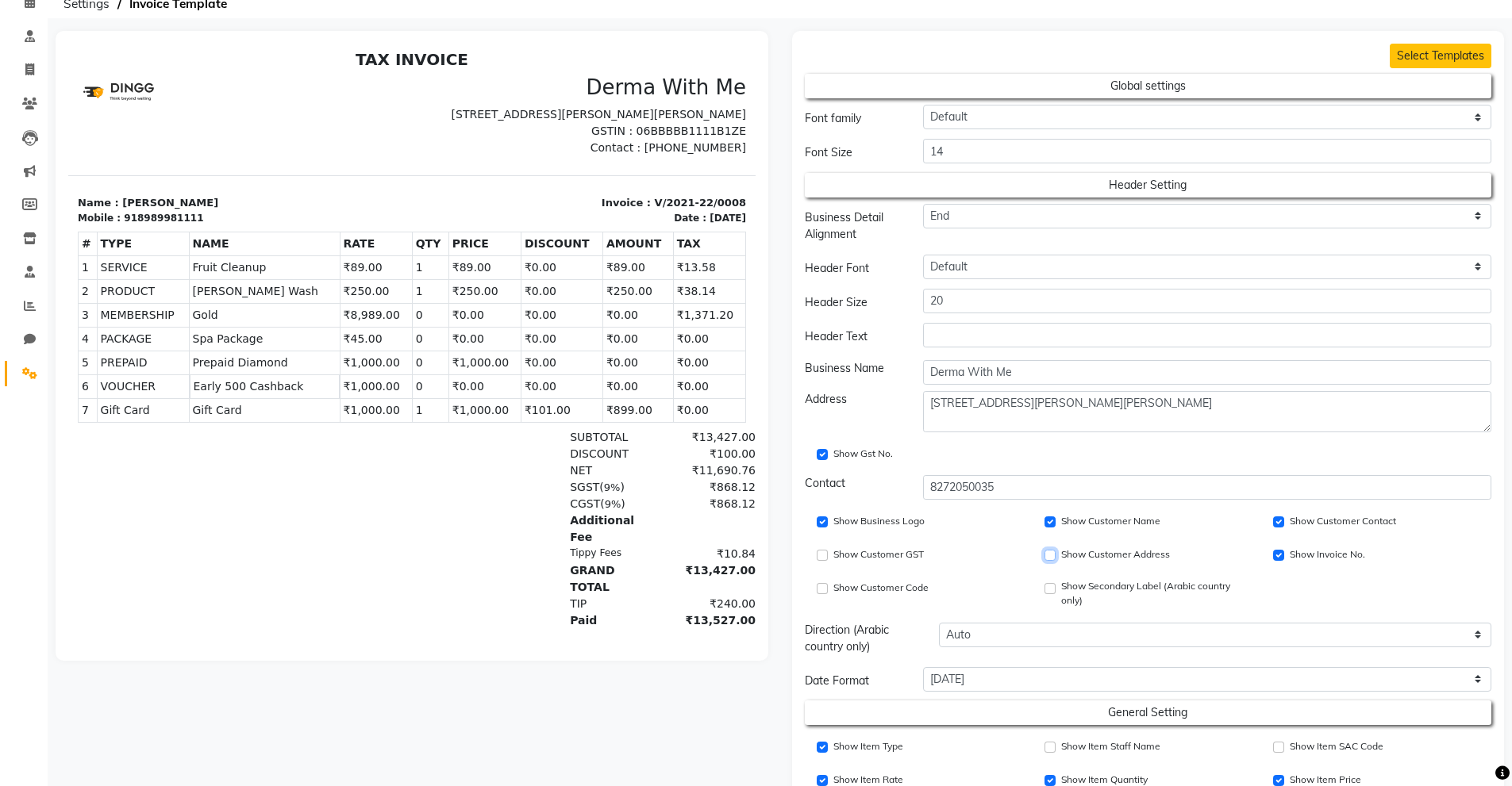
click at [1051, 553] on input "Show Customer Address" at bounding box center [1050, 555] width 11 height 11
checkbox input "true"
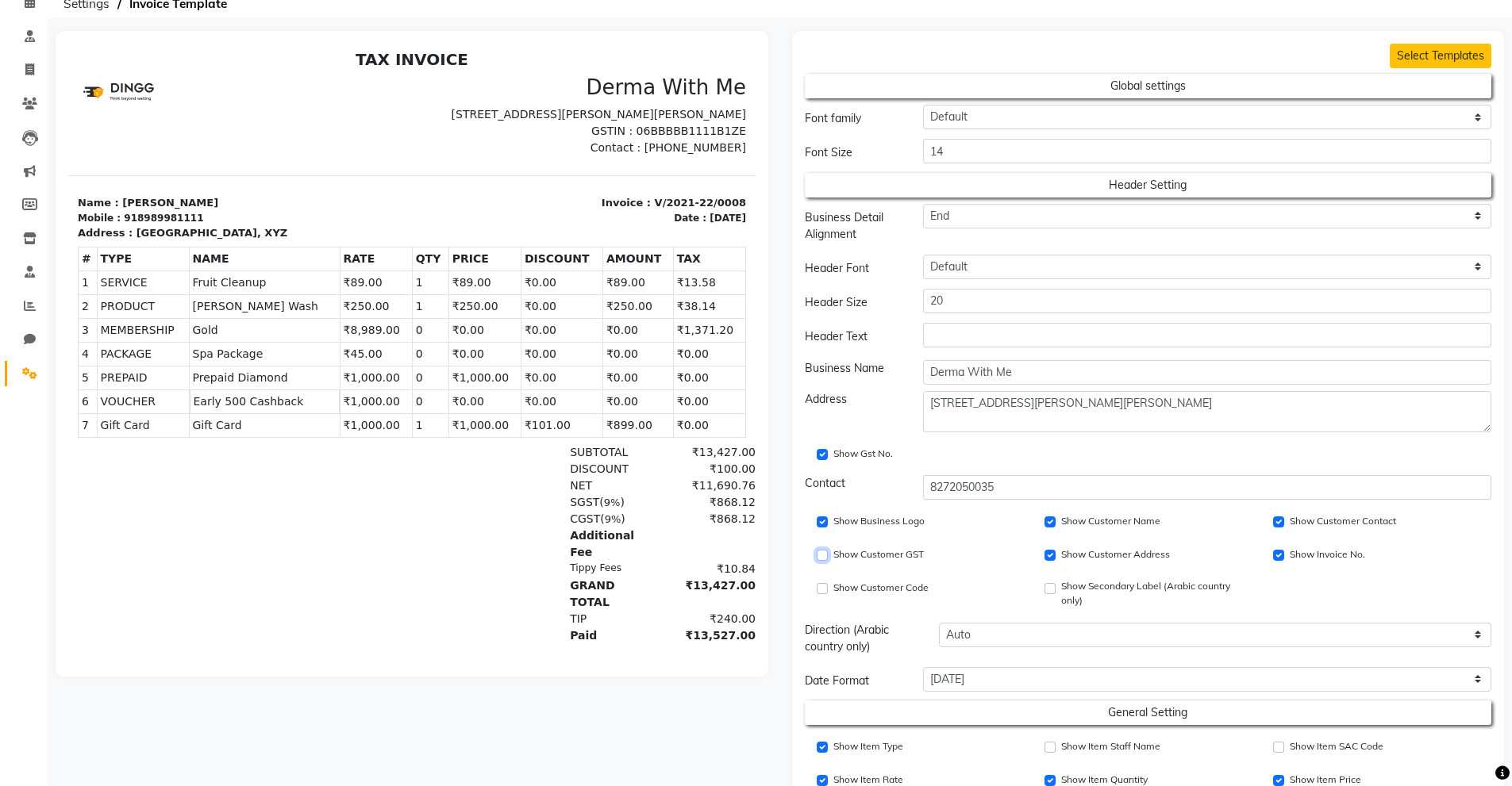
click at [822, 559] on input "Show Customer GST" at bounding box center [822, 555] width 11 height 11
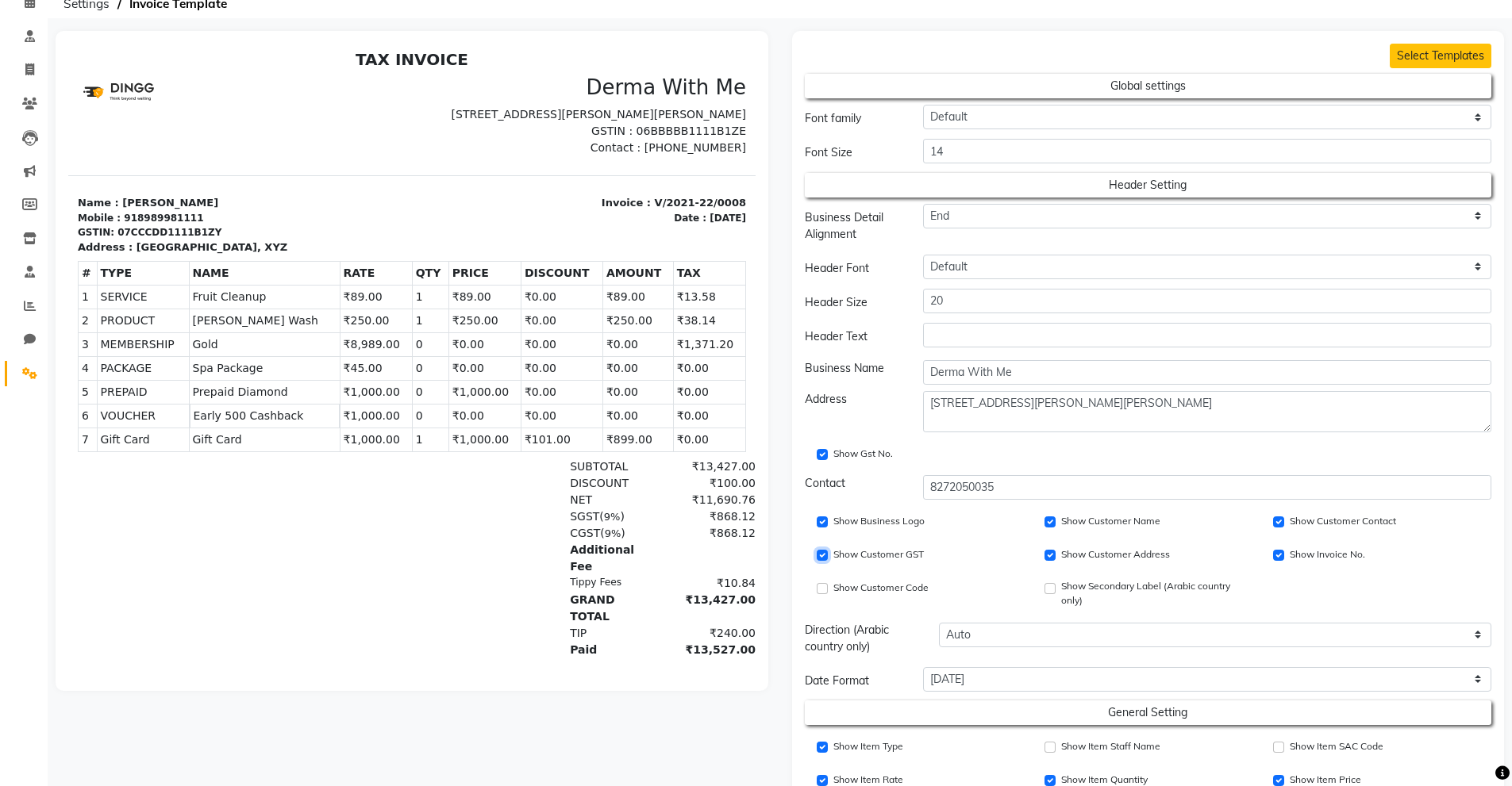
click at [822, 559] on input "Show Customer GST" at bounding box center [822, 555] width 11 height 11
checkbox input "false"
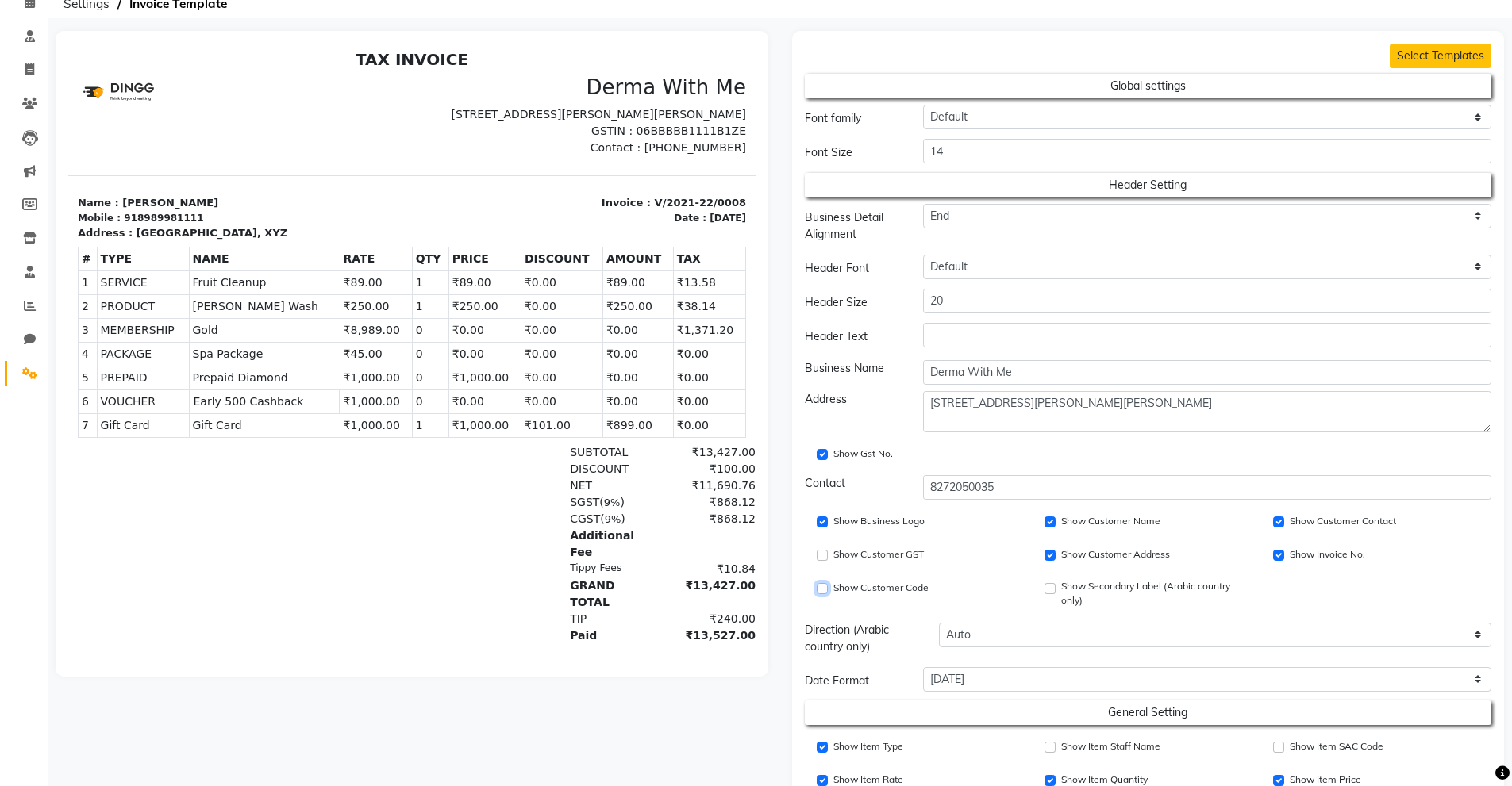
click at [821, 591] on input "Show Customer Code" at bounding box center [822, 589] width 11 height 11
checkbox input "true"
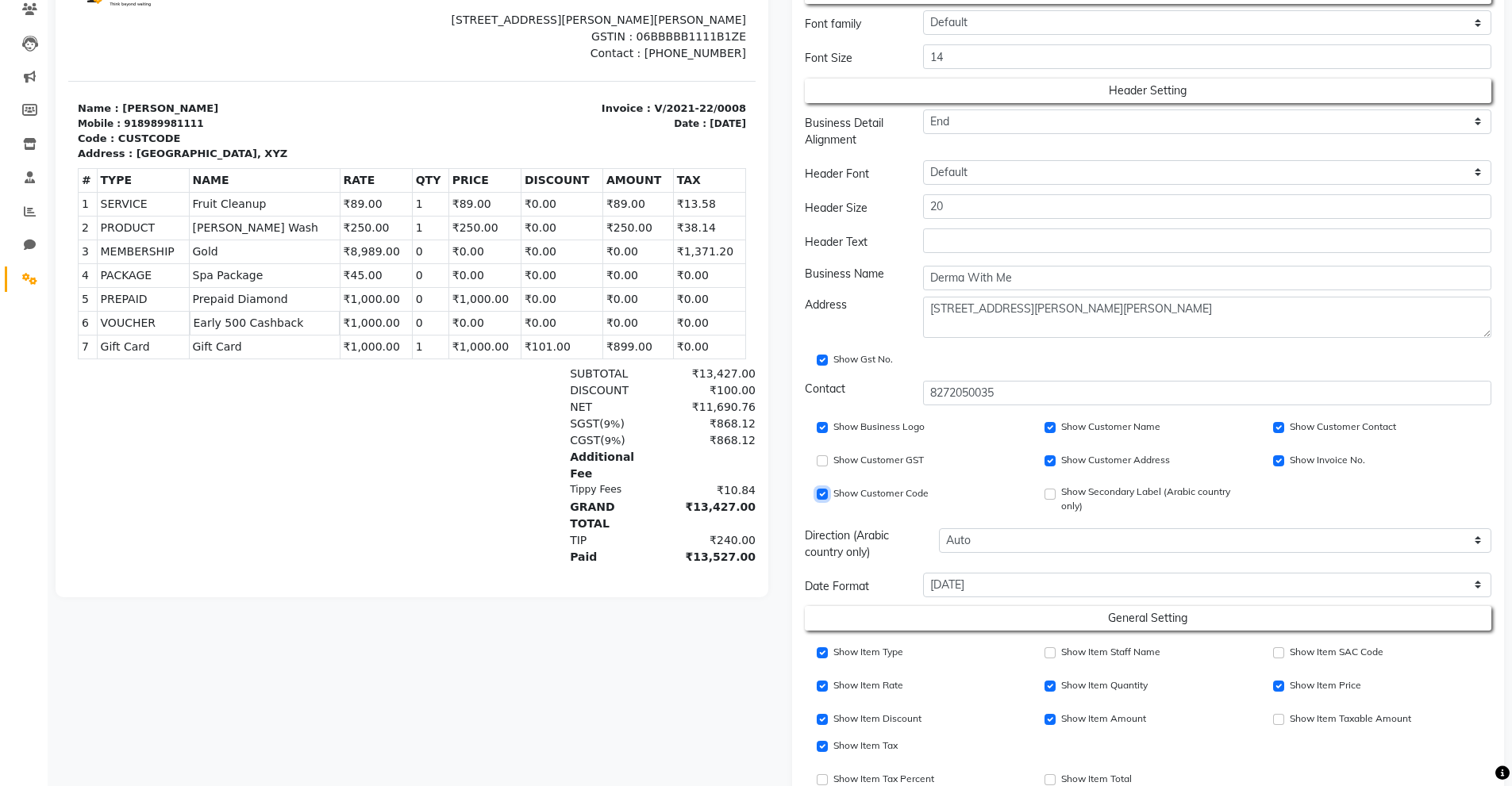
scroll to position [238, 0]
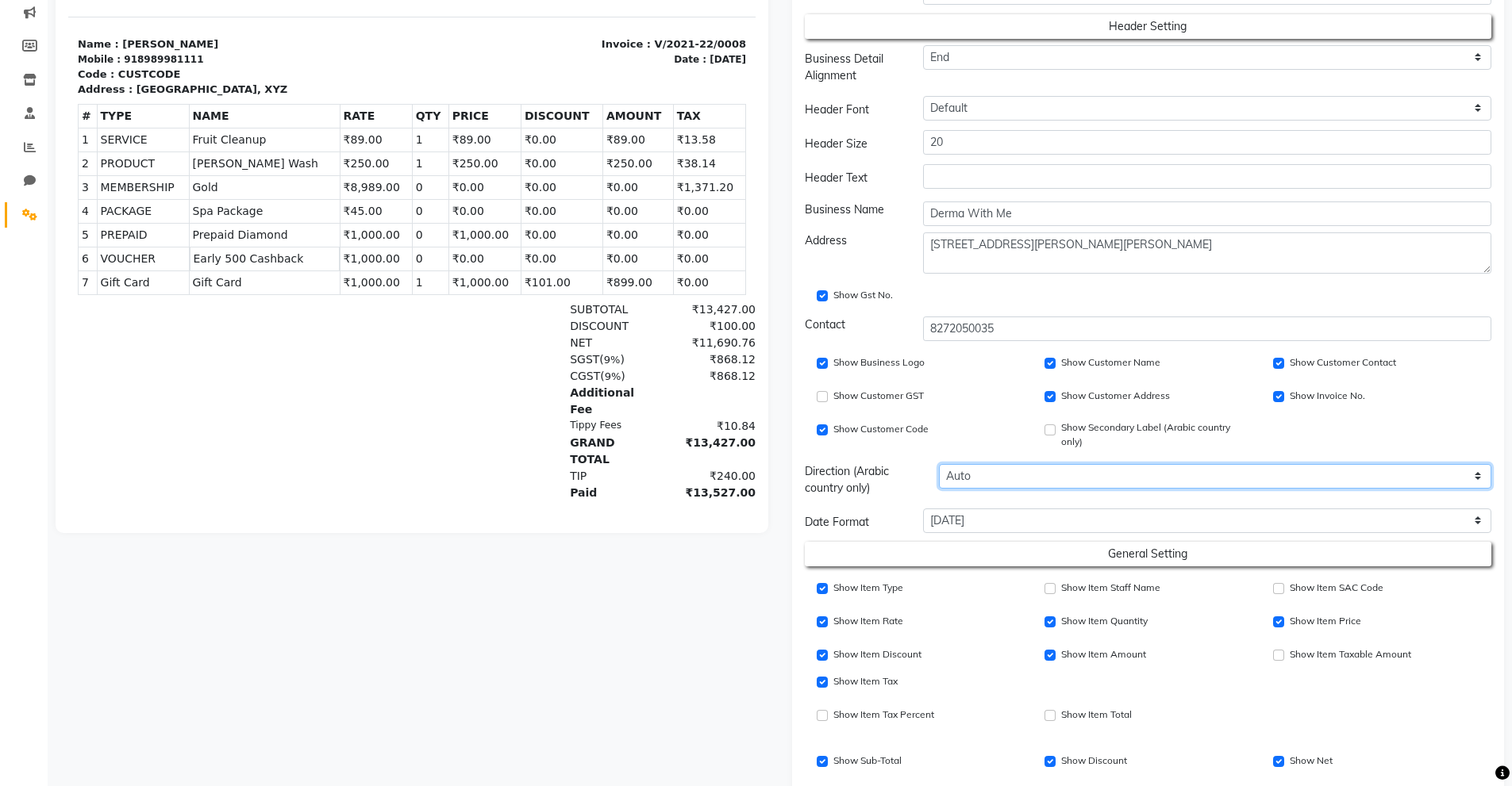
click at [957, 479] on select "Auto LTR RTL" at bounding box center [1215, 477] width 553 height 25
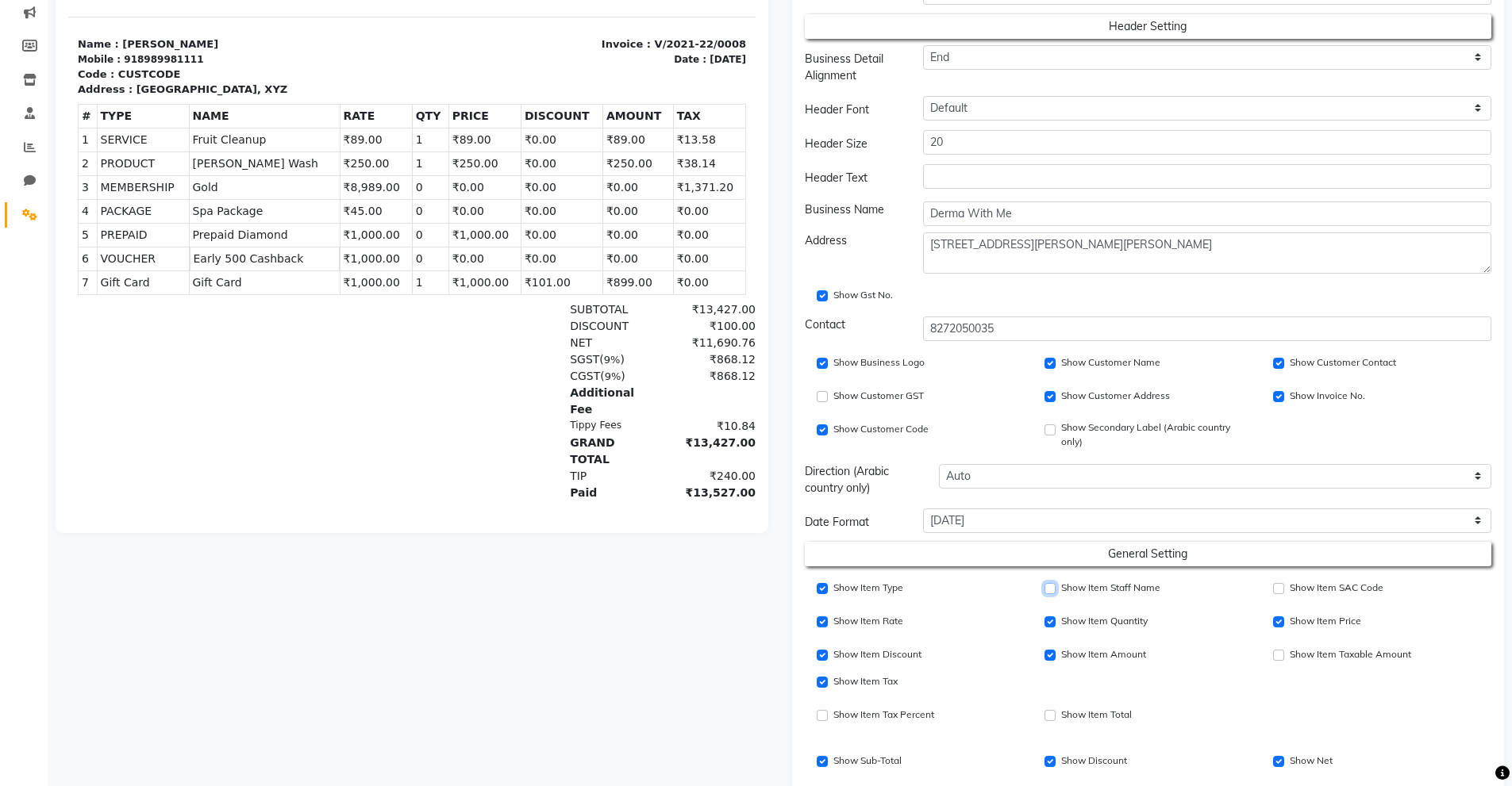
click at [1050, 585] on input "Show Item Staff Name" at bounding box center [1050, 589] width 11 height 11
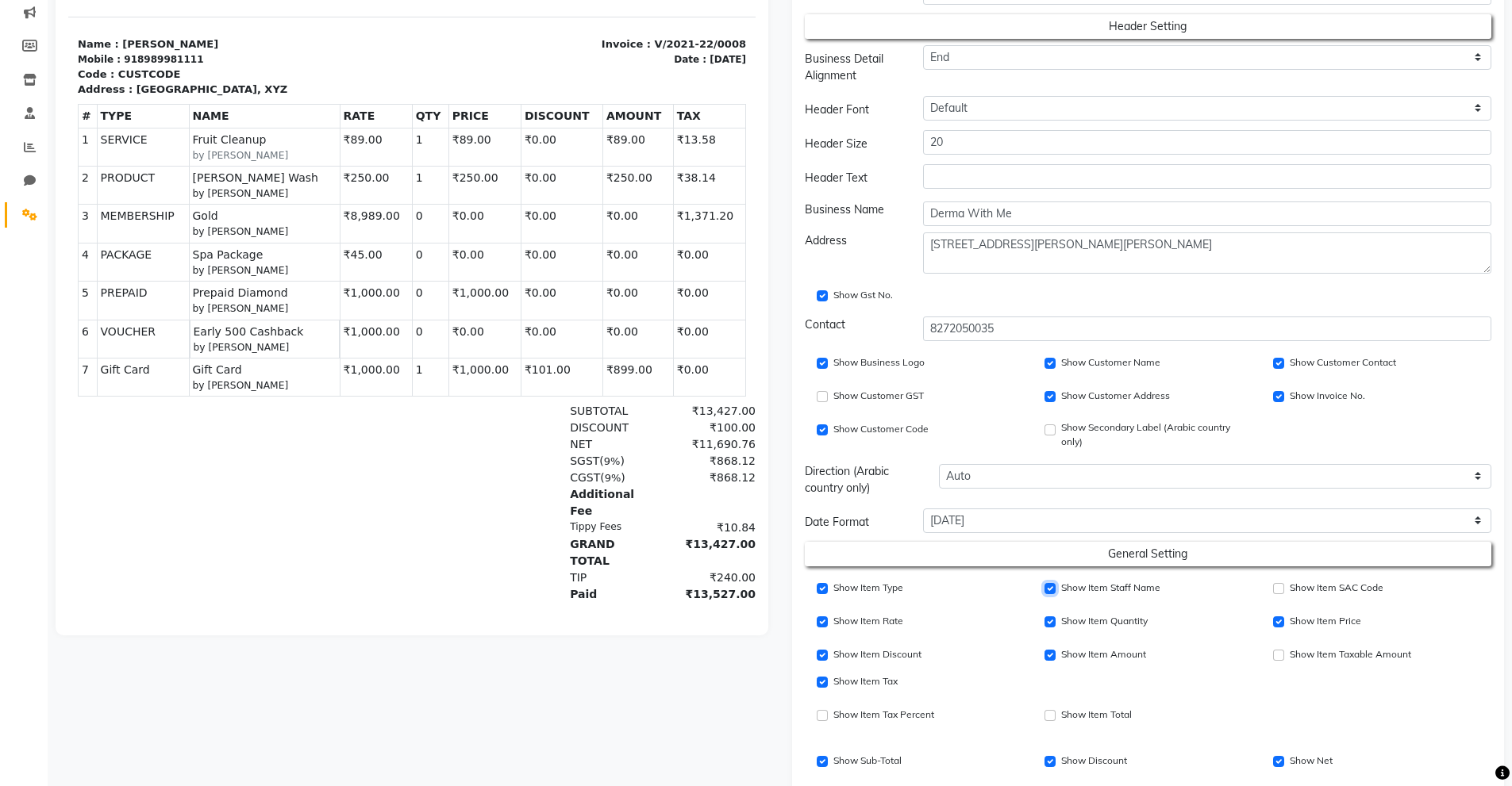
click at [1050, 585] on input "Show Item Staff Name" at bounding box center [1050, 589] width 11 height 11
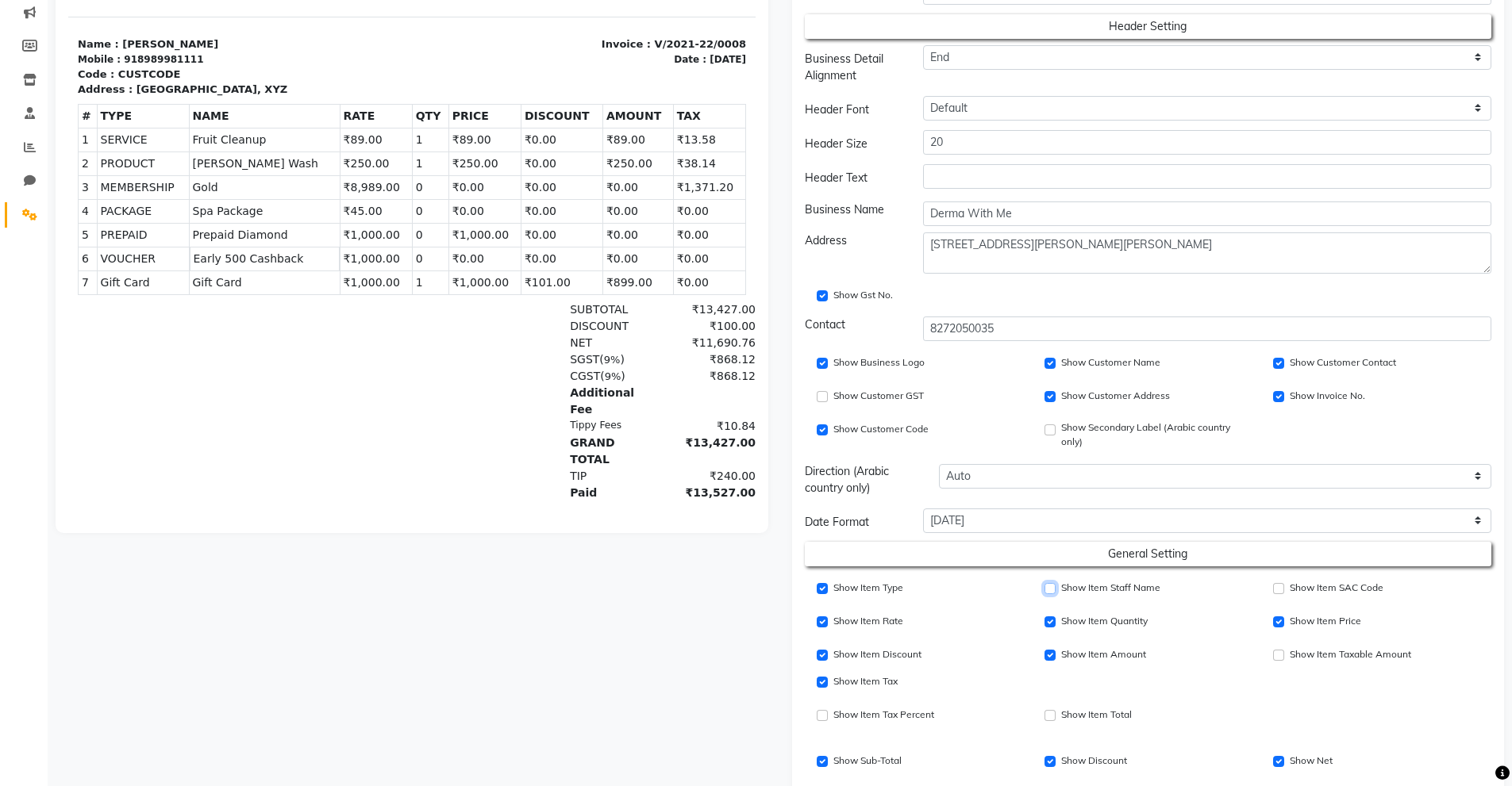
click at [1050, 585] on input "Show Item Staff Name" at bounding box center [1050, 589] width 11 height 11
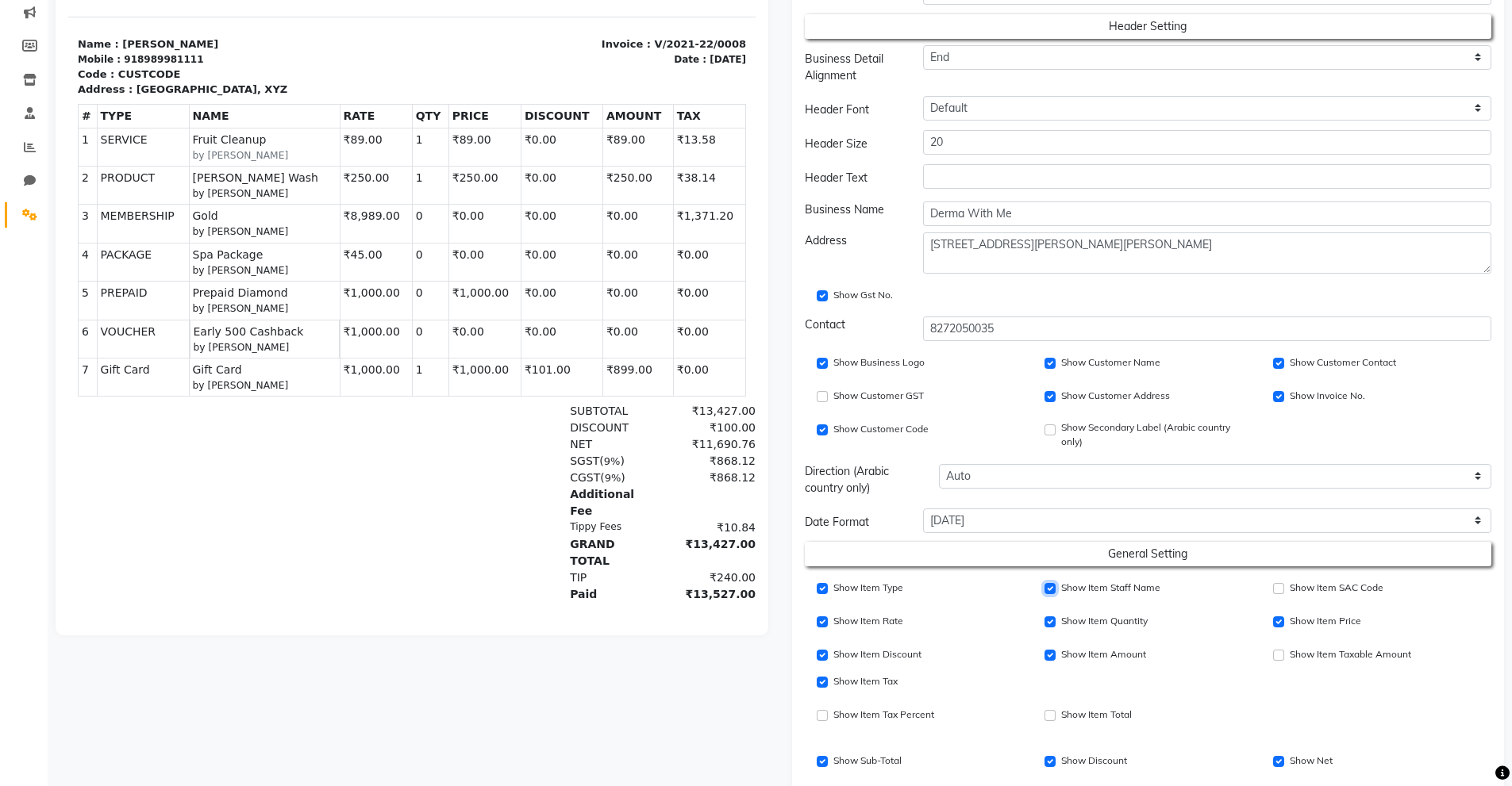
click at [1050, 585] on input "Show Item Staff Name" at bounding box center [1050, 589] width 11 height 11
click at [1055, 588] on input "Show Item Staff Name" at bounding box center [1050, 589] width 11 height 11
checkbox input "false"
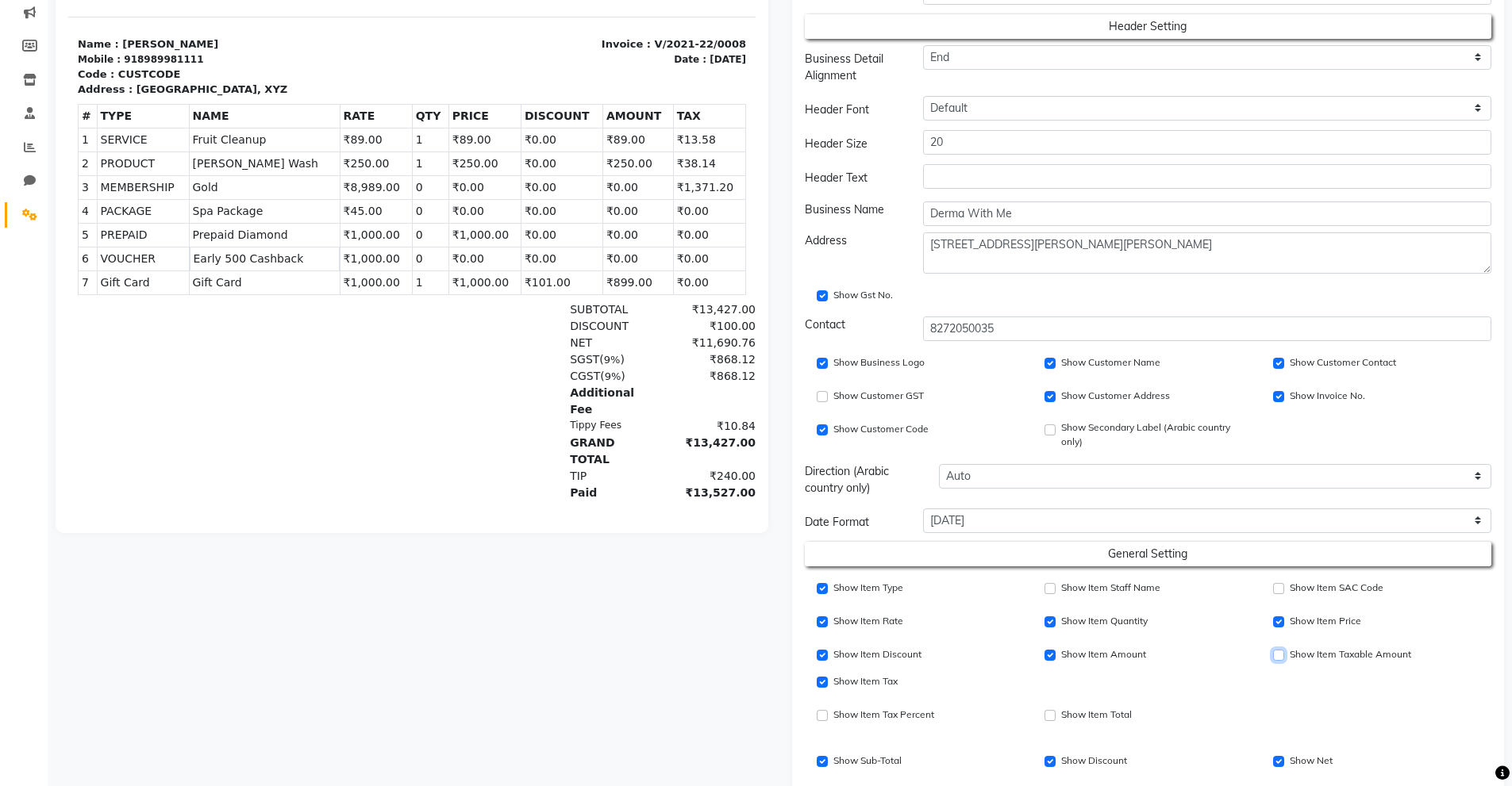
click at [1279, 652] on input "Show Item SAC Code" at bounding box center [1278, 655] width 11 height 11
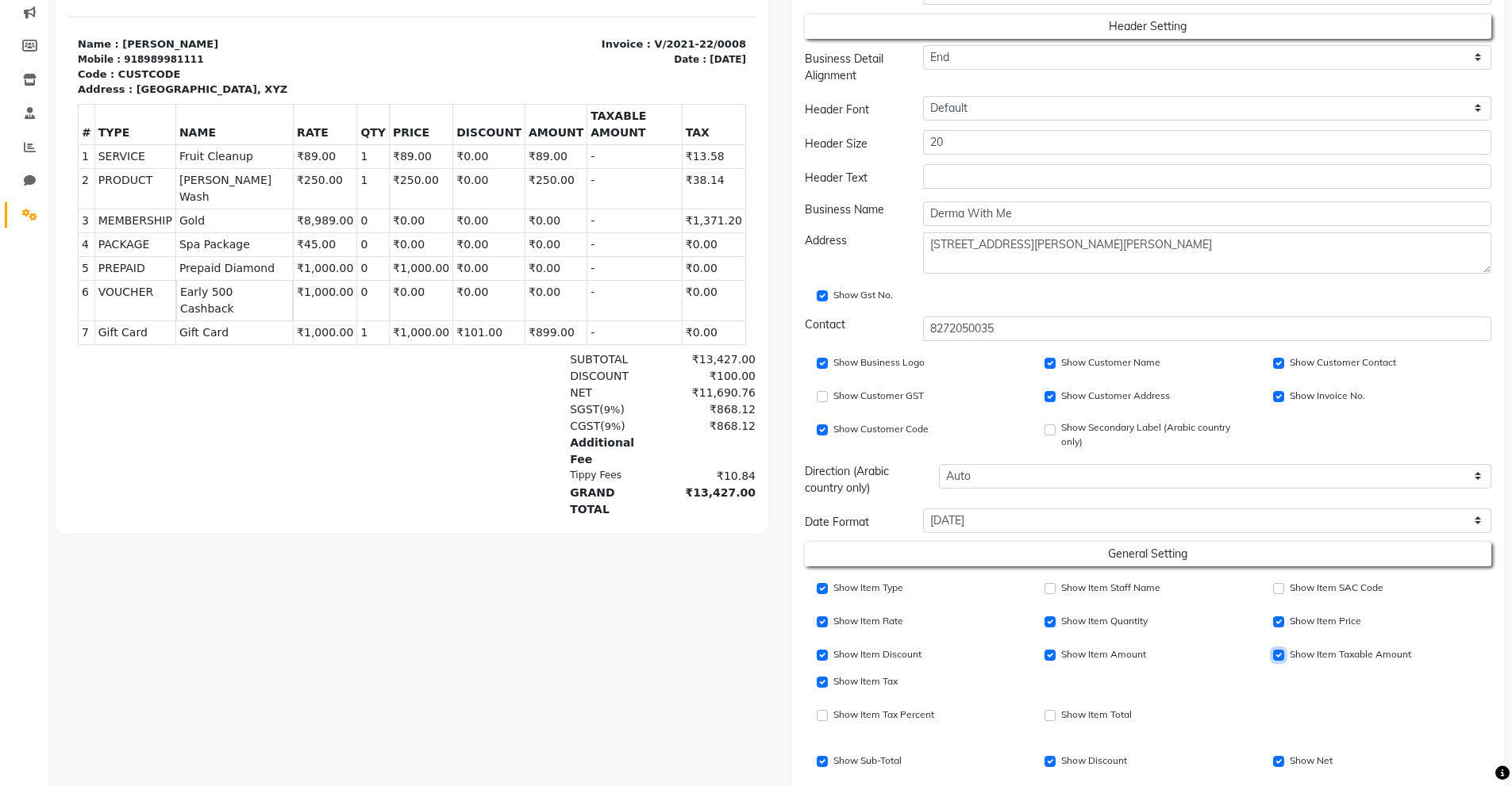
click at [1279, 652] on input "Show Item SAC Code" at bounding box center [1278, 655] width 11 height 11
checkbox input "false"
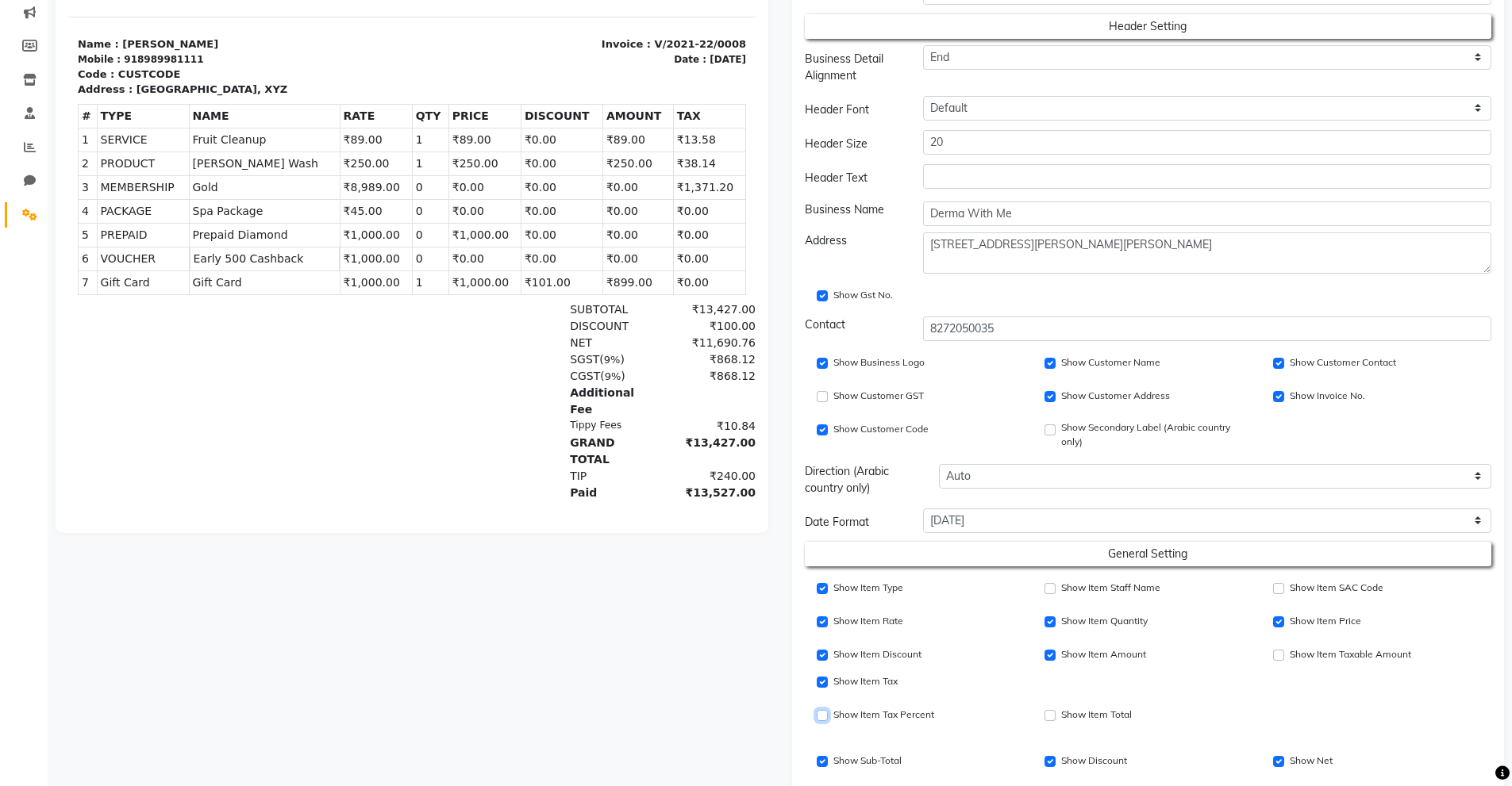
click at [827, 716] on input "Show Item Tax Percent" at bounding box center [822, 716] width 11 height 11
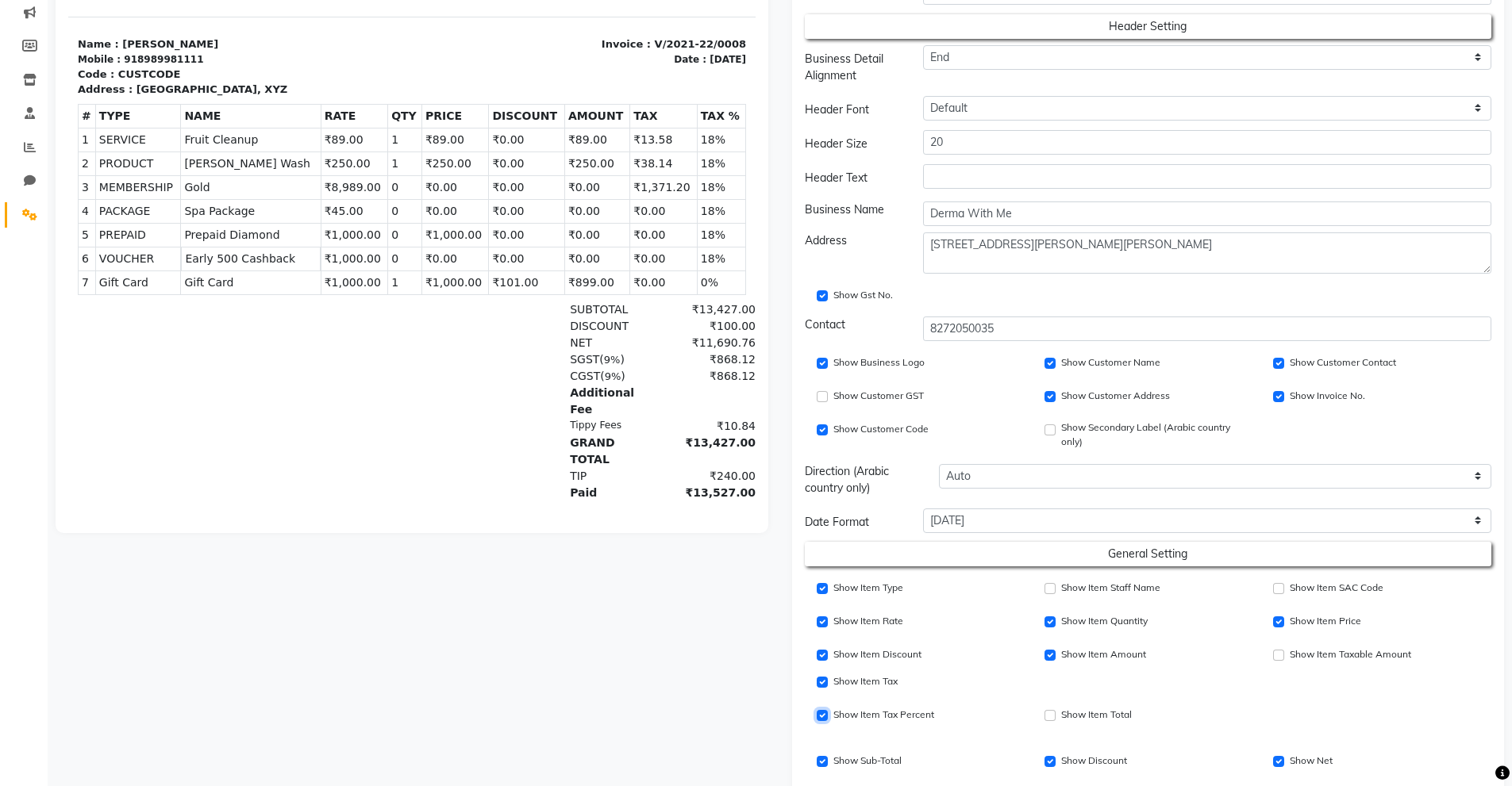
click at [827, 716] on input "Show Item Tax Percent" at bounding box center [822, 716] width 11 height 11
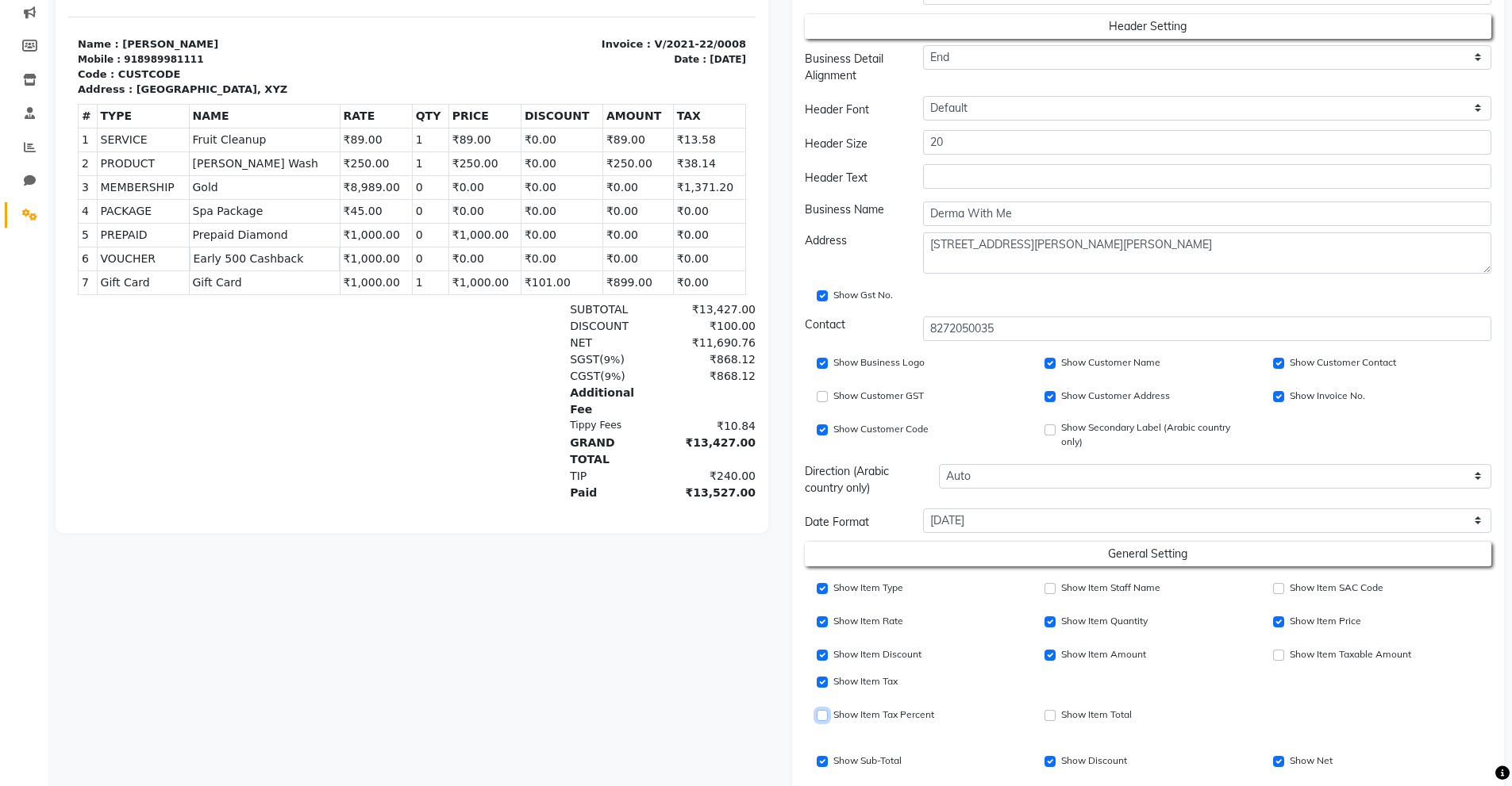
click at [827, 716] on input "Show Item Tax Percent" at bounding box center [822, 716] width 11 height 11
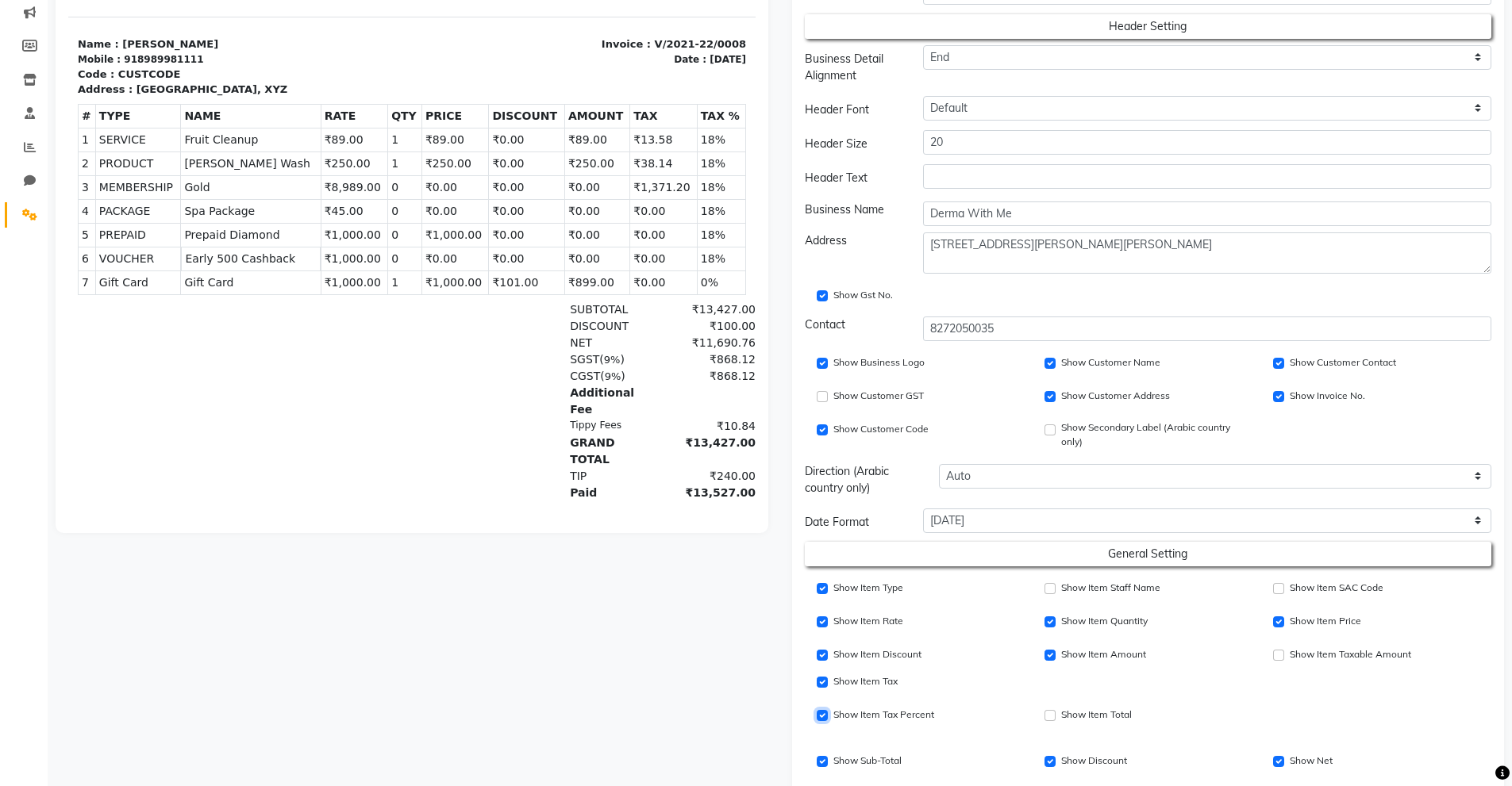
click at [827, 716] on input "Show Item Tax Percent" at bounding box center [822, 716] width 11 height 11
checkbox input "false"
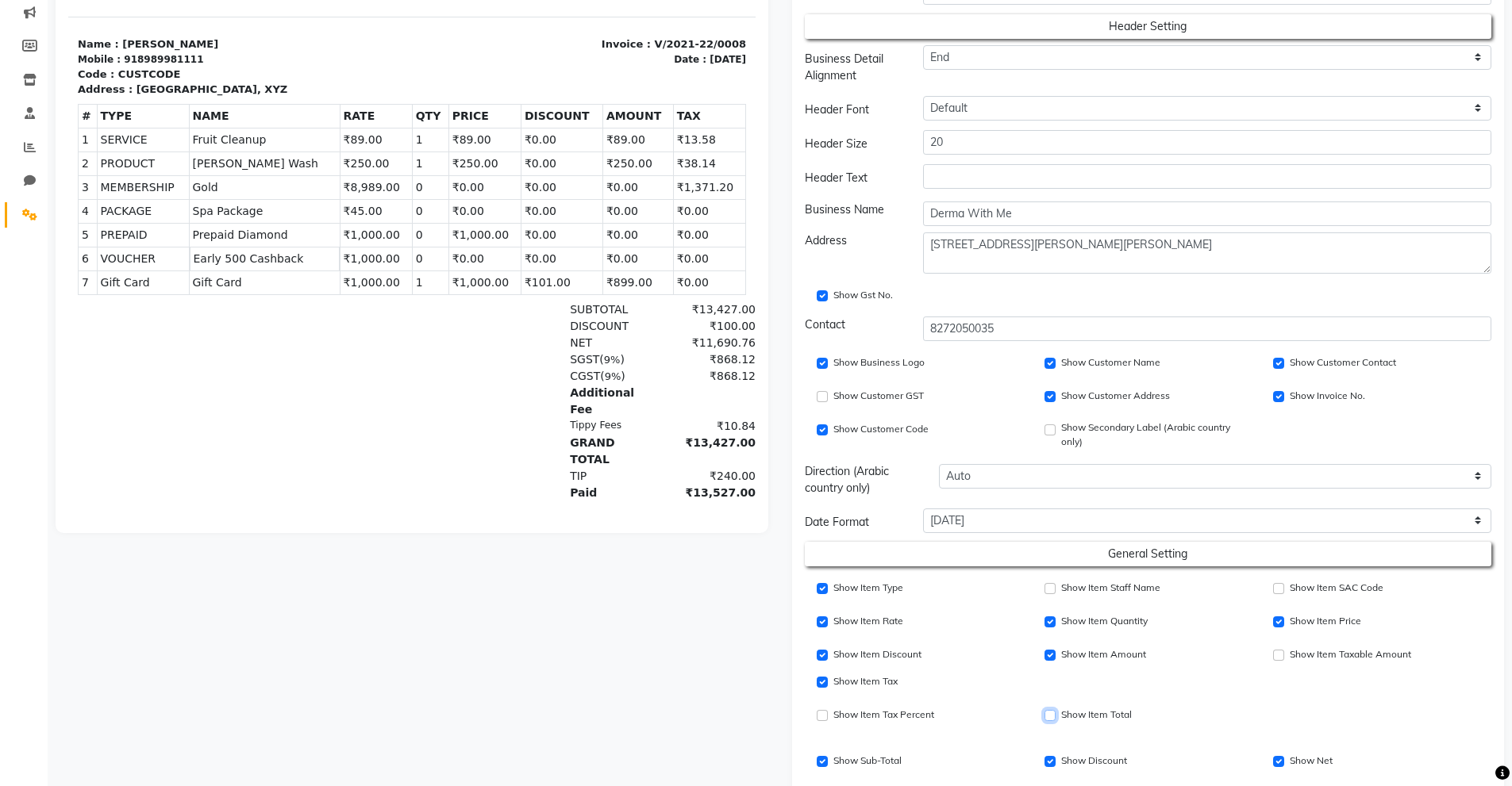
click at [1050, 716] on input "Show Item Price" at bounding box center [1050, 716] width 11 height 11
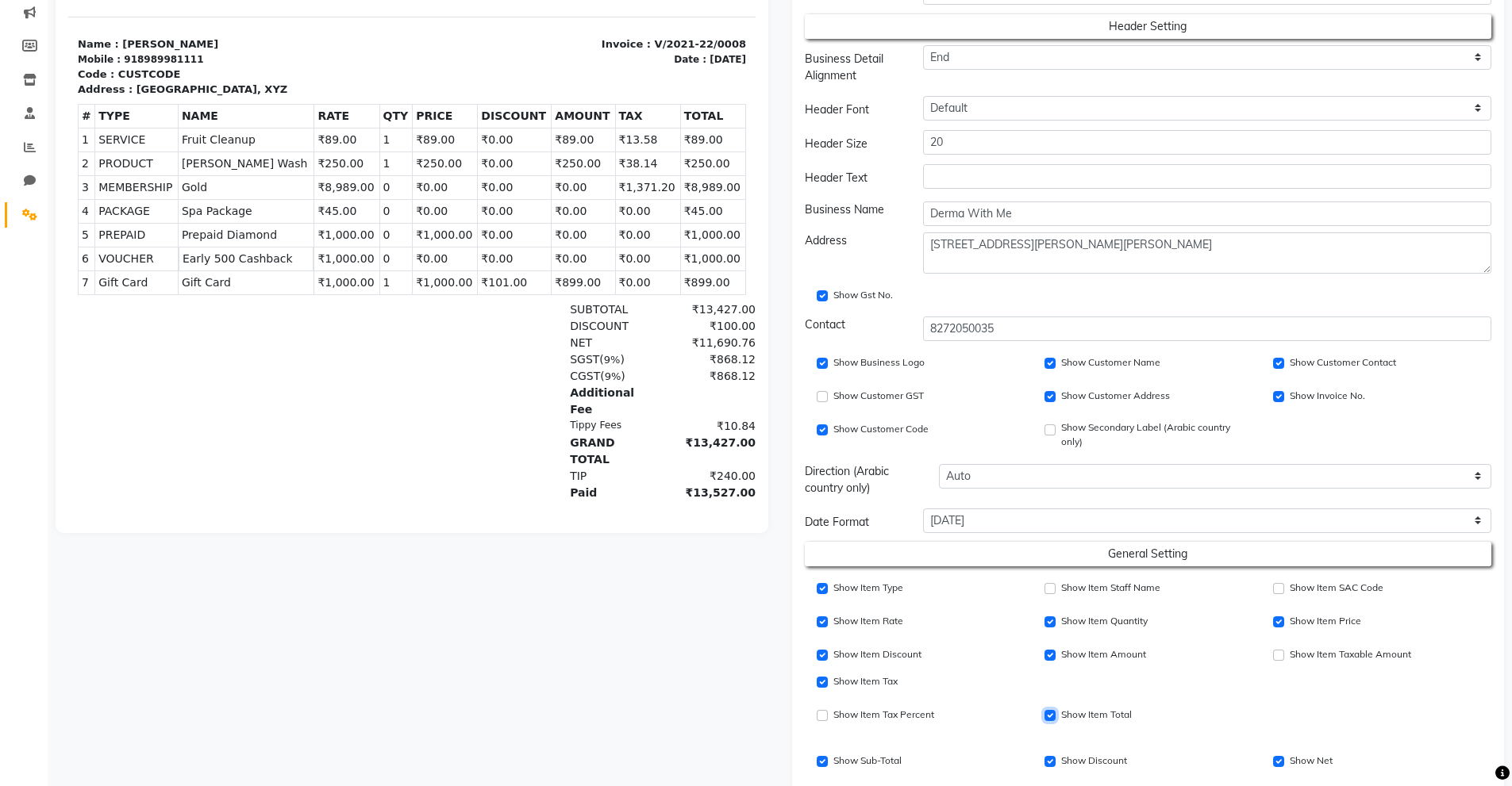
click at [1050, 716] on input "Show Item Price" at bounding box center [1050, 716] width 11 height 11
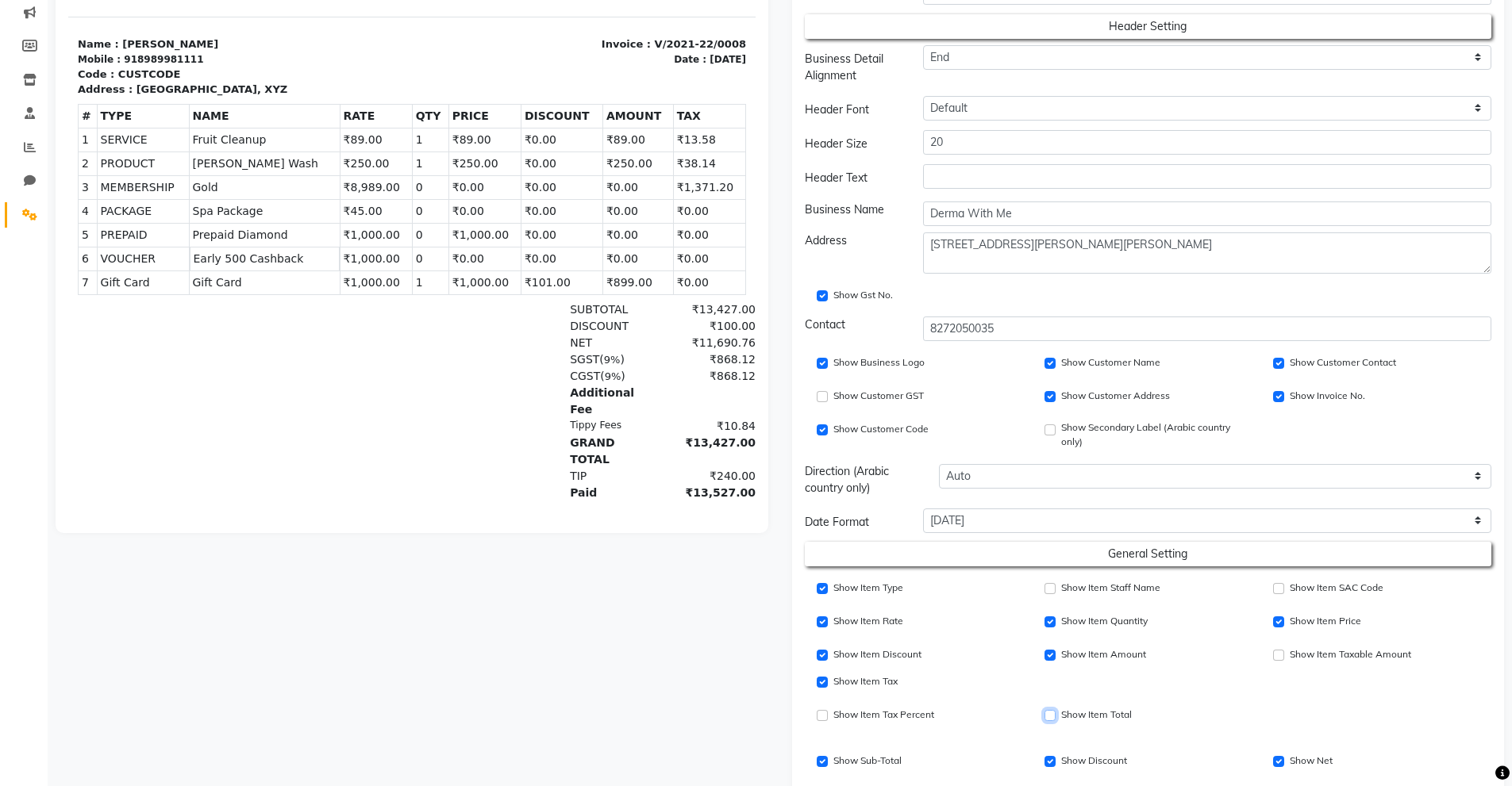
click at [1050, 716] on input "Show Item Price" at bounding box center [1050, 716] width 11 height 11
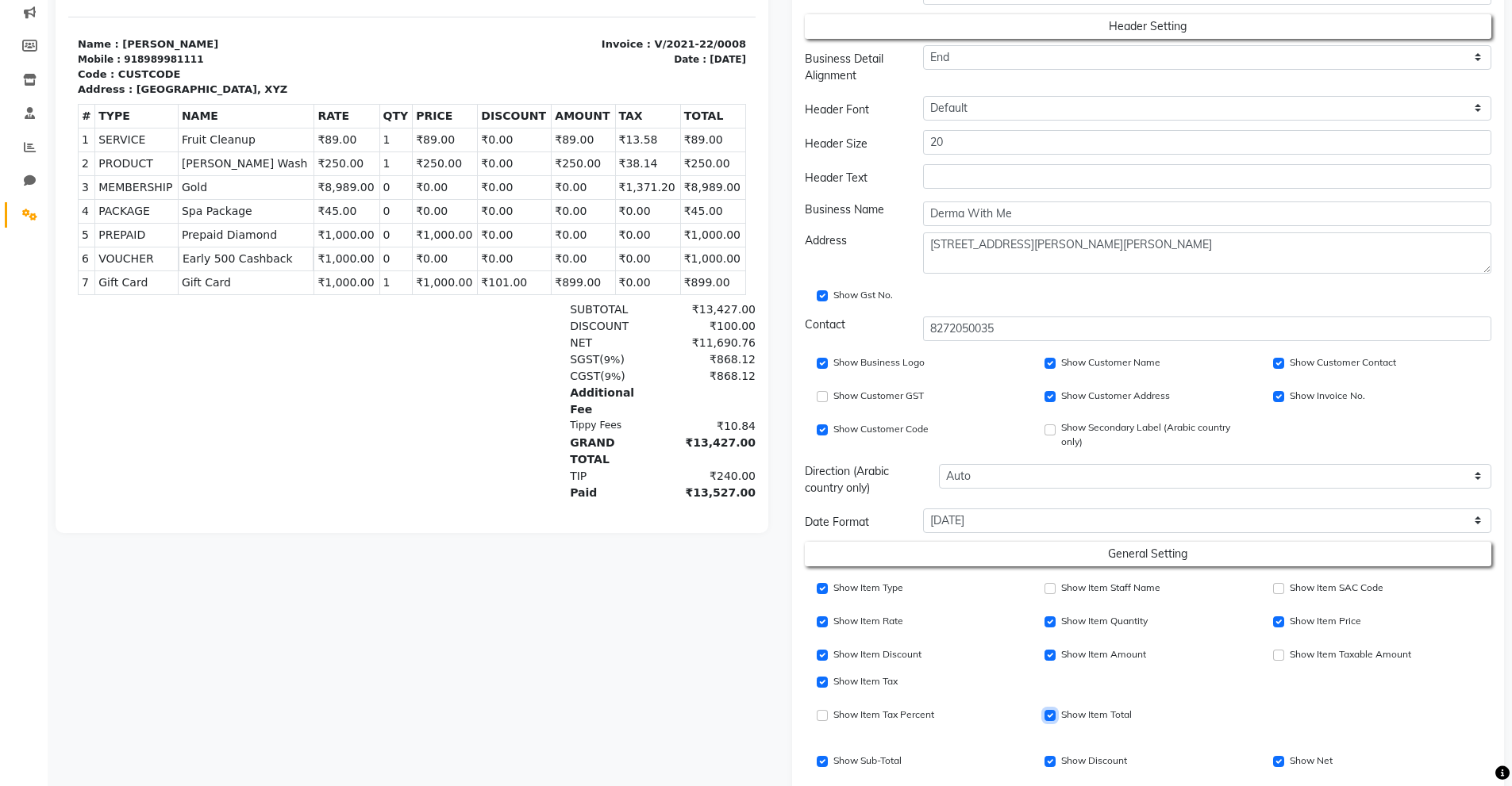
click at [1050, 716] on input "Show Item Price" at bounding box center [1050, 716] width 11 height 11
checkbox input "false"
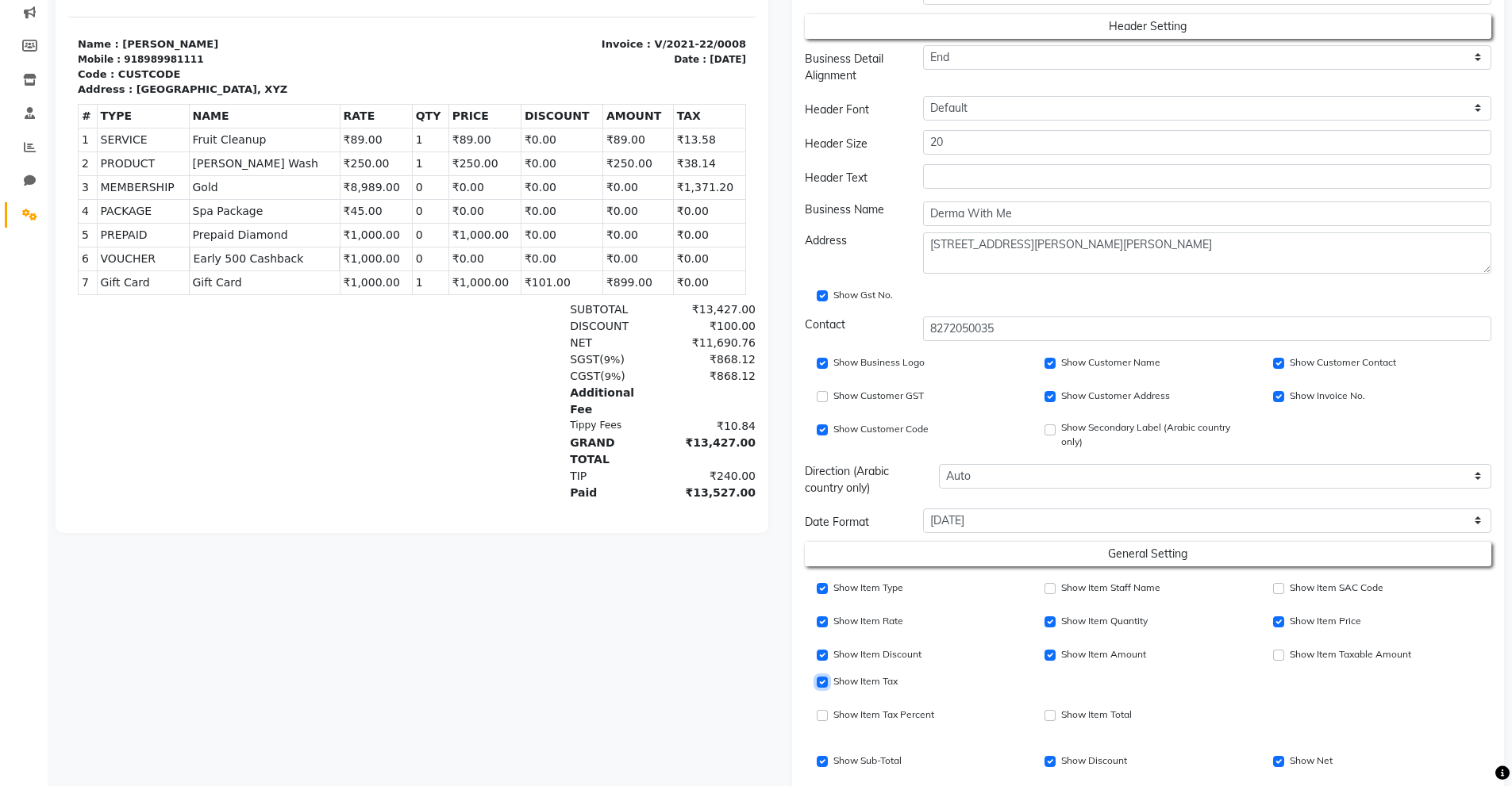
click at [821, 678] on input "Show Item Price" at bounding box center [822, 683] width 11 height 11
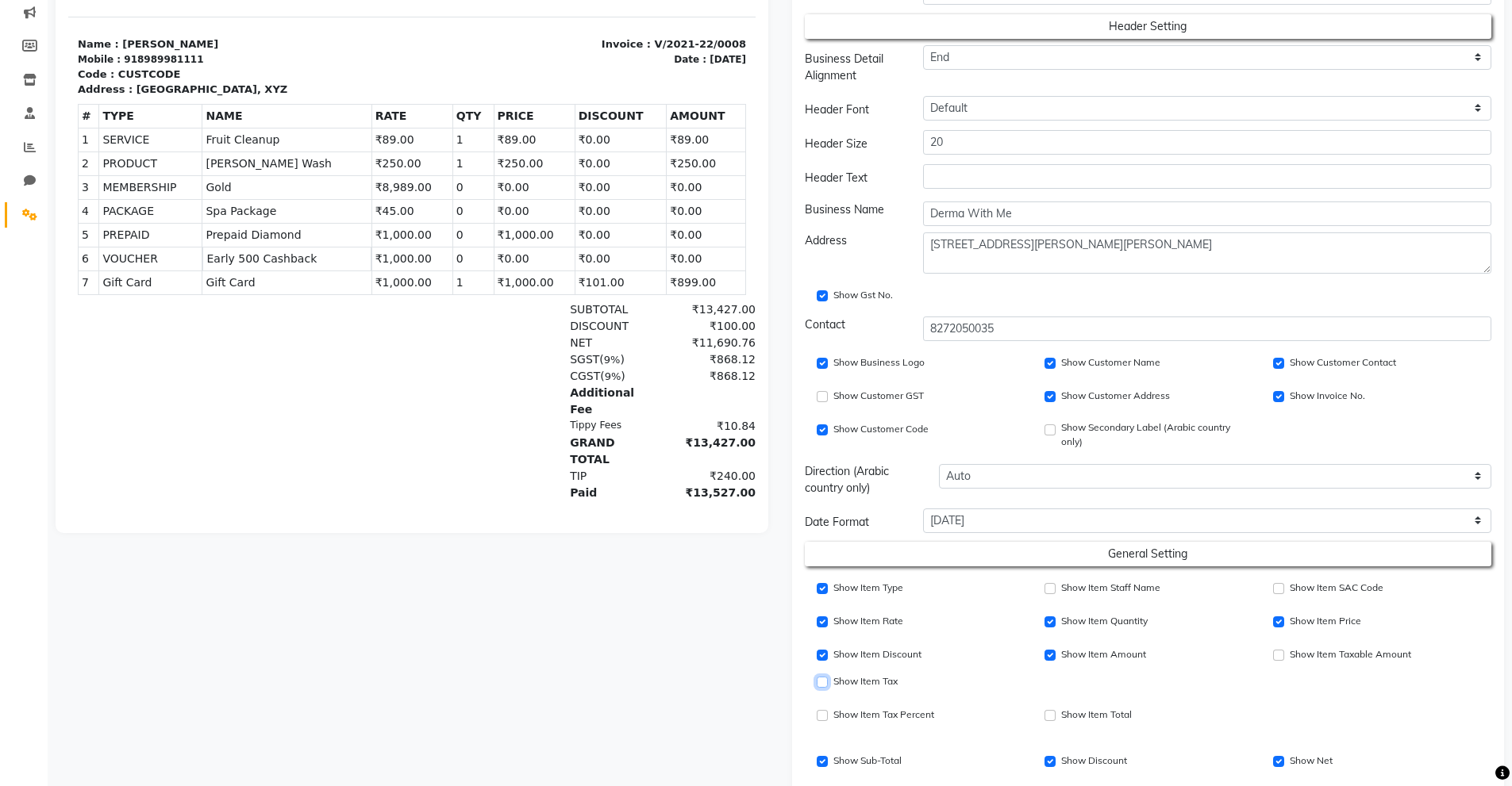
click at [821, 678] on input "Show Item Price" at bounding box center [822, 683] width 11 height 11
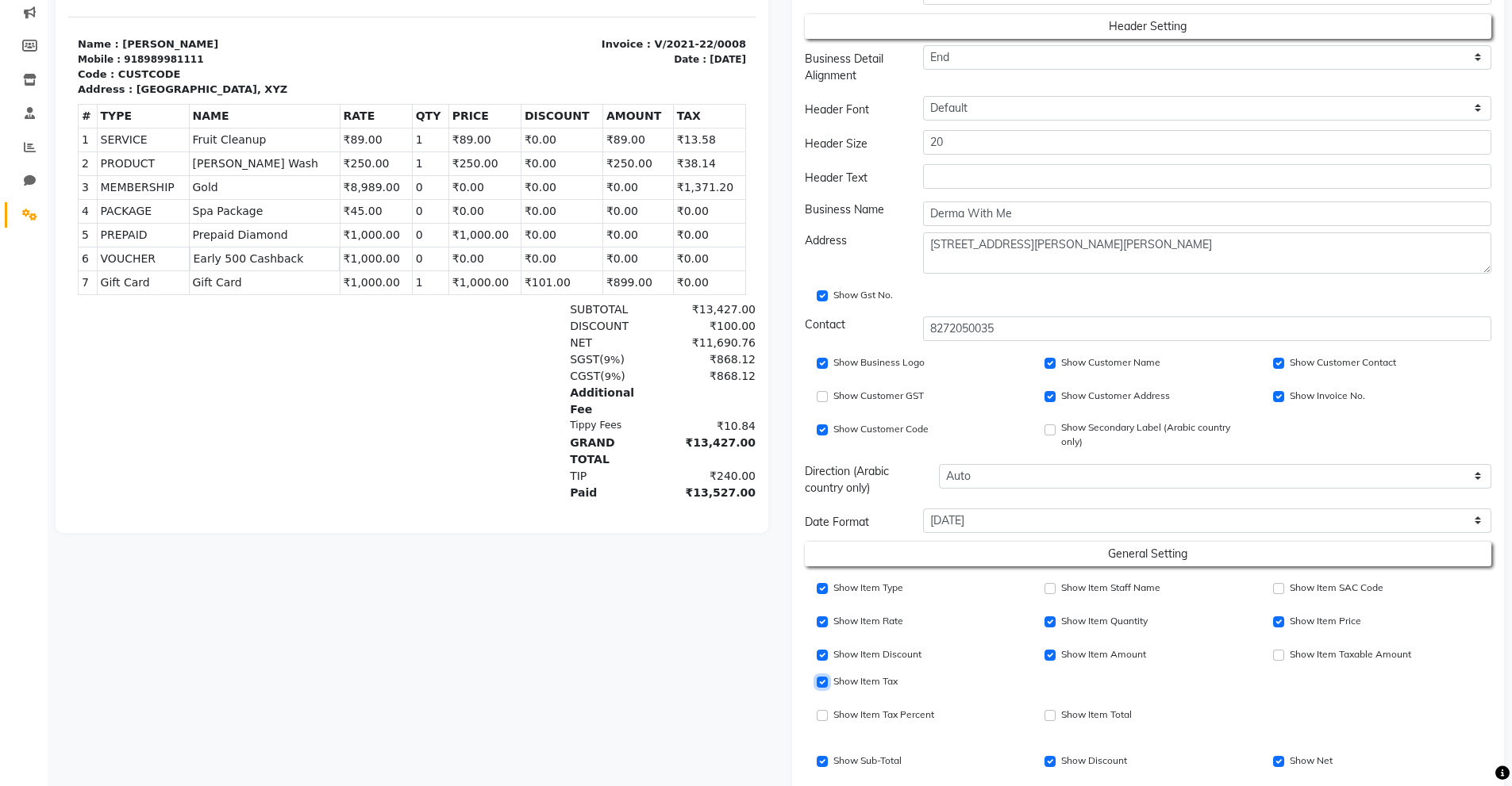
click at [821, 678] on input "Show Item Price" at bounding box center [822, 683] width 11 height 11
checkbox input "false"
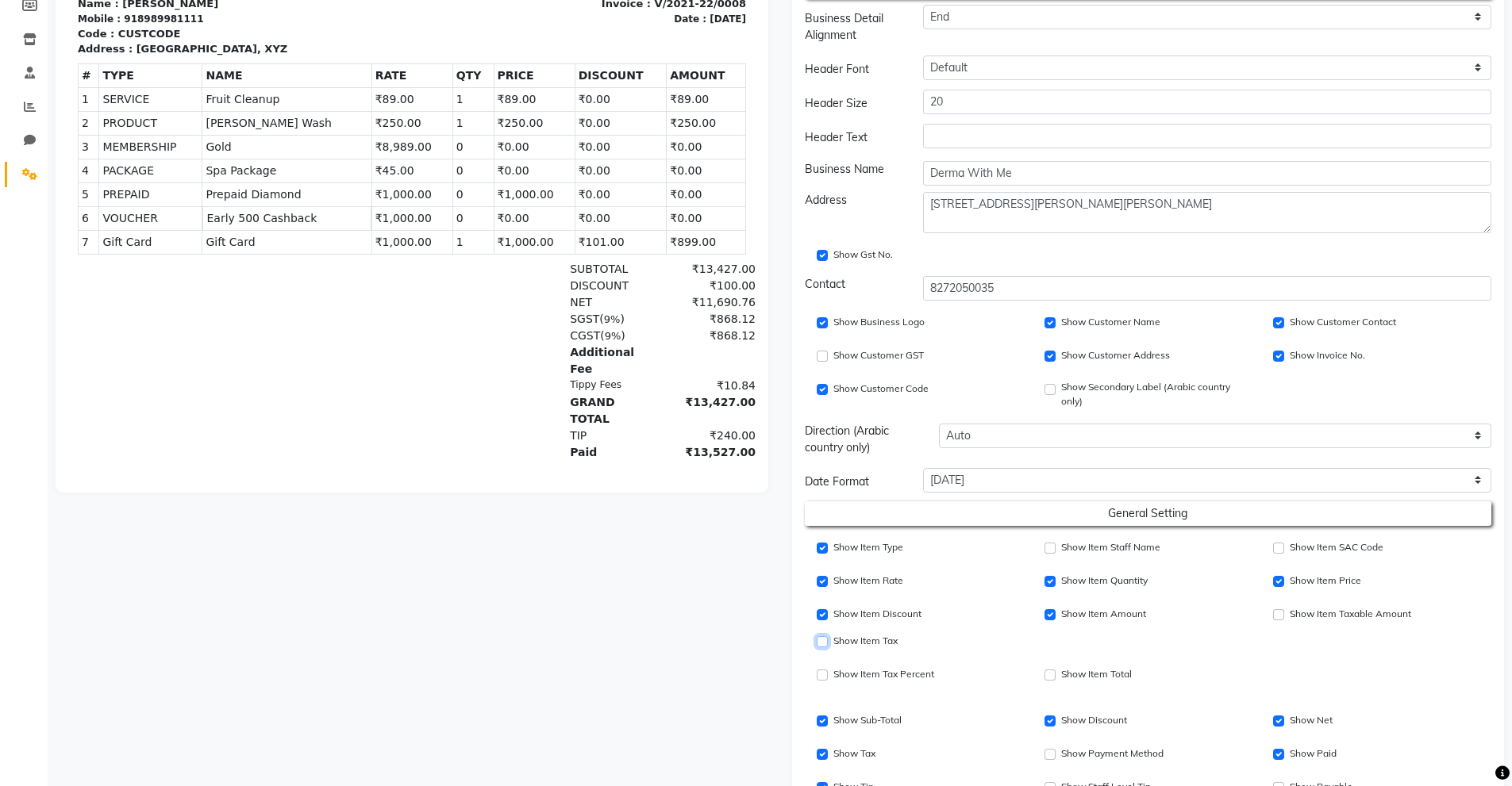
scroll to position [317, 0]
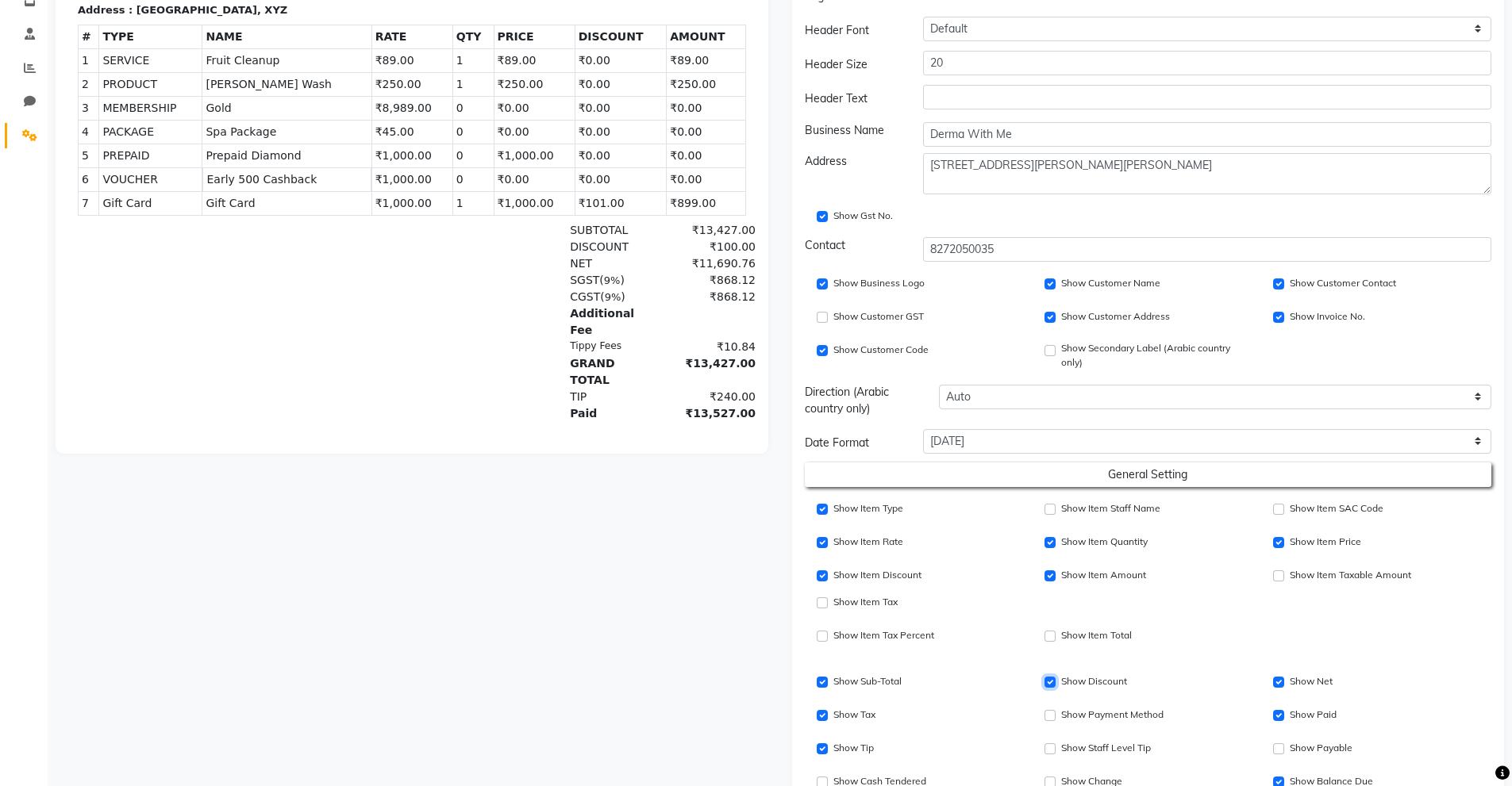
click at [1051, 684] on input "Show Discount" at bounding box center [1050, 683] width 11 height 11
checkbox input "true"
click at [826, 680] on input "Show Item Discount" at bounding box center [822, 683] width 11 height 11
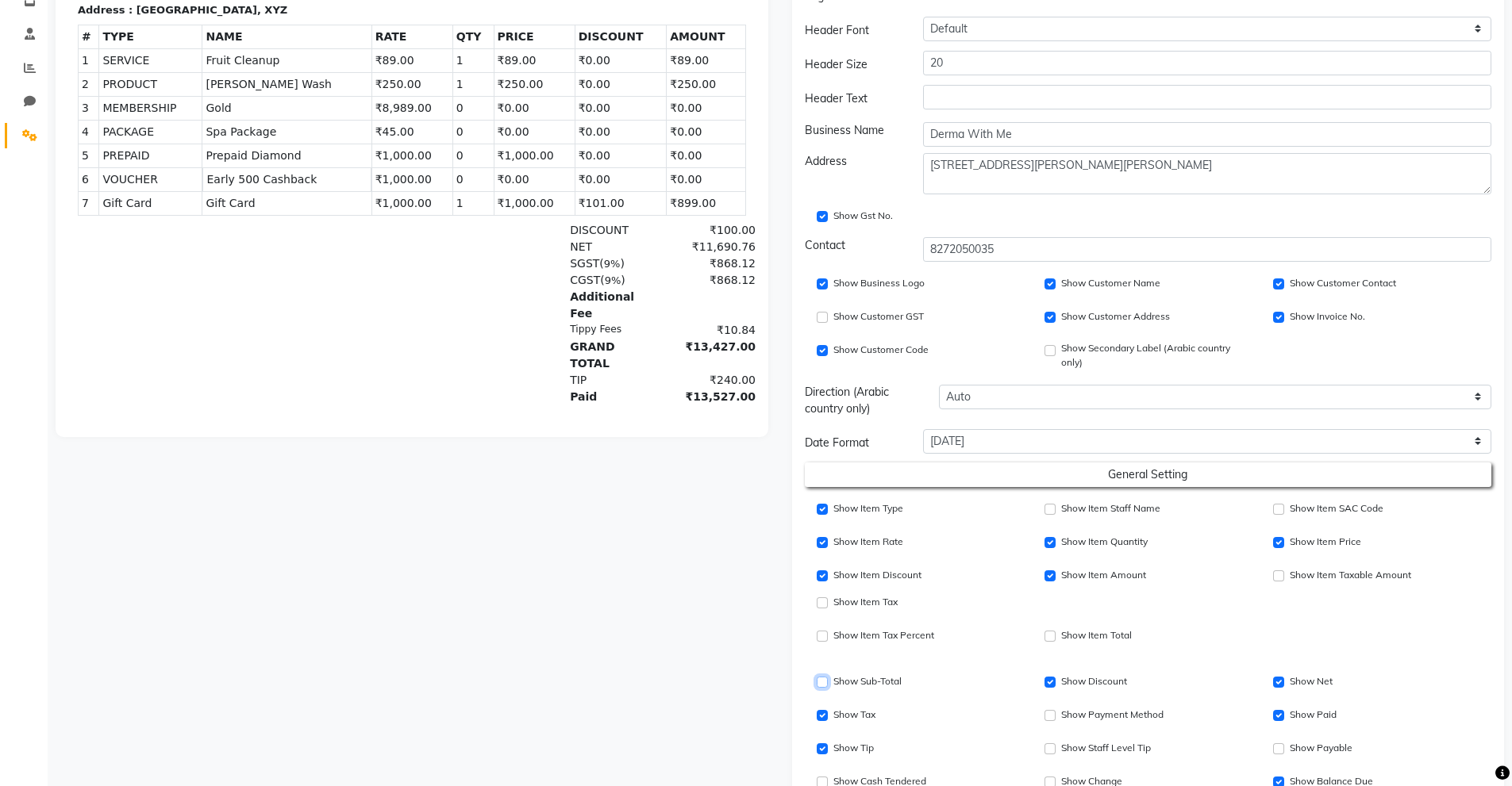
checkbox input "true"
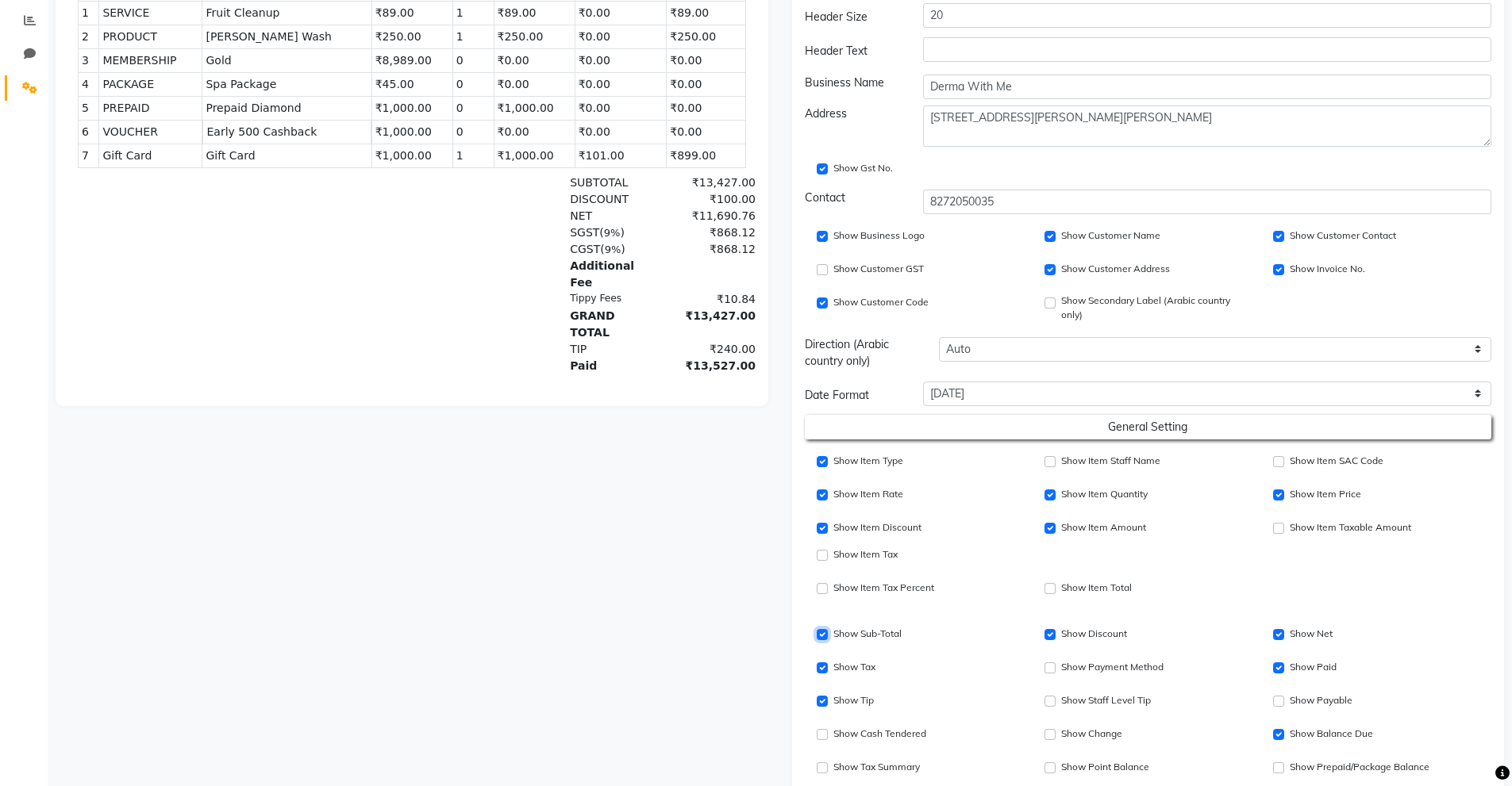
scroll to position [397, 0]
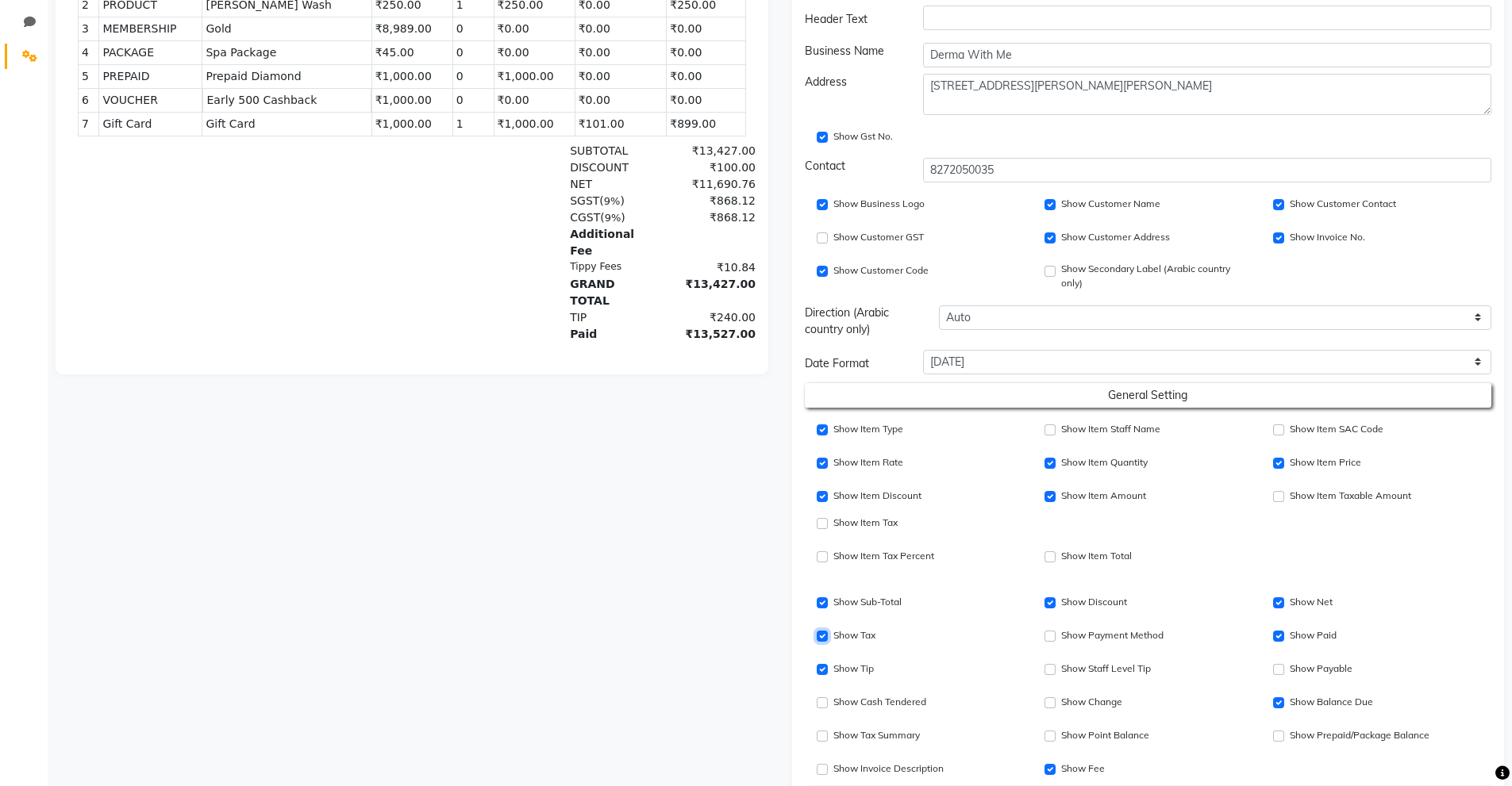
click at [818, 636] on input "Show Tax" at bounding box center [822, 636] width 11 height 11
checkbox input "true"
click at [1054, 635] on input "Show Item Discount" at bounding box center [1050, 636] width 11 height 11
checkbox input "true"
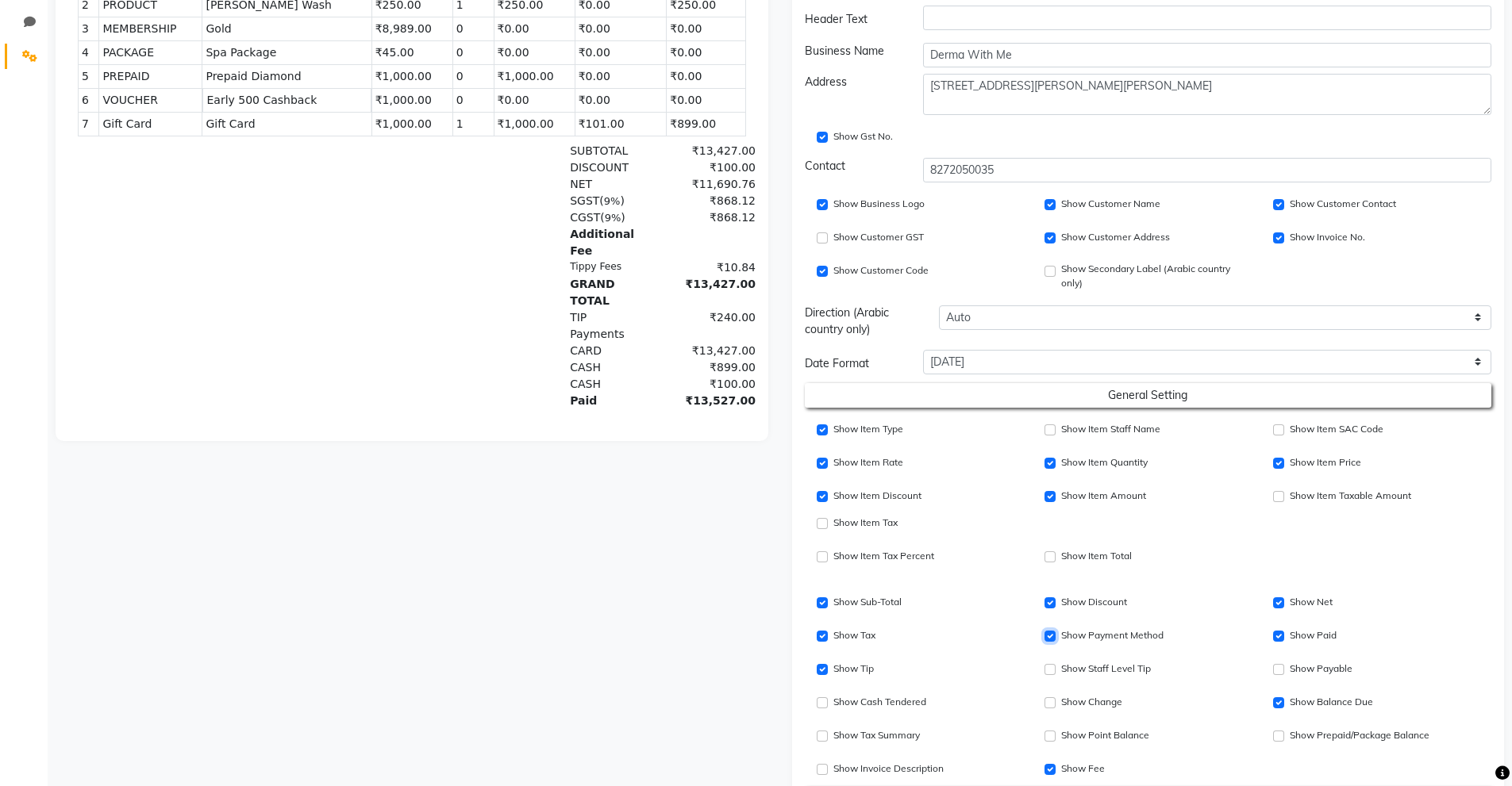
scroll to position [476, 0]
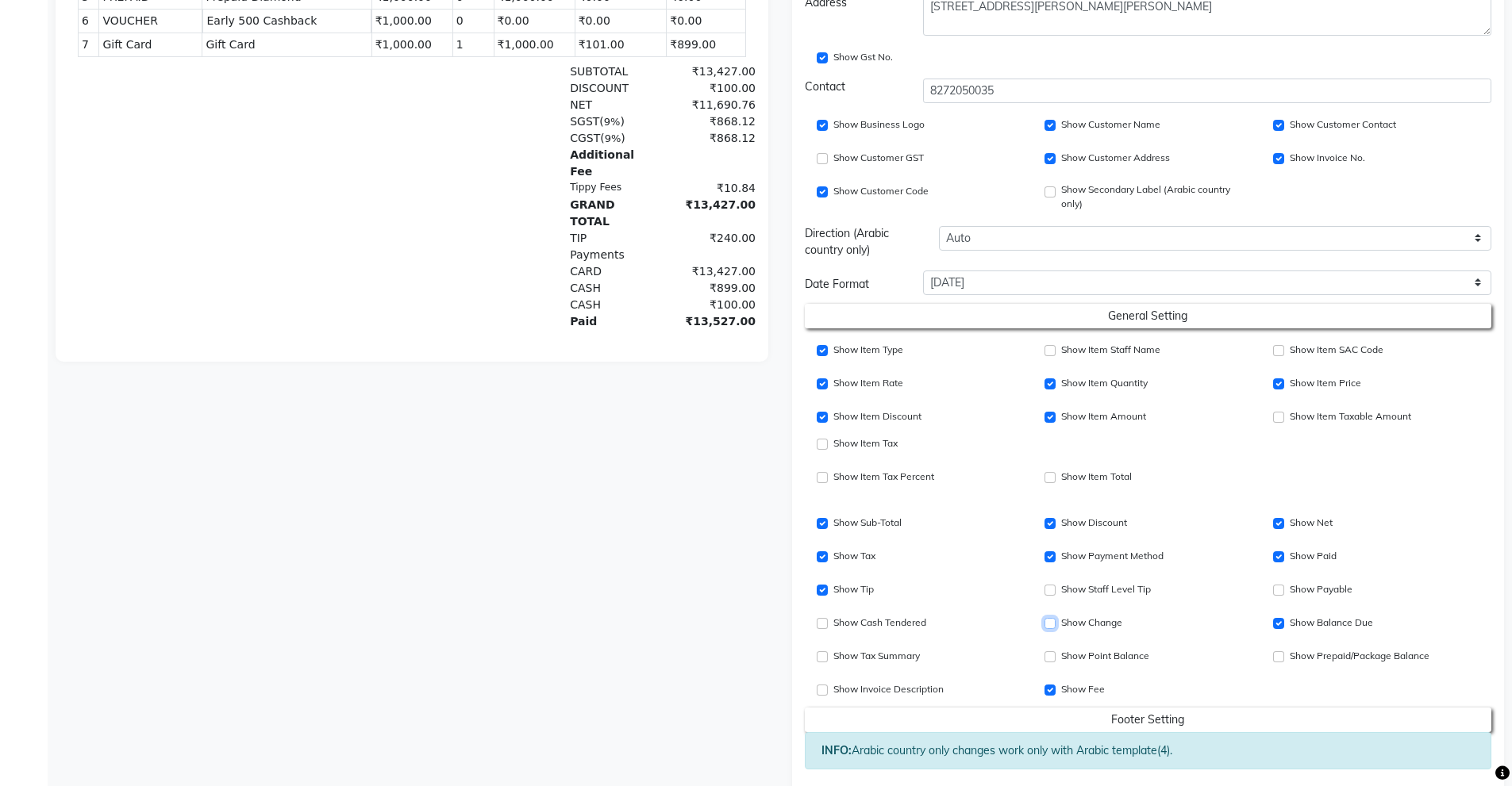
click at [1051, 625] on input "Show Change" at bounding box center [1050, 624] width 11 height 11
checkbox input "false"
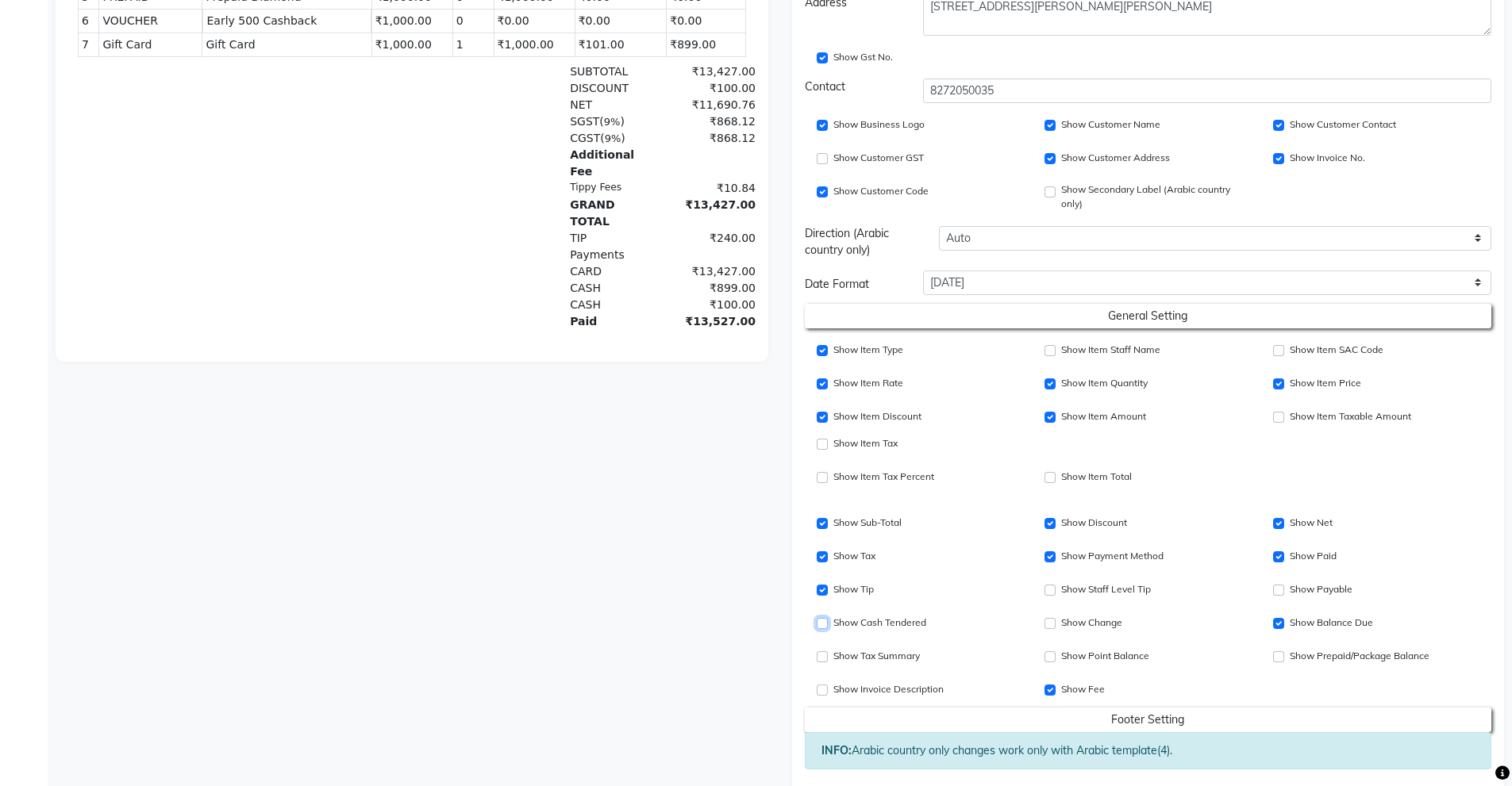
click at [821, 626] on input "Show Cash Tendered" at bounding box center [822, 624] width 11 height 11
click at [818, 624] on input "Show Cash Tendered" at bounding box center [822, 624] width 11 height 11
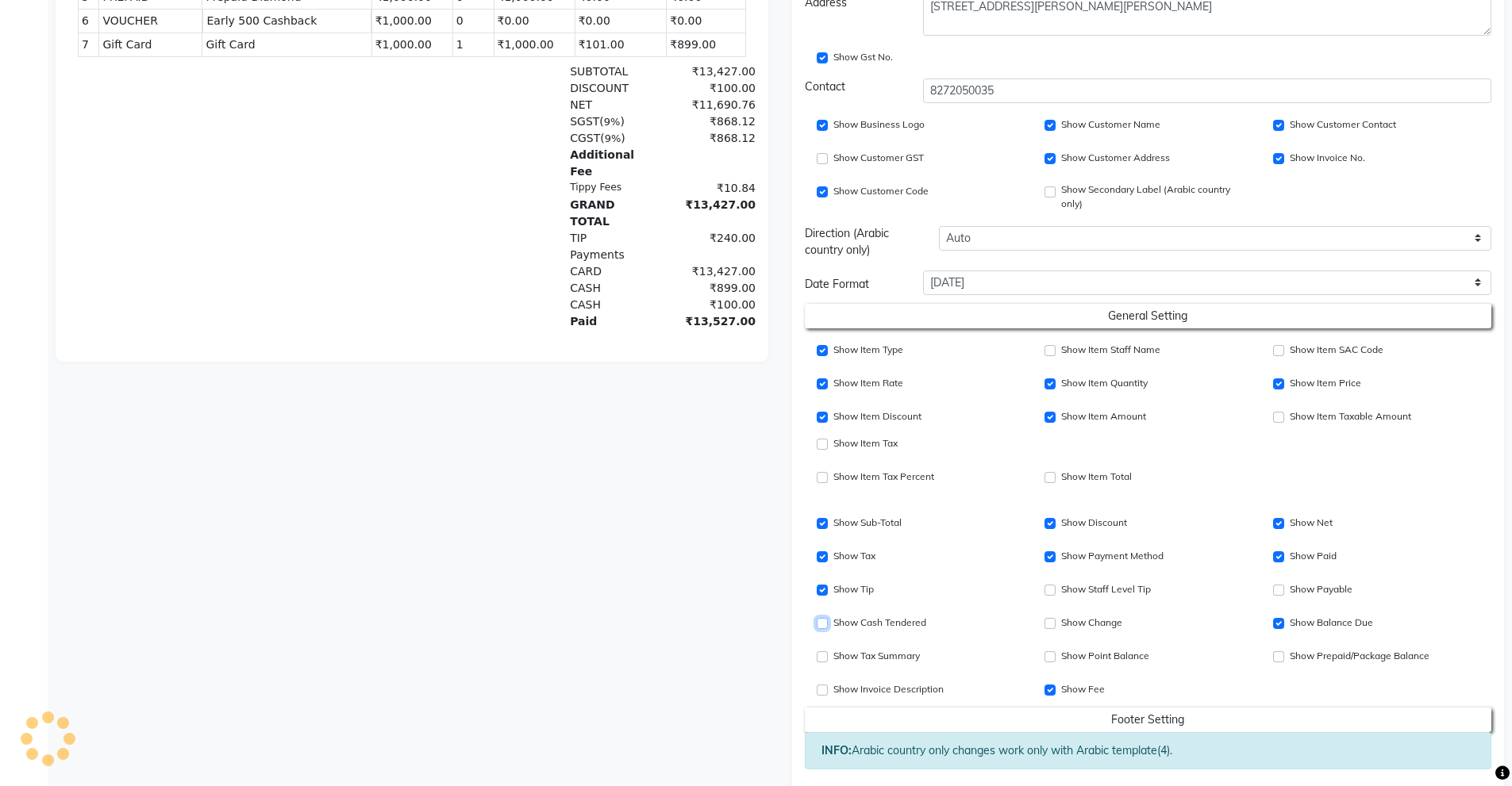
checkbox input "true"
click at [1278, 622] on input "Show Balance Due" at bounding box center [1278, 624] width 11 height 11
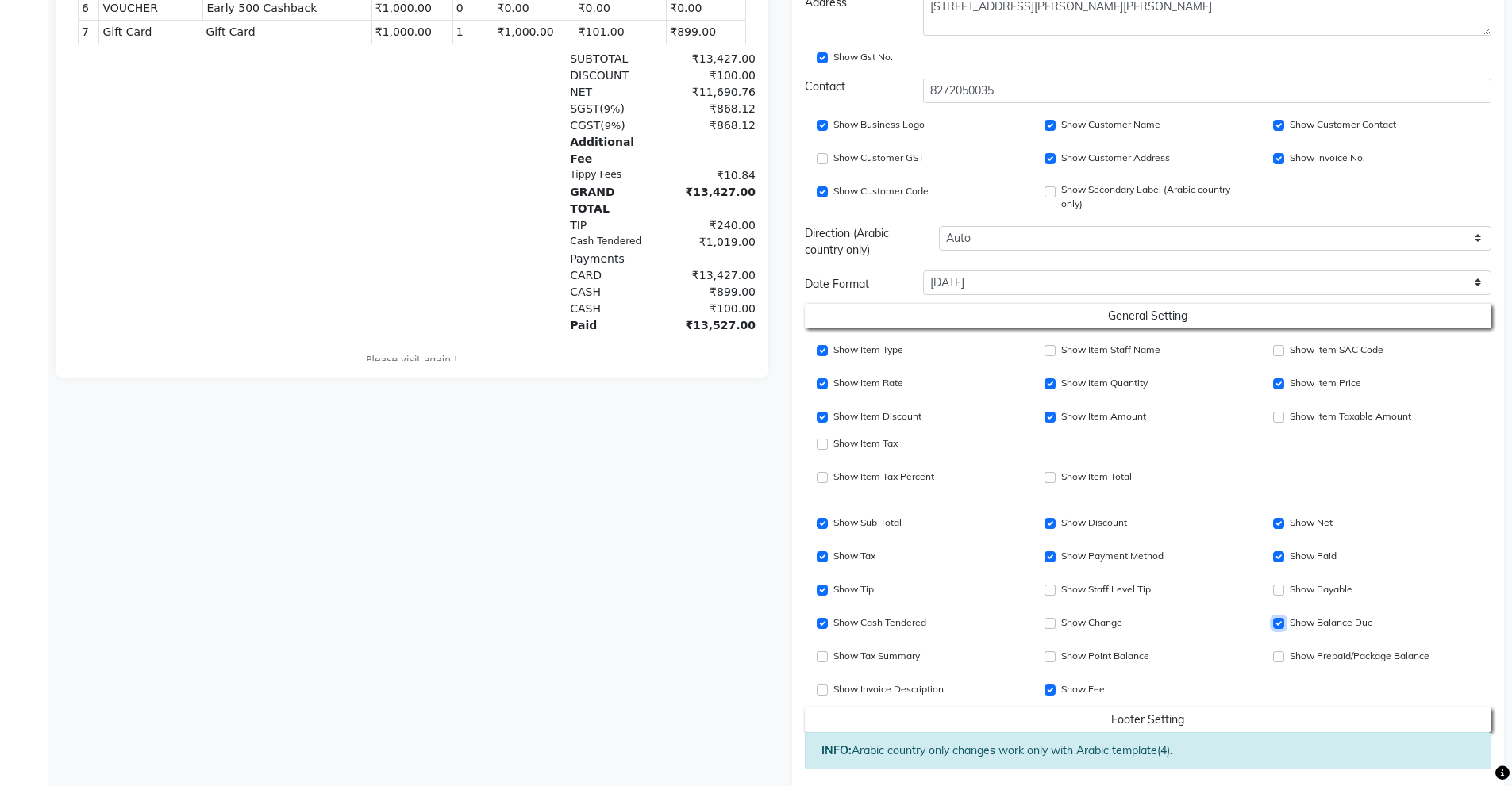
scroll to position [0, 0]
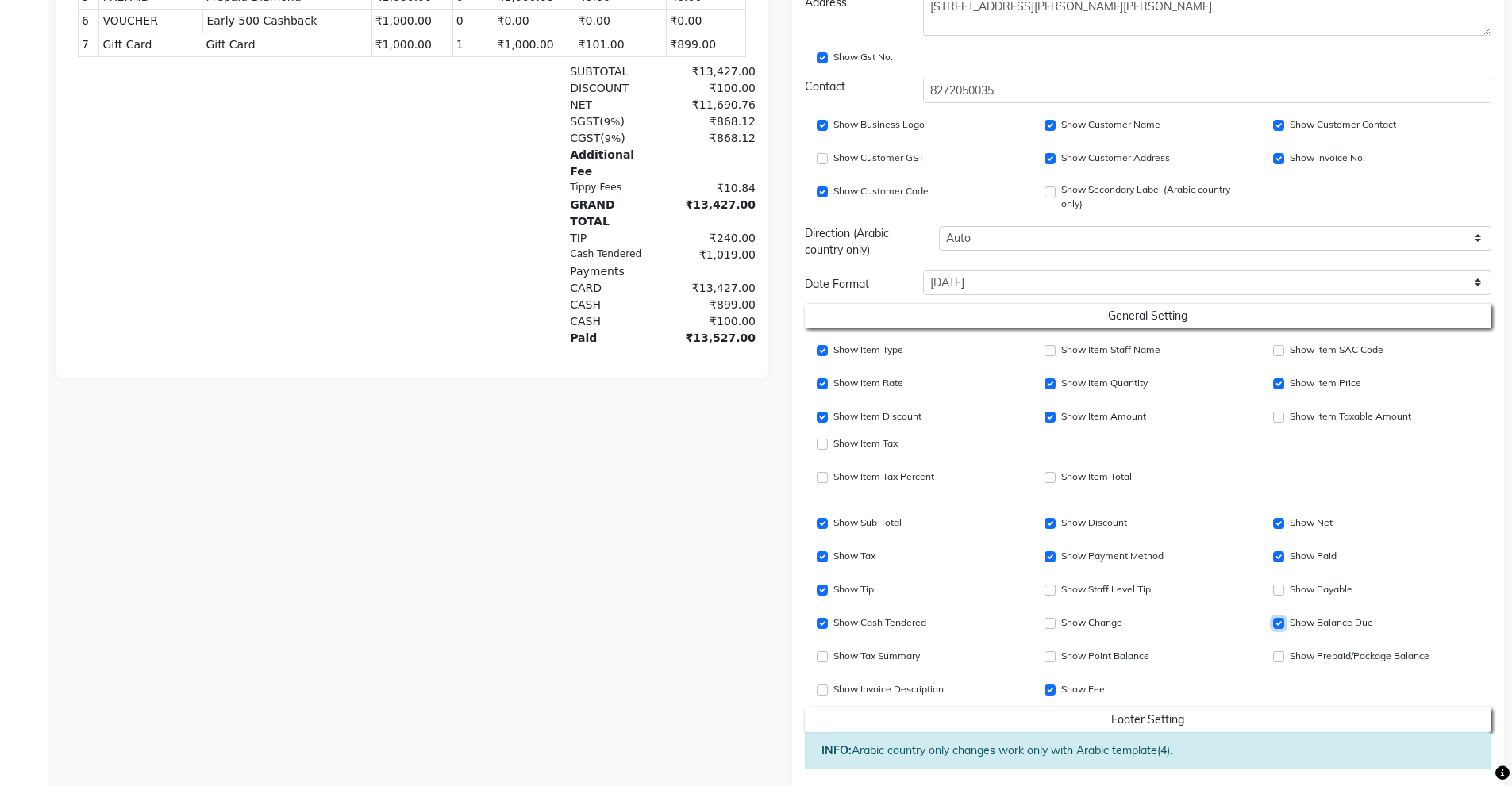
click at [1279, 625] on input "Show Balance Due" at bounding box center [1278, 624] width 11 height 11
checkbox input "true"
click at [1053, 657] on input "Show Point Balance" at bounding box center [1050, 657] width 11 height 11
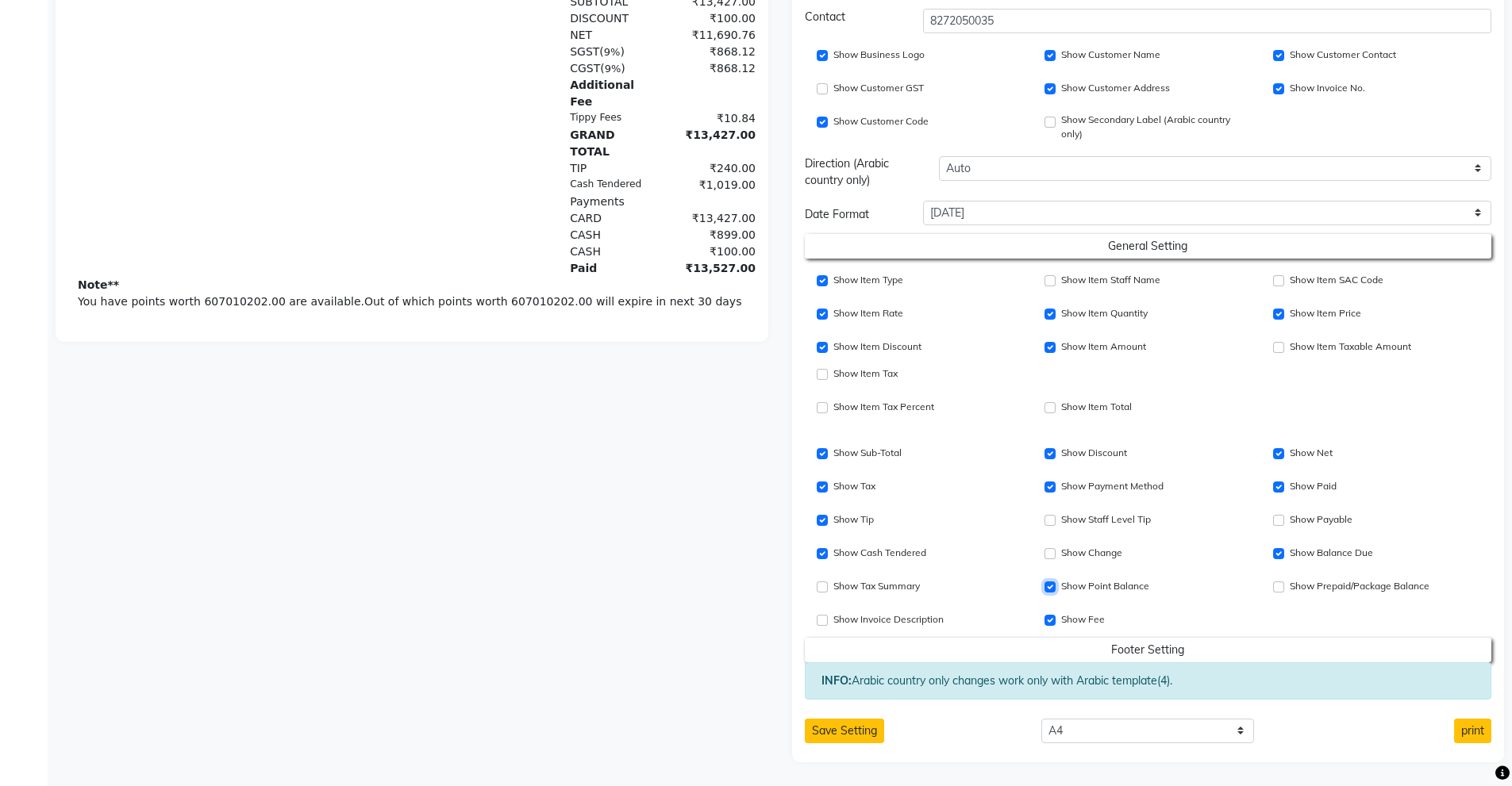
click at [1049, 591] on input "Show Point Balance" at bounding box center [1050, 587] width 11 height 11
checkbox input "false"
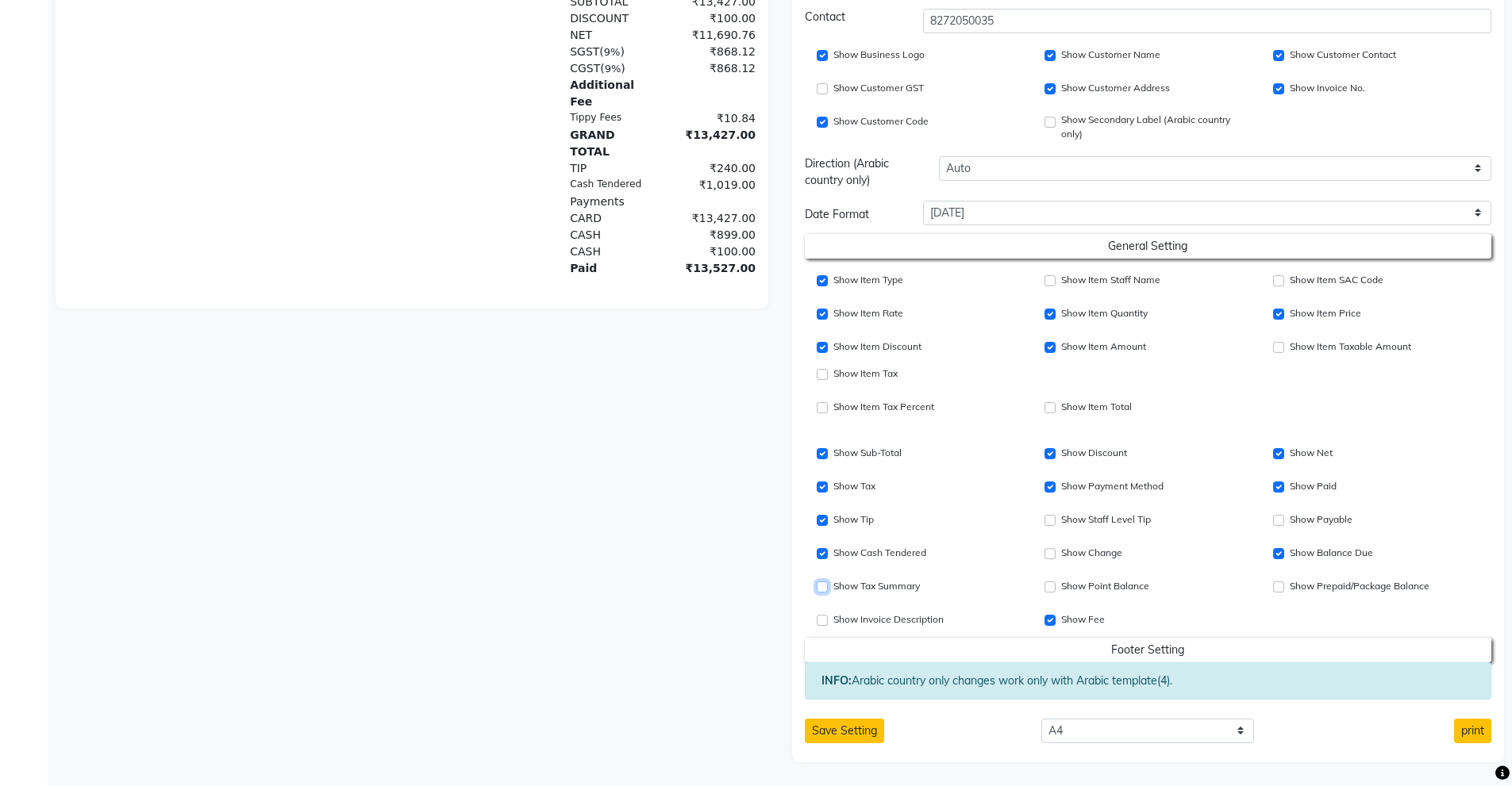
click at [826, 586] on input "Show Tax Summary" at bounding box center [822, 587] width 11 height 11
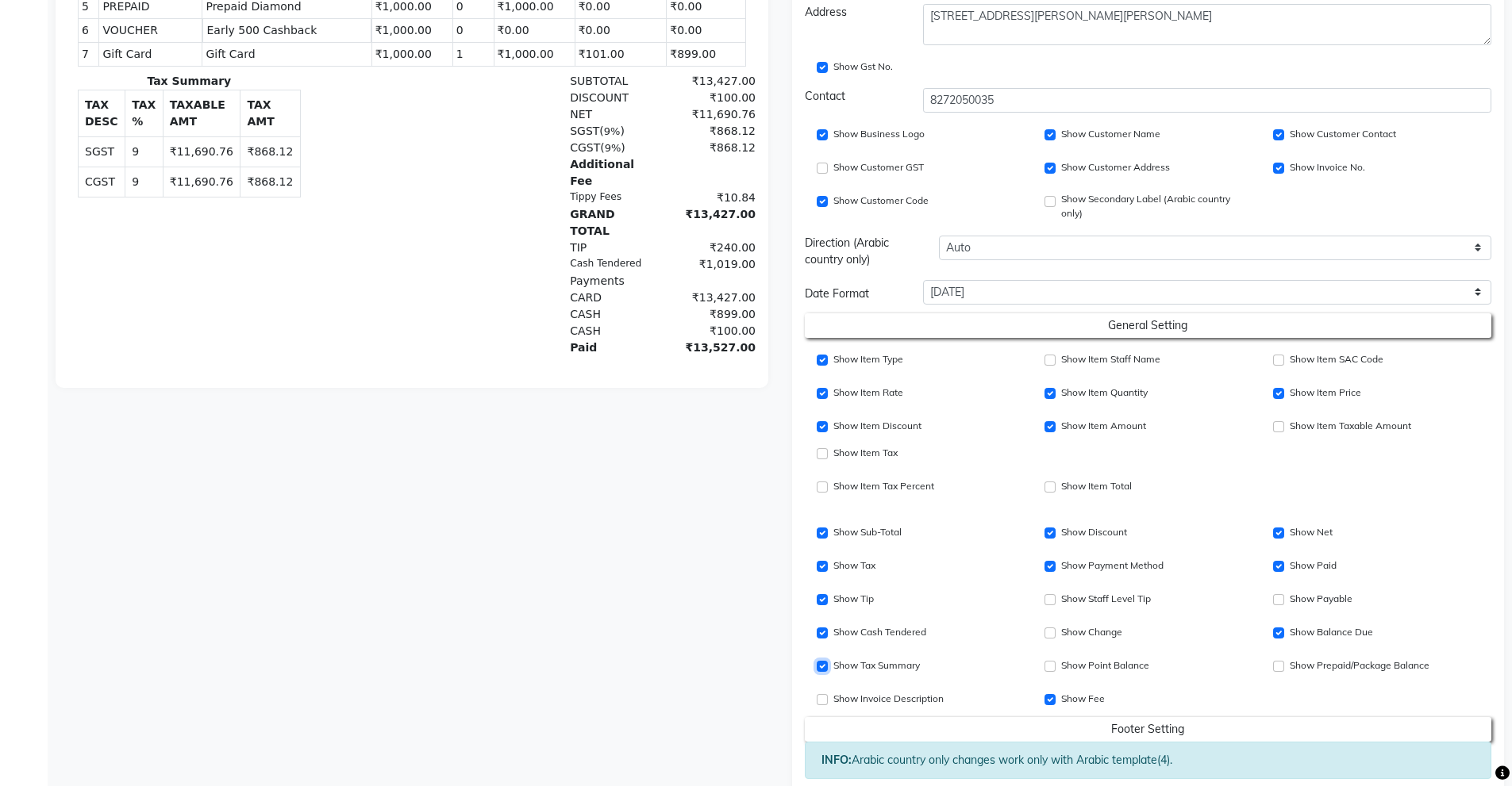
click at [822, 670] on input "Show Tax Summary" at bounding box center [822, 667] width 11 height 11
checkbox input "false"
click at [825, 696] on input "Show Invoice Description" at bounding box center [822, 700] width 11 height 11
checkbox input "true"
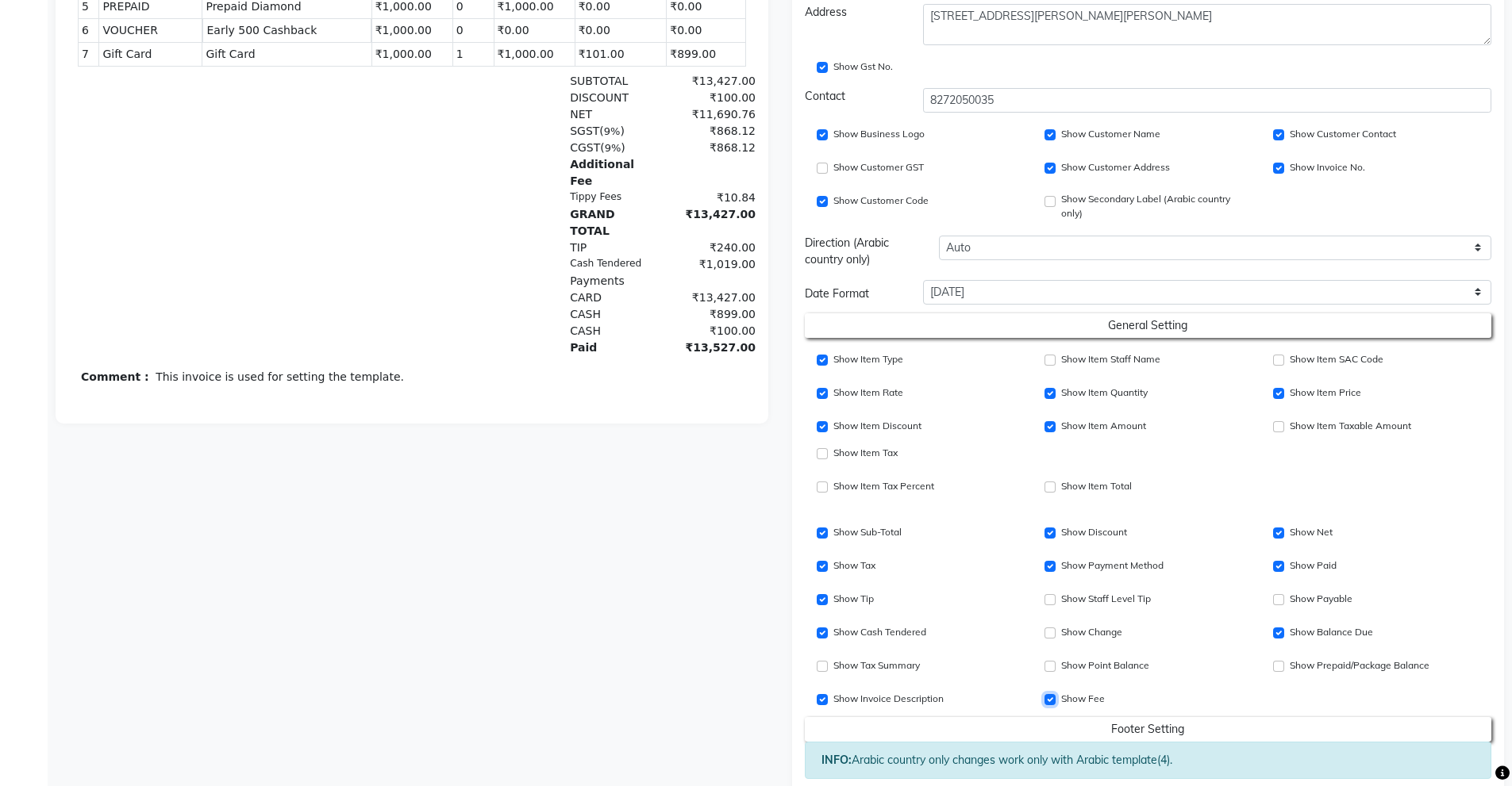
click at [1051, 697] on input "Show Fee" at bounding box center [1050, 700] width 11 height 11
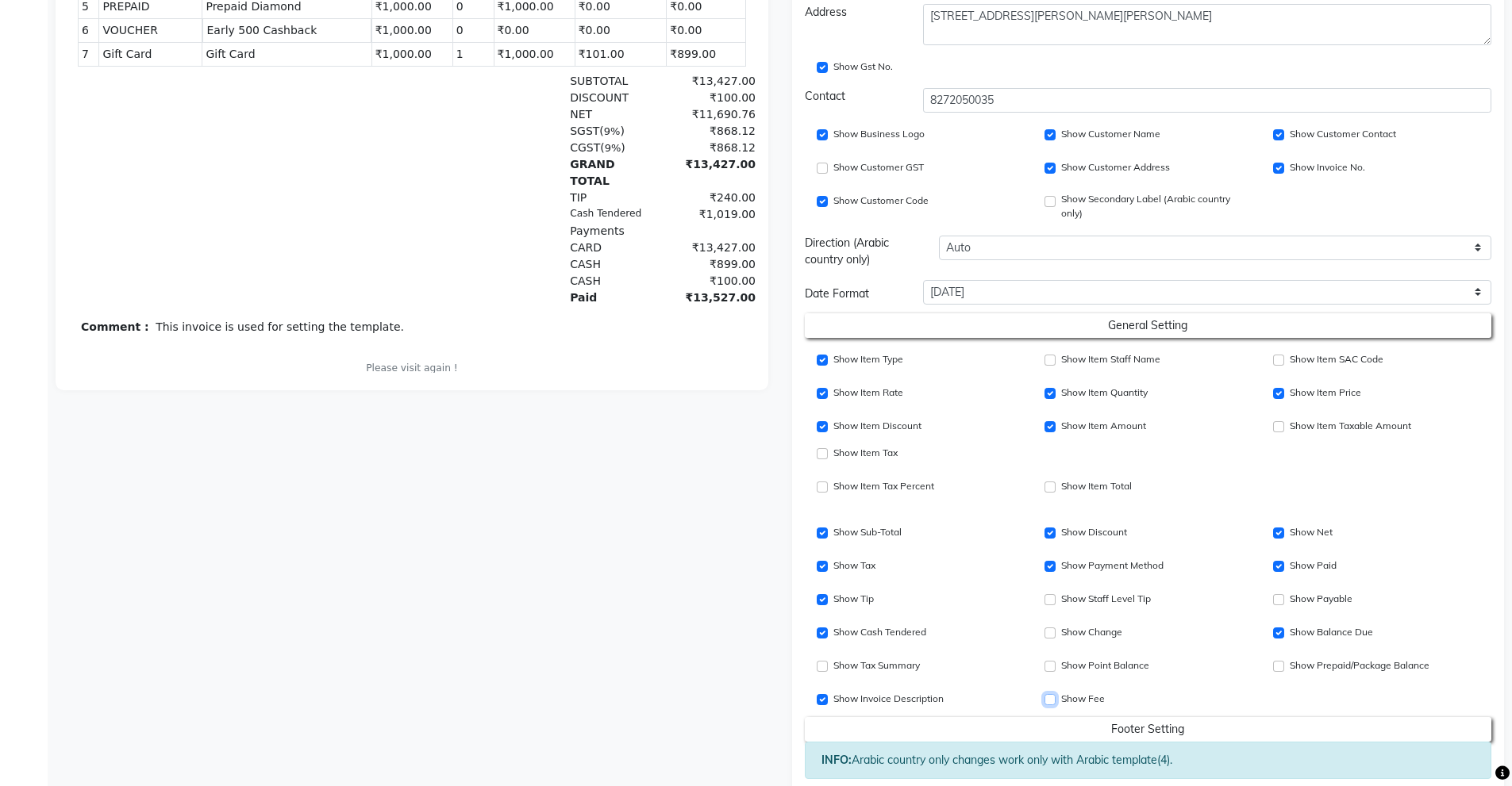
click at [1051, 697] on input "Show Fee" at bounding box center [1050, 700] width 11 height 11
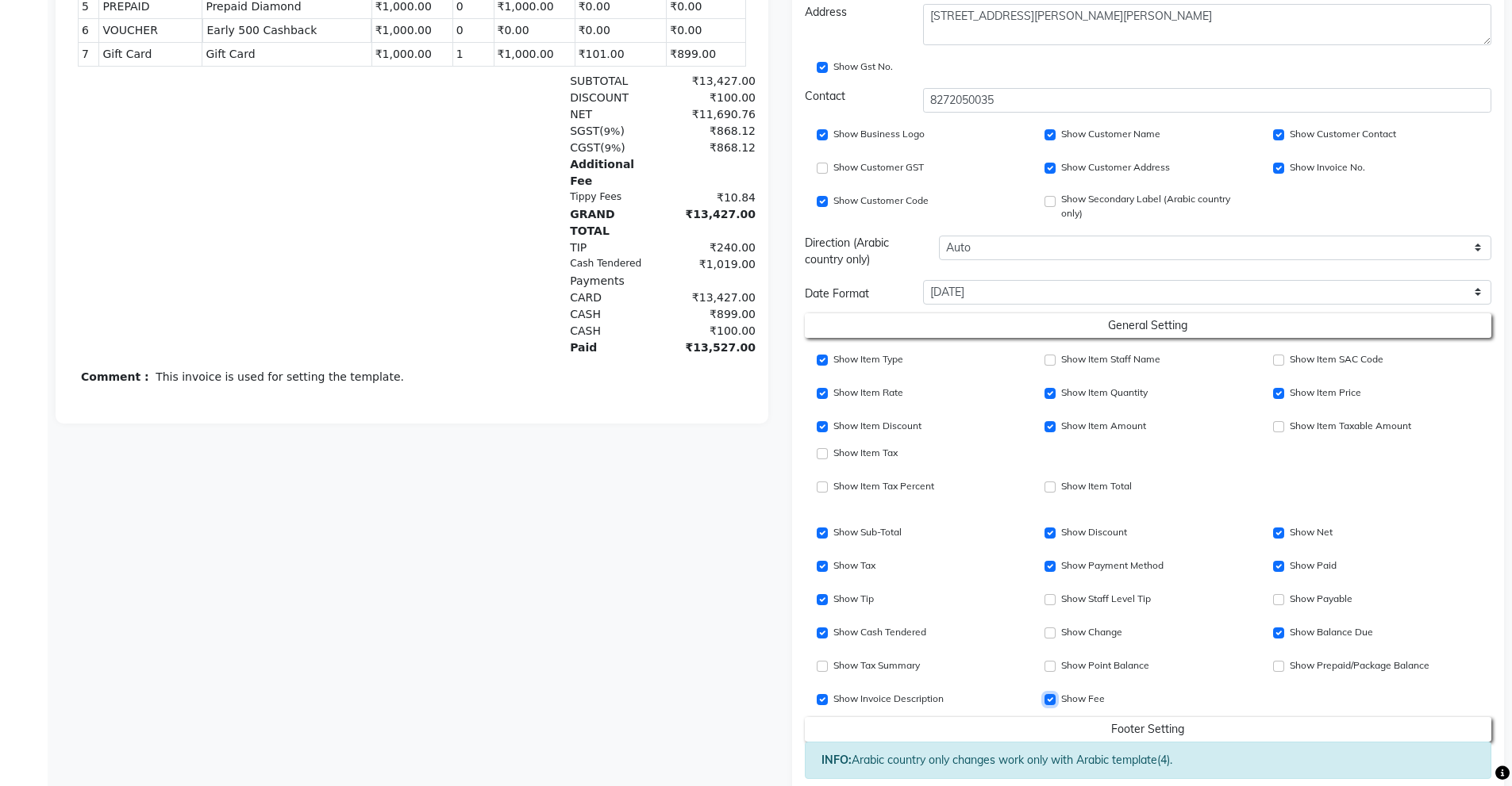
click at [1051, 697] on input "Show Fee" at bounding box center [1050, 700] width 11 height 11
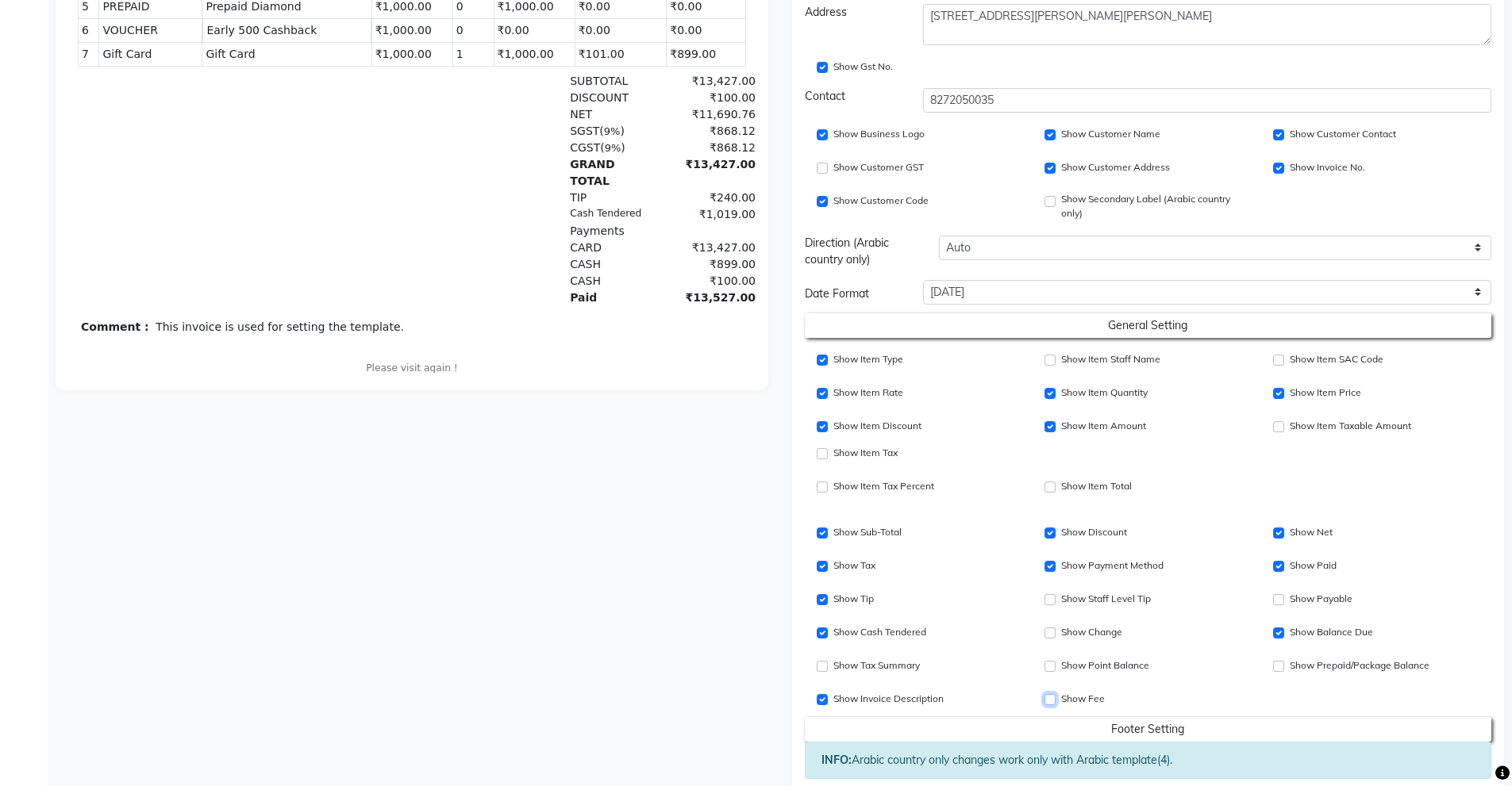
click at [1051, 697] on input "Show Fee" at bounding box center [1050, 700] width 11 height 11
checkbox input "true"
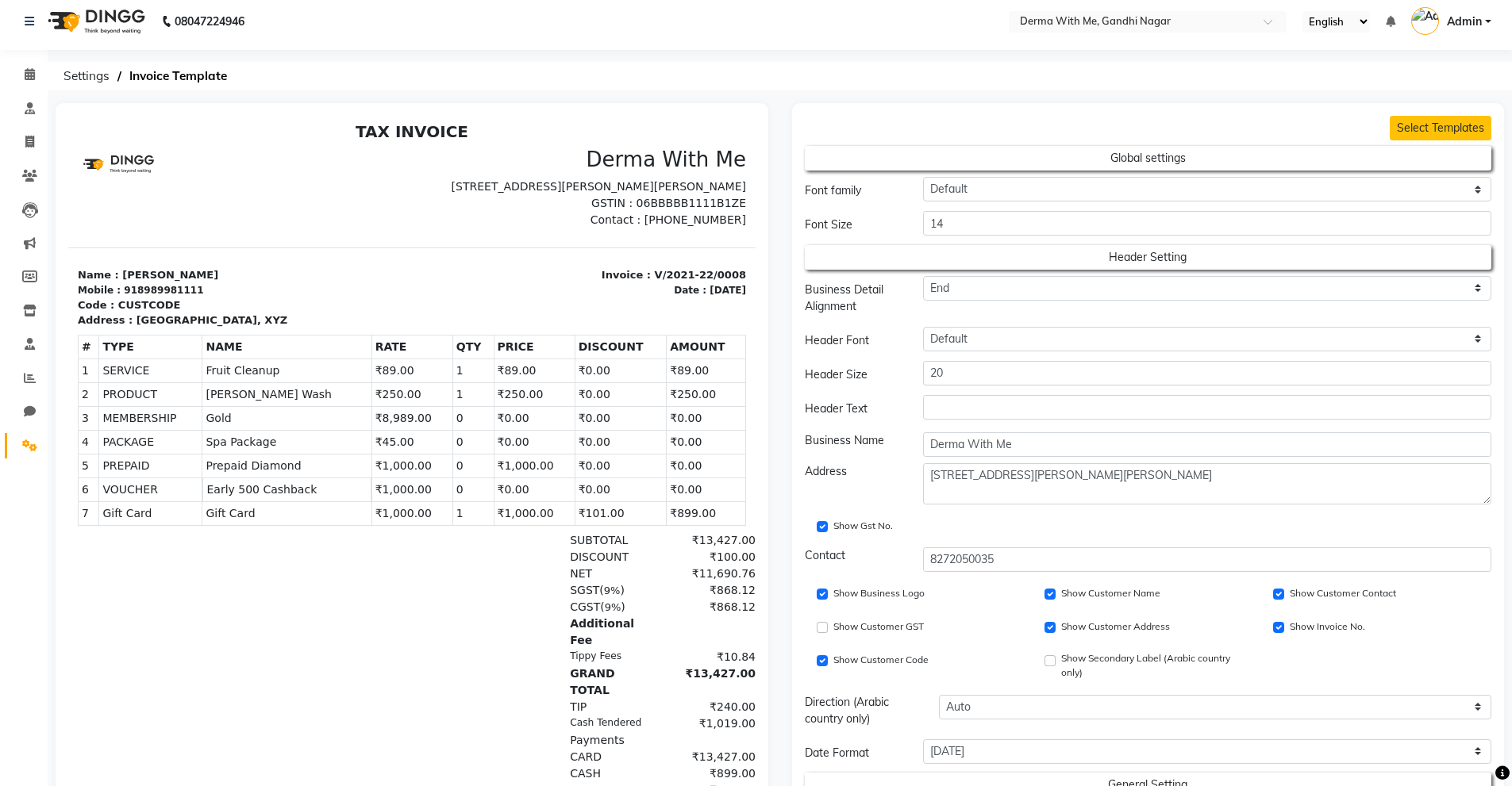
scroll to position [0, 0]
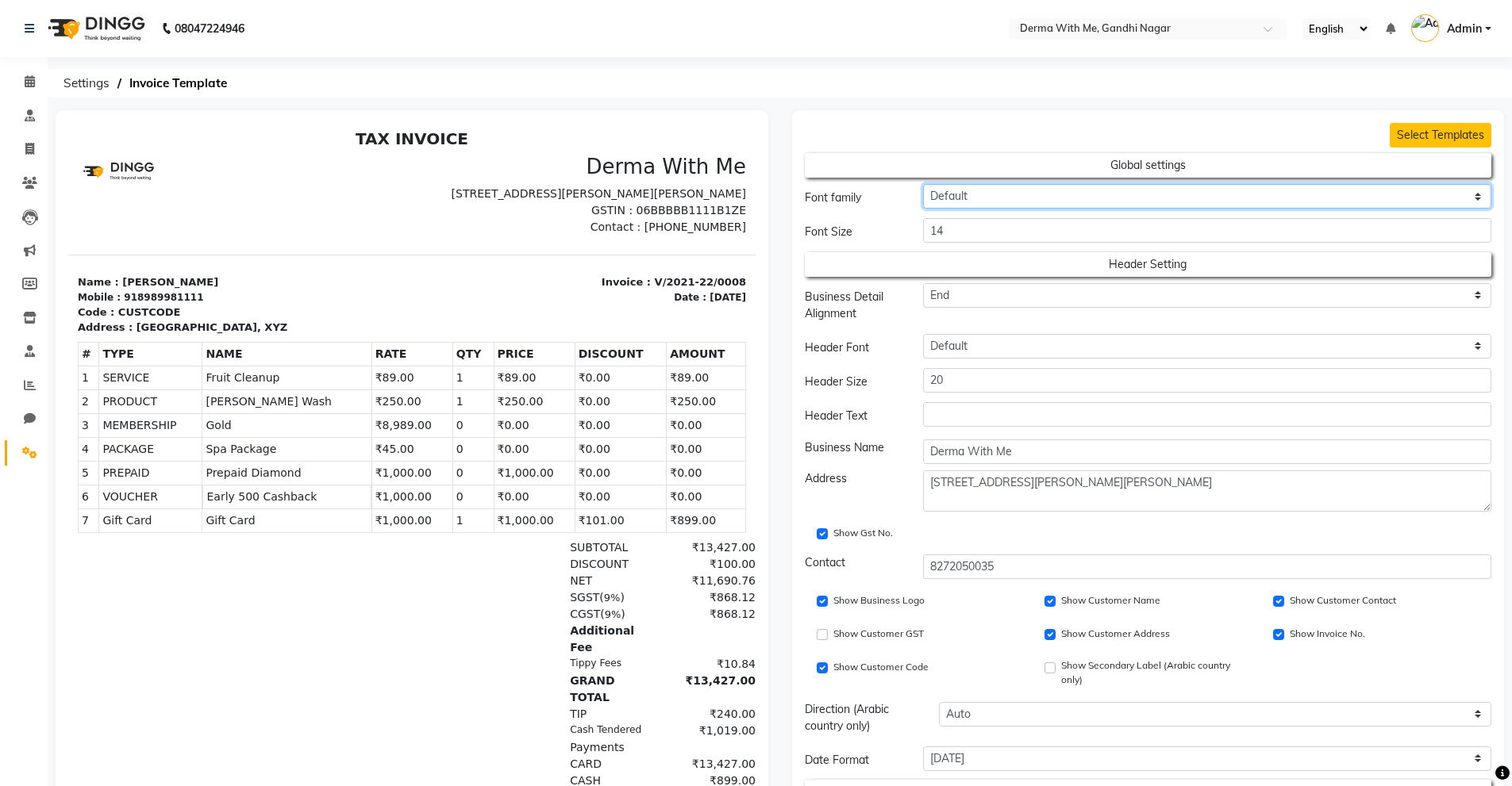
click at [982, 200] on select "Default Roboto Condensed Roboto Mono Roboto Slab Dancing scripts Great Vibes [P…" at bounding box center [1208, 197] width 569 height 25
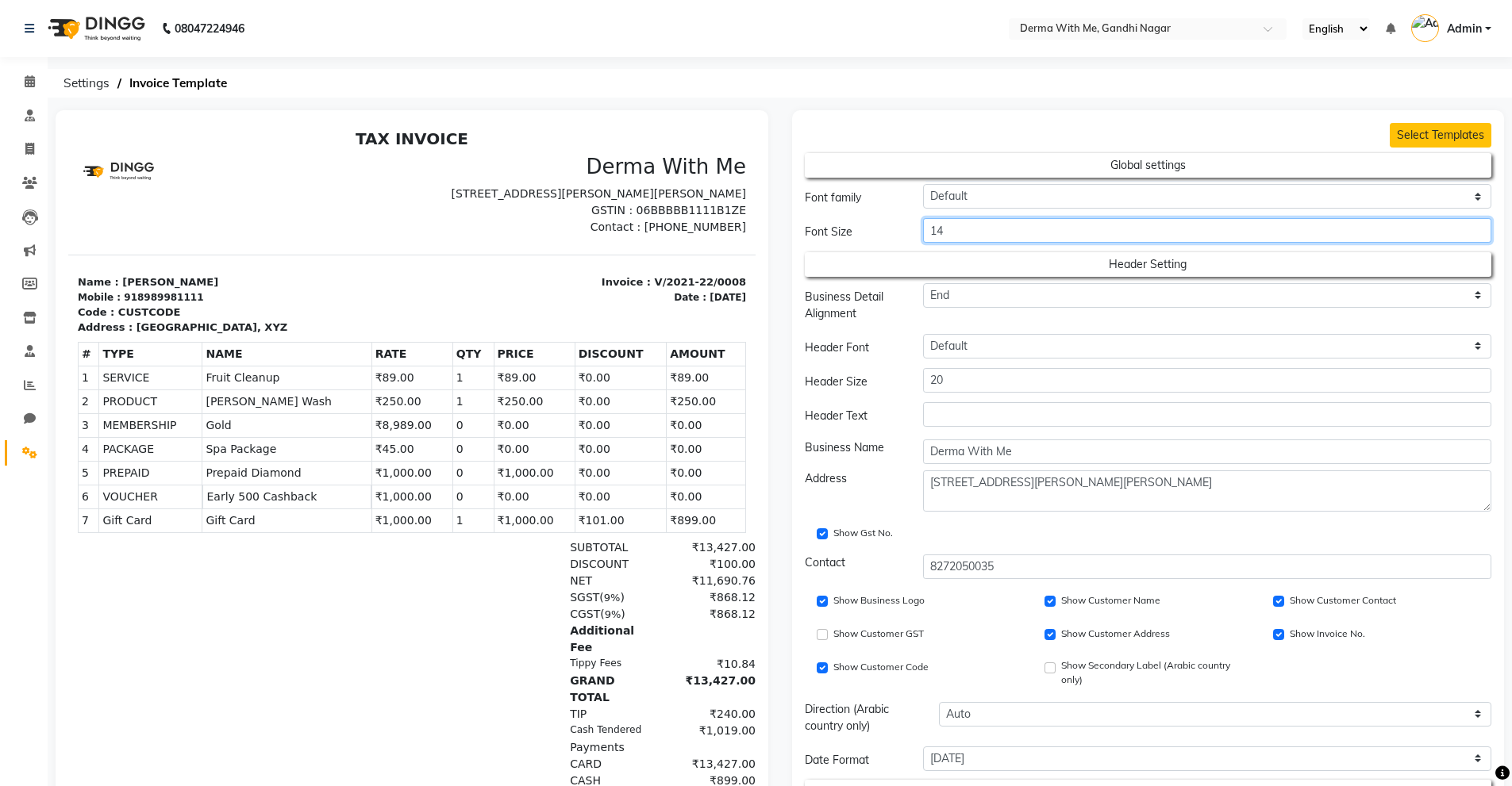
click at [960, 225] on input "14" at bounding box center [1208, 231] width 569 height 25
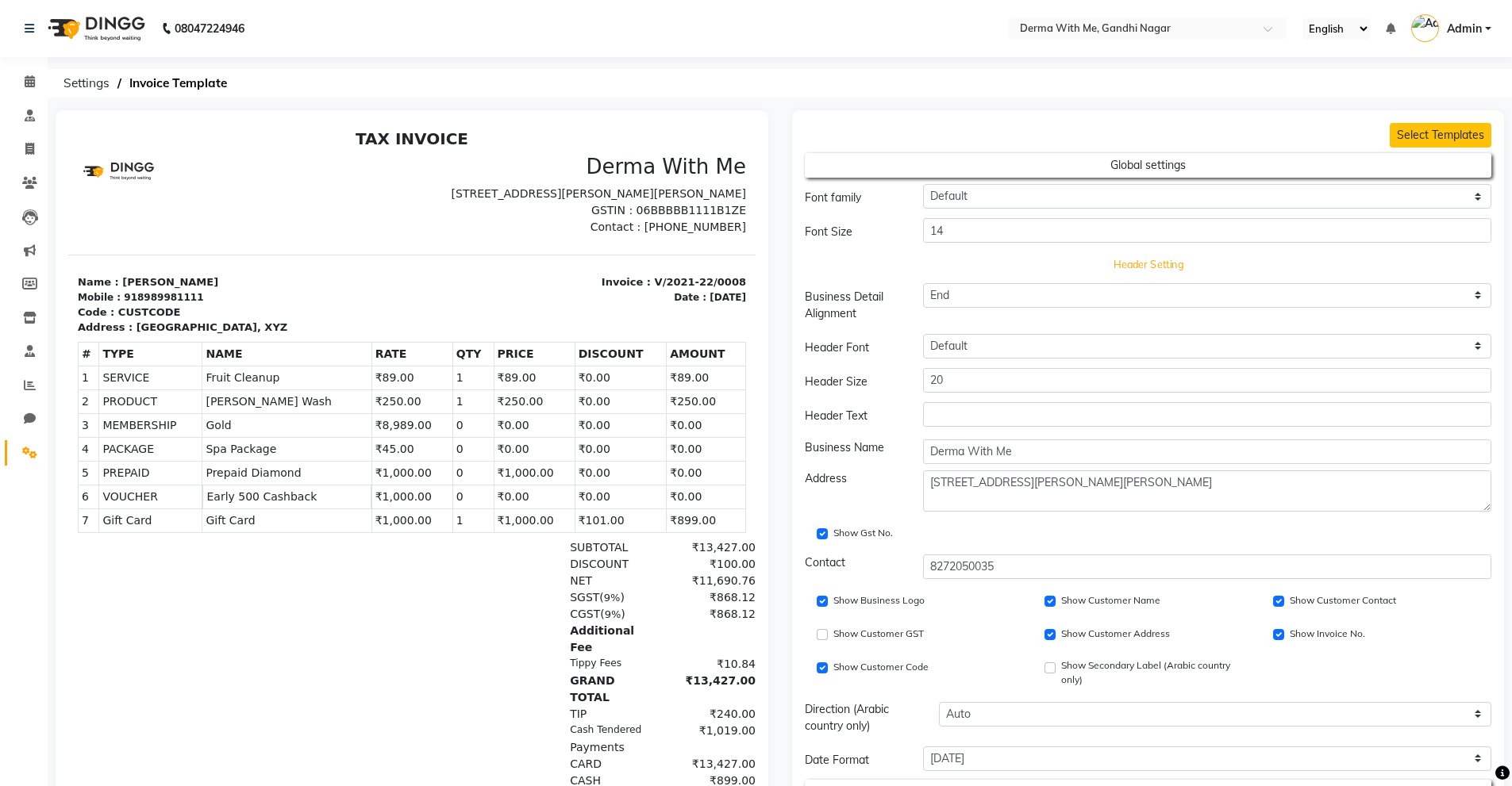
click at [1120, 263] on button "Header Setting" at bounding box center [1148, 264] width 619 height 22
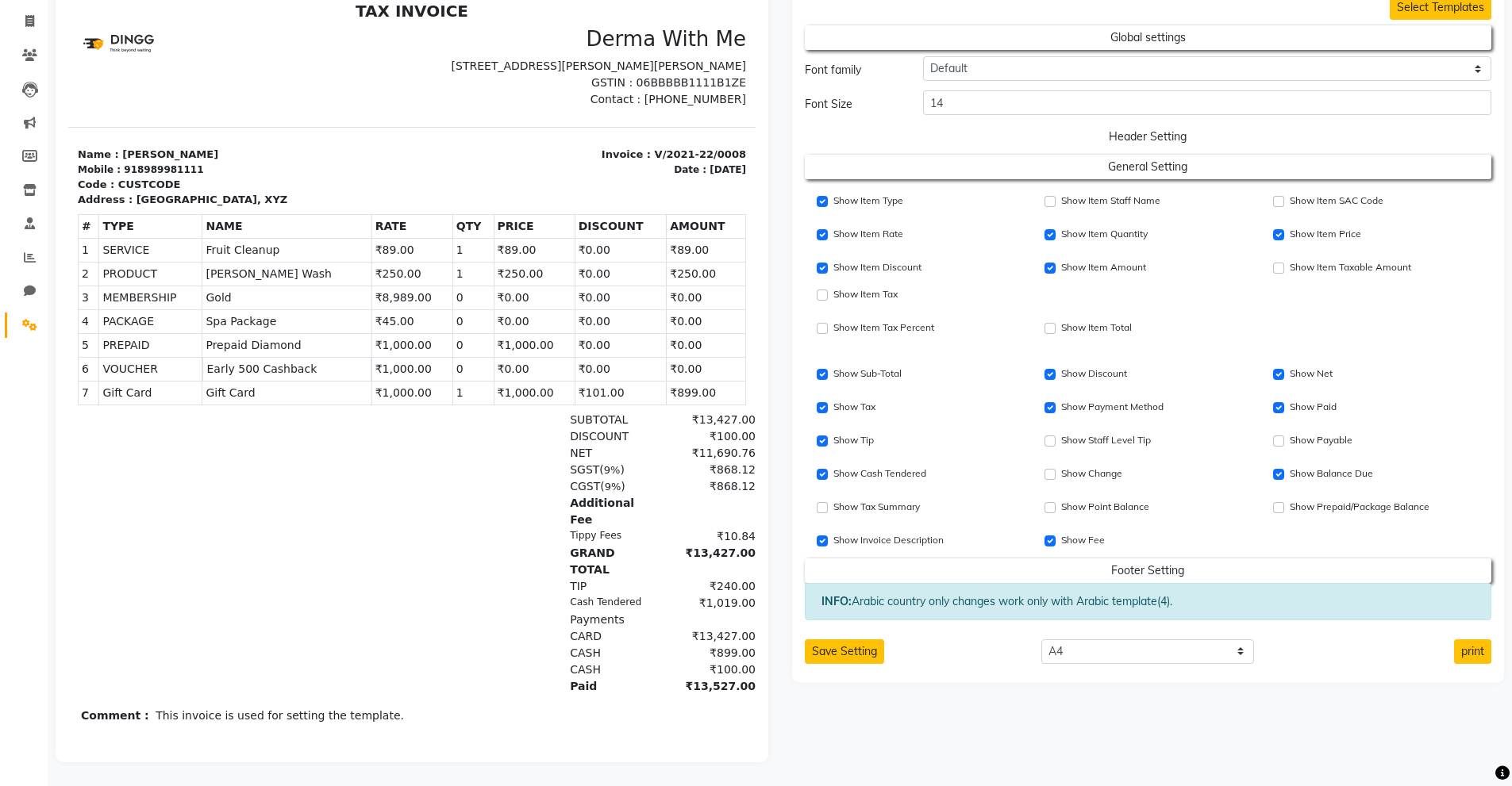
scroll to position [140, 0]
click at [1053, 323] on input "Show Item Price" at bounding box center [1050, 328] width 11 height 11
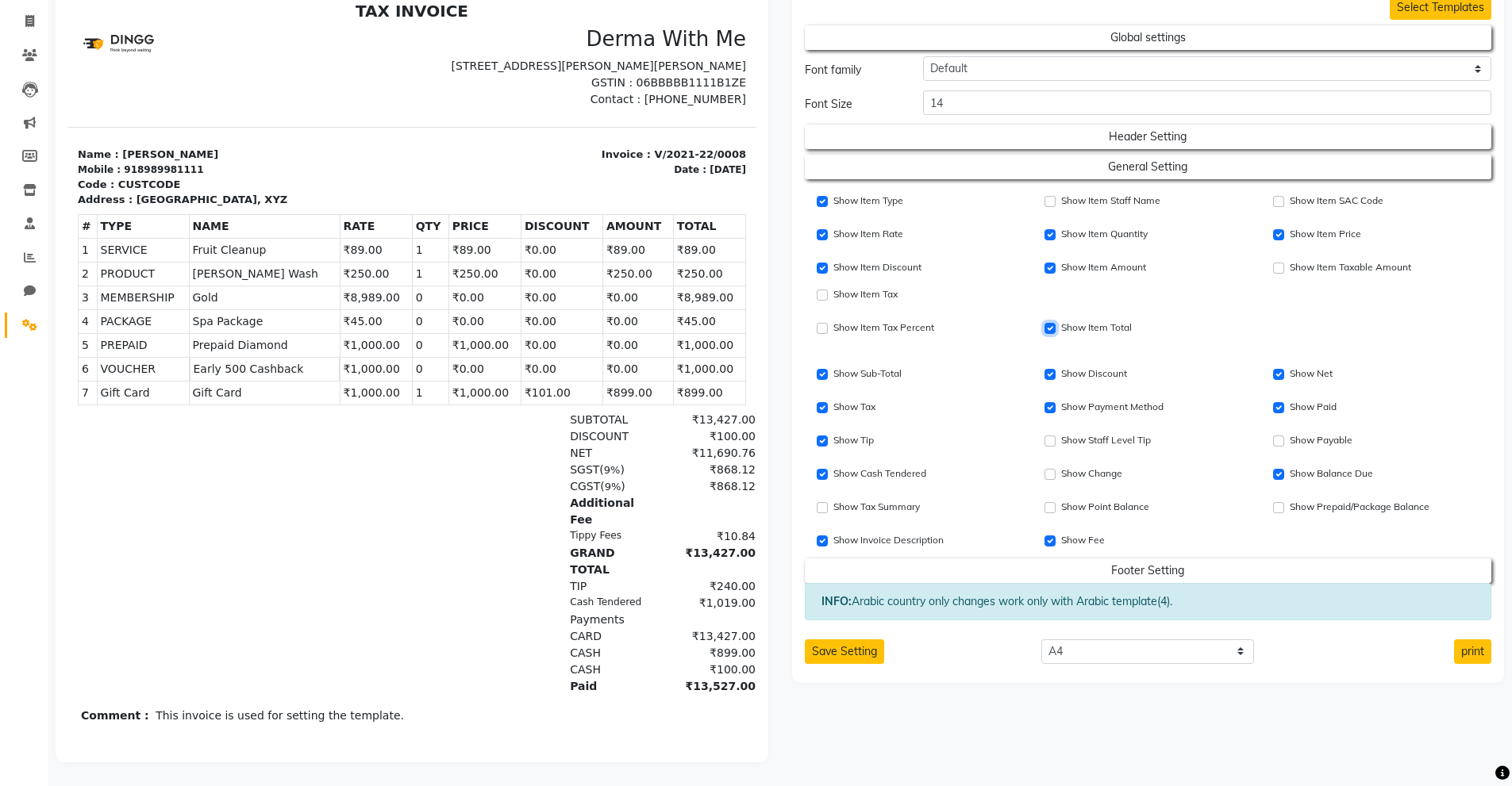
click at [1053, 323] on input "Show Item Price" at bounding box center [1050, 328] width 11 height 11
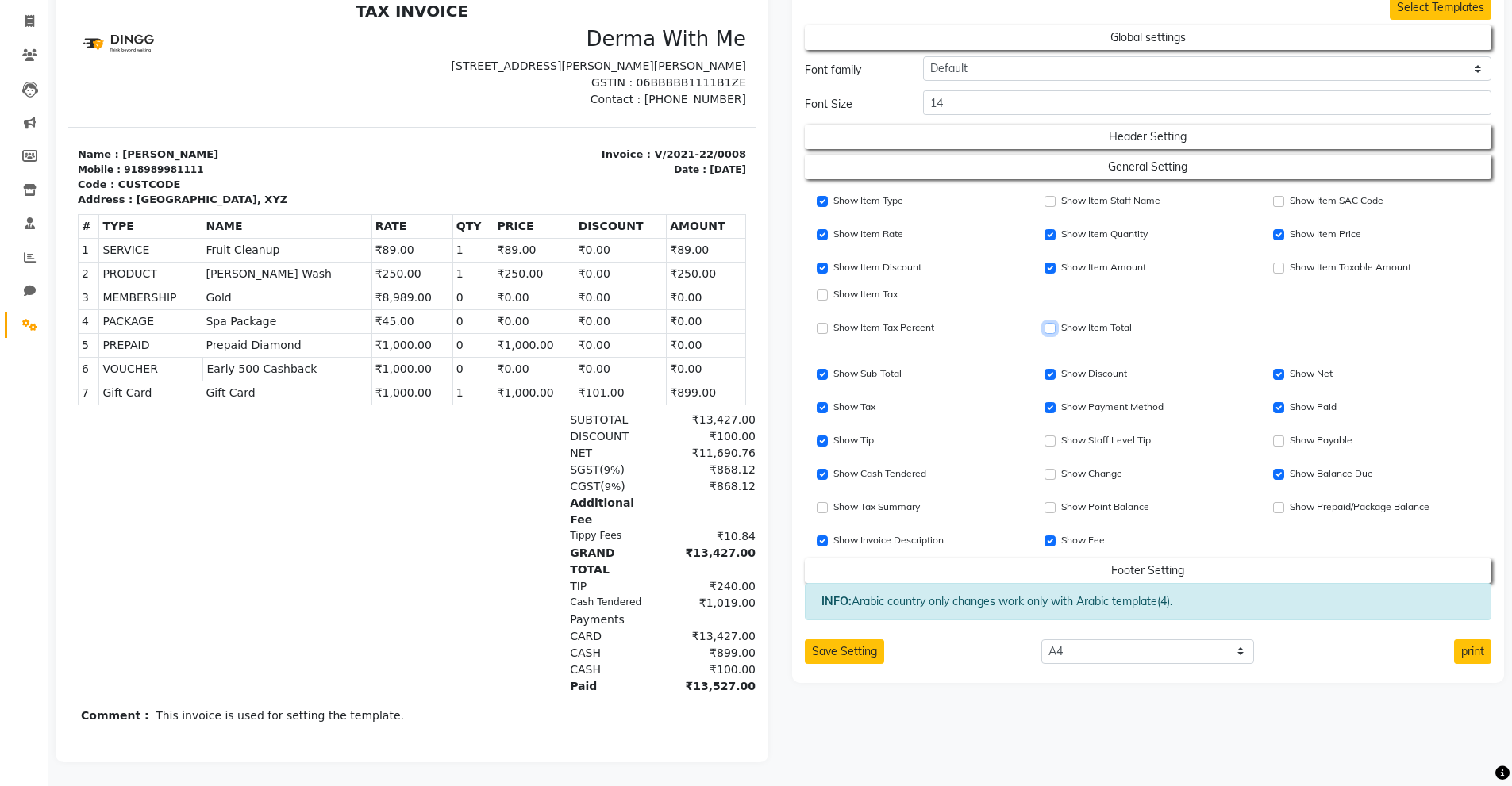
click at [1053, 323] on input "Show Item Price" at bounding box center [1050, 328] width 11 height 11
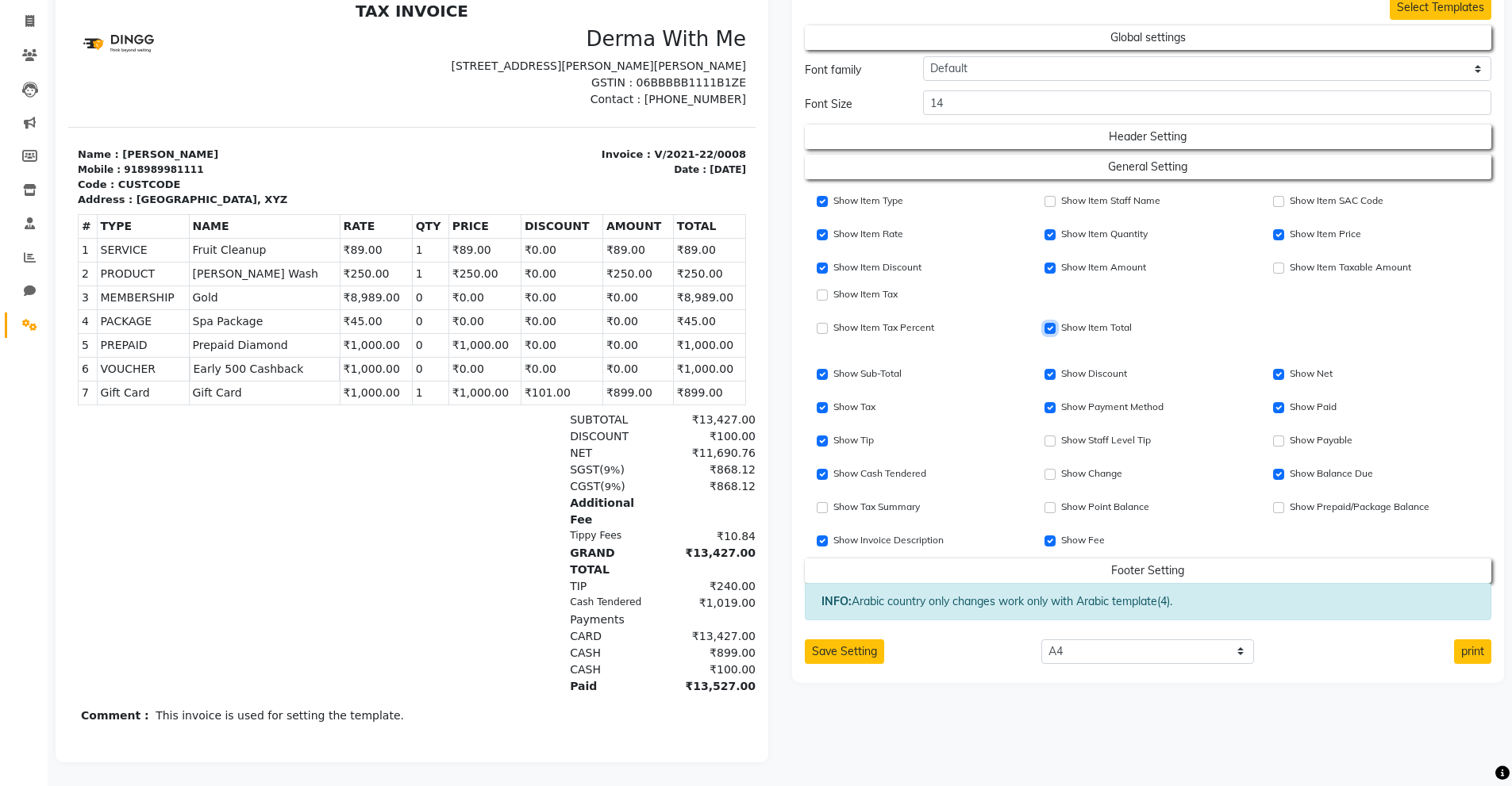
click at [1053, 323] on input "Show Item Price" at bounding box center [1050, 328] width 11 height 11
checkbox input "false"
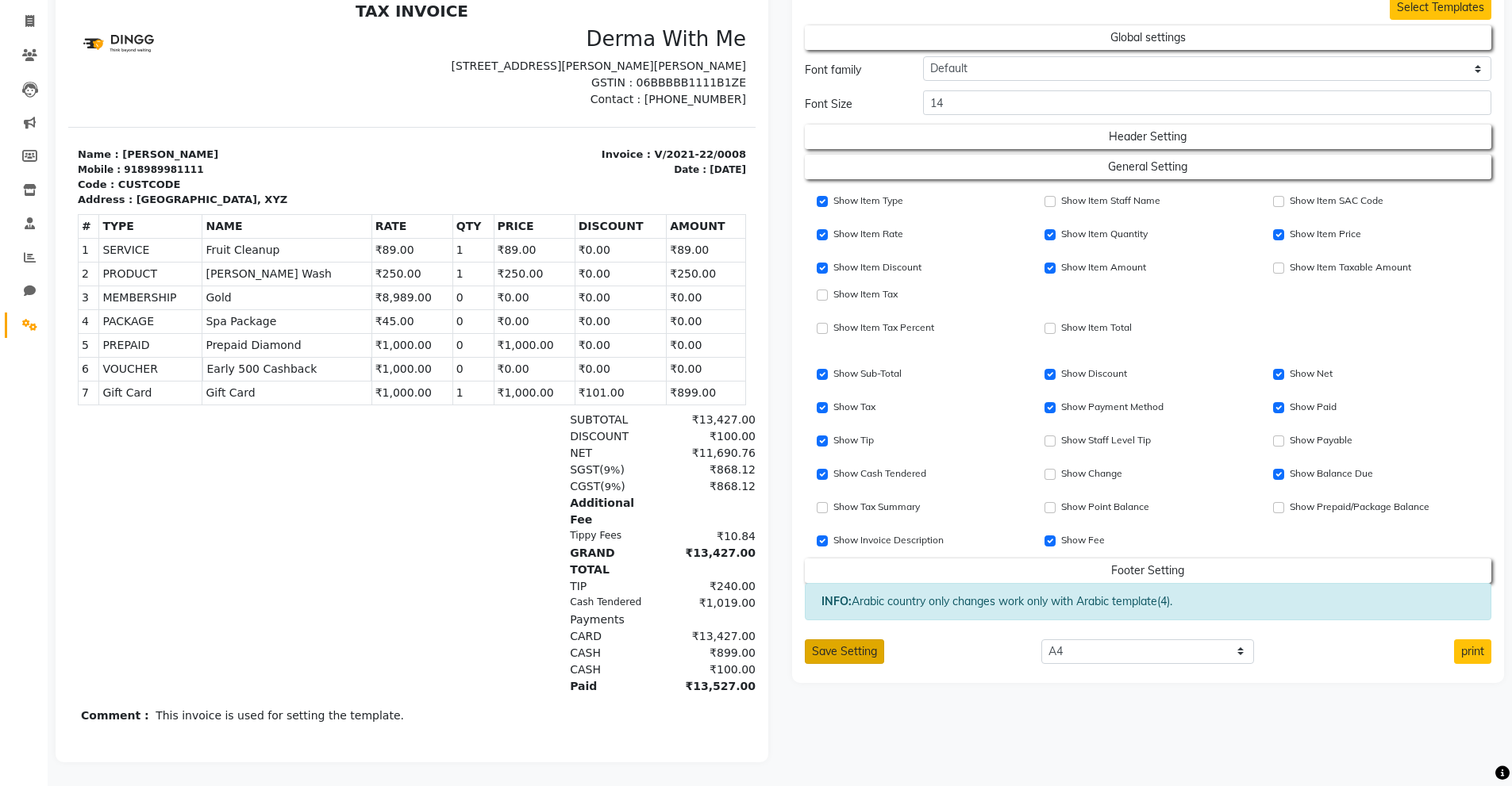
click at [831, 640] on button "Save Setting" at bounding box center [844, 652] width 79 height 25
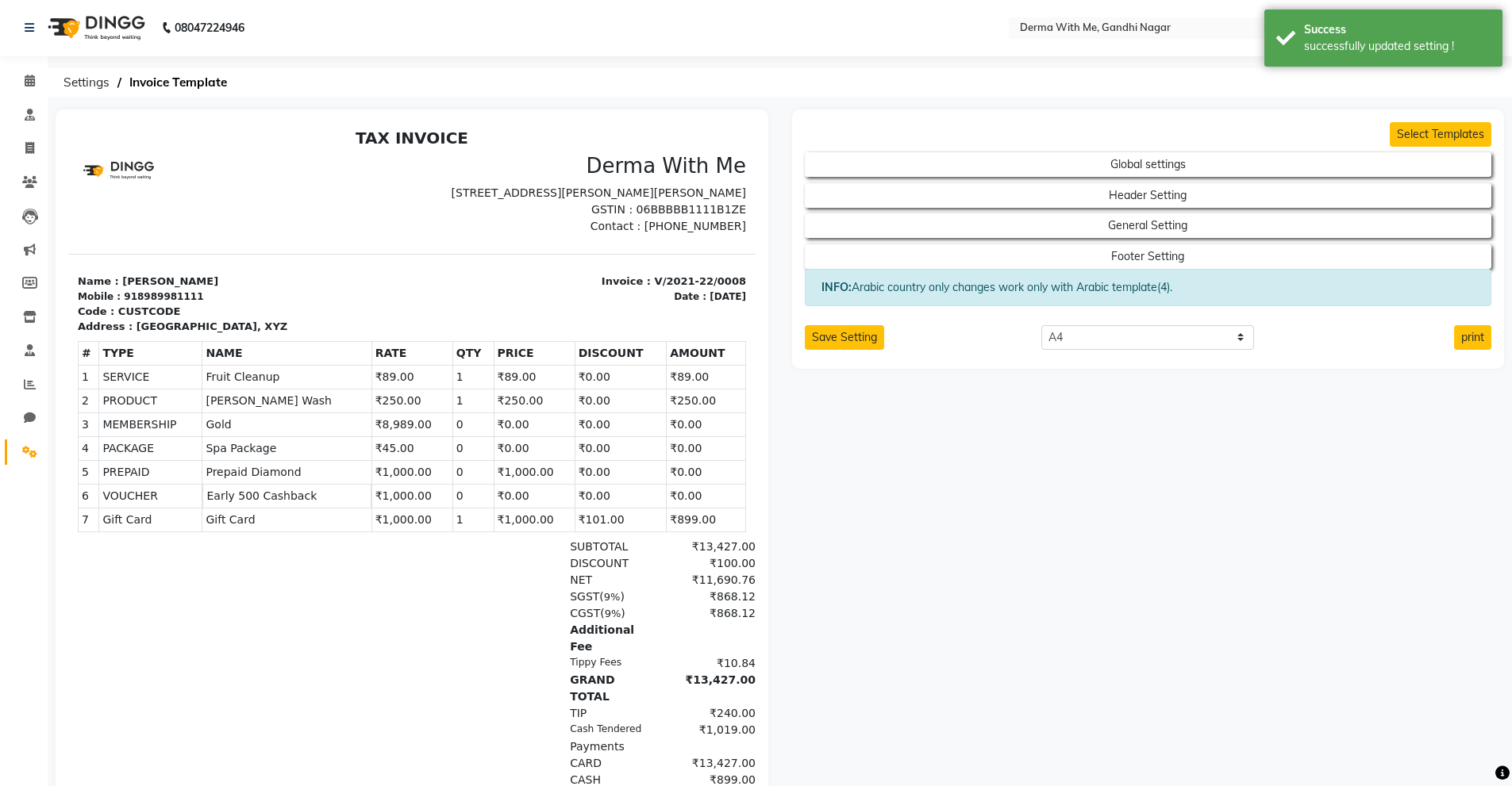
scroll to position [0, 0]
click at [1138, 257] on button "Footer Setting" at bounding box center [1148, 257] width 619 height 22
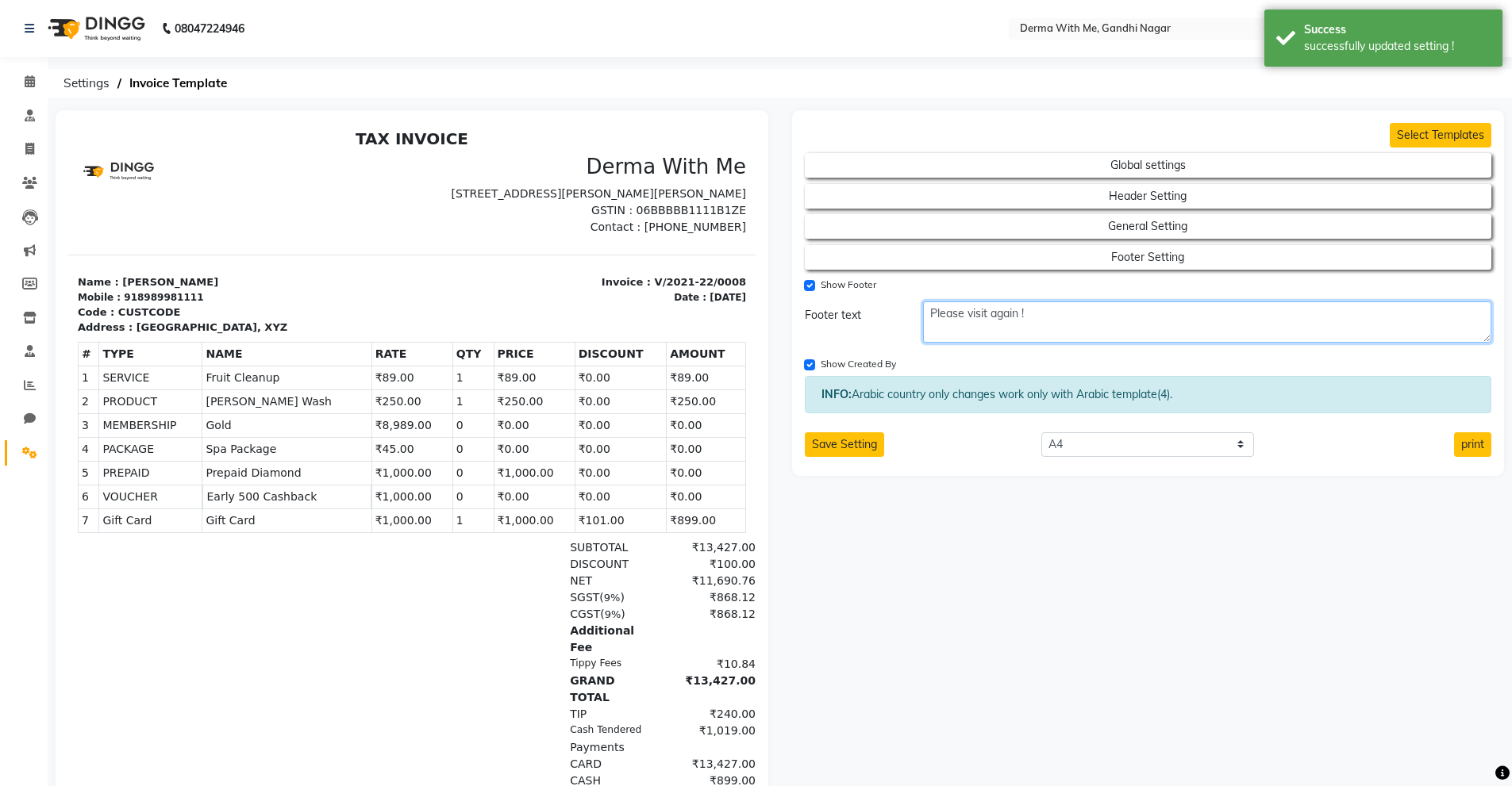
click at [990, 318] on textarea "Please visit again !" at bounding box center [1208, 322] width 569 height 41
click at [1033, 315] on textarea "Please visit again !" at bounding box center [1208, 322] width 569 height 41
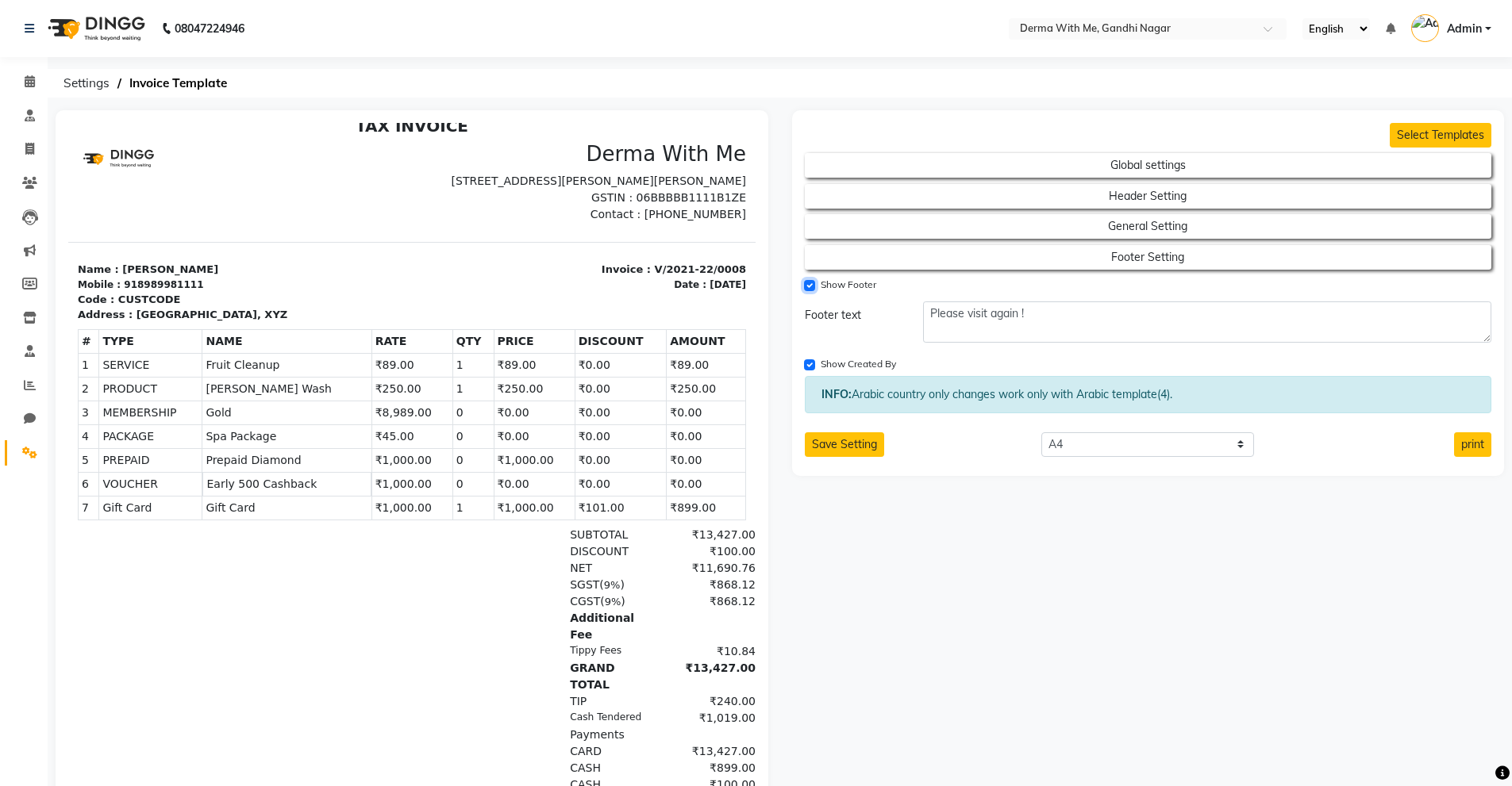
click at [809, 285] on input "Show Footer" at bounding box center [809, 285] width 11 height 11
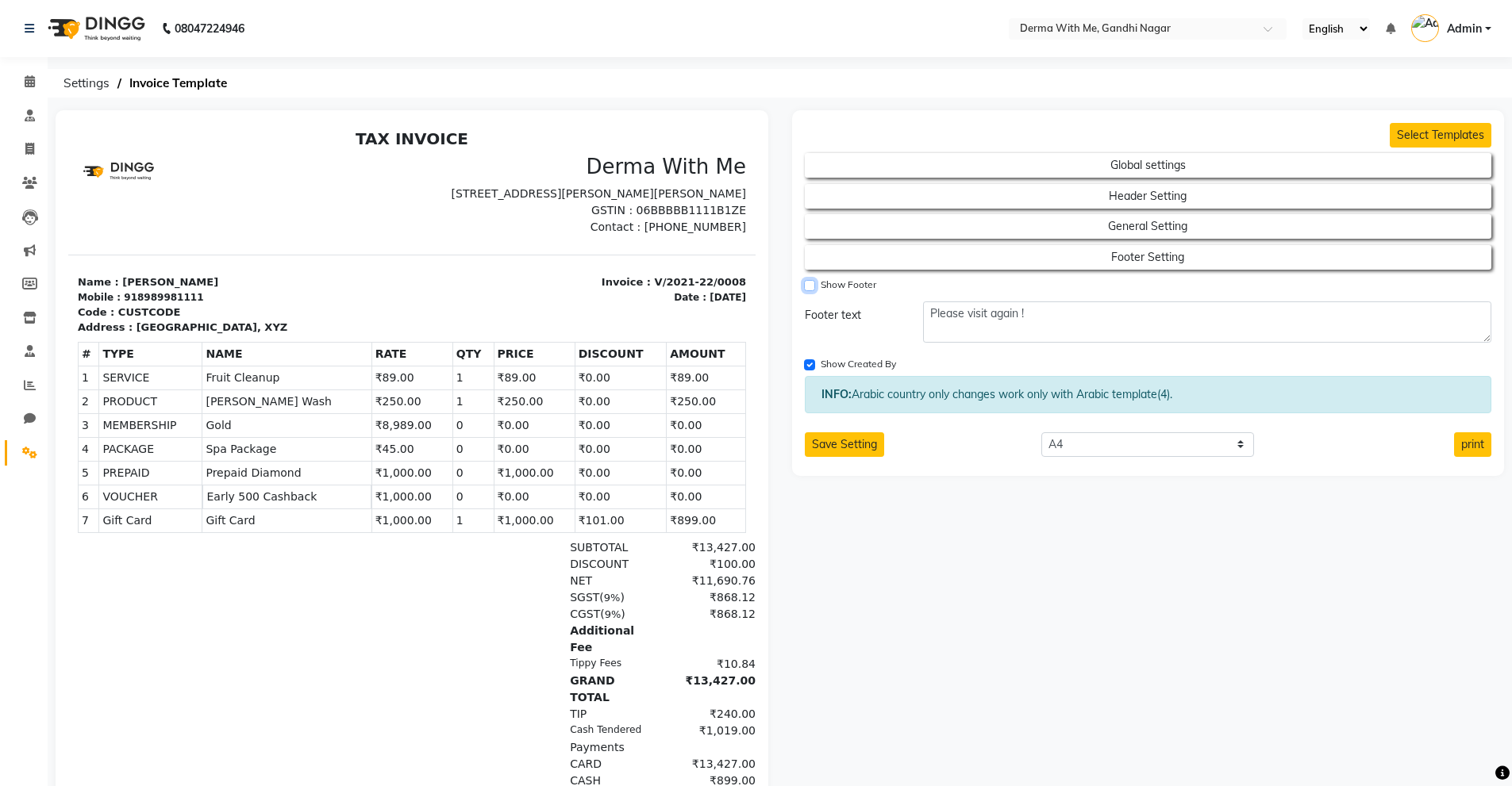
click at [809, 285] on input "Show Footer" at bounding box center [809, 285] width 11 height 11
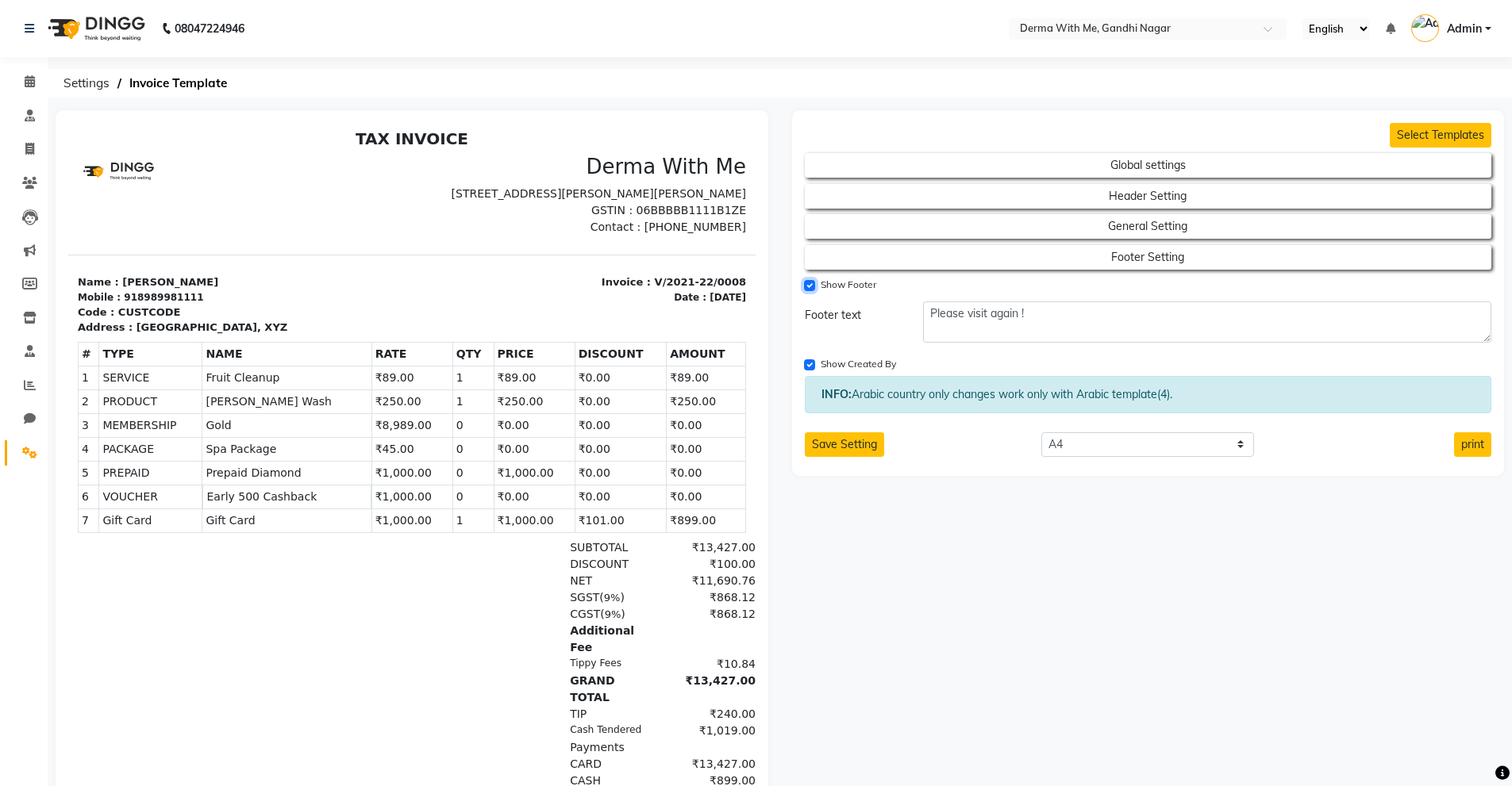
click at [809, 285] on input "Show Footer" at bounding box center [809, 285] width 11 height 11
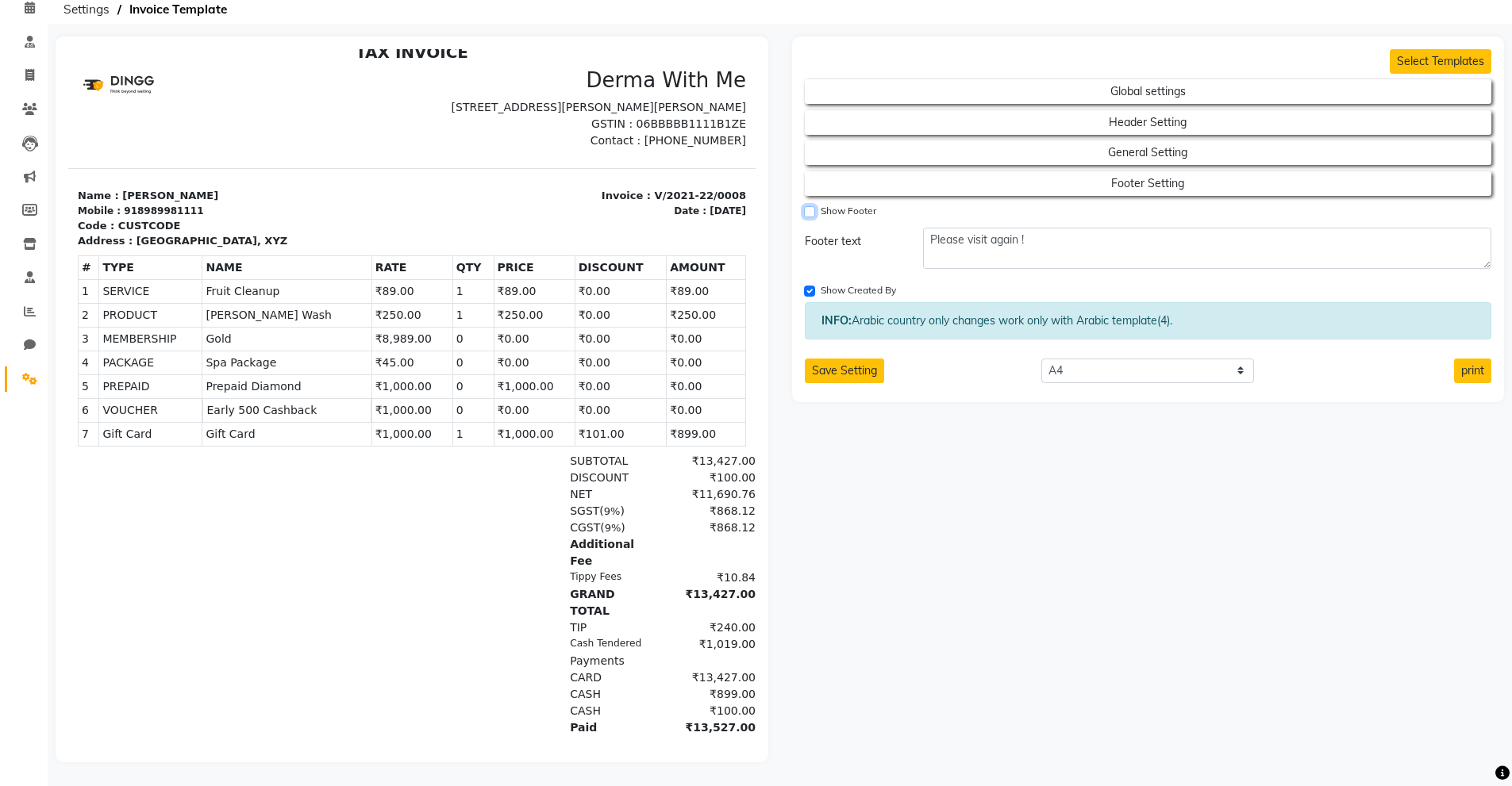
scroll to position [86, 0]
click at [809, 207] on input "Show Footer" at bounding box center [809, 212] width 11 height 11
checkbox input "true"
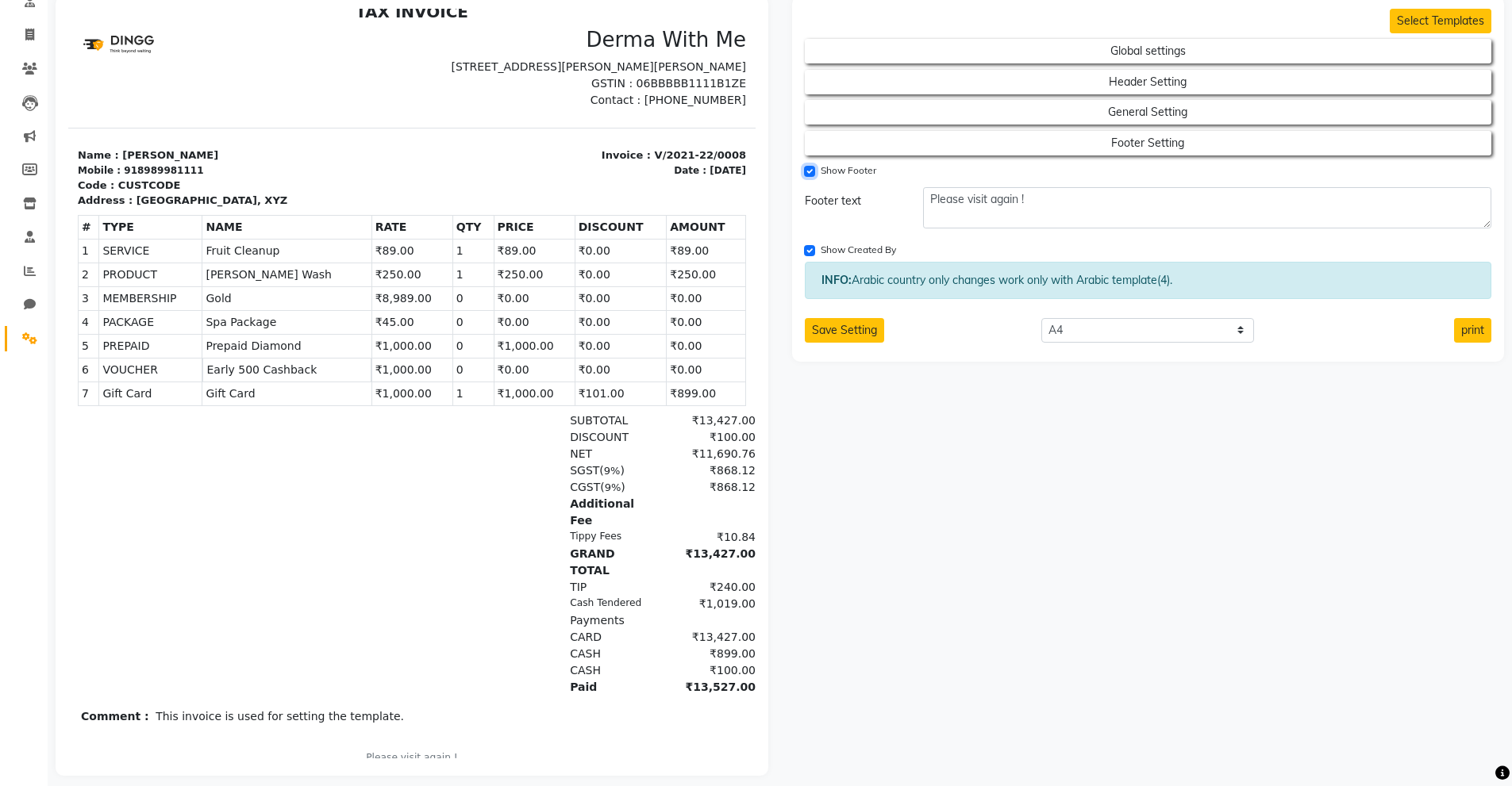
scroll to position [140, 0]
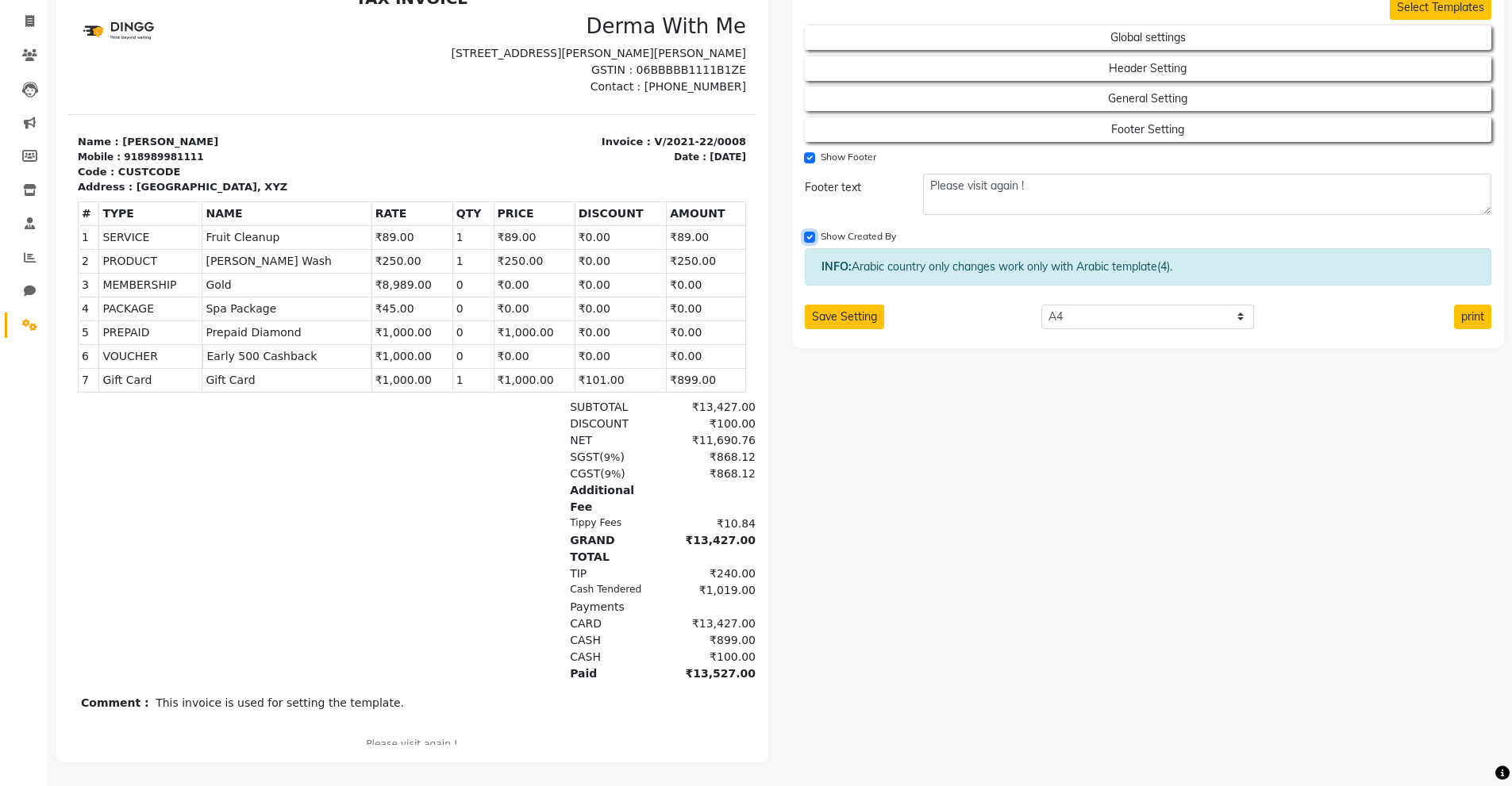
click at [810, 232] on input "Show Created By" at bounding box center [809, 237] width 11 height 11
checkbox input "true"
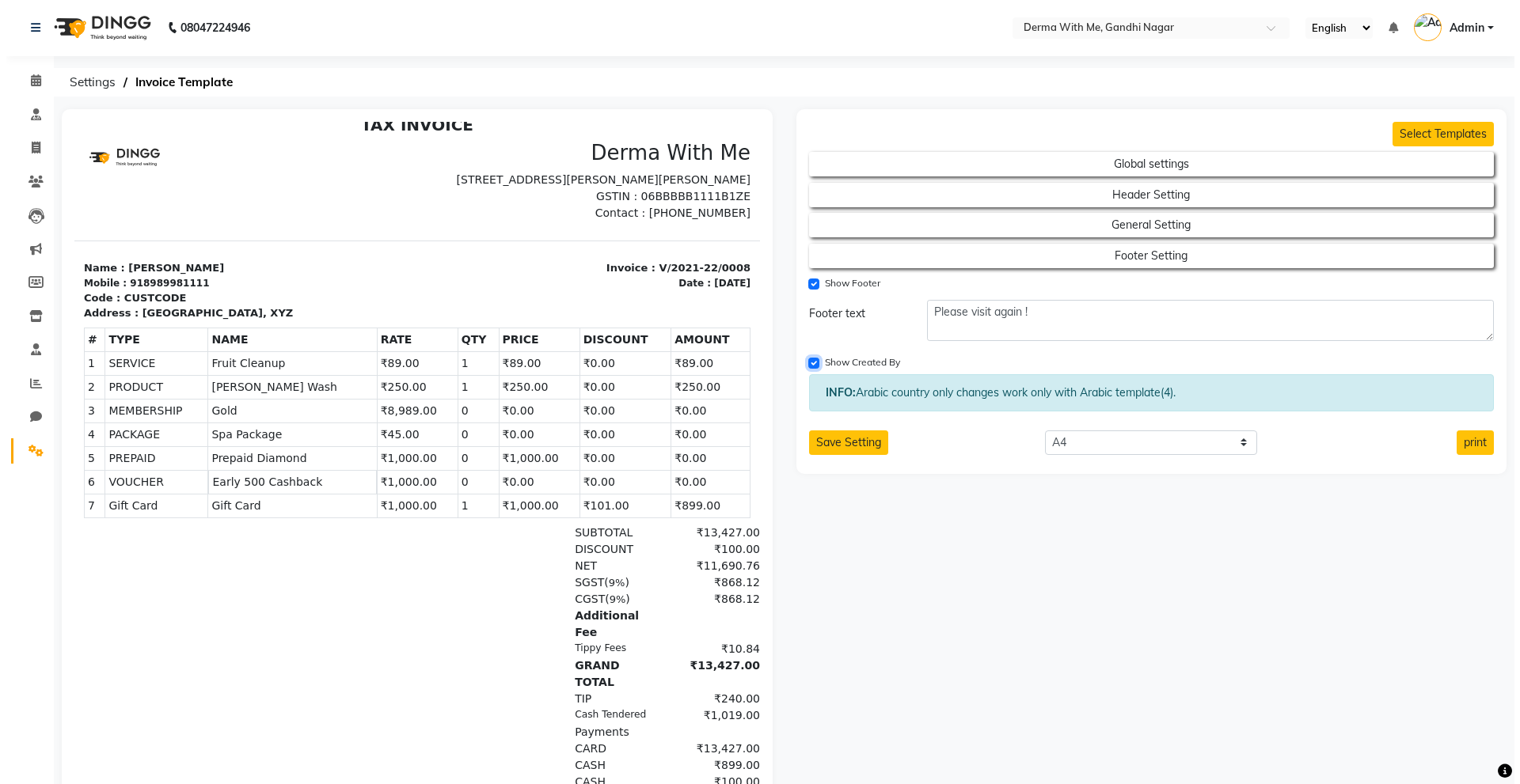
scroll to position [0, 0]
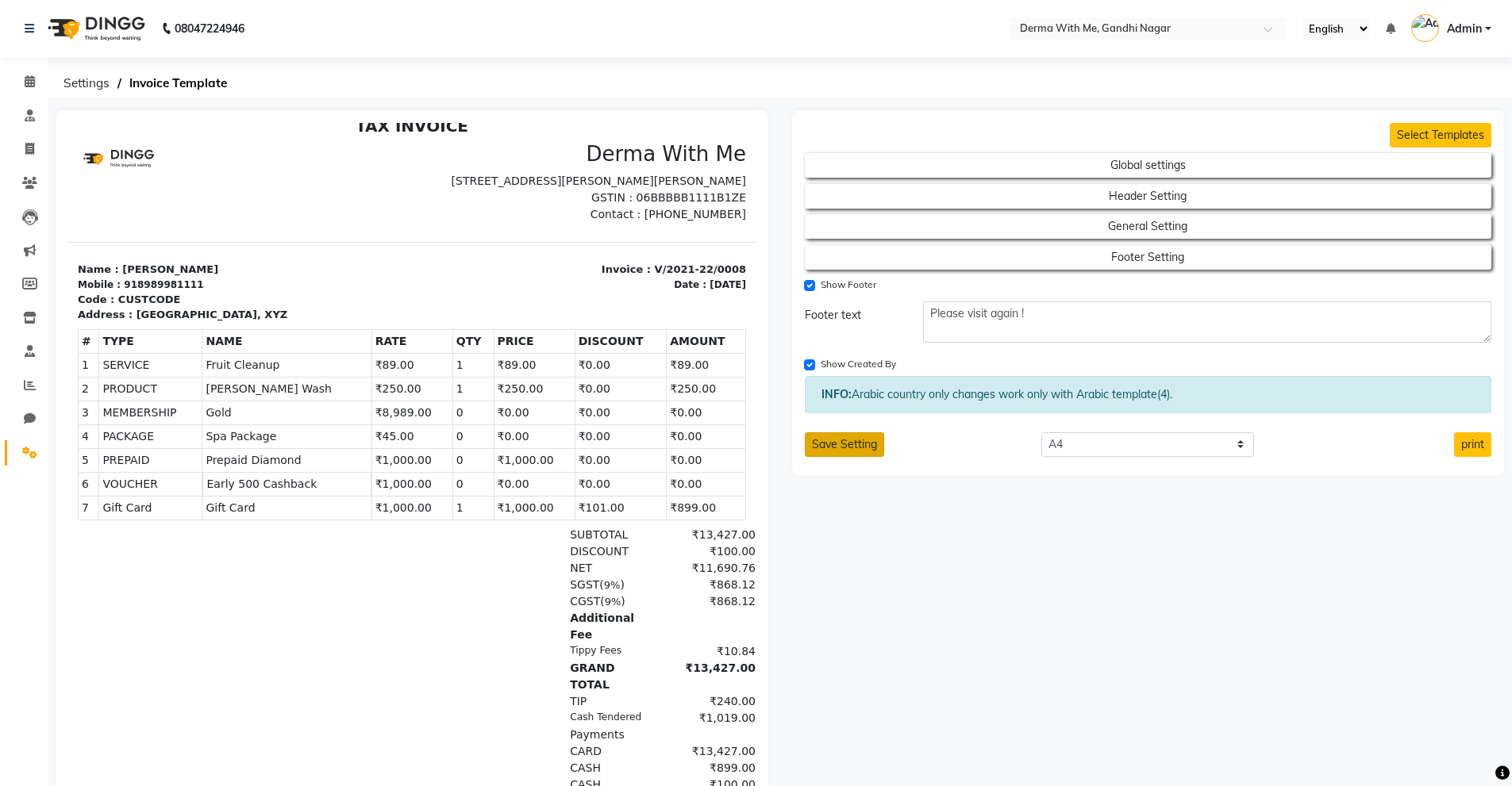
click at [848, 445] on button "Save Setting" at bounding box center [844, 445] width 79 height 25
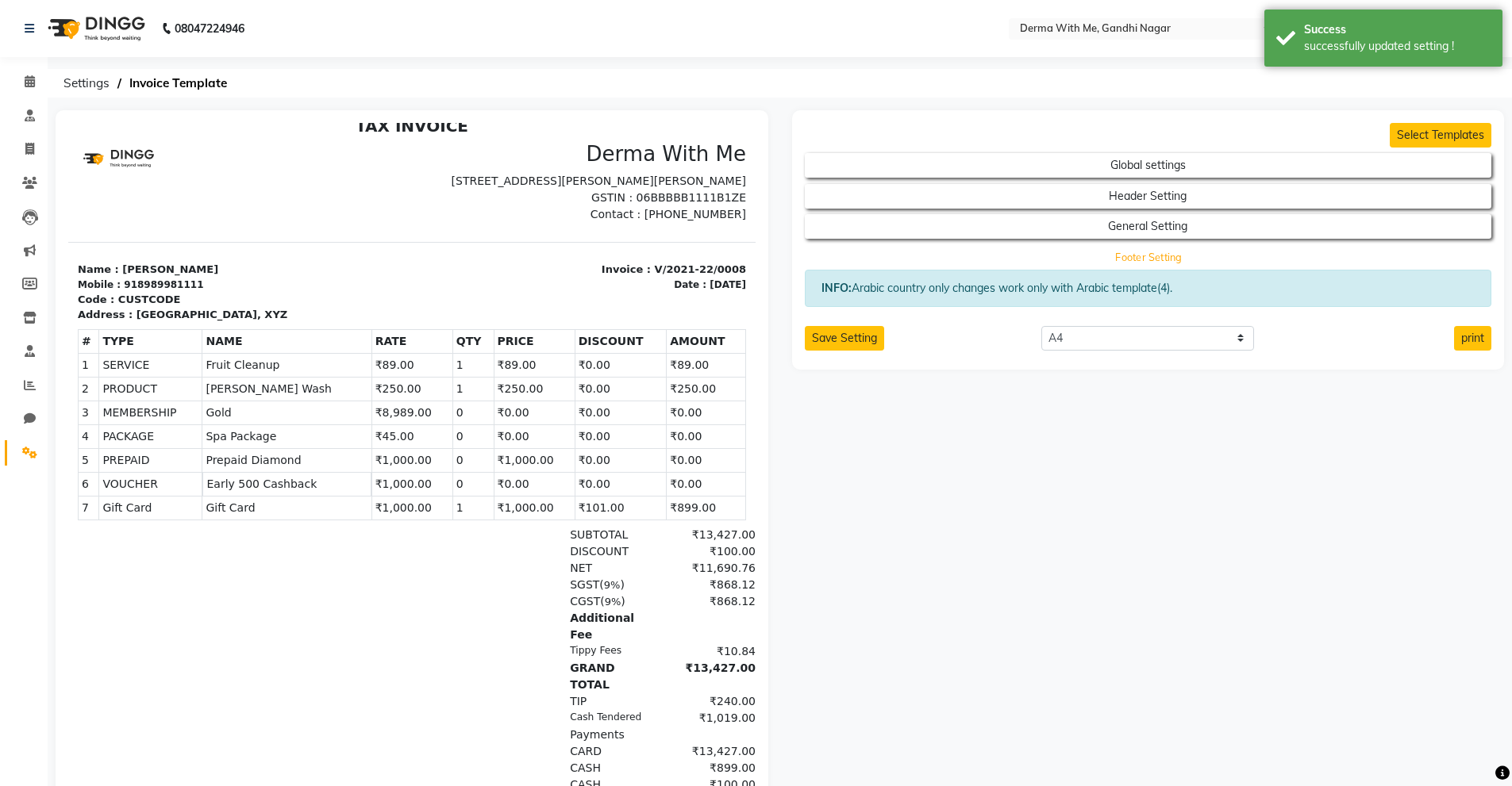
click at [1153, 255] on button "Footer Setting" at bounding box center [1148, 257] width 619 height 22
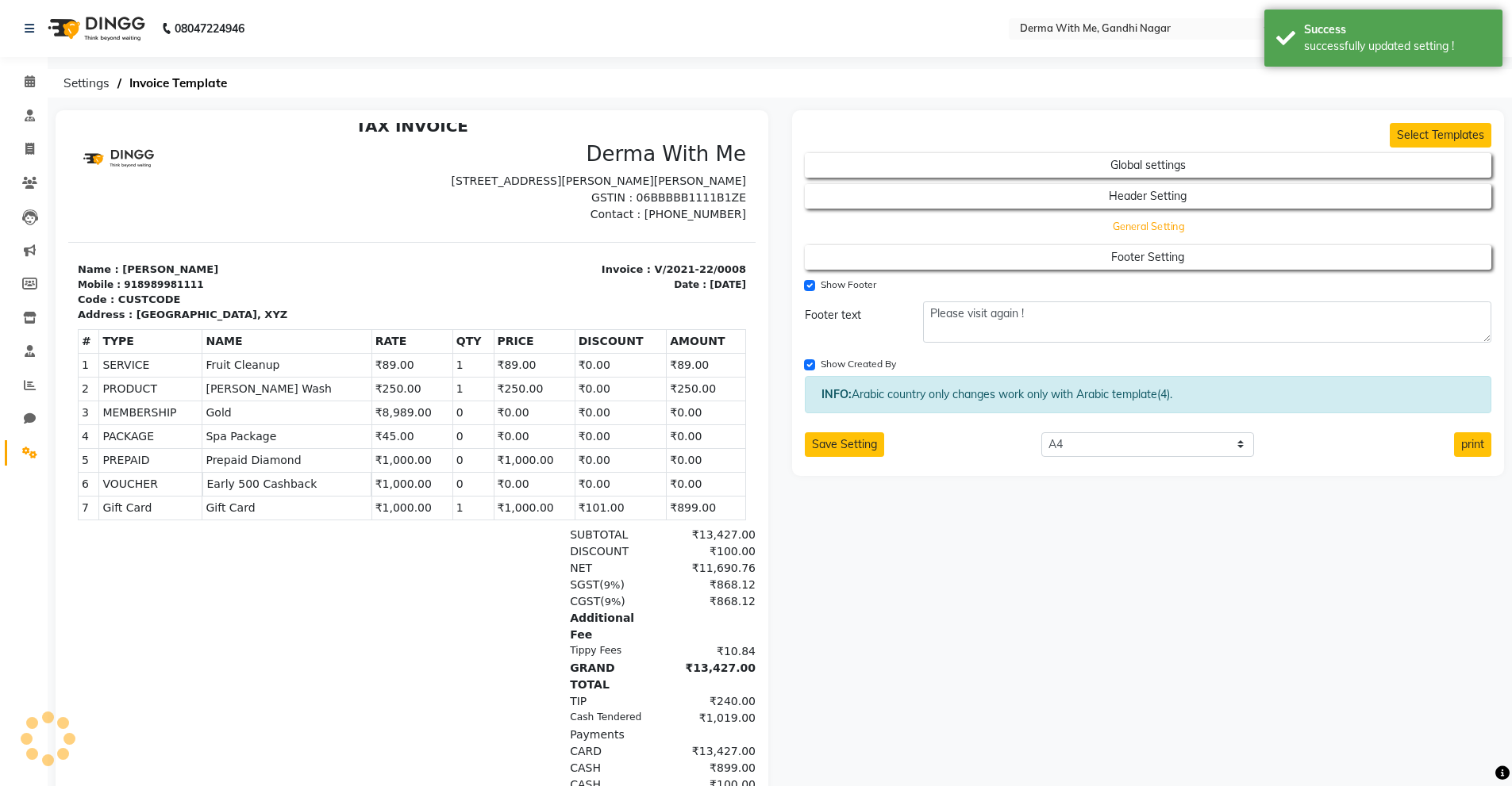
click at [1147, 233] on button "General Setting" at bounding box center [1148, 226] width 619 height 22
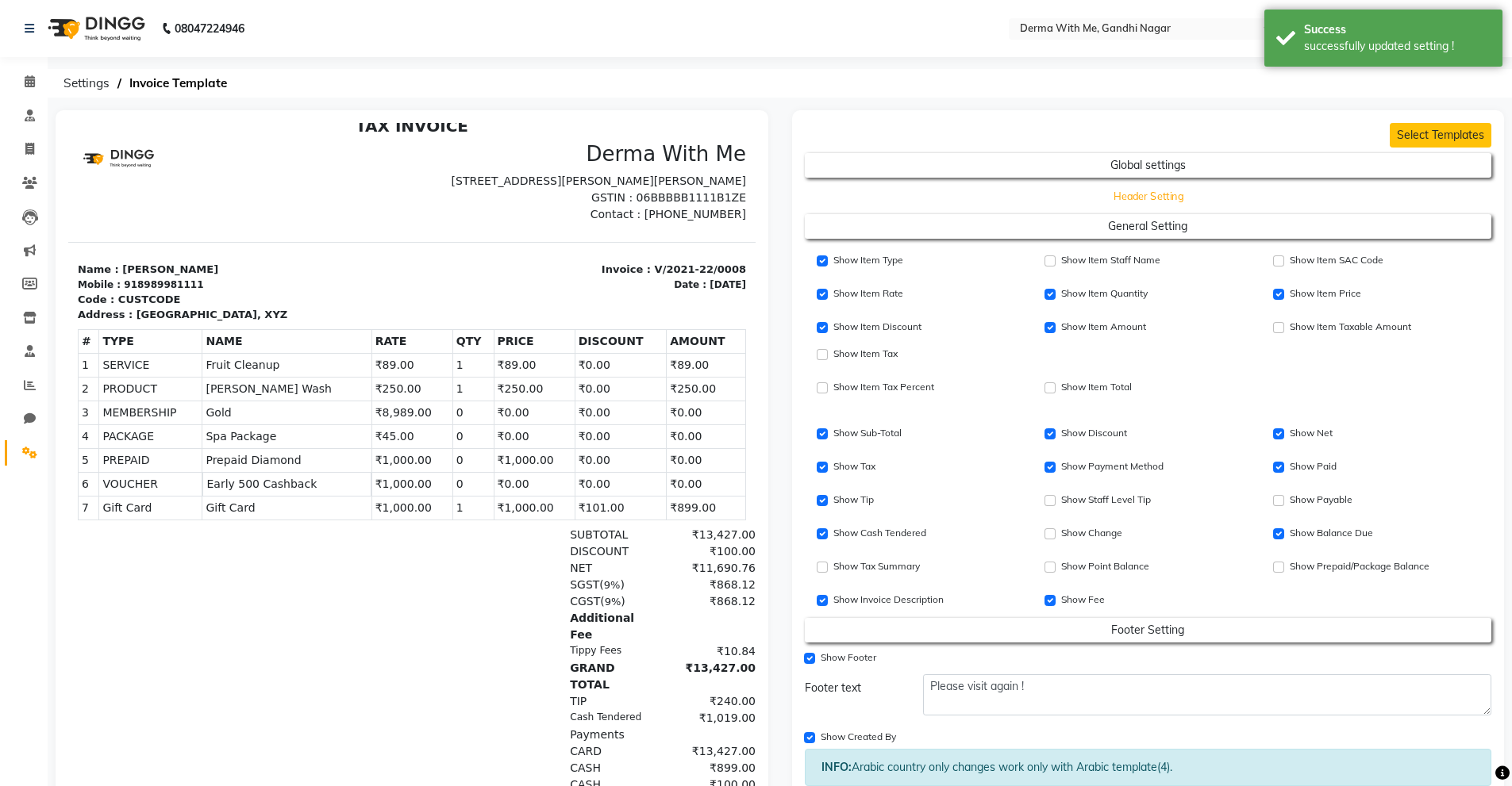
click at [1142, 197] on button "Header Setting" at bounding box center [1148, 195] width 619 height 22
select select "end"
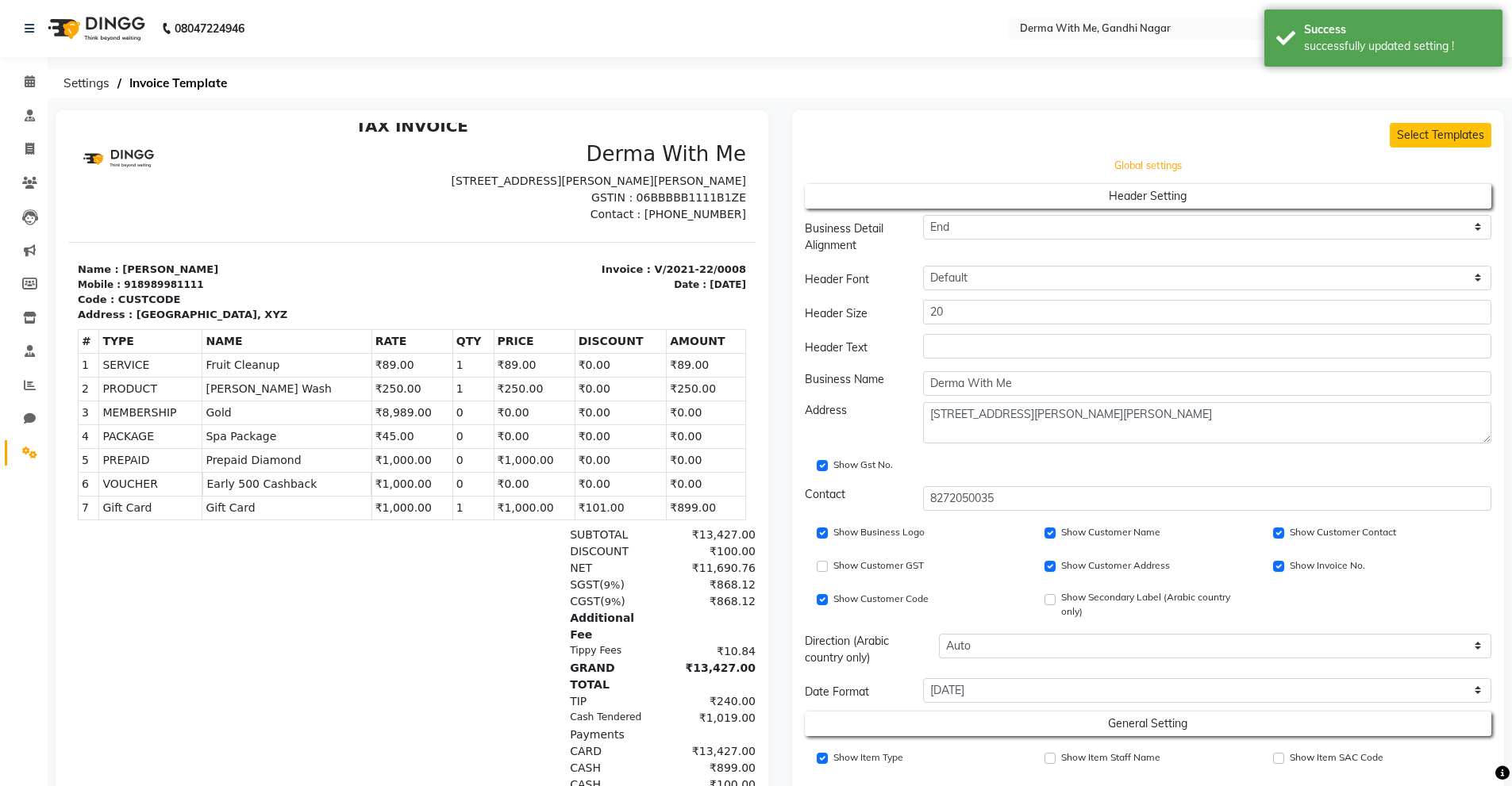
click at [1138, 172] on button "Global settings" at bounding box center [1148, 166] width 619 height 22
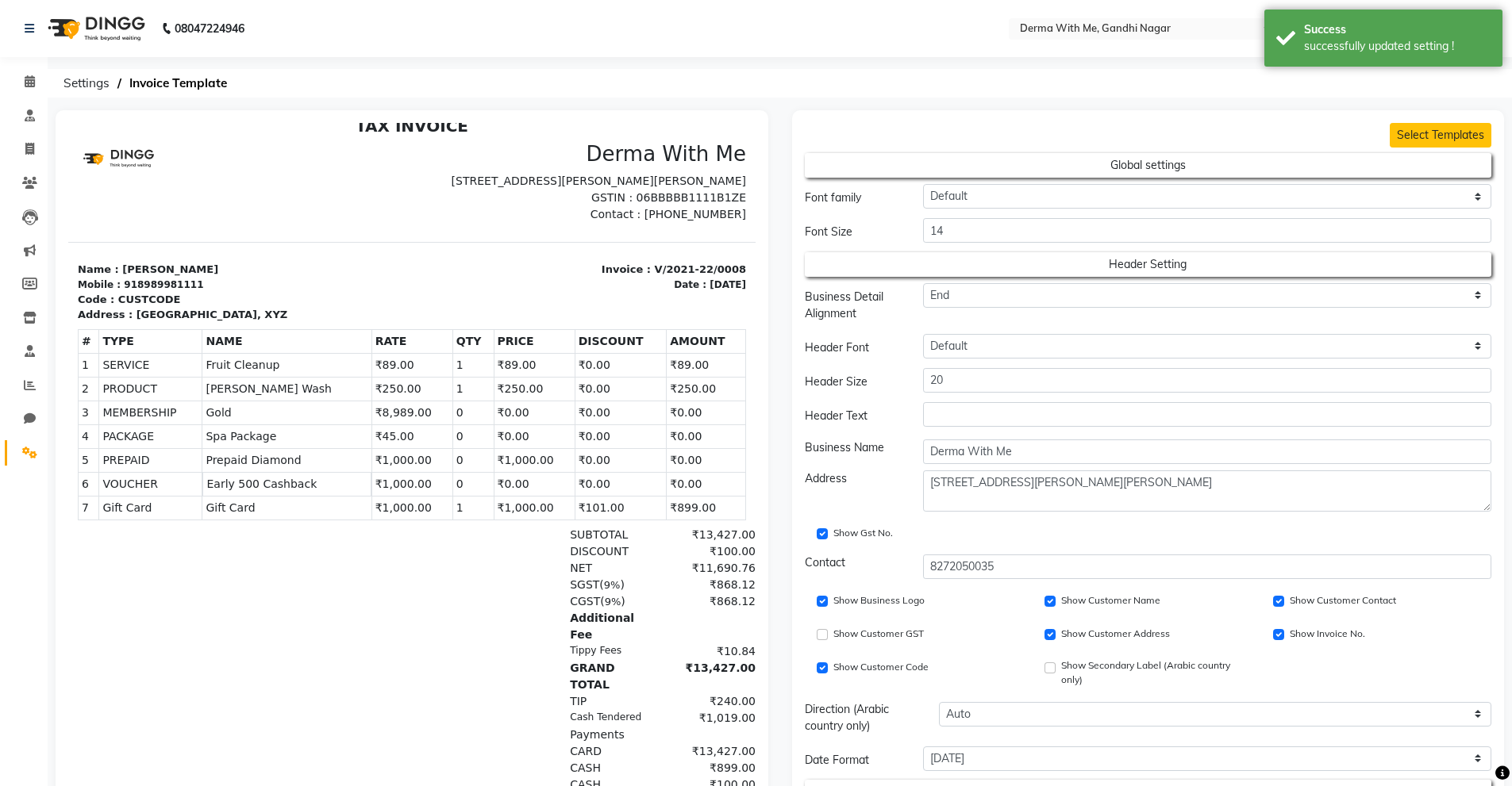
click at [184, 214] on div at bounding box center [241, 182] width 344 height 81
click at [29, 155] on span at bounding box center [29, 150] width 28 height 18
select select "service"
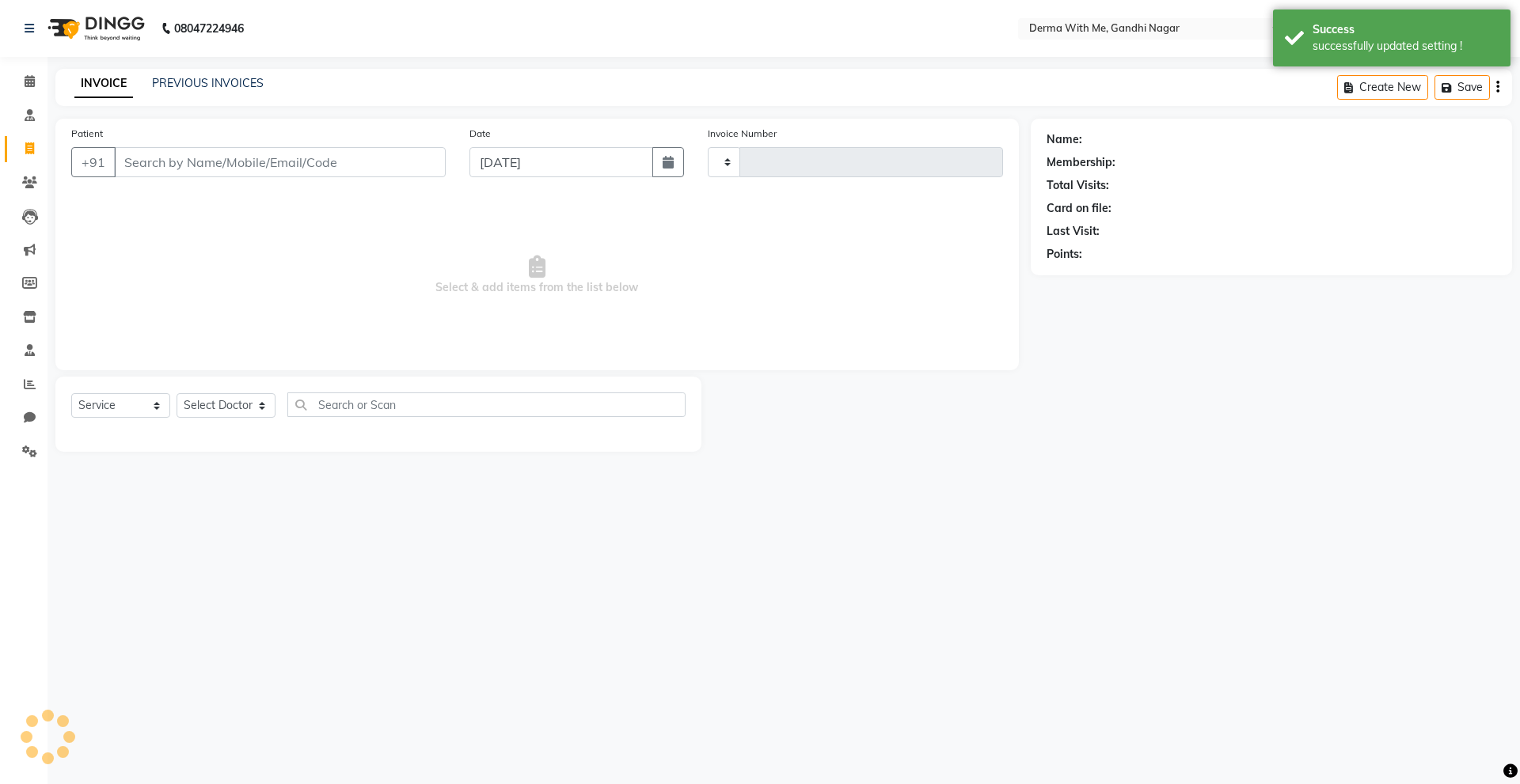
type input "0044"
select select "8404"
click at [226, 411] on select "Select Doctor Manager Recipient" at bounding box center [226, 406] width 99 height 25
select select "82999"
click at [177, 394] on select "Select Doctor Manager Recipient" at bounding box center [226, 406] width 99 height 25
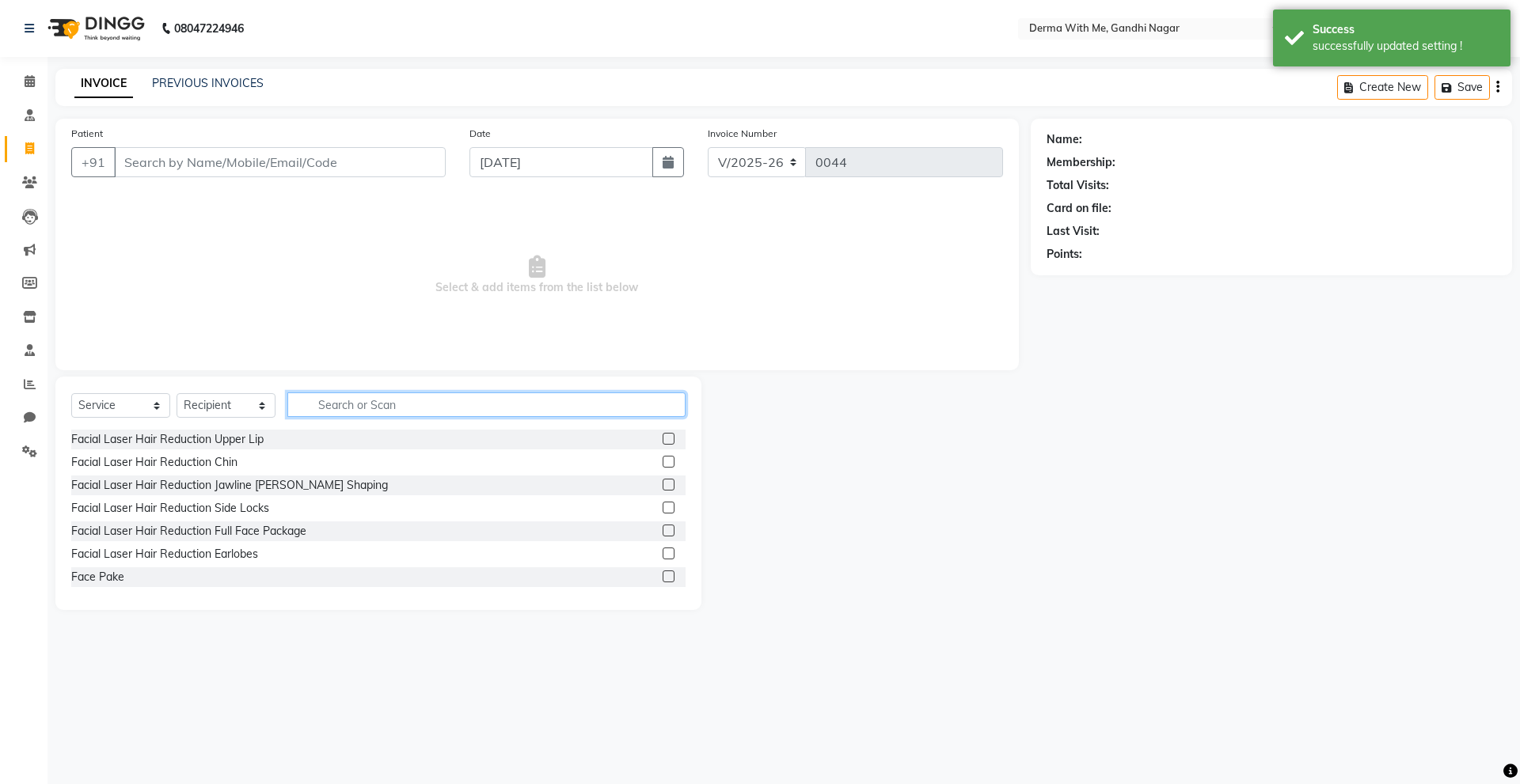
click at [338, 402] on input "text" at bounding box center [486, 405] width 398 height 25
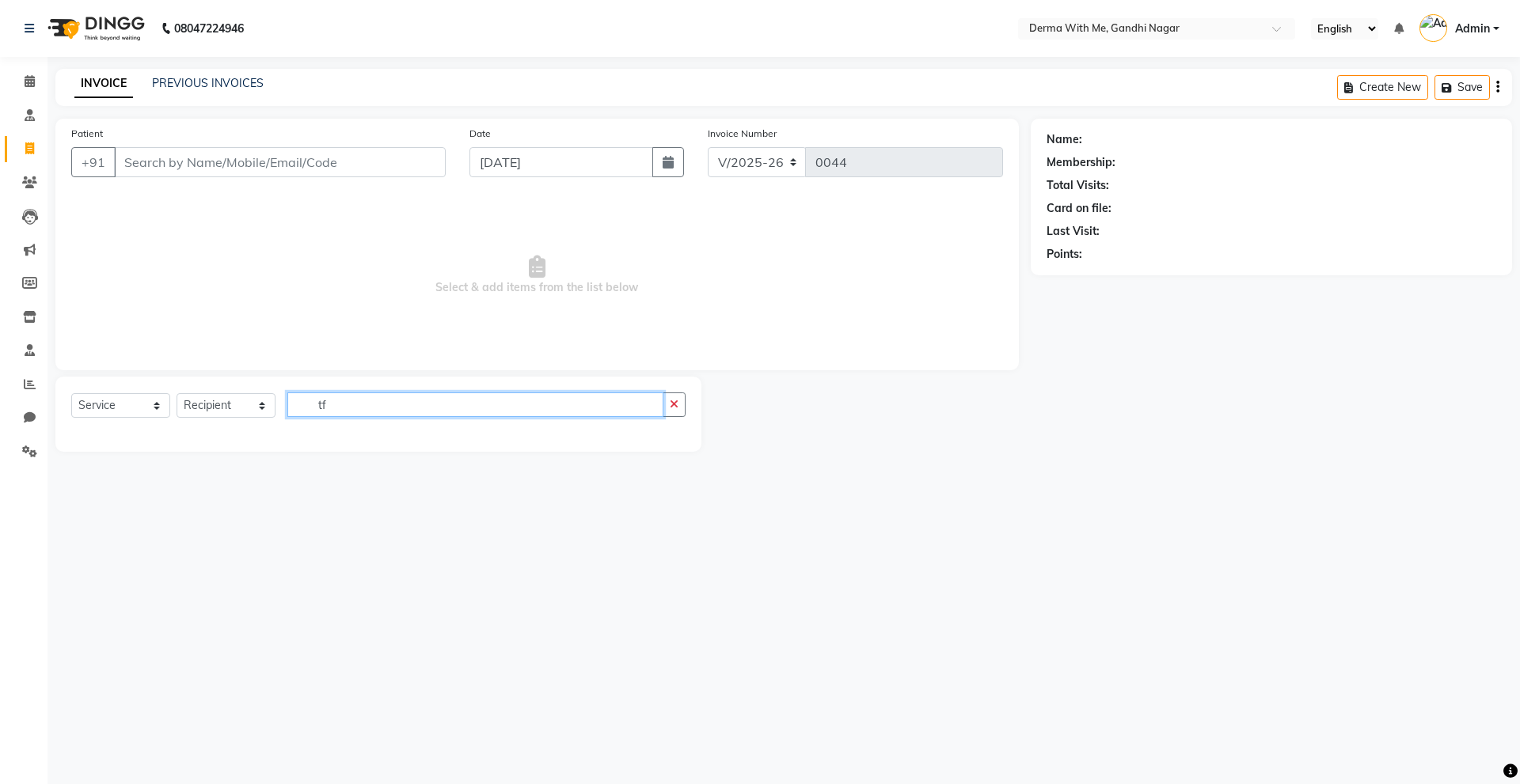
type input "t"
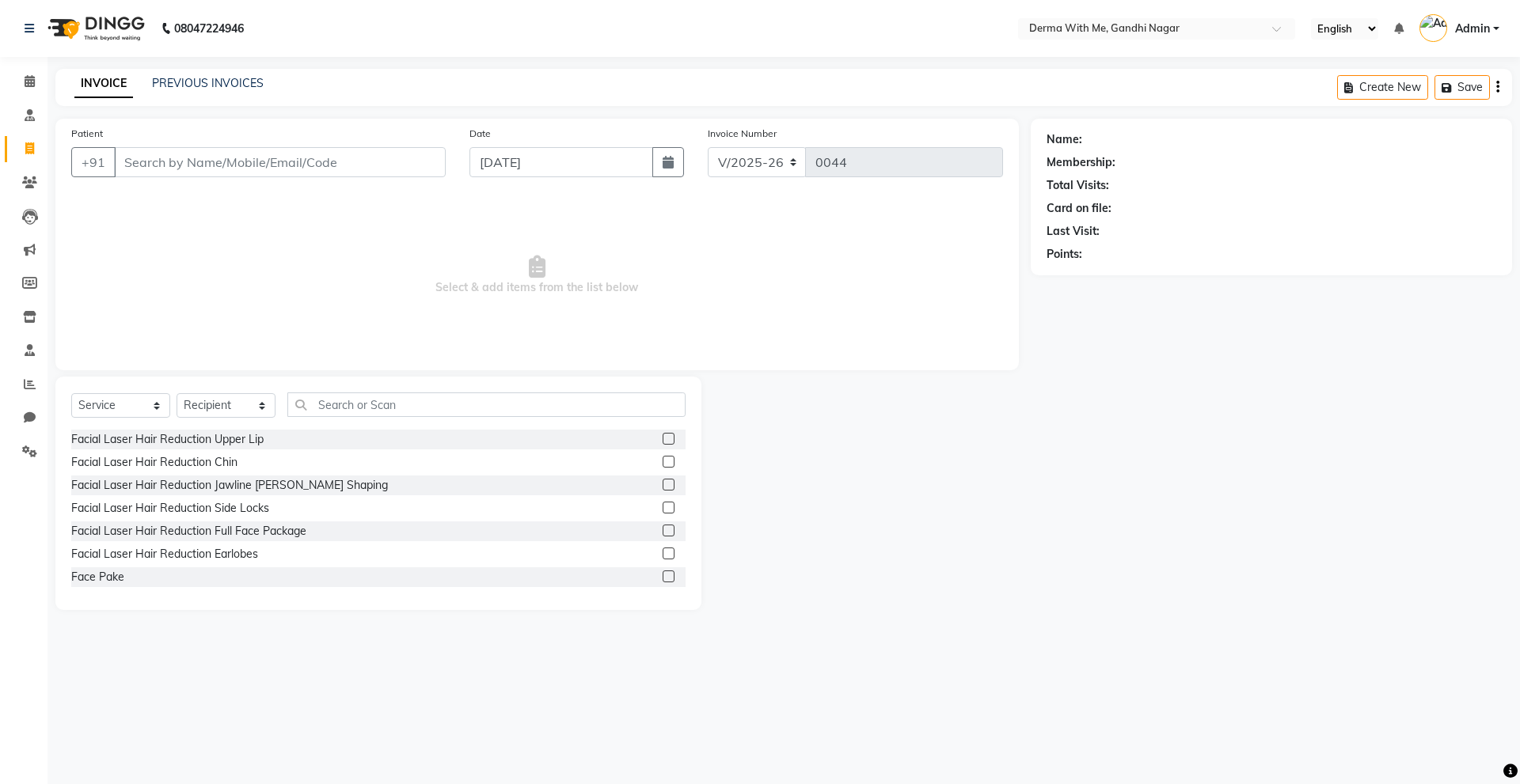
click at [662, 439] on label at bounding box center [668, 438] width 12 height 12
click at [662, 439] on input "checkbox" at bounding box center [668, 440] width 11 height 11
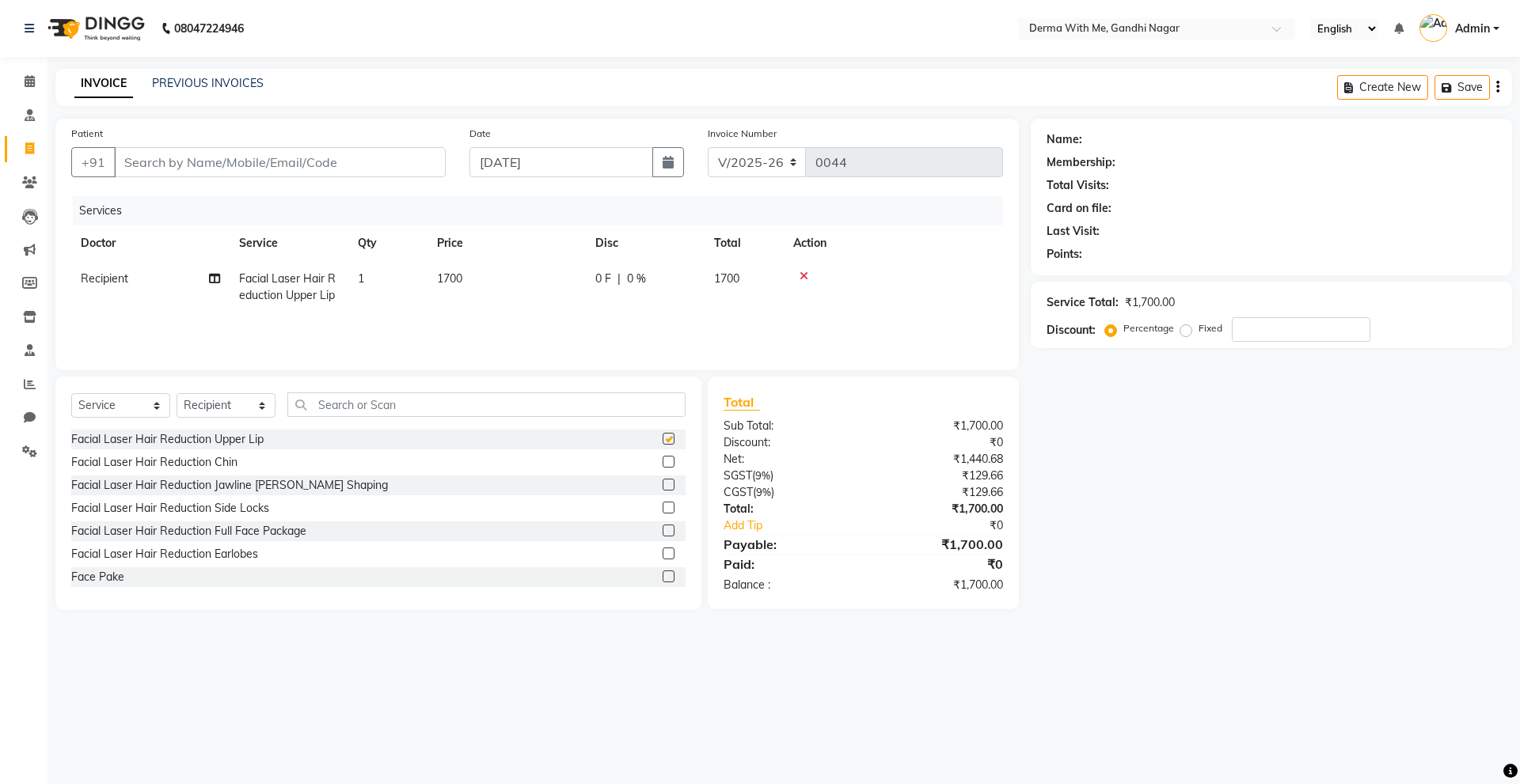
checkbox input "false"
click at [351, 397] on input "text" at bounding box center [486, 405] width 398 height 25
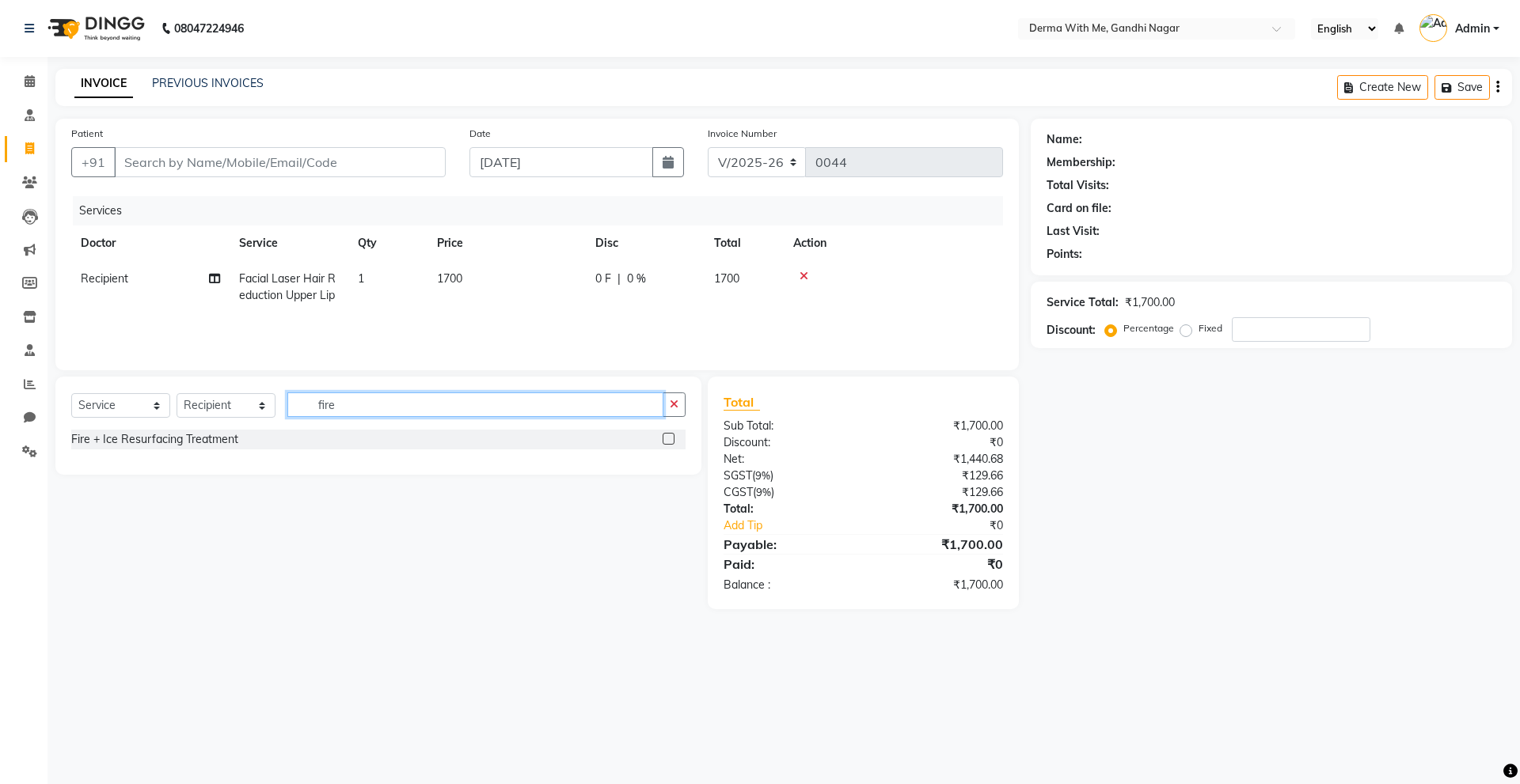
type input "fire"
click at [284, 444] on div "Fire + Ice Resurfacing Treatment" at bounding box center [378, 440] width 614 height 20
click at [664, 439] on label at bounding box center [668, 438] width 12 height 12
click at [664, 439] on input "checkbox" at bounding box center [668, 440] width 11 height 11
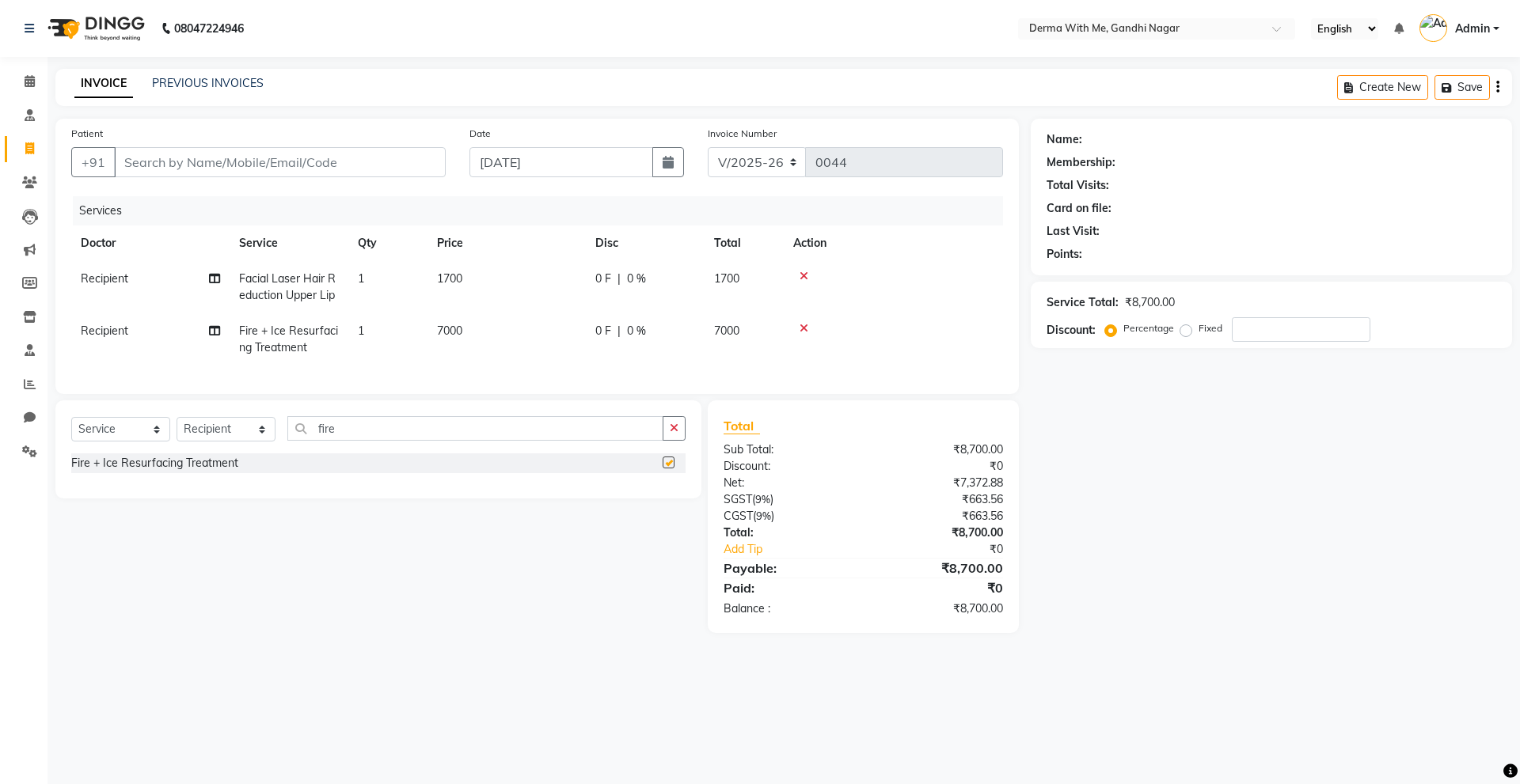
checkbox input "false"
click at [806, 277] on icon at bounding box center [804, 276] width 9 height 11
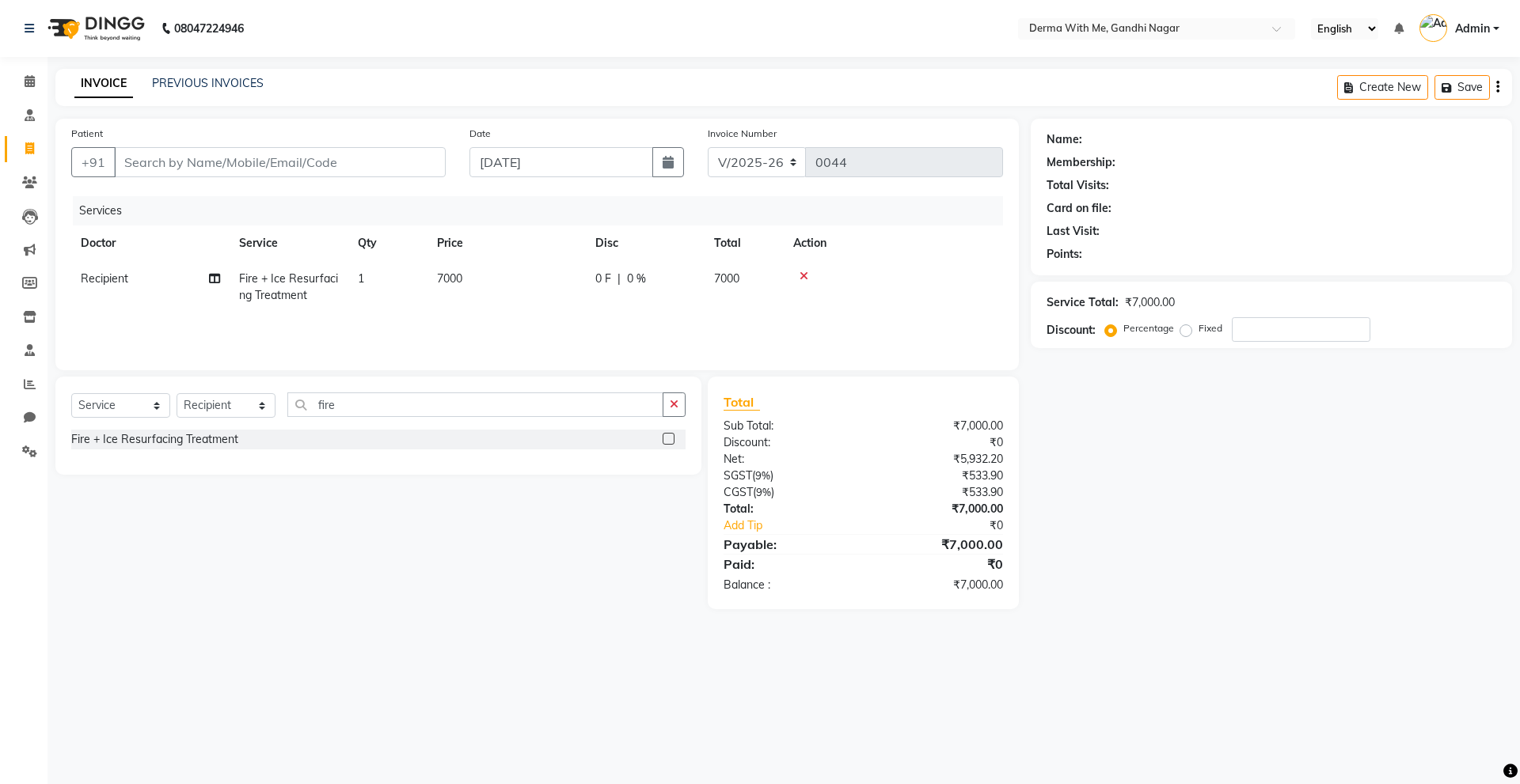
drag, startPoint x: 750, startPoint y: 585, endPoint x: 855, endPoint y: 597, distance: 105.7
click at [773, 596] on div "Total Sub Total: ₹7,000.00 Discount: ₹0 Net: ₹5,932.20 SGST ( 9% ) ₹533.90 CGST…" at bounding box center [863, 493] width 311 height 233
click at [764, 580] on div "Balance :" at bounding box center [788, 585] width 151 height 17
drag, startPoint x: 753, startPoint y: 546, endPoint x: 884, endPoint y: 532, distance: 131.7
click at [890, 536] on div "Payable: ₹7,000.00" at bounding box center [863, 544] width 303 height 19
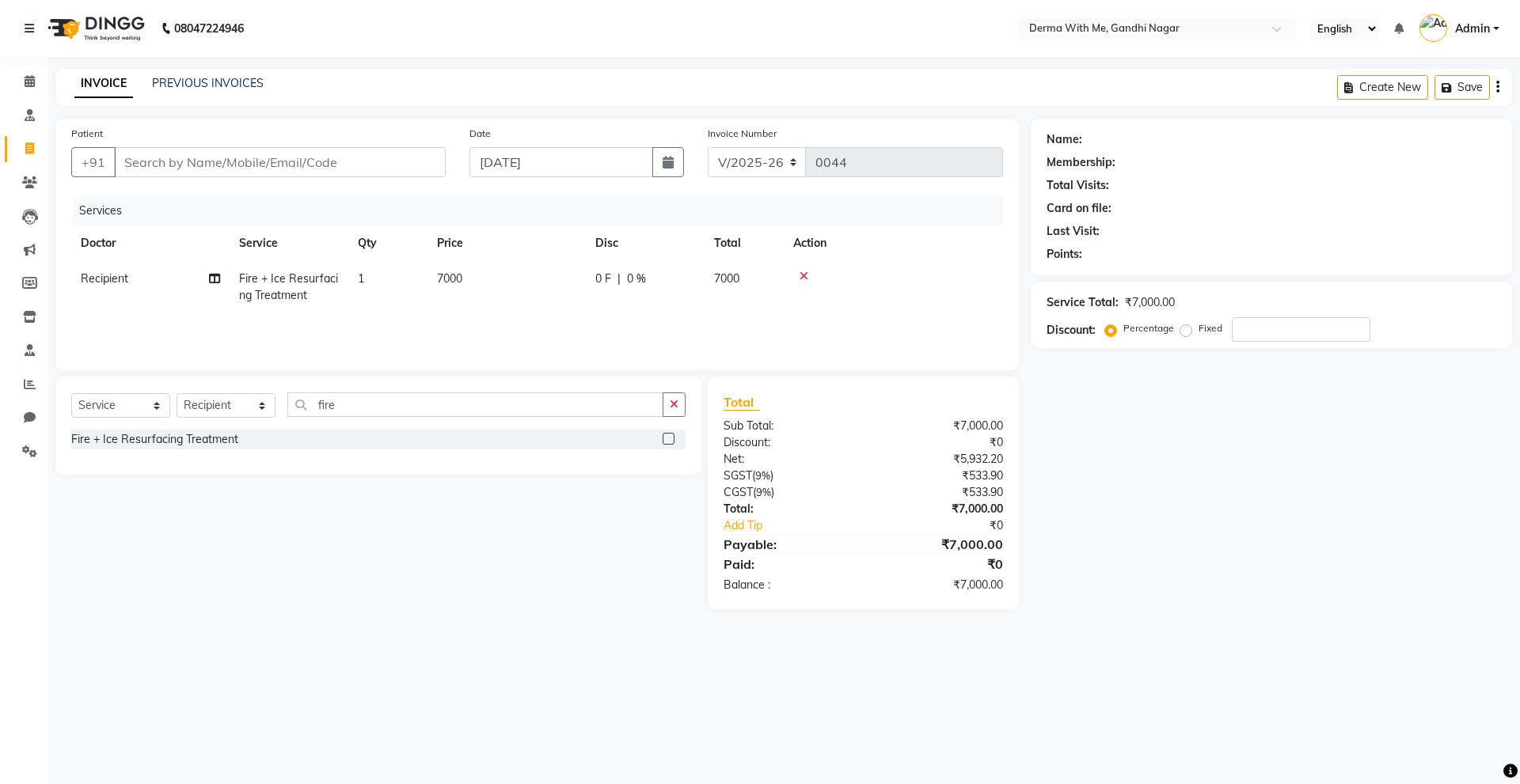
click at [825, 509] on div "Total:" at bounding box center [788, 509] width 151 height 17
drag, startPoint x: 733, startPoint y: 460, endPoint x: 729, endPoint y: 431, distance: 29.3
click at [733, 460] on div "Net:" at bounding box center [788, 460] width 151 height 17
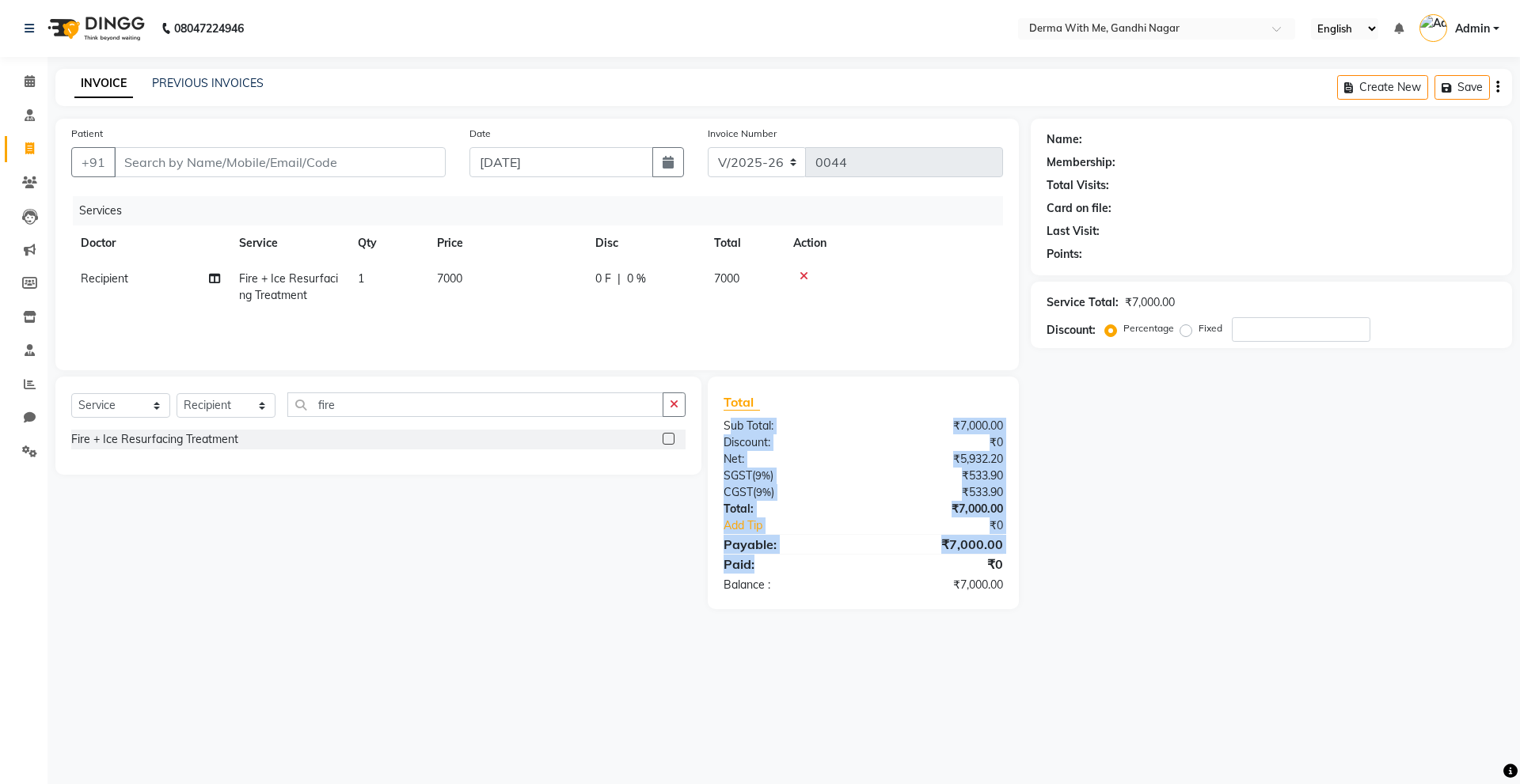
drag, startPoint x: 729, startPoint y: 431, endPoint x: 820, endPoint y: 567, distance: 163.6
click at [820, 567] on div "Total Sub Total: ₹7,000.00 Discount: ₹0 Net: ₹5,932.20 SGST ( 9% ) ₹533.90 CGST…" at bounding box center [863, 493] width 279 height 201
click at [820, 567] on div "Paid:" at bounding box center [788, 564] width 151 height 19
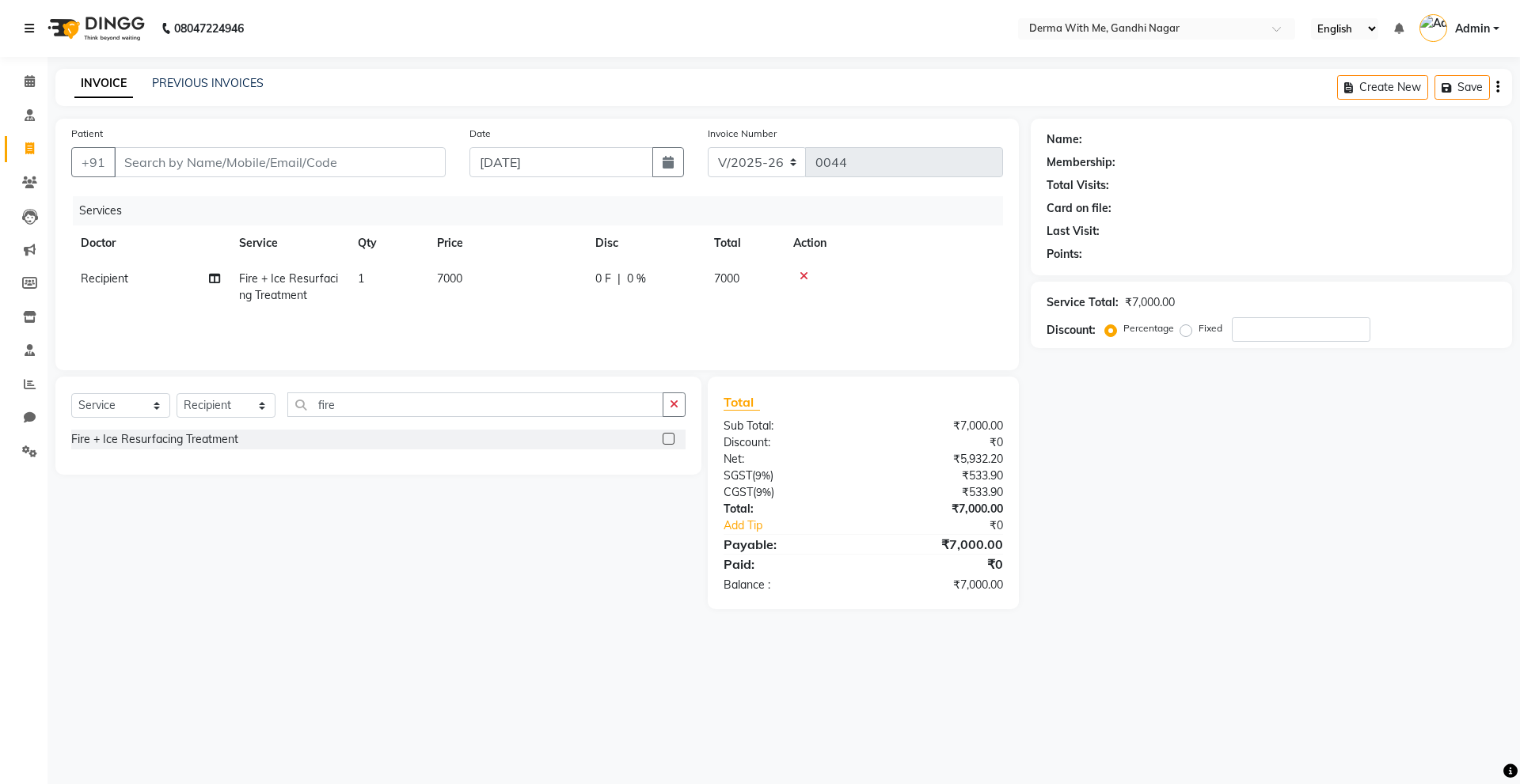
click at [34, 28] on icon at bounding box center [29, 28] width 10 height 11
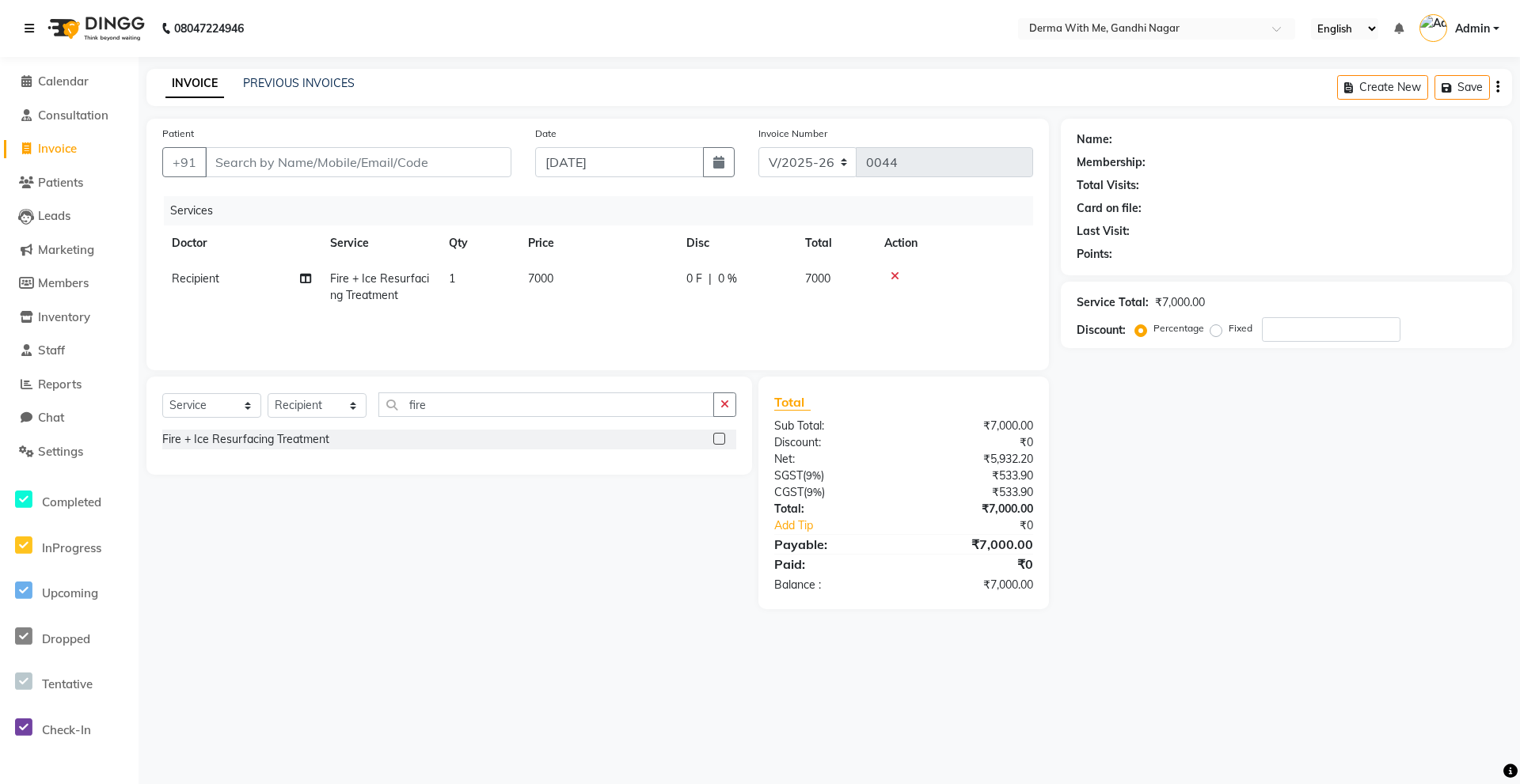
click at [34, 28] on icon at bounding box center [29, 28] width 10 height 11
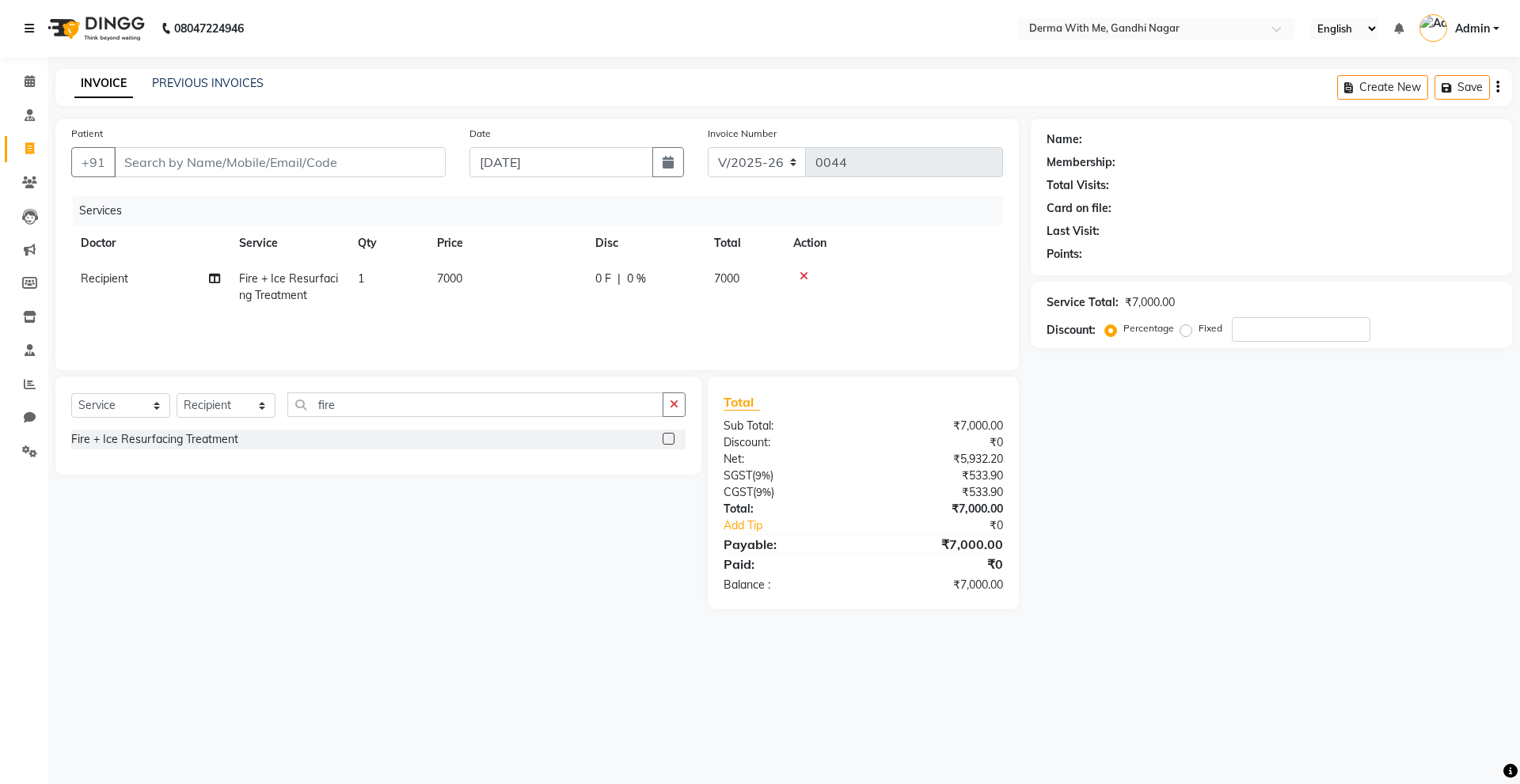
click at [33, 28] on icon at bounding box center [29, 28] width 10 height 11
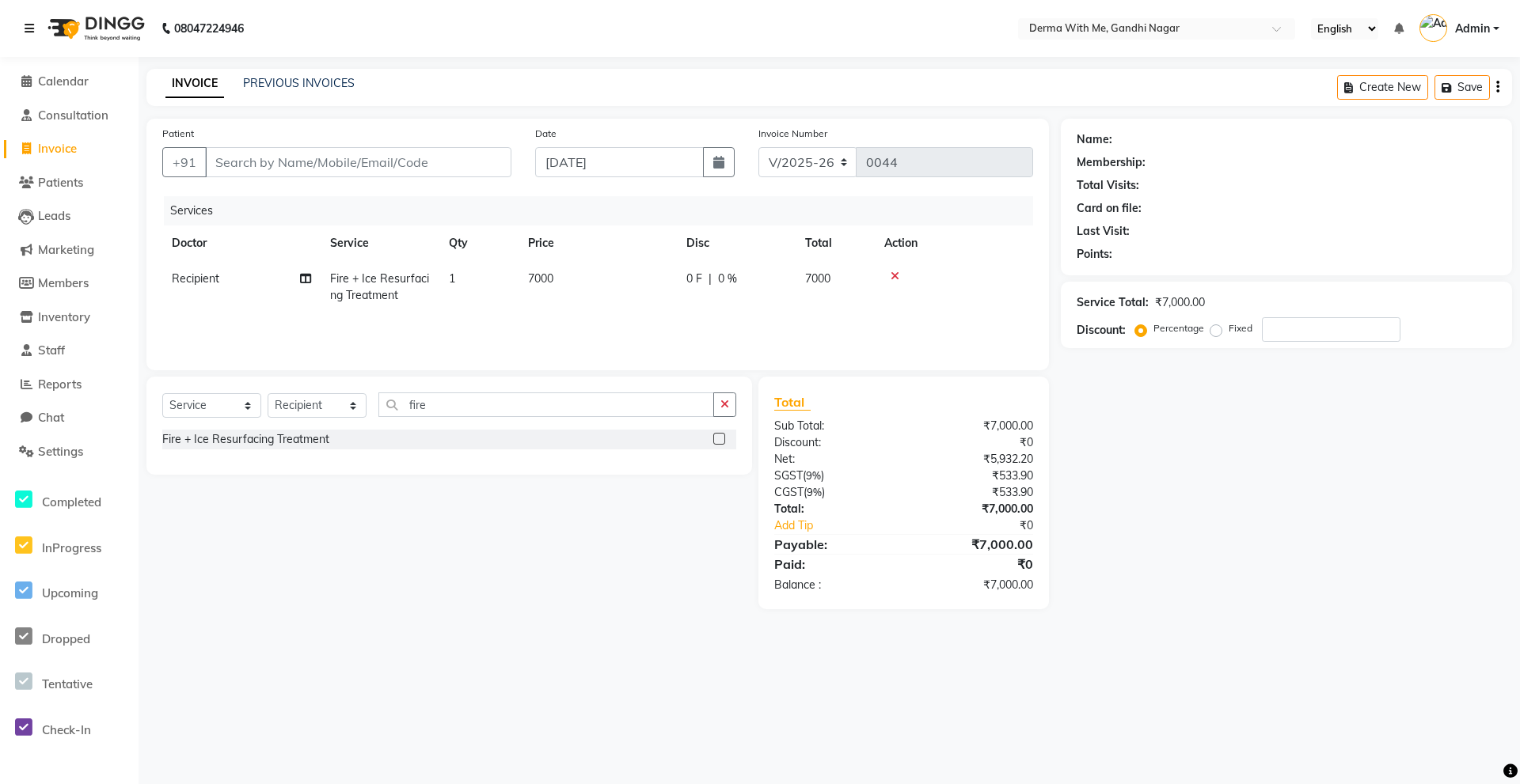
click at [33, 28] on icon at bounding box center [29, 28] width 10 height 11
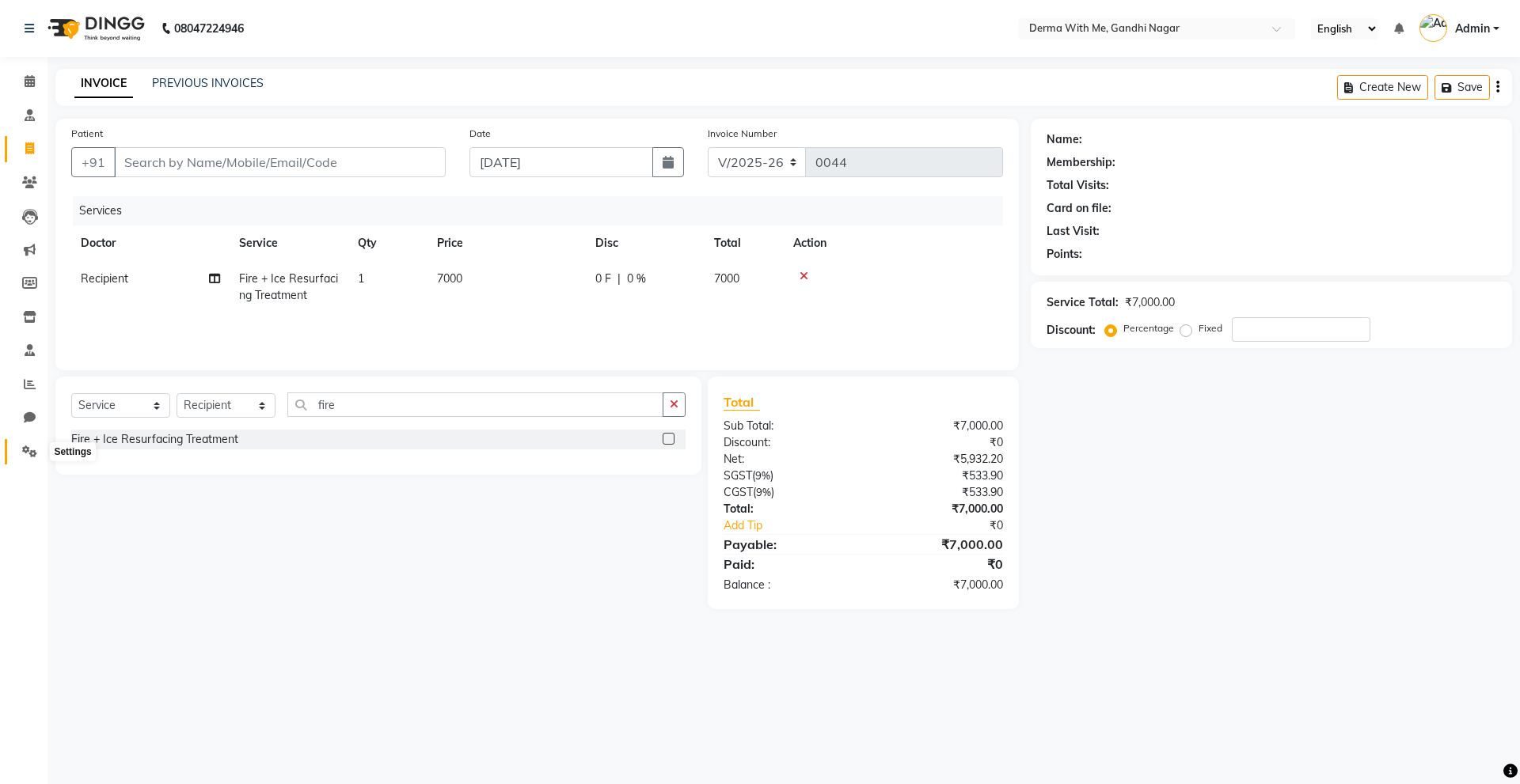
click at [28, 444] on span at bounding box center [29, 452] width 28 height 18
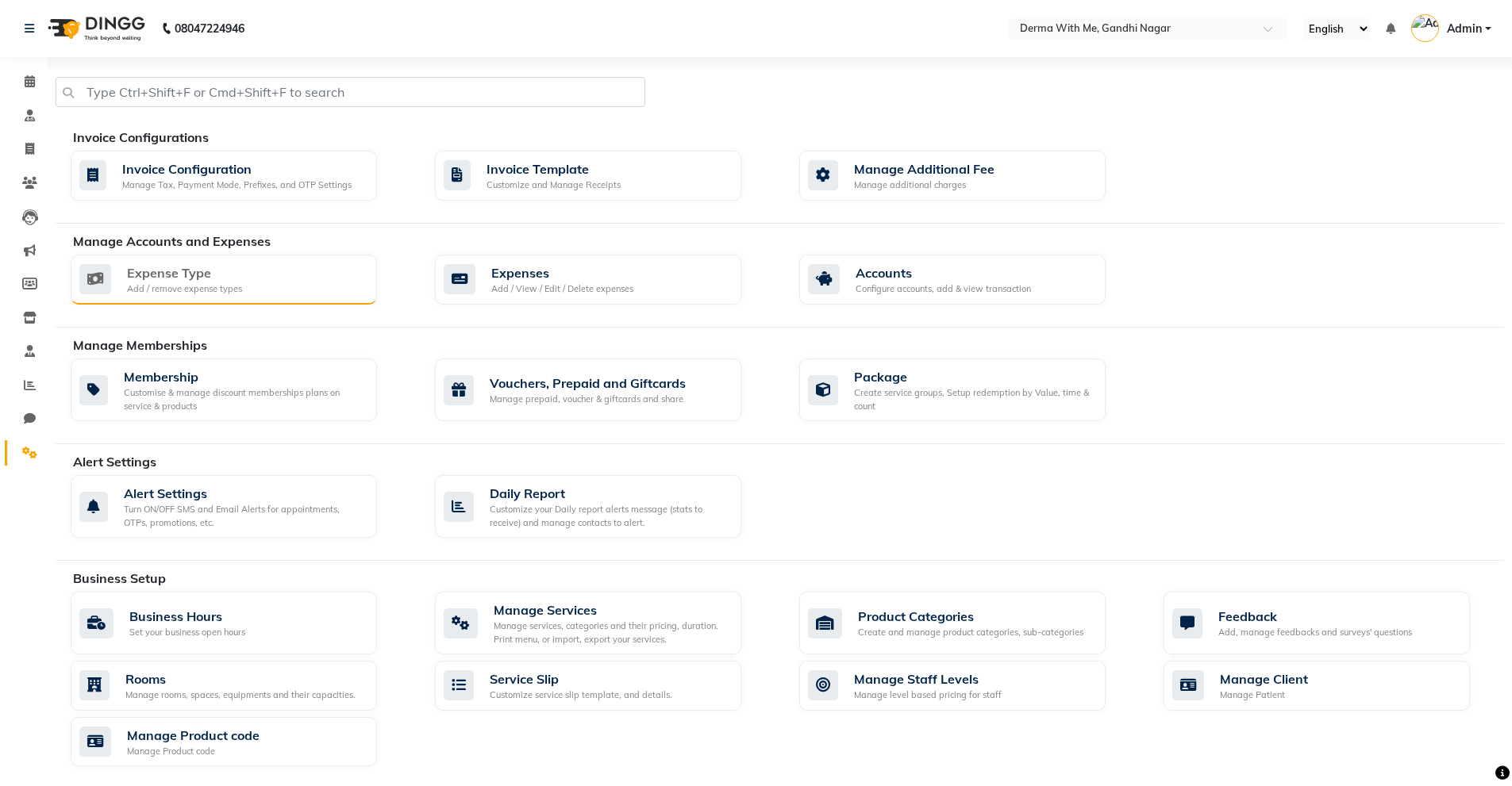
click at [168, 284] on div "Add / remove expense types" at bounding box center [184, 289] width 115 height 13
